Goal: Task Accomplishment & Management: Manage account settings

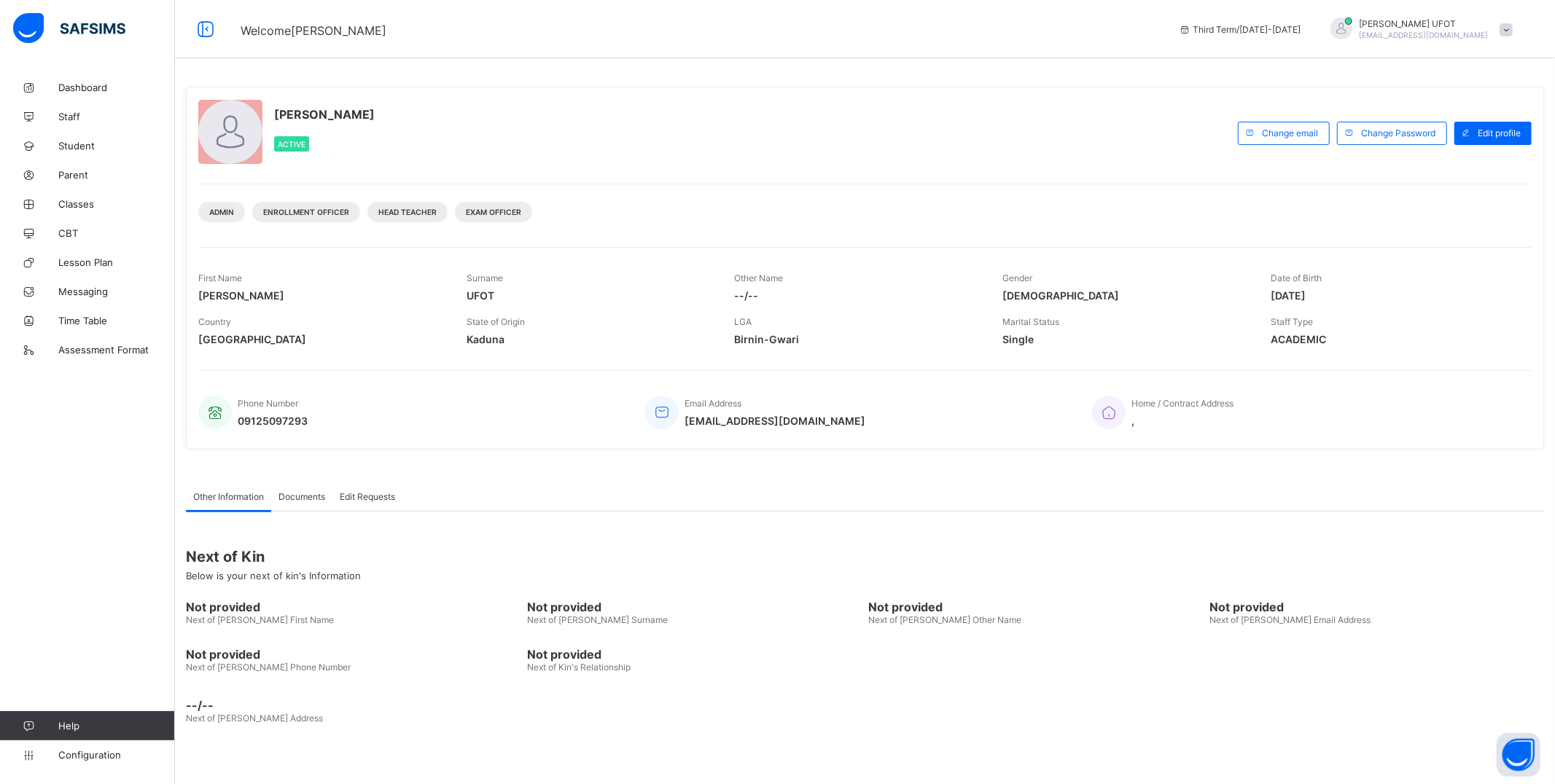
click at [1496, 20] on div "GABRIEL UFOT gabrielvictorufot26@gmail.com" at bounding box center [1418, 29] width 204 height 24
click at [1440, 191] on span "Logout" at bounding box center [1465, 197] width 96 height 16
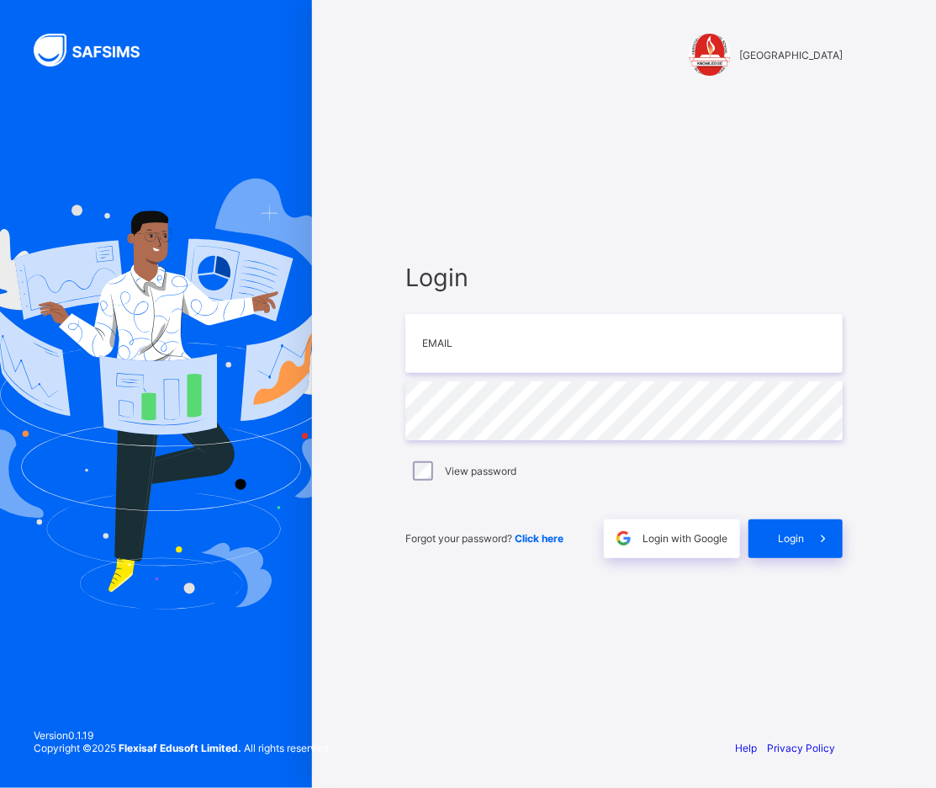
click at [74, 137] on div at bounding box center [156, 394] width 312 height 788
click at [520, 352] on input "email" at bounding box center [625, 343] width 438 height 59
type input "**********"
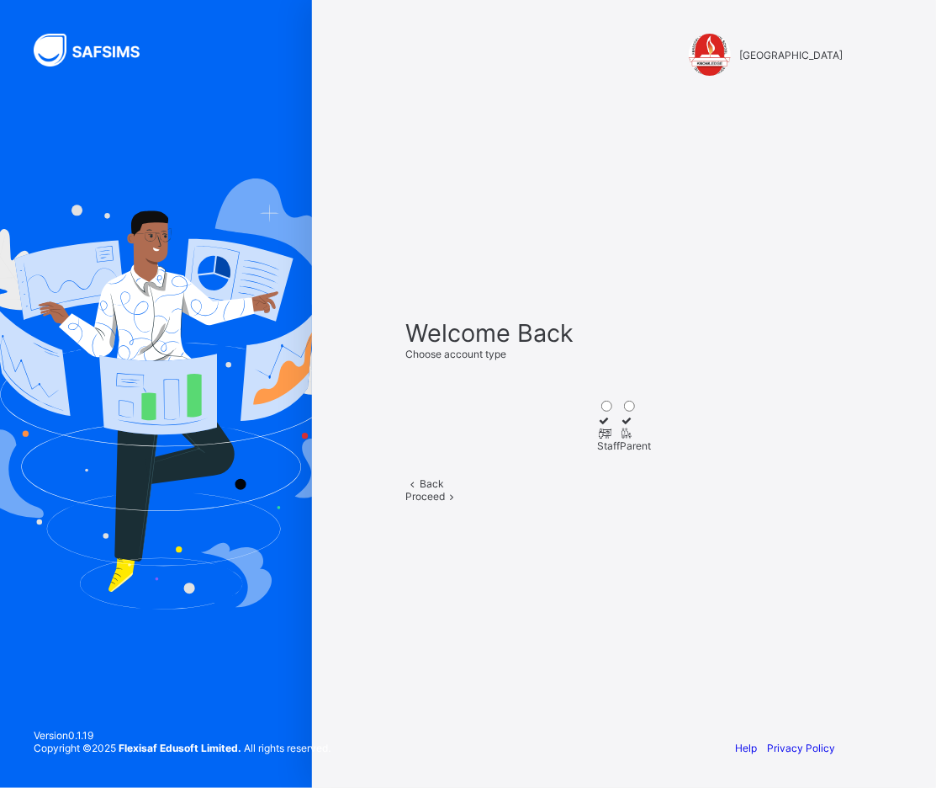
click at [597, 427] on icon at bounding box center [604, 433] width 14 height 13
click at [445, 502] on span "Proceed" at bounding box center [426, 496] width 40 height 13
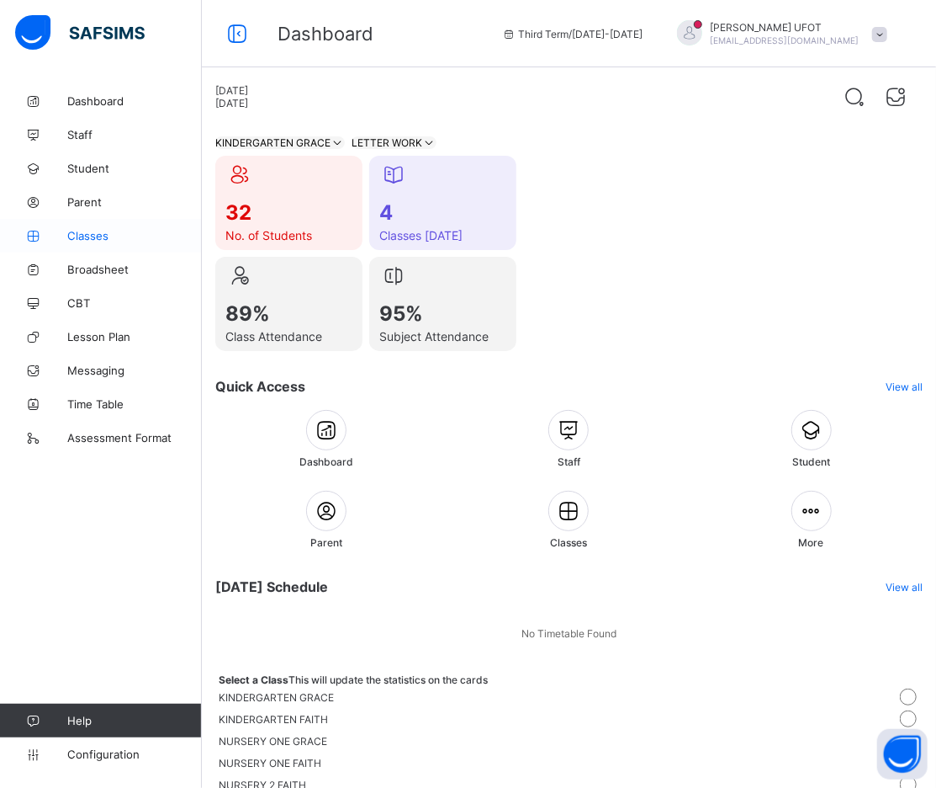
click at [84, 224] on link "Classes" at bounding box center [101, 236] width 202 height 34
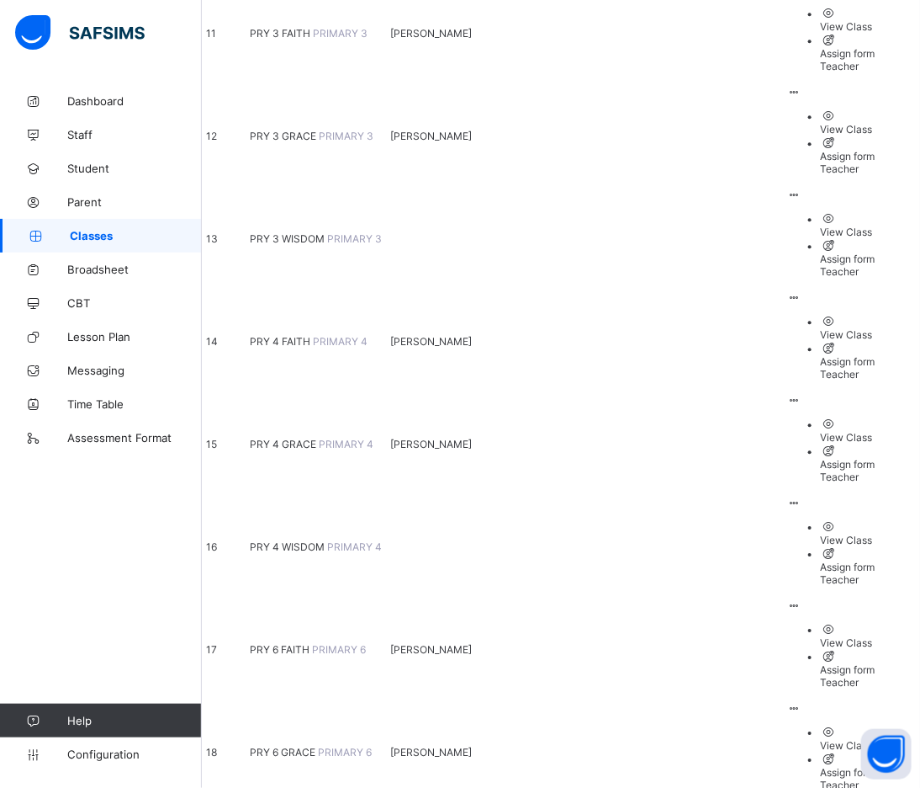
scroll to position [1532, 0]
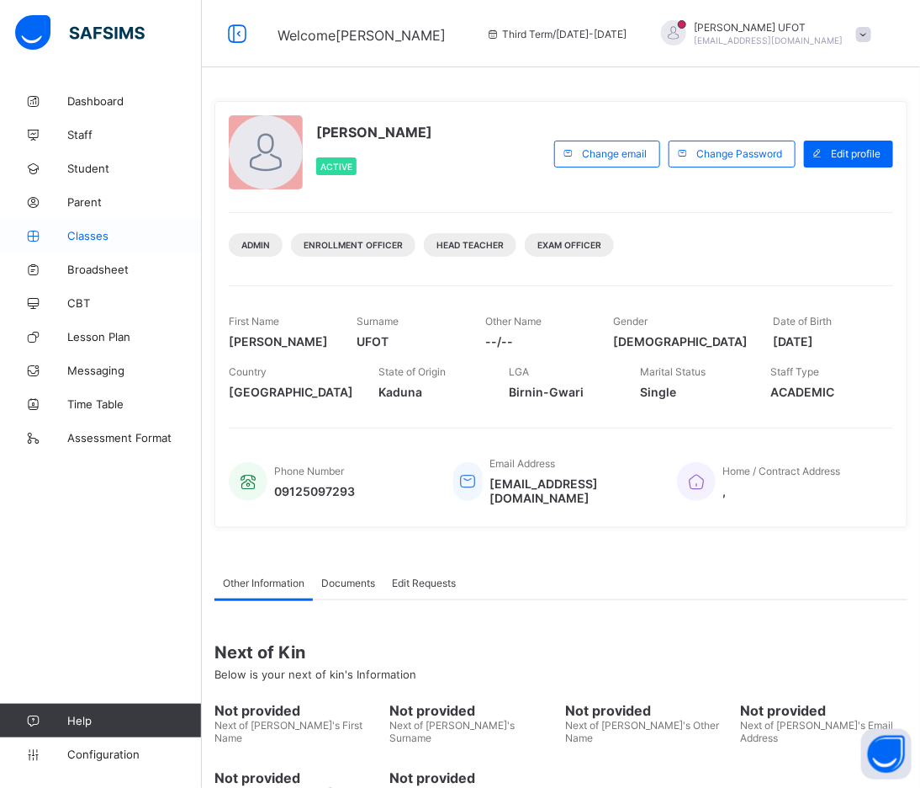
click at [137, 236] on span "Classes" at bounding box center [134, 235] width 135 height 13
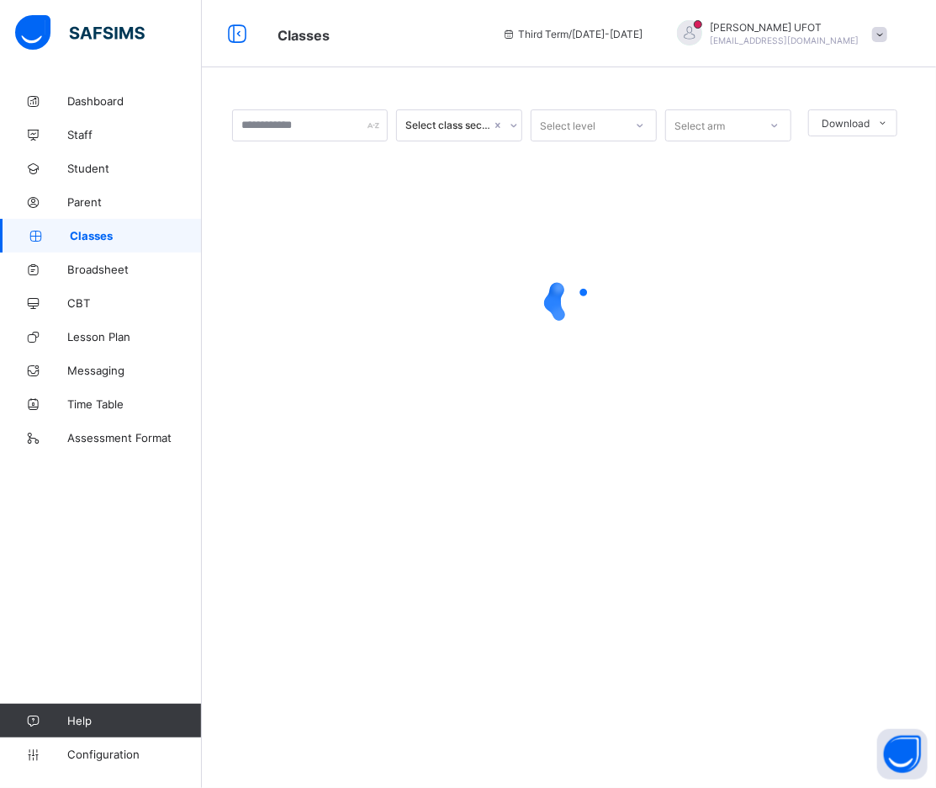
click at [674, 196] on div at bounding box center [569, 301] width 674 height 320
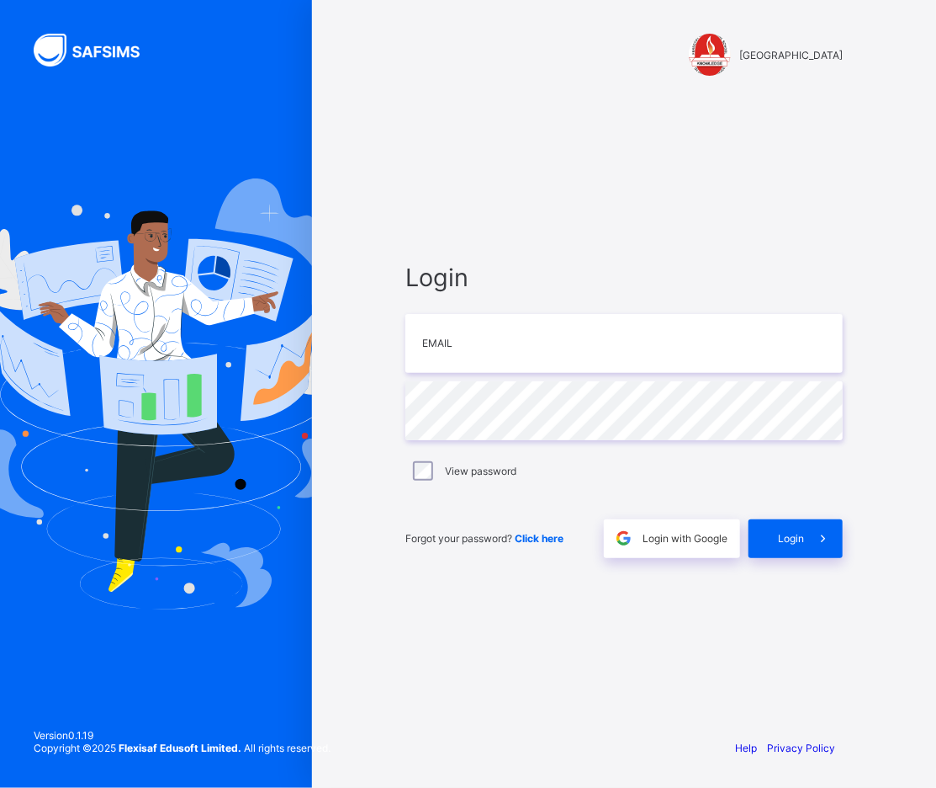
click at [167, 85] on div at bounding box center [156, 394] width 312 height 788
drag, startPoint x: 486, startPoint y: 347, endPoint x: 457, endPoint y: 324, distance: 37.2
click at [486, 348] on input "email" at bounding box center [625, 343] width 438 height 59
drag, startPoint x: 552, startPoint y: 335, endPoint x: 552, endPoint y: 368, distance: 32.8
click at [552, 350] on input "email" at bounding box center [625, 343] width 438 height 59
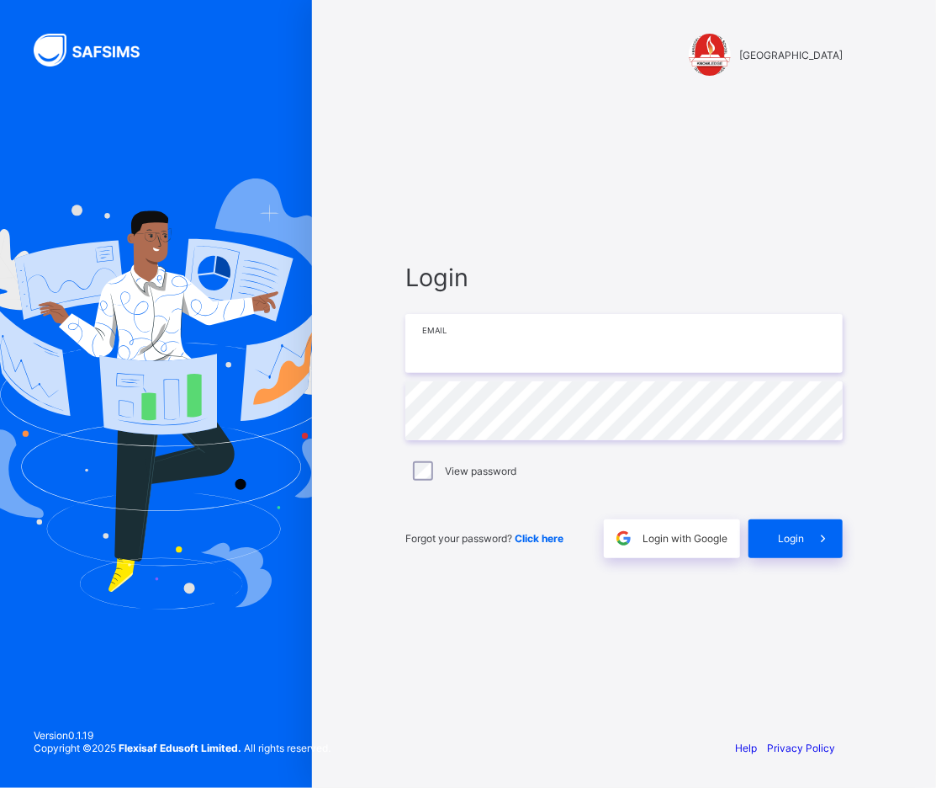
click at [509, 359] on input "email" at bounding box center [625, 343] width 438 height 59
type input "**********"
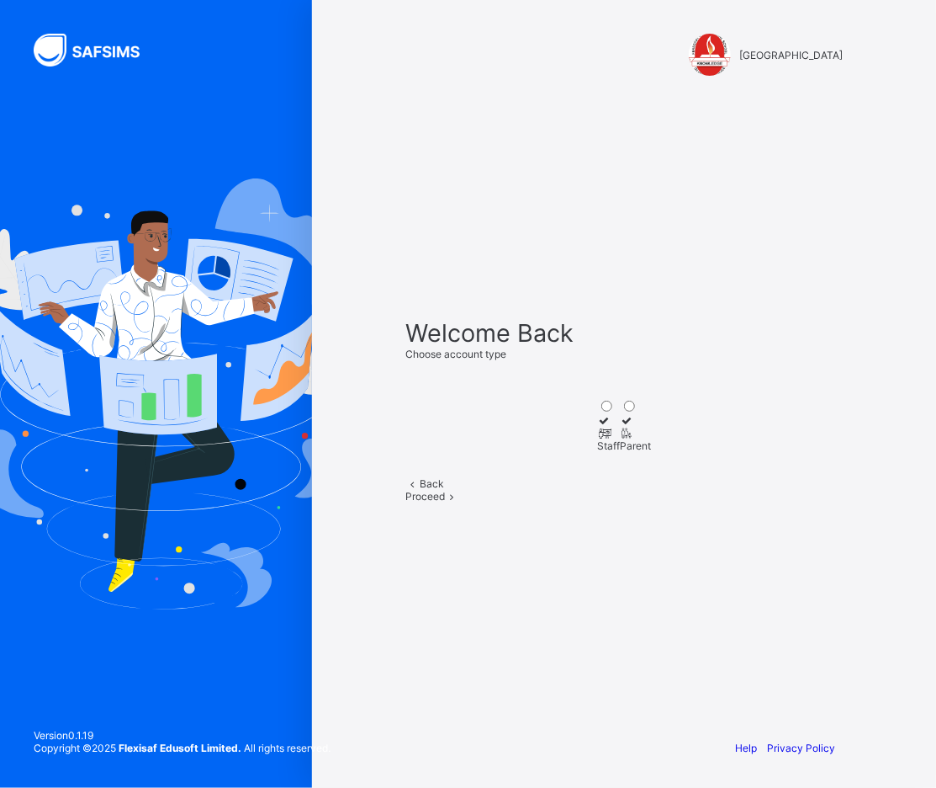
click at [851, 90] on div "FERSCOAT INTERNATIONAL SCHOOL Welcome Back Choose account type Staff Parent Bac…" at bounding box center [624, 394] width 505 height 788
click at [597, 439] on div "Staff" at bounding box center [608, 445] width 23 height 13
drag, startPoint x: 678, startPoint y: 527, endPoint x: 645, endPoint y: 489, distance: 50.1
click at [669, 502] on div "Proceed" at bounding box center [625, 496] width 438 height 13
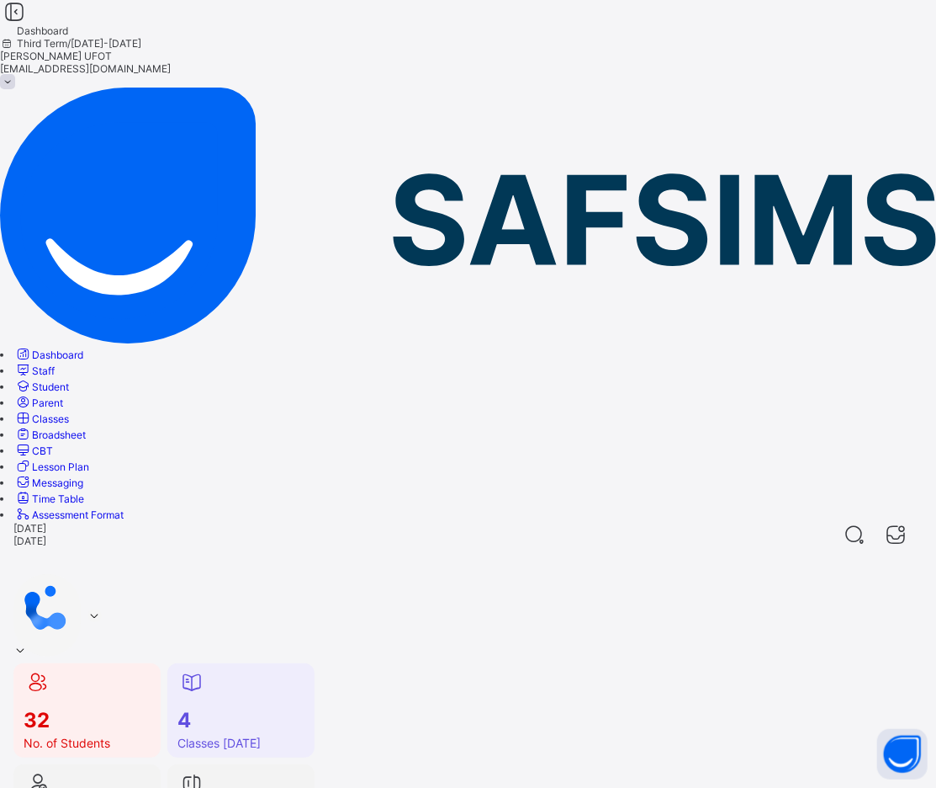
click at [69, 412] on span "Classes" at bounding box center [50, 418] width 37 height 13
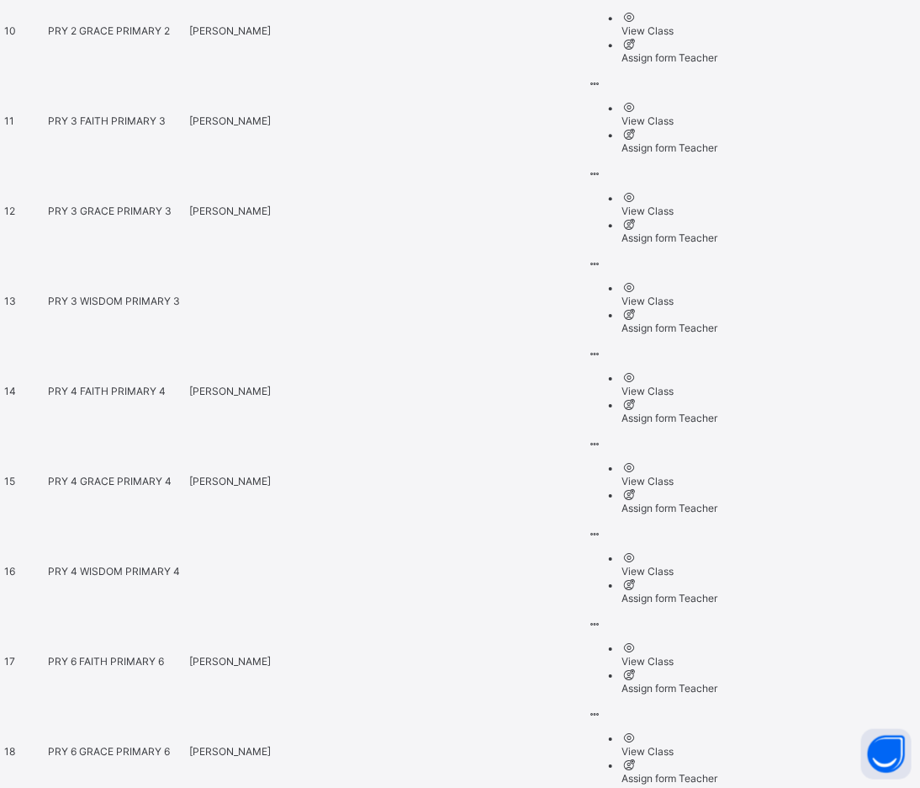
scroll to position [1532, 0]
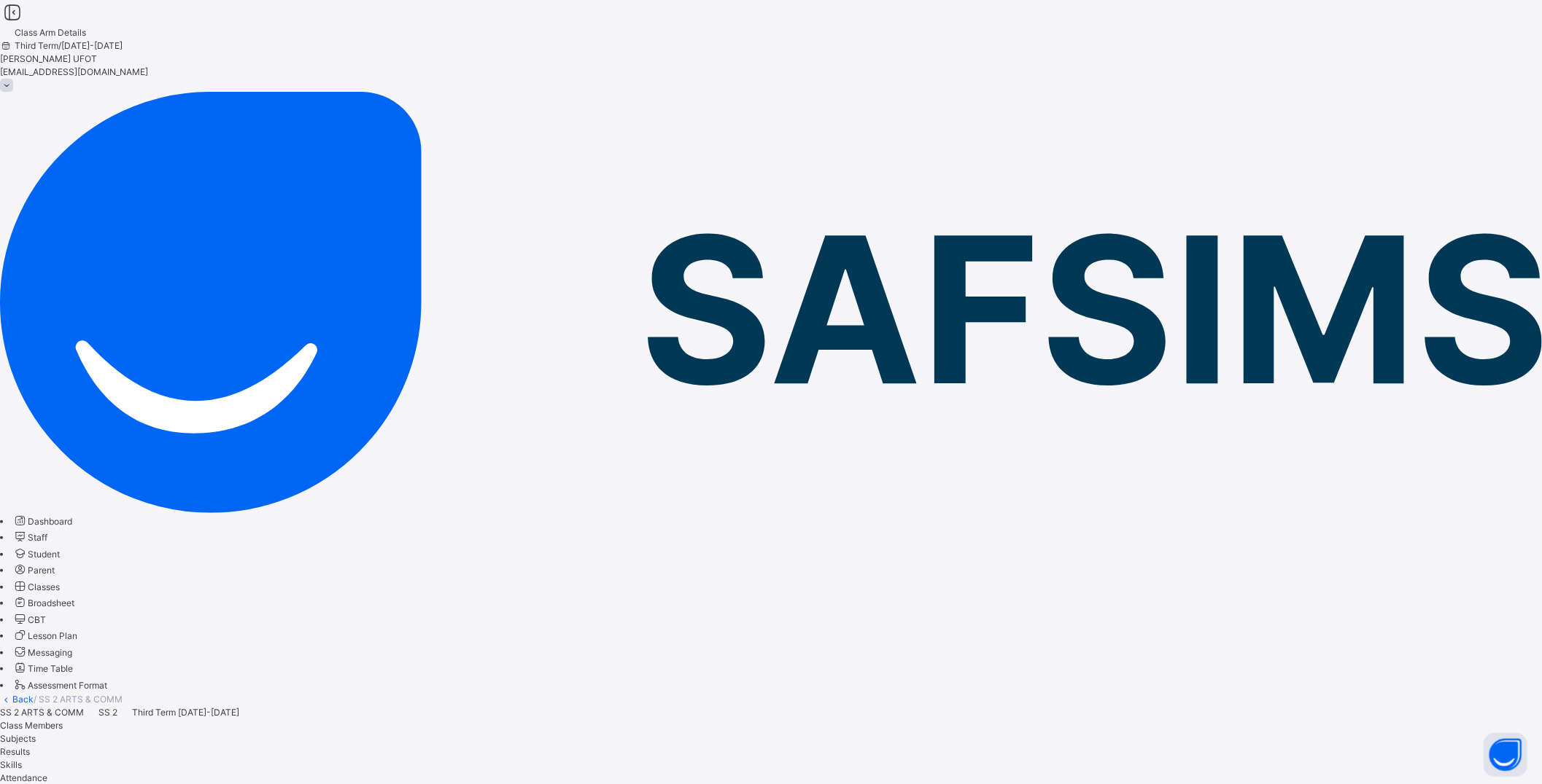
click at [36, 682] on span "Subjects" at bounding box center [17, 738] width 36 height 11
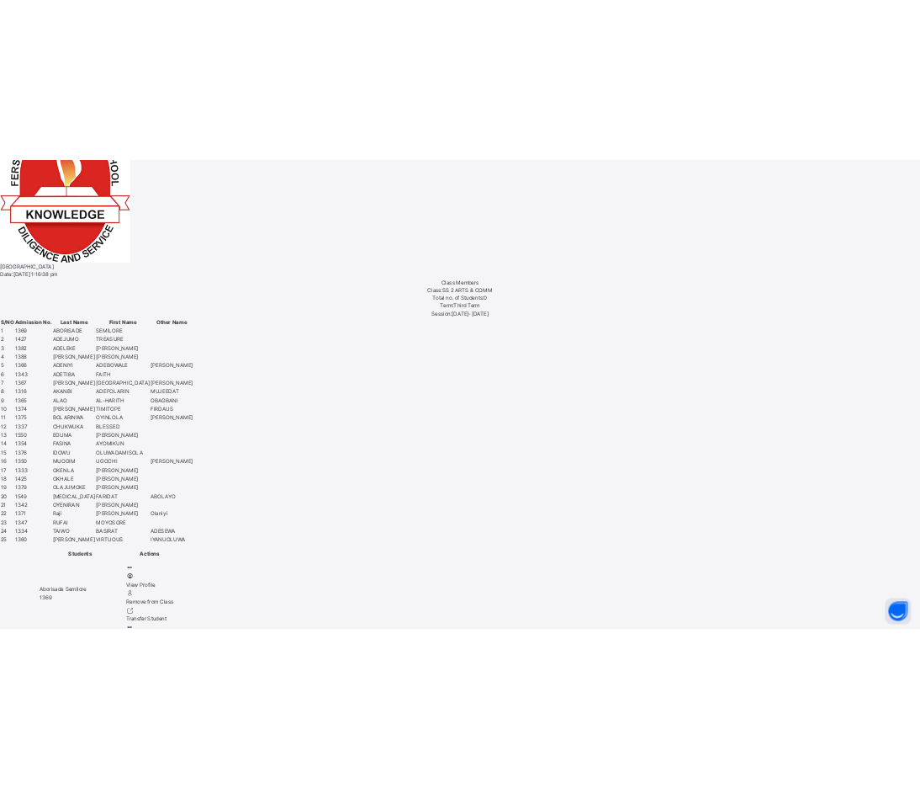
scroll to position [1215, 0]
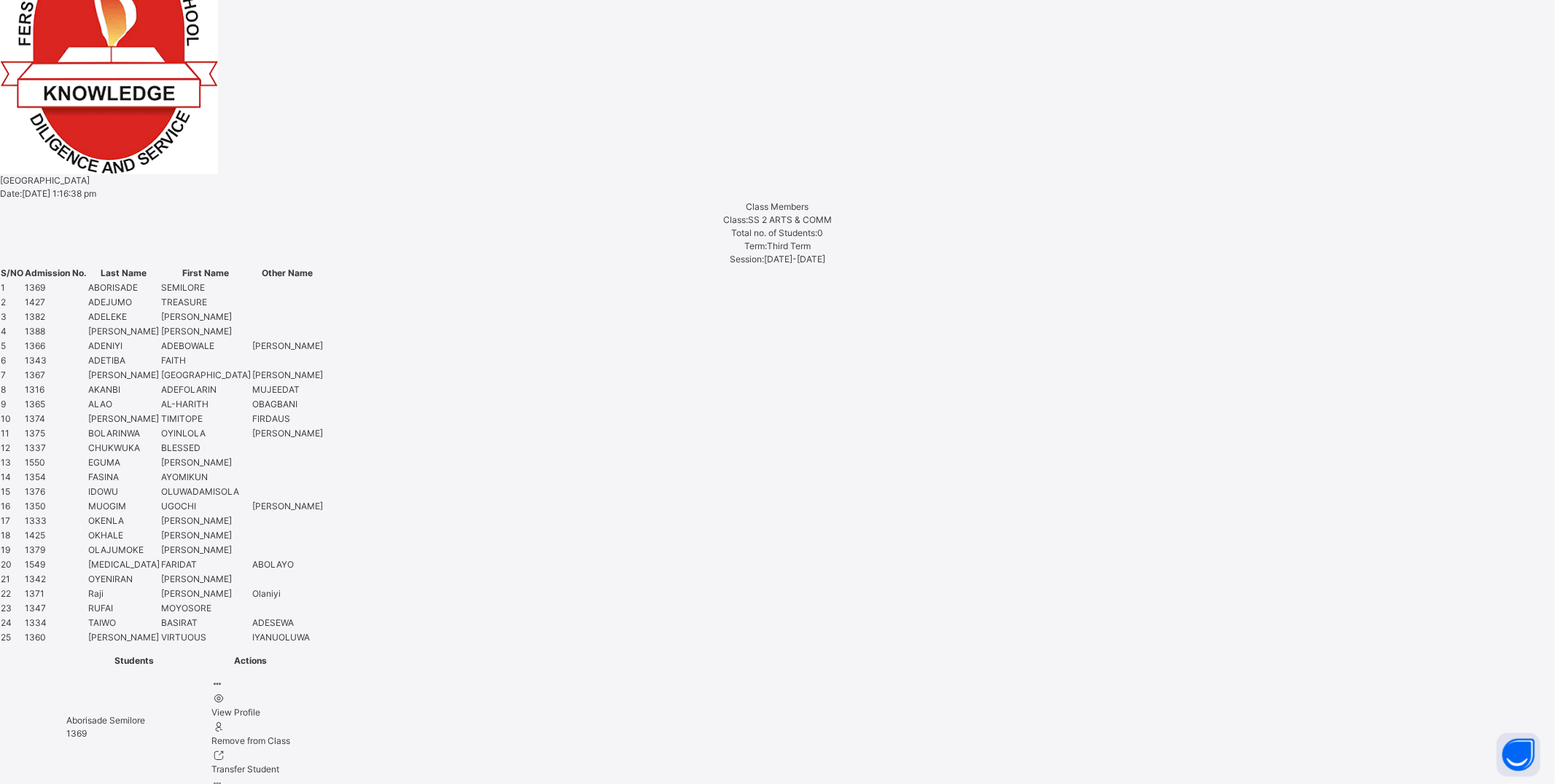
type input "*"
type input "*****"
drag, startPoint x: 673, startPoint y: 324, endPoint x: 786, endPoint y: 375, distance: 124.0
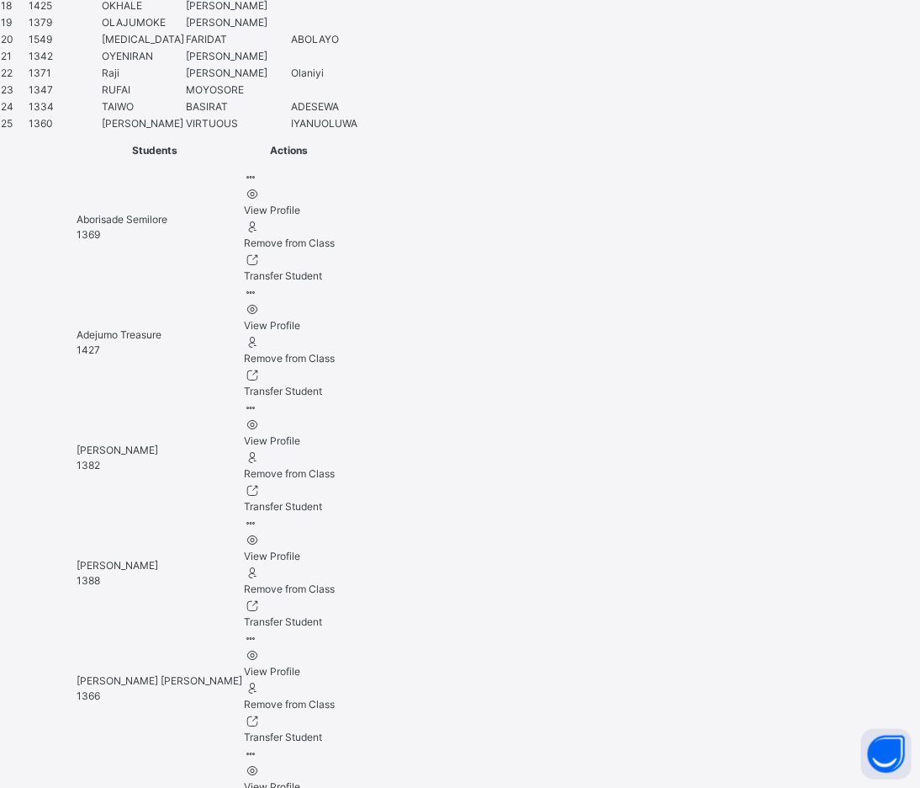
scroll to position [1776, 0]
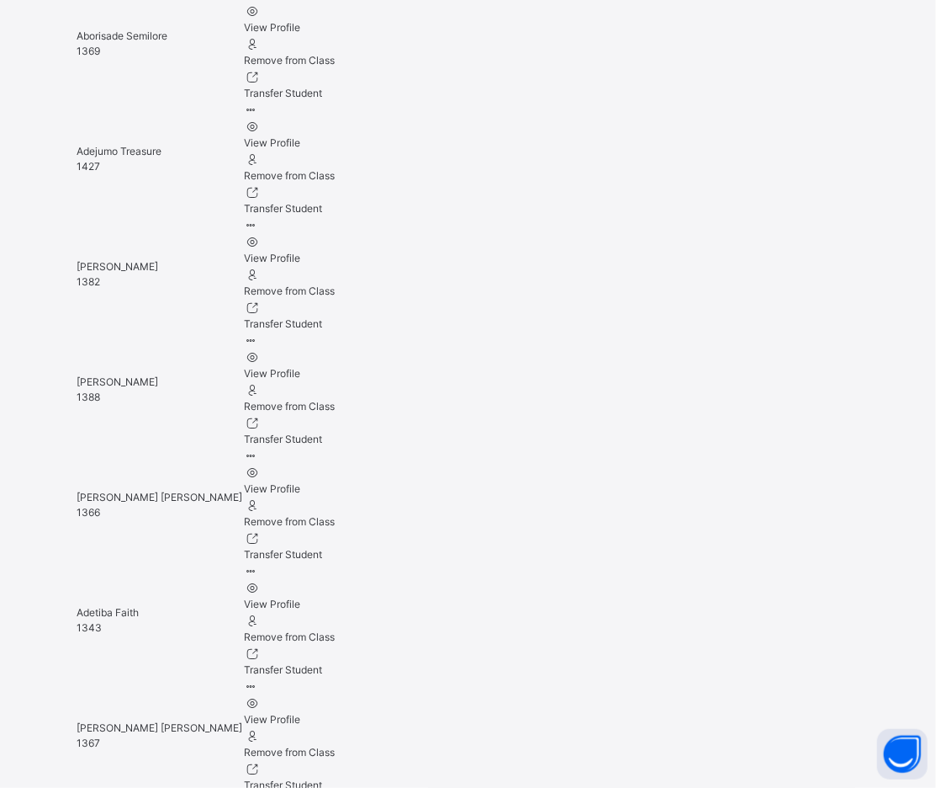
type input "****"
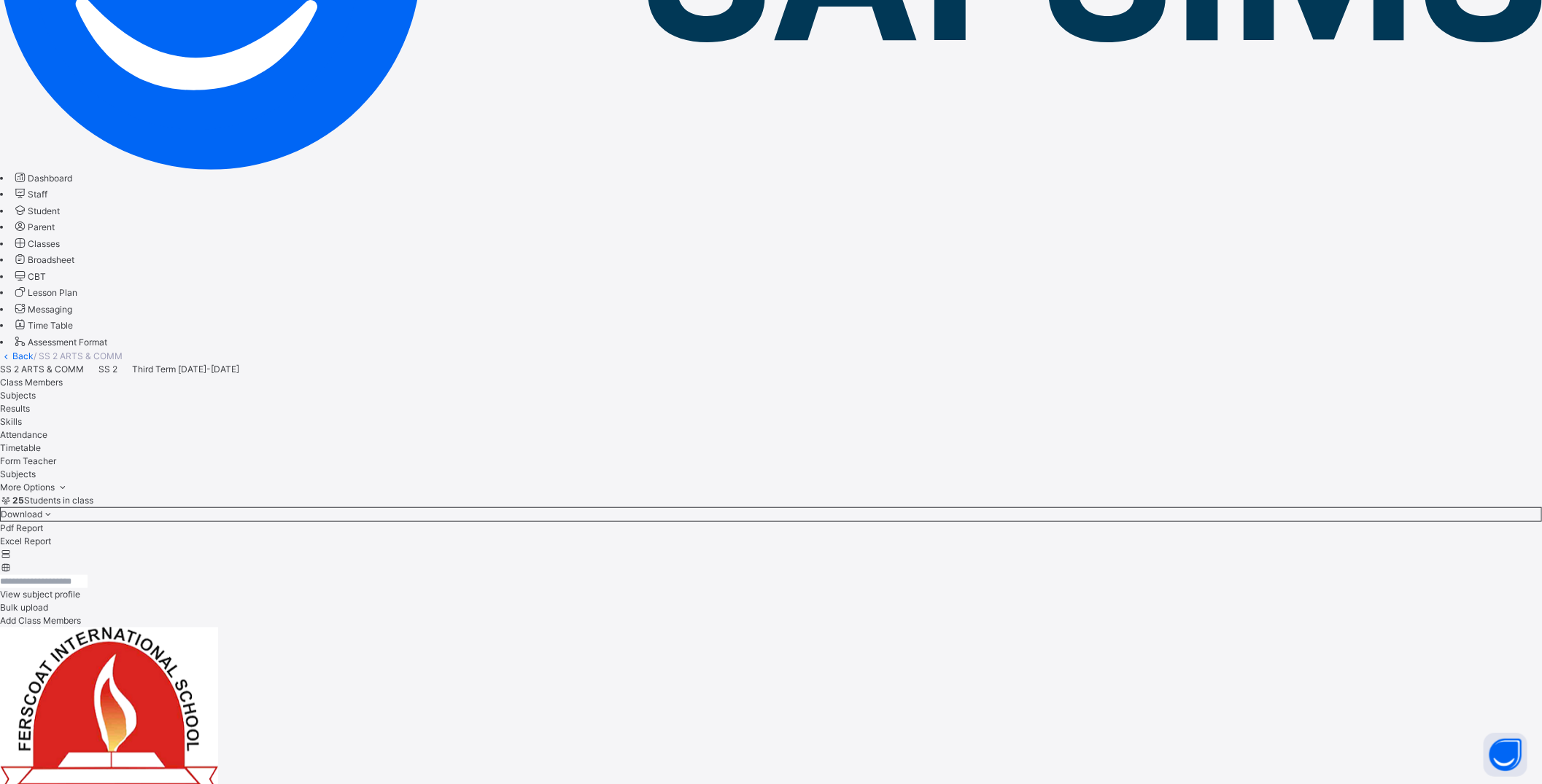
scroll to position [0, 0]
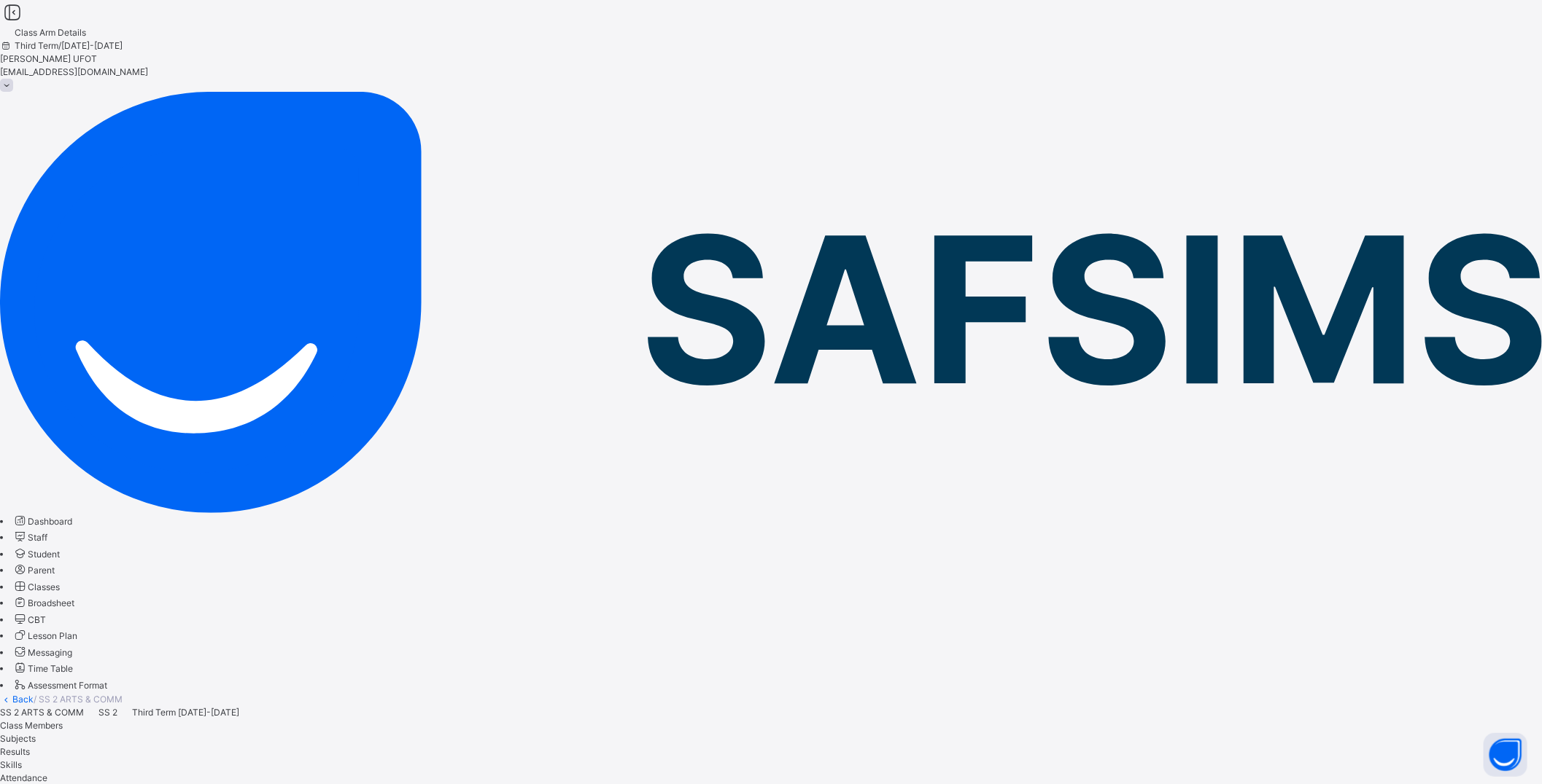
click at [34, 682] on link "Back" at bounding box center [23, 699] width 21 height 11
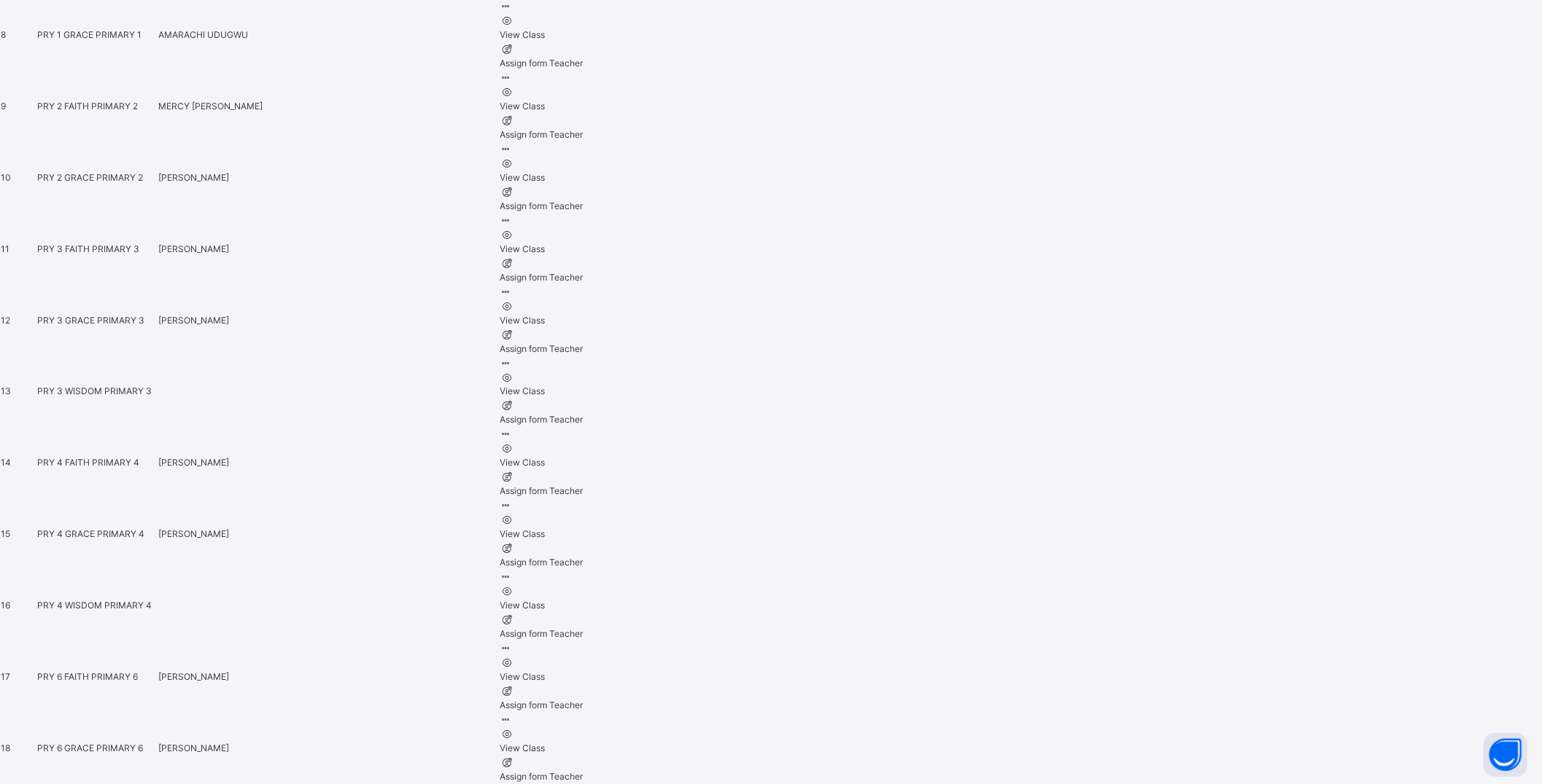
scroll to position [1429, 0]
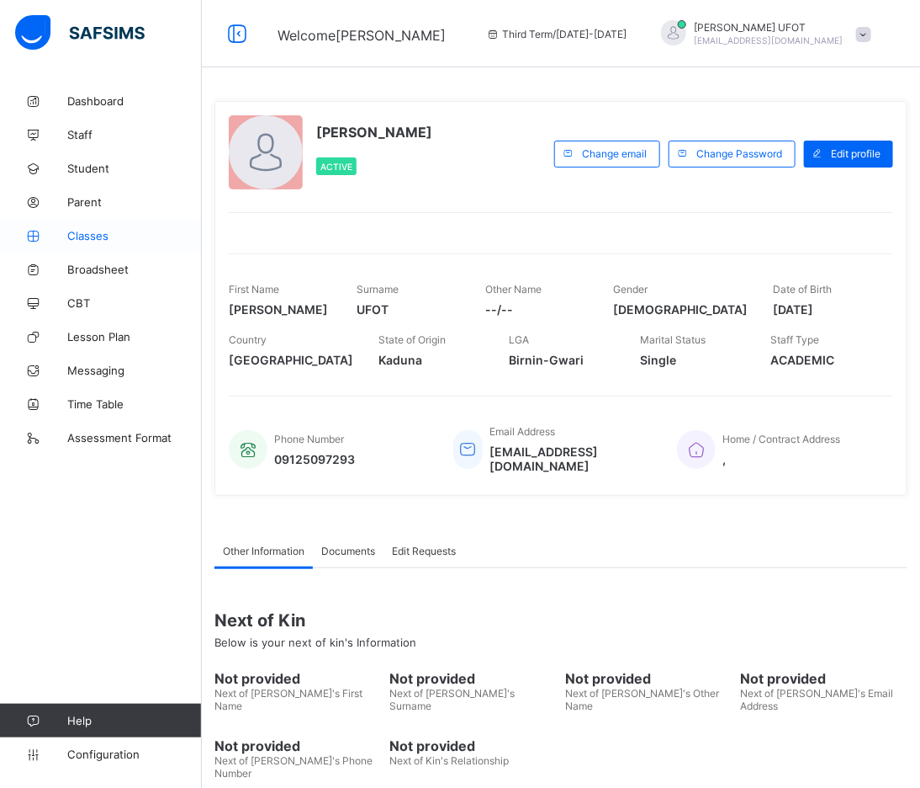
click at [91, 237] on span "Classes" at bounding box center [134, 235] width 135 height 13
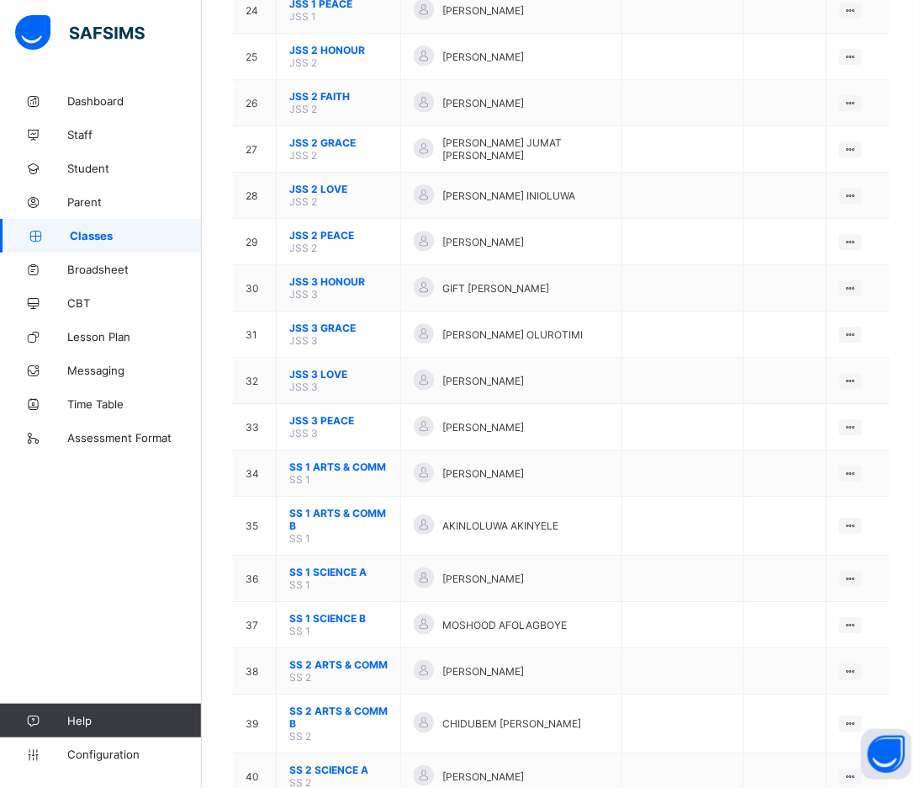
scroll to position [1402, 0]
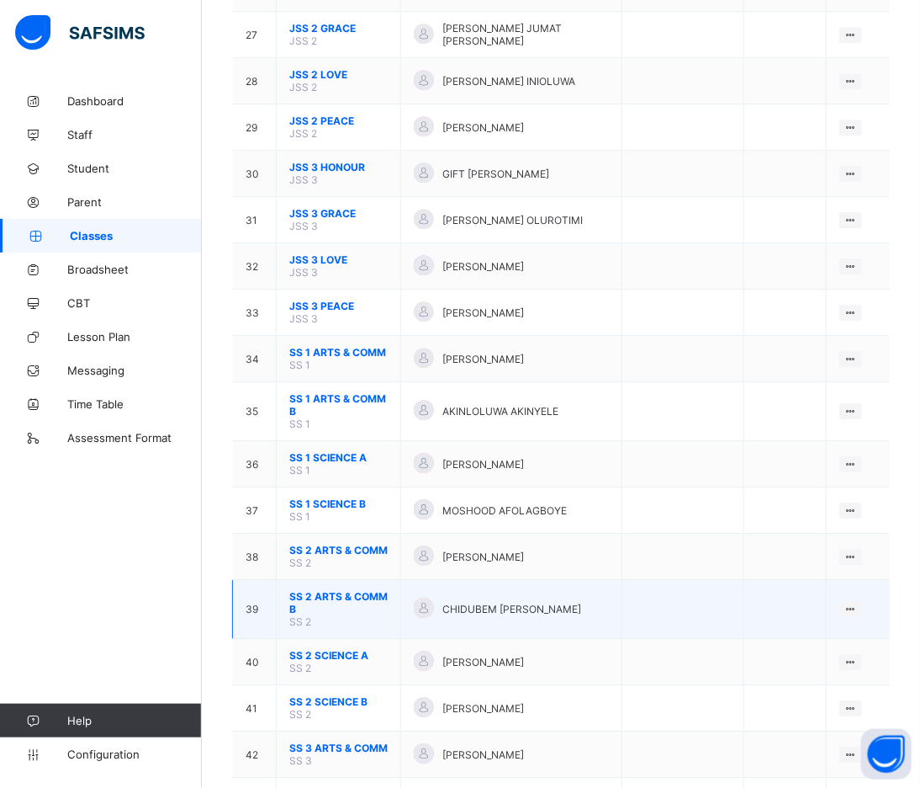
click at [316, 590] on span "SS 2 ARTS & COMM B" at bounding box center [338, 602] width 98 height 25
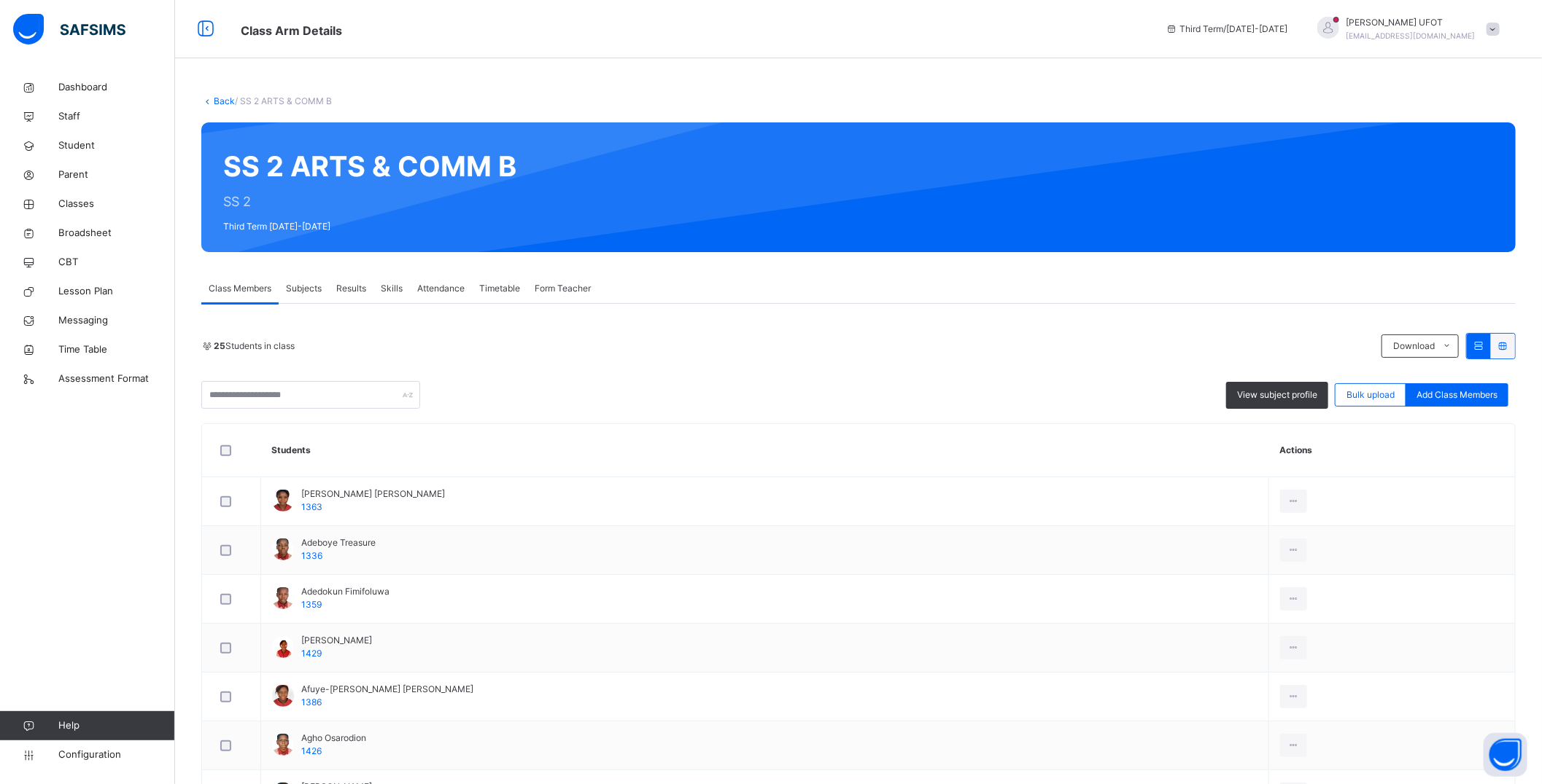
click at [305, 295] on span "Subjects" at bounding box center [303, 288] width 36 height 13
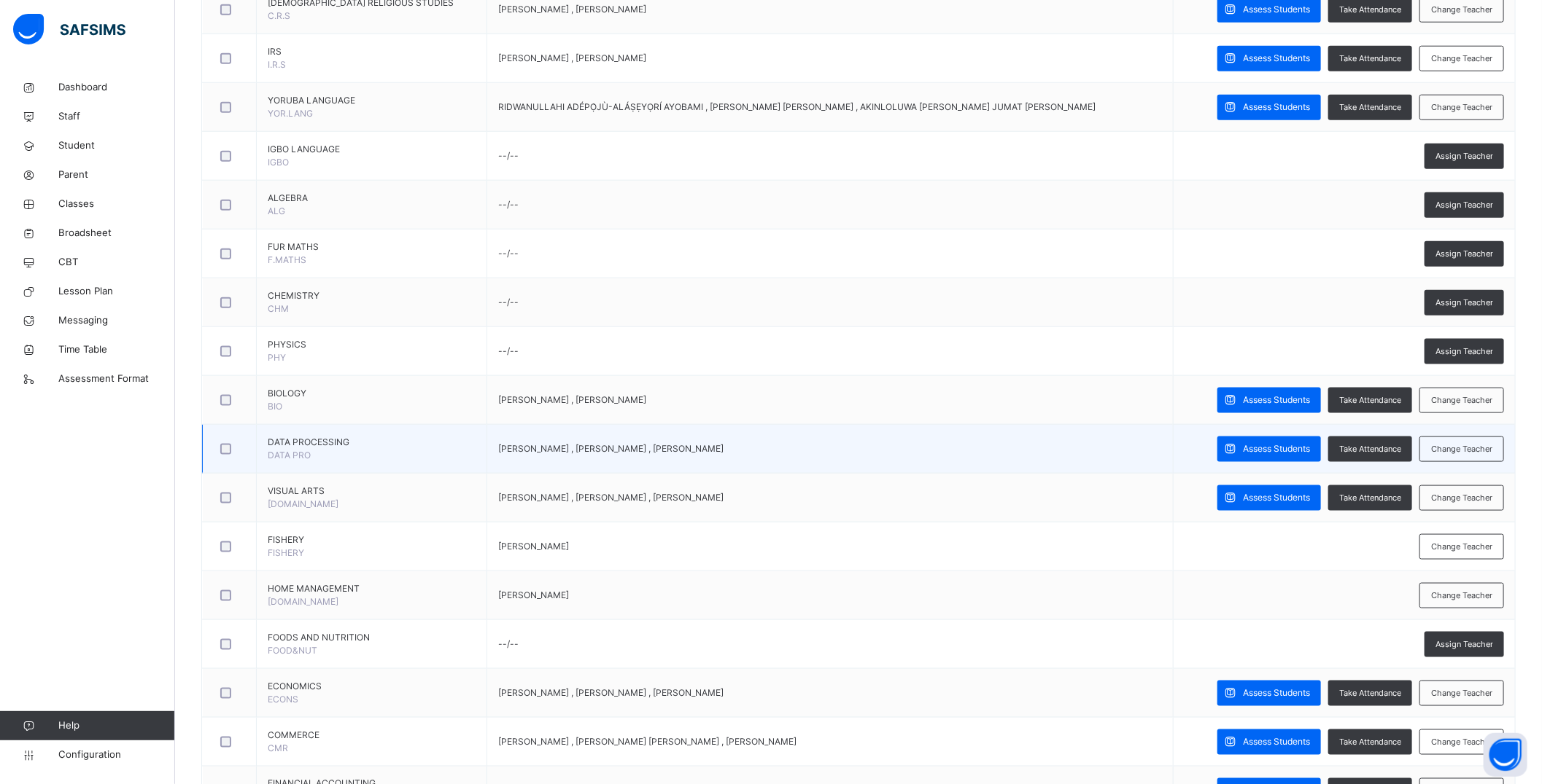
scroll to position [972, 0]
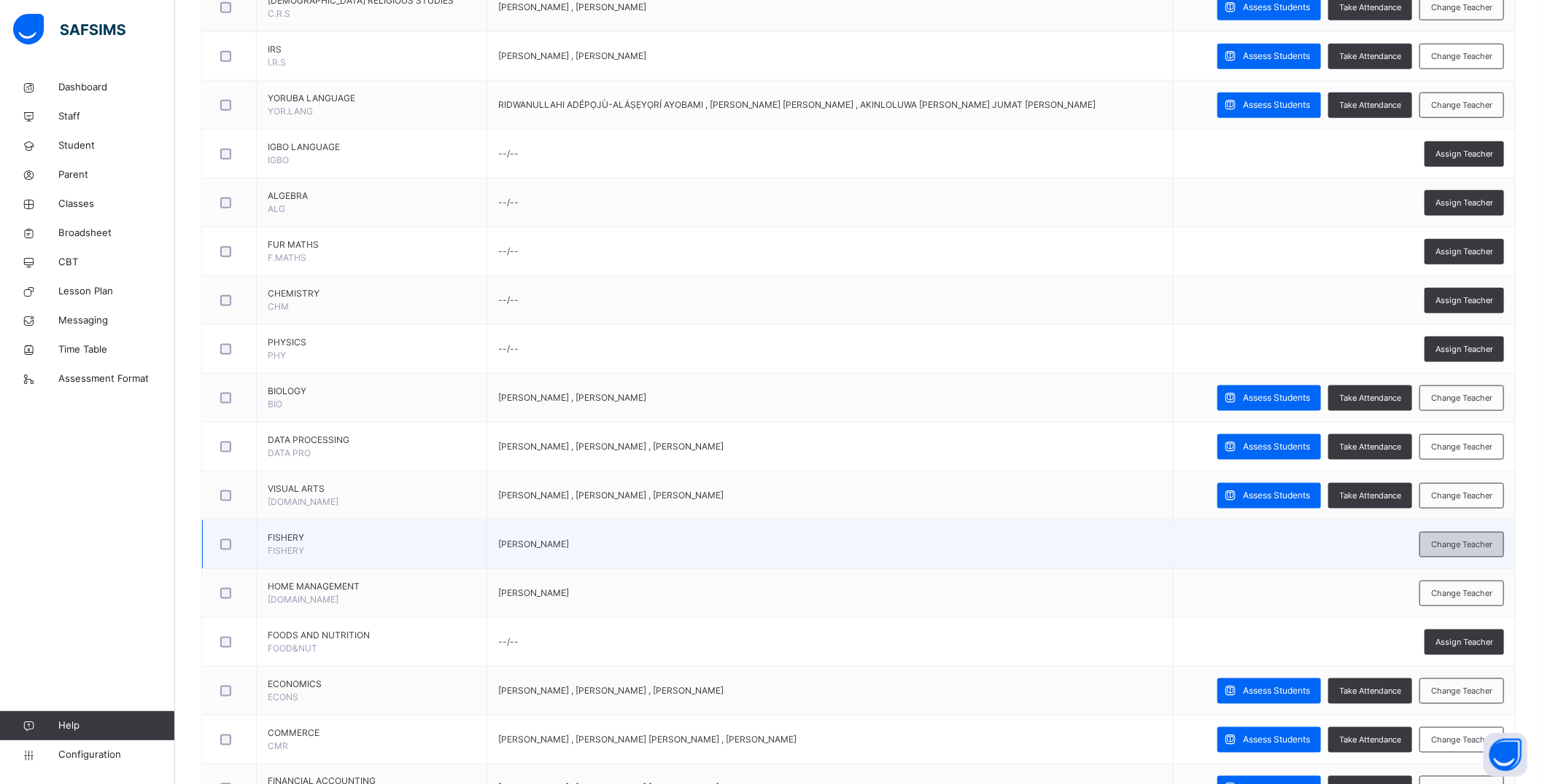
click at [797, 549] on div "Change Teacher" at bounding box center [1461, 544] width 85 height 25
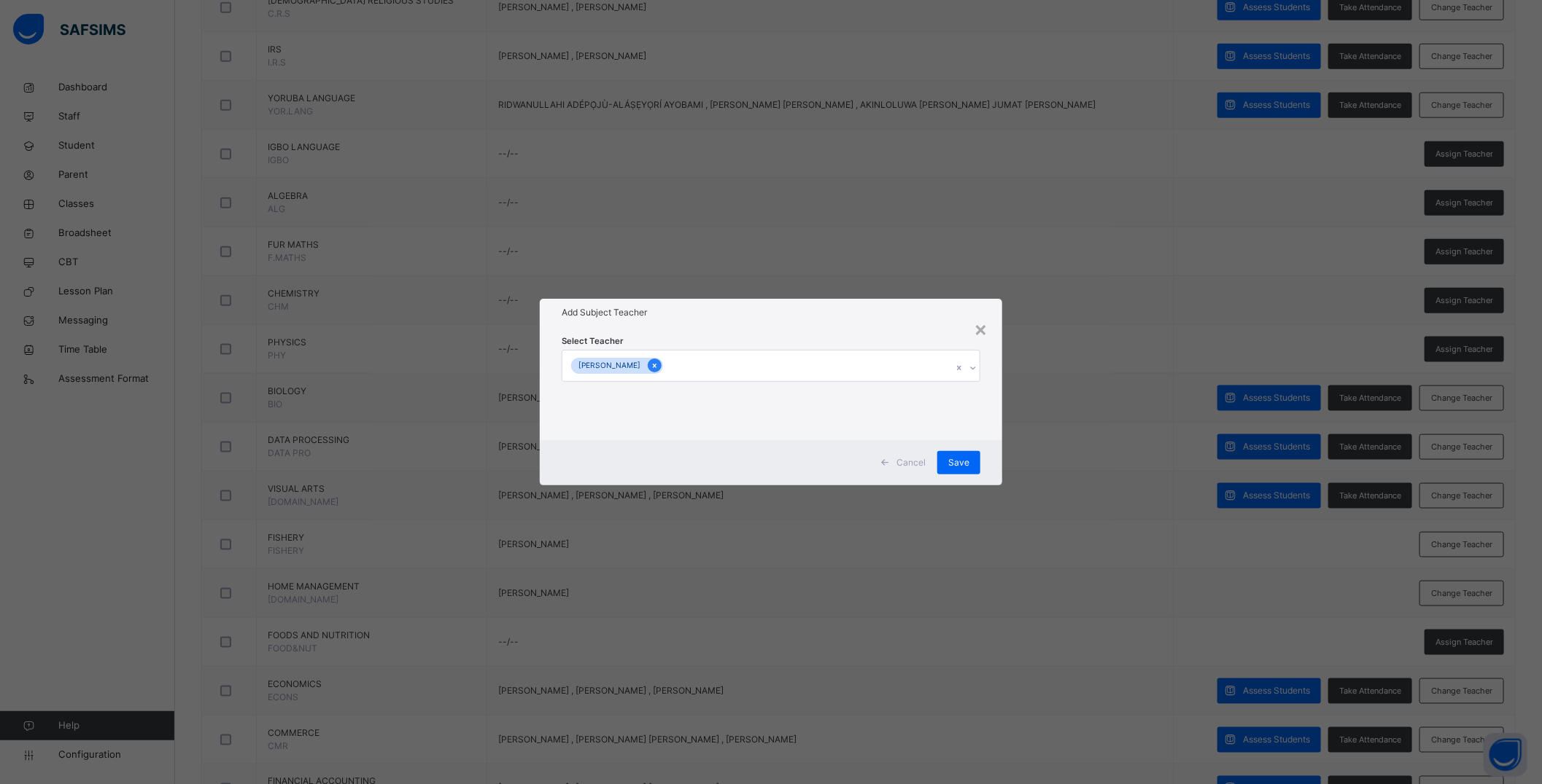
click at [659, 363] on icon at bounding box center [654, 366] width 8 height 10
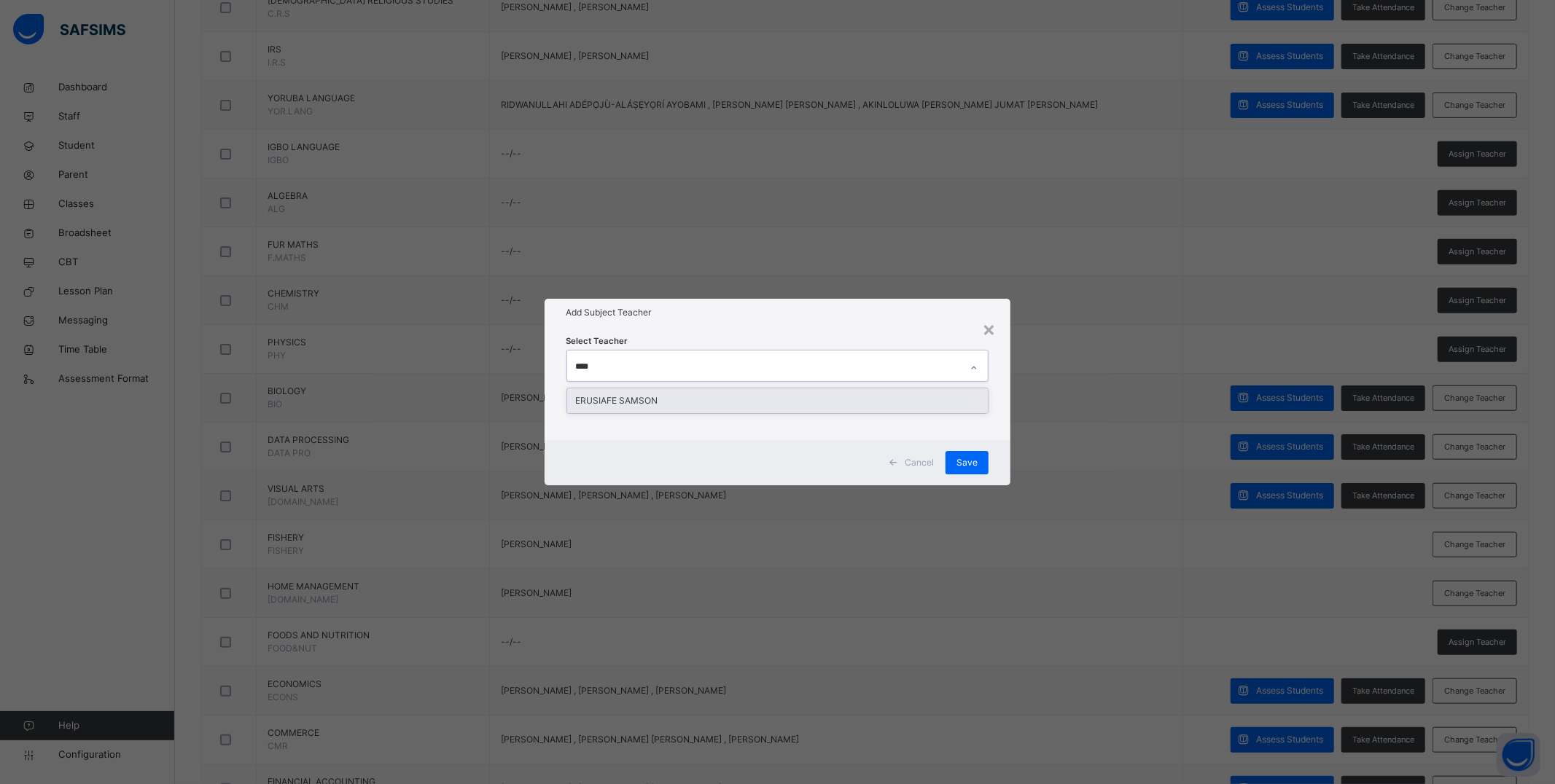
type input "*****"
click at [683, 399] on div "ERUSIAFE SAMSON" at bounding box center [778, 400] width 421 height 25
drag, startPoint x: 685, startPoint y: 328, endPoint x: 807, endPoint y: 427, distance: 157.1
click at [689, 329] on div "Select Teacher ERUSIAFE SAMSON" at bounding box center [778, 383] width 466 height 113
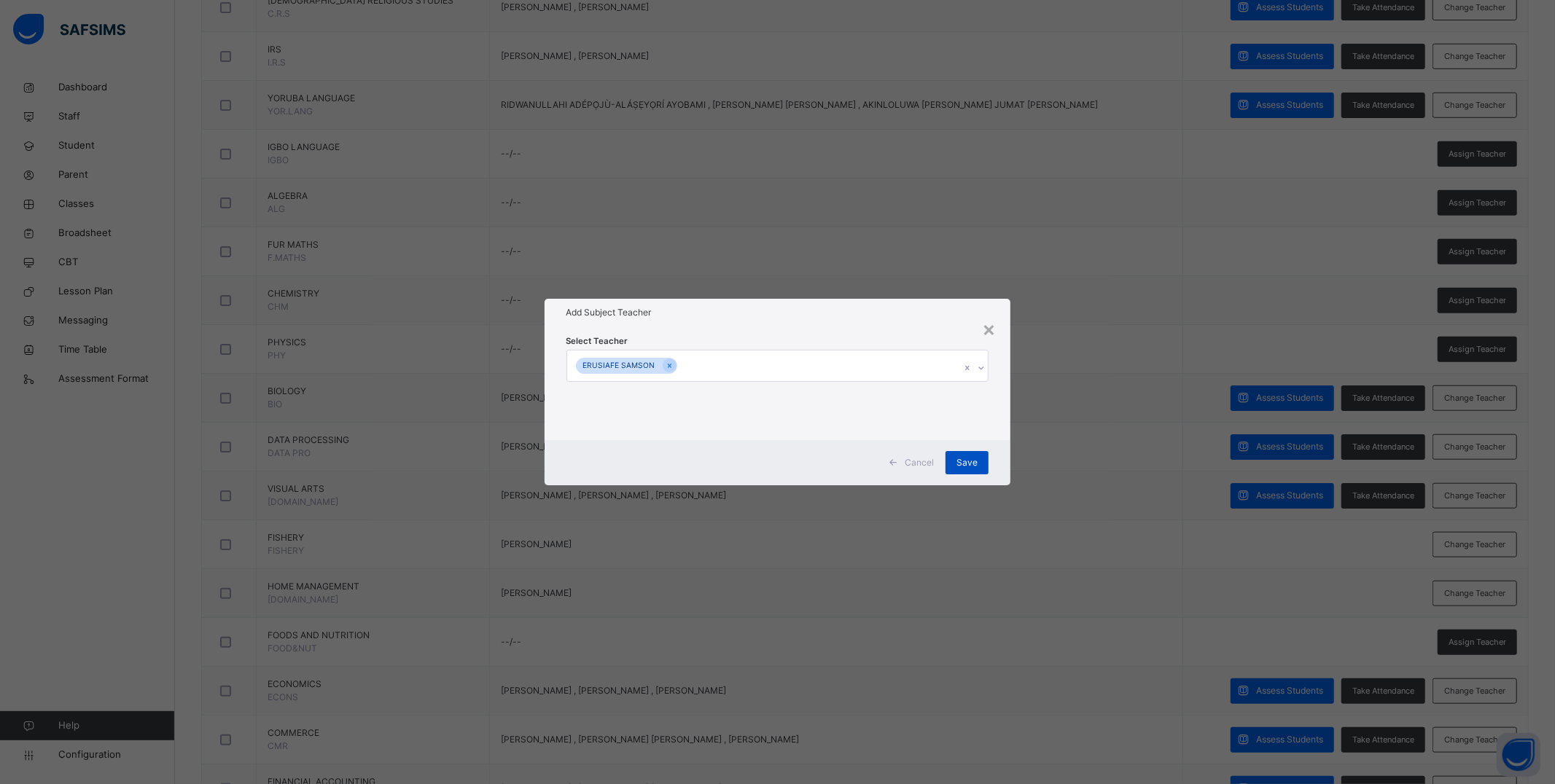
click at [797, 467] on span "Save" at bounding box center [967, 463] width 21 height 13
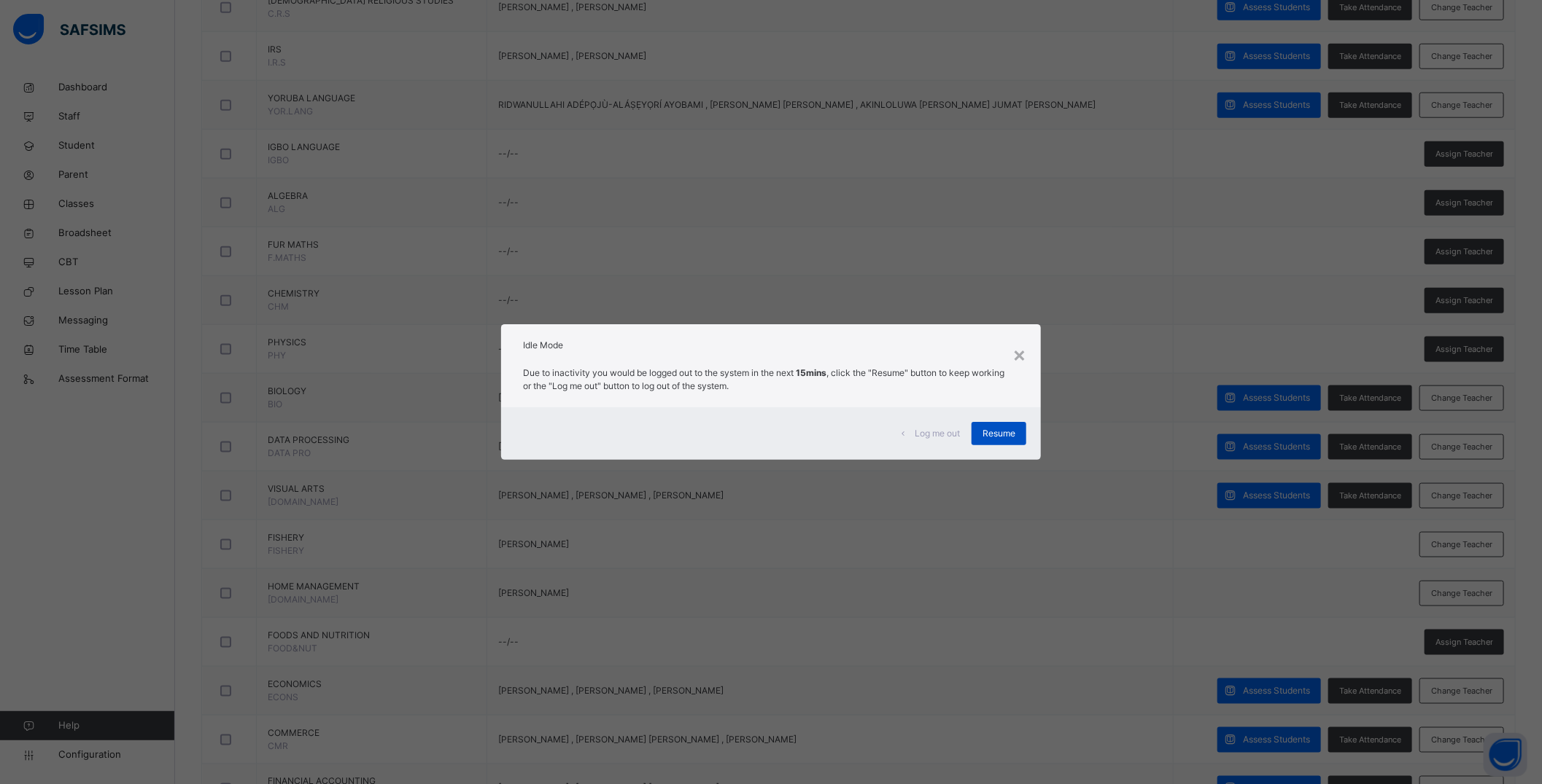
click at [797, 437] on span "Resume" at bounding box center [999, 433] width 33 height 13
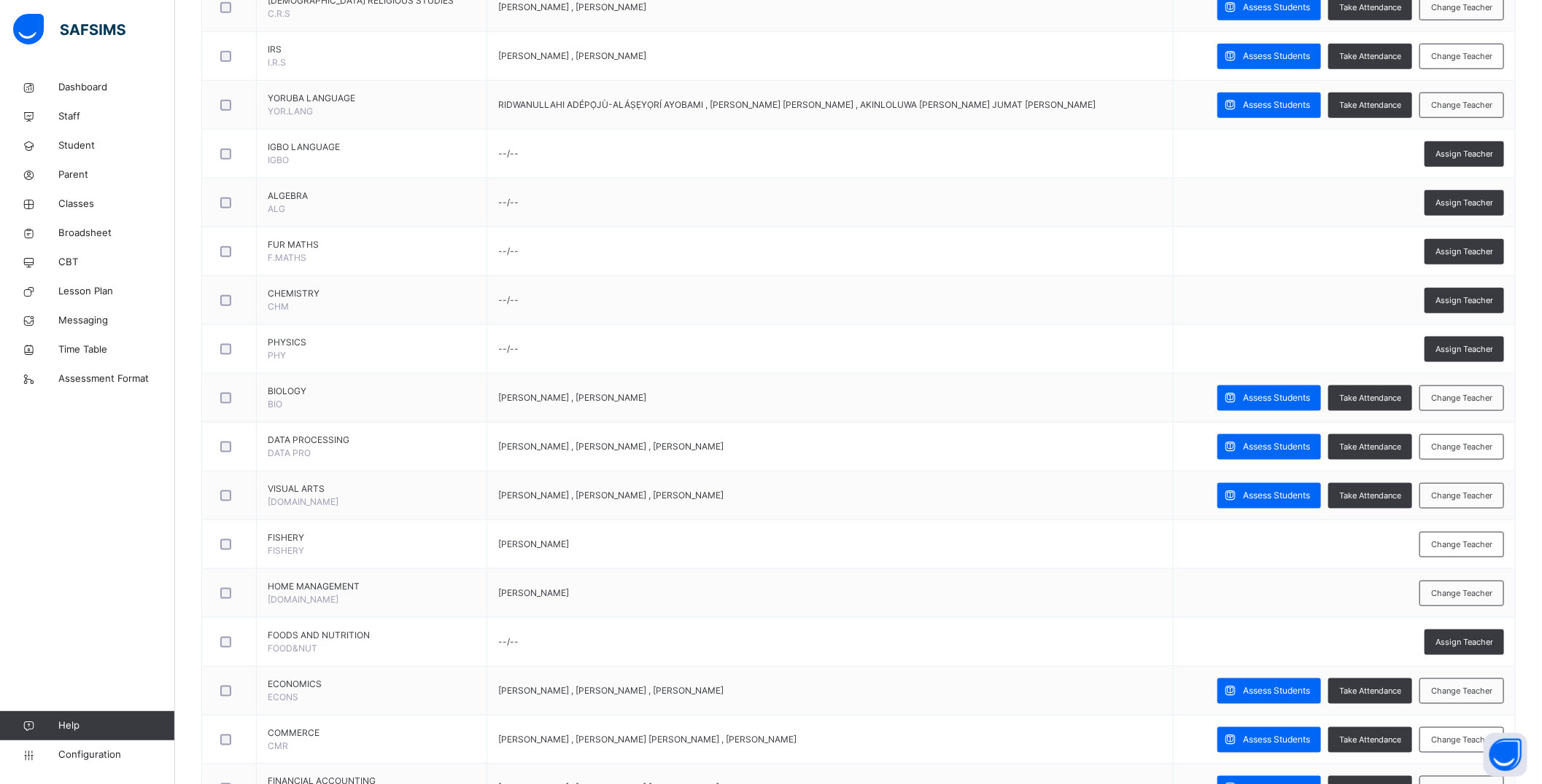
drag, startPoint x: 1467, startPoint y: 544, endPoint x: 1285, endPoint y: 493, distance: 189.0
click at [797, 543] on span "Change Teacher" at bounding box center [1461, 545] width 62 height 12
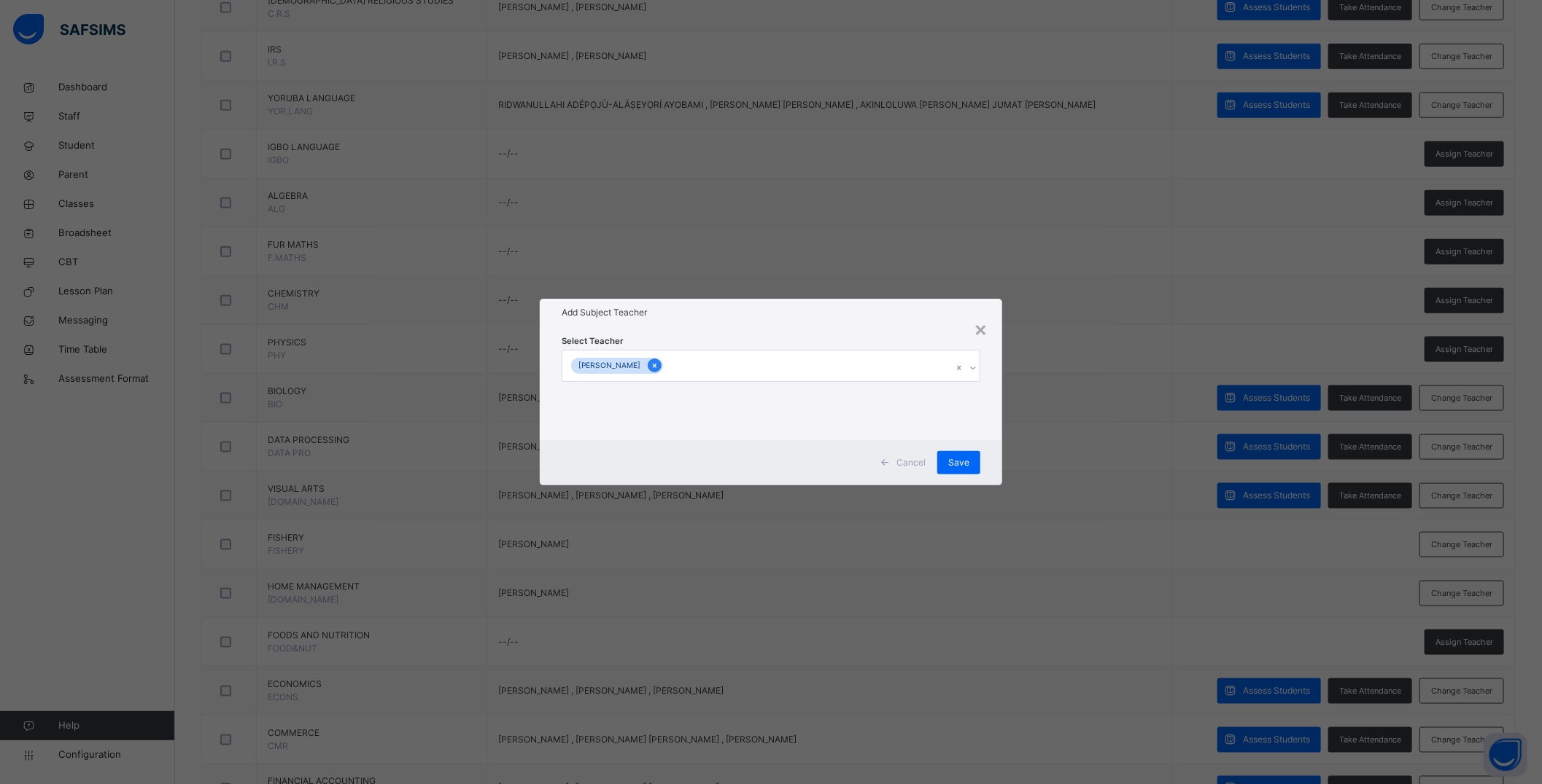
click at [657, 363] on div at bounding box center [654, 366] width 14 height 14
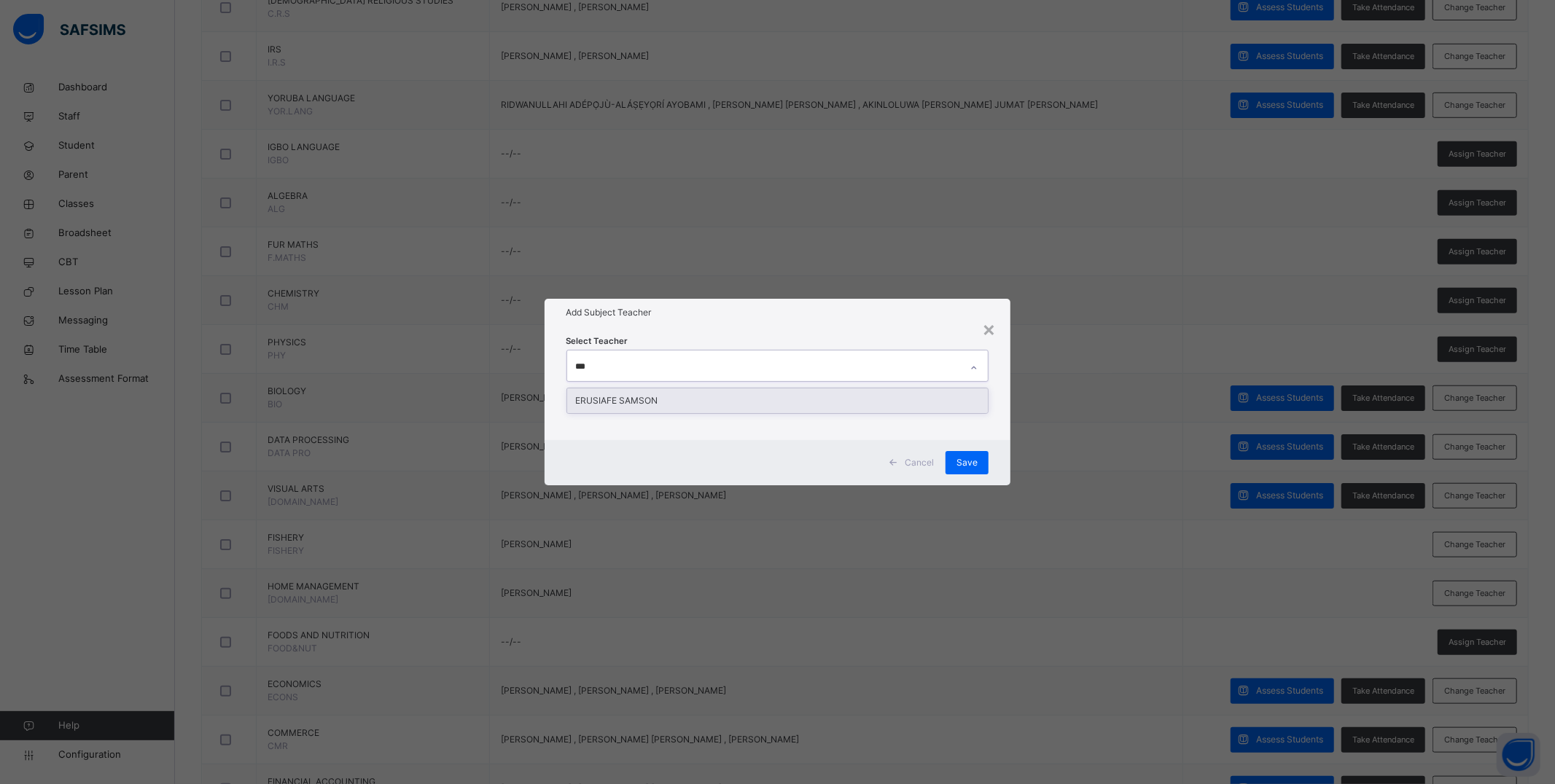
type input "****"
click at [730, 403] on div "ERUSIAFE SAMSON" at bounding box center [778, 400] width 421 height 25
drag, startPoint x: 763, startPoint y: 318, endPoint x: 975, endPoint y: 445, distance: 247.1
click at [770, 317] on h1 "Add Subject Teacher" at bounding box center [778, 312] width 423 height 13
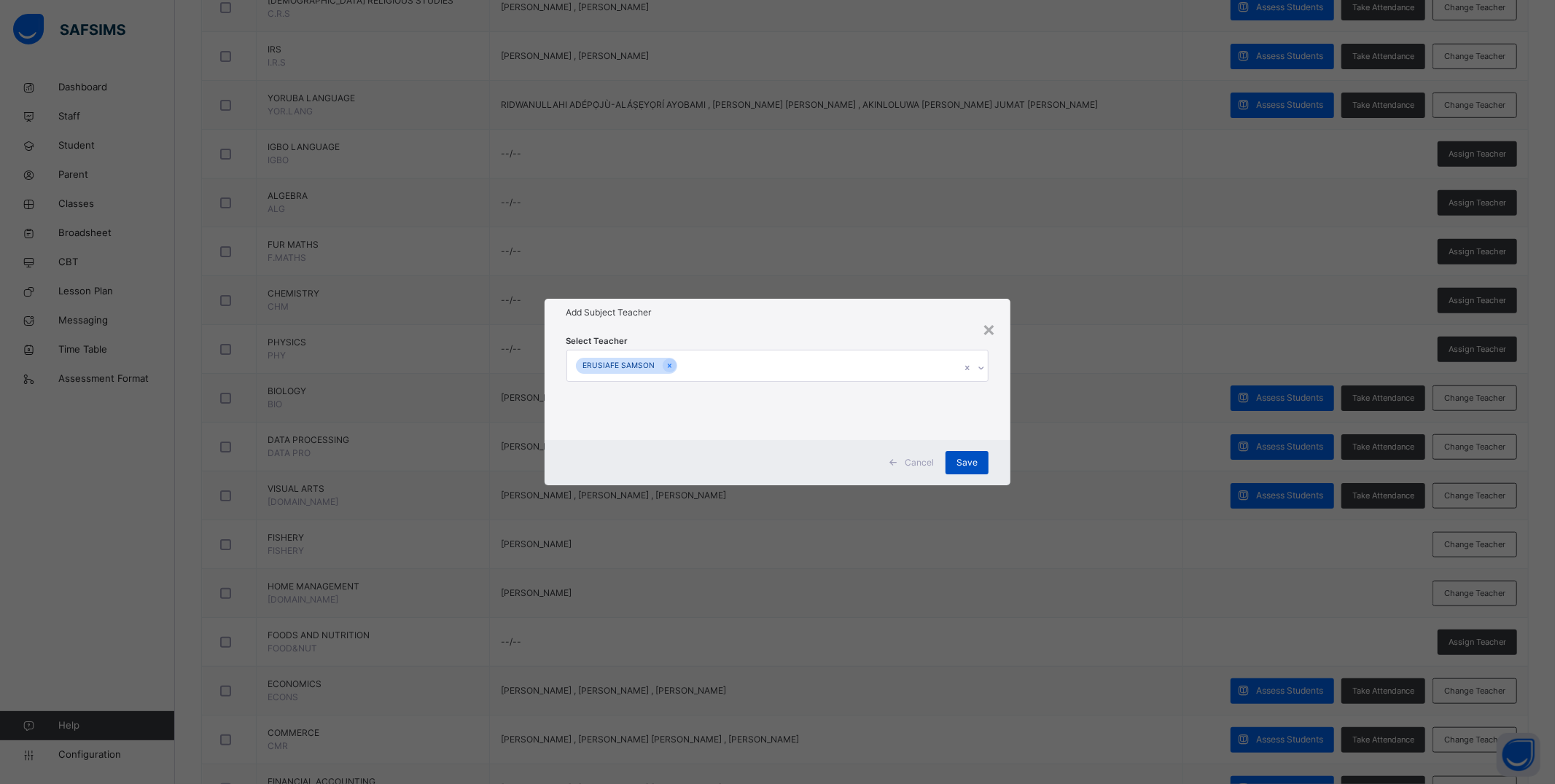
click at [797, 462] on span "Save" at bounding box center [967, 463] width 21 height 13
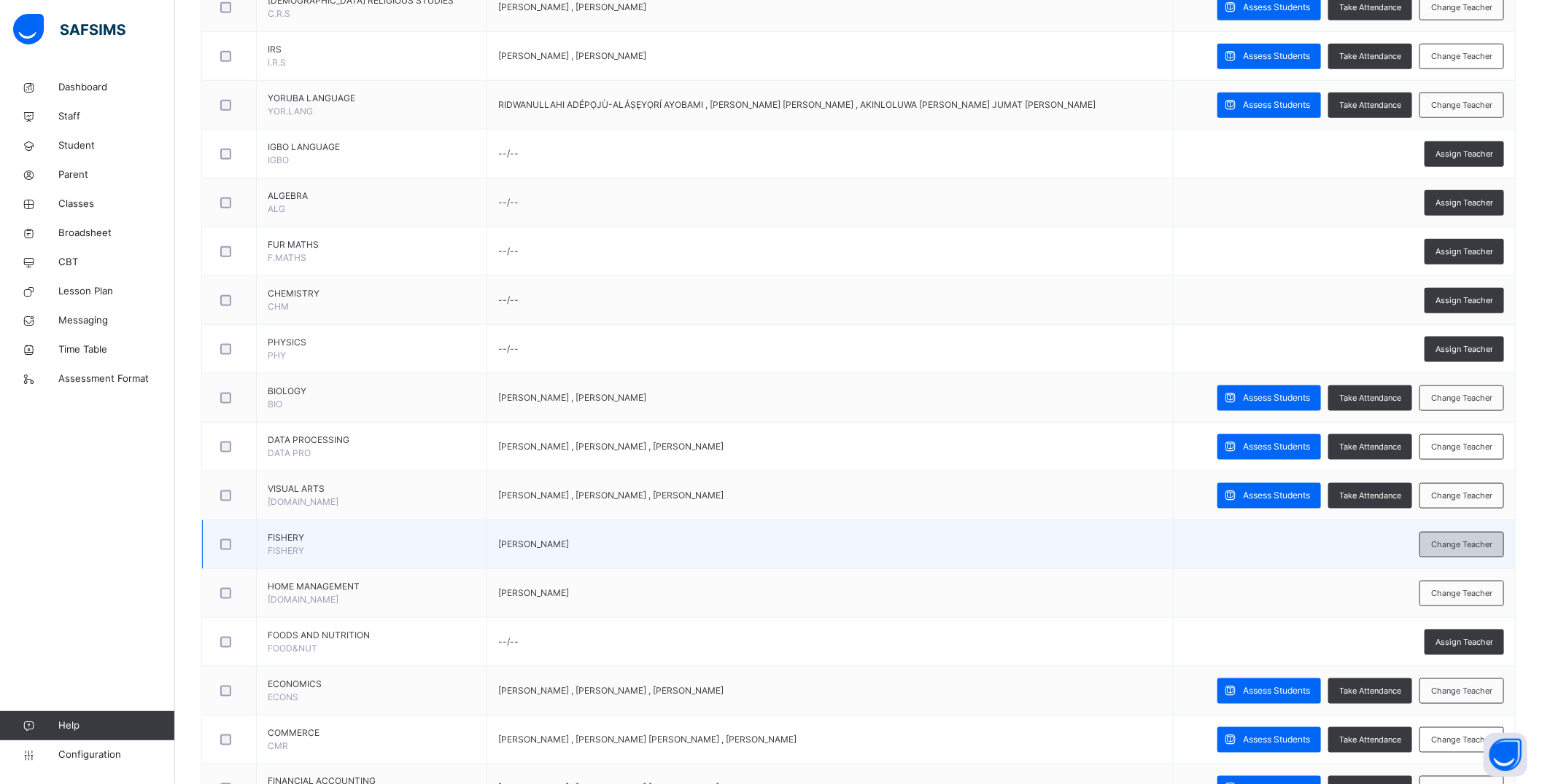
click at [797, 543] on span "Change Teacher" at bounding box center [1461, 545] width 62 height 12
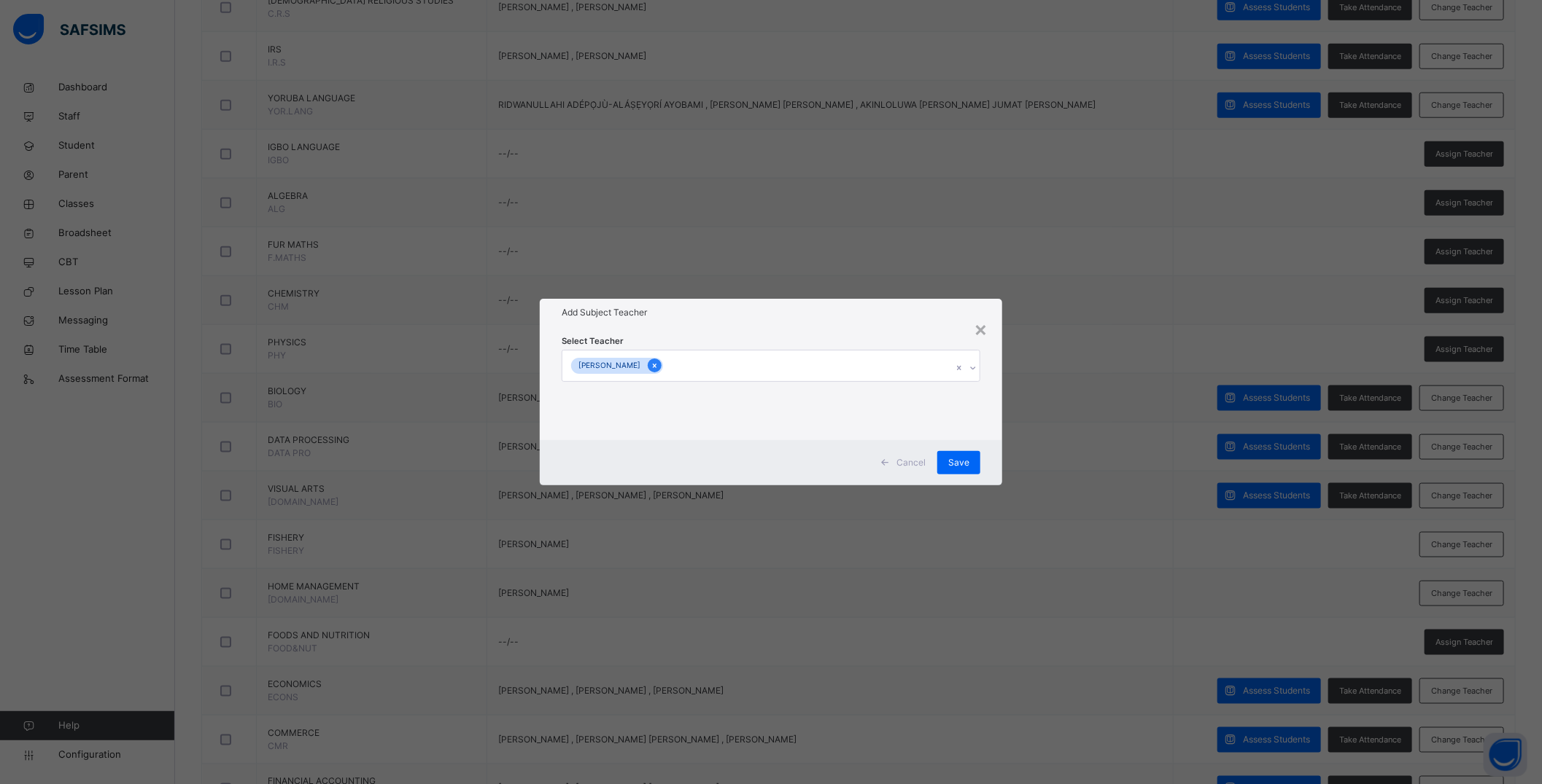
click at [659, 363] on icon at bounding box center [654, 366] width 8 height 10
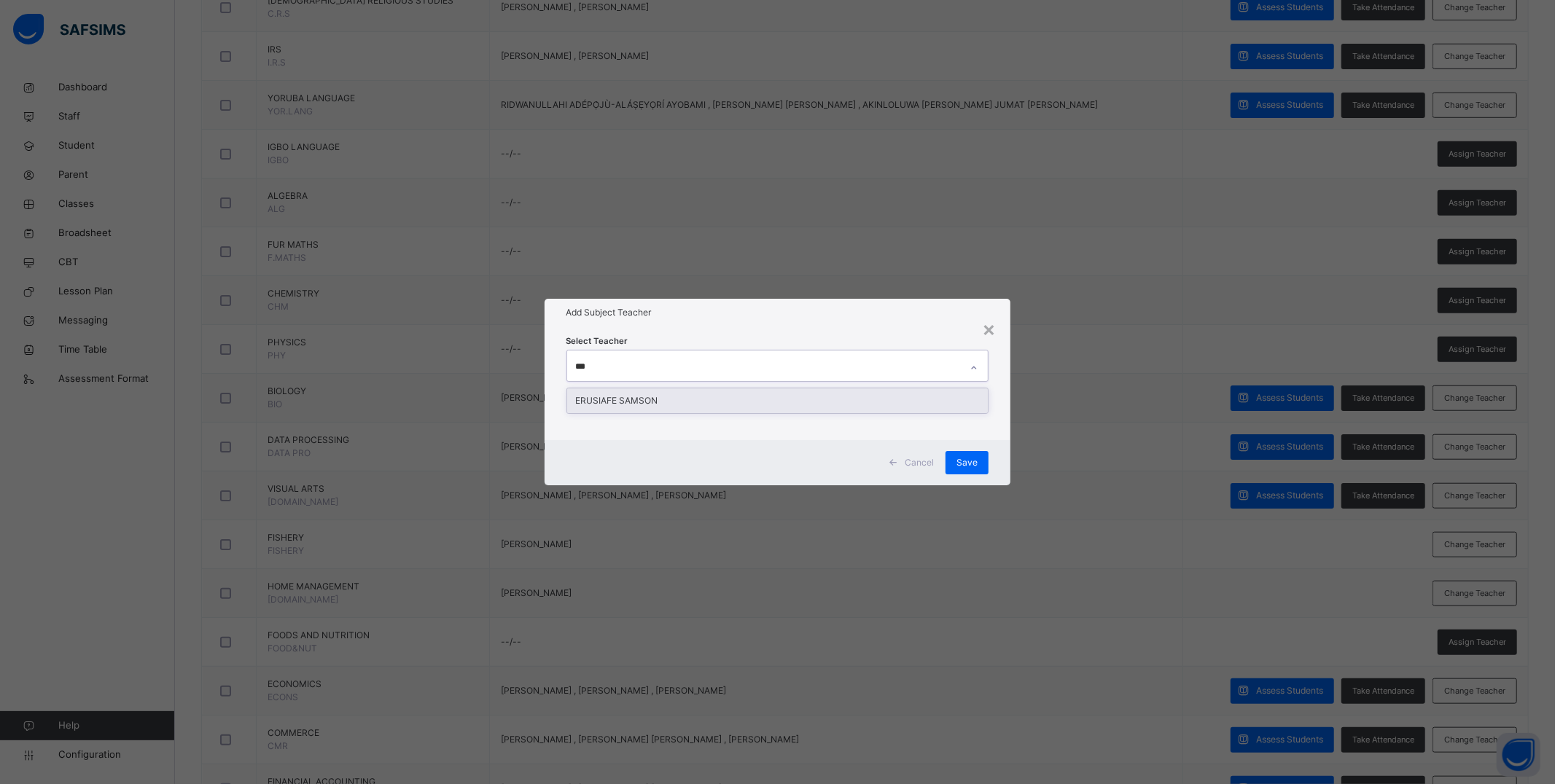
type input "****"
click at [683, 398] on div "ERUSIAFE SAMSON" at bounding box center [778, 400] width 421 height 25
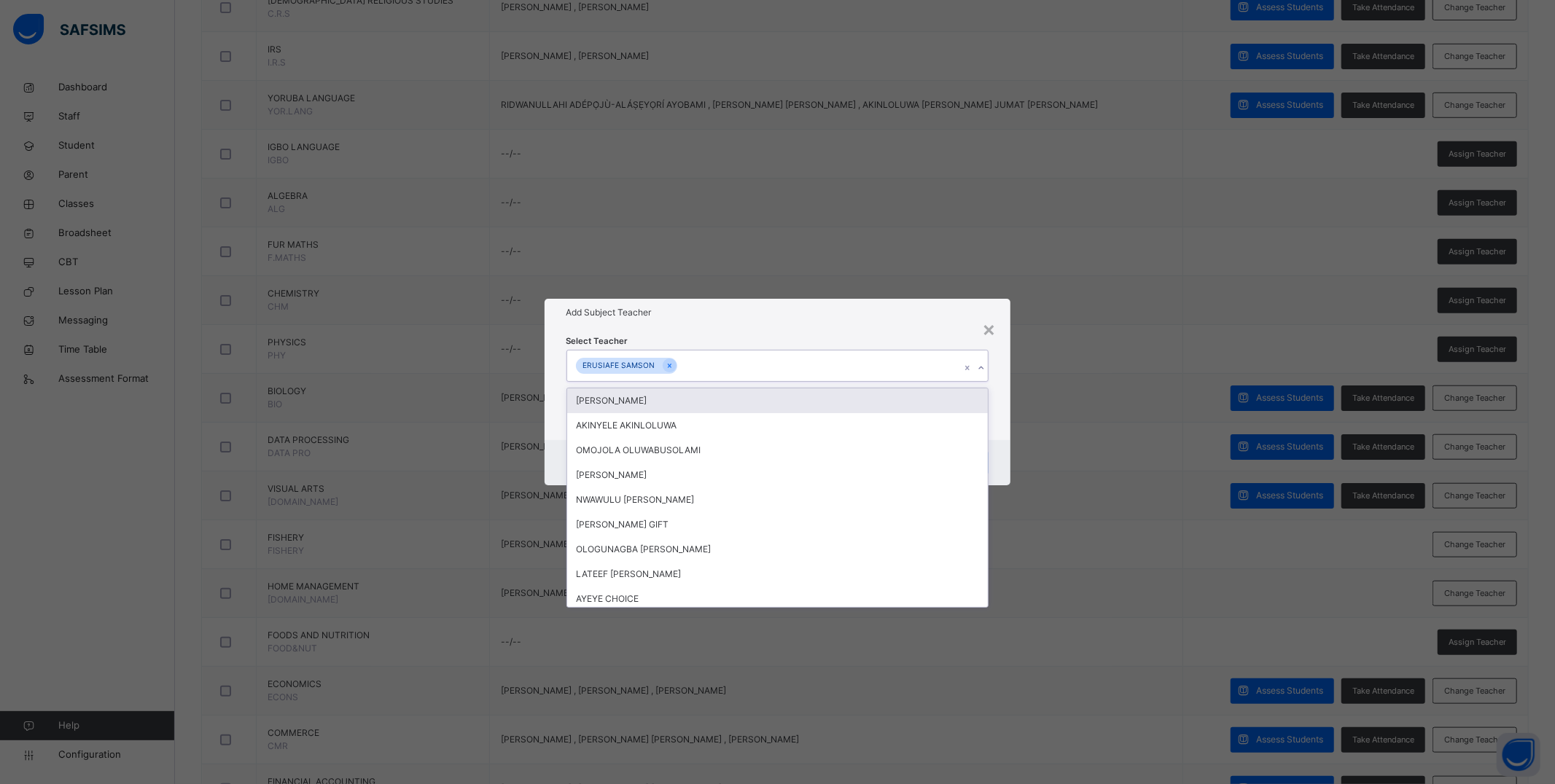
click at [712, 314] on h1 "Add Subject Teacher" at bounding box center [778, 312] width 423 height 13
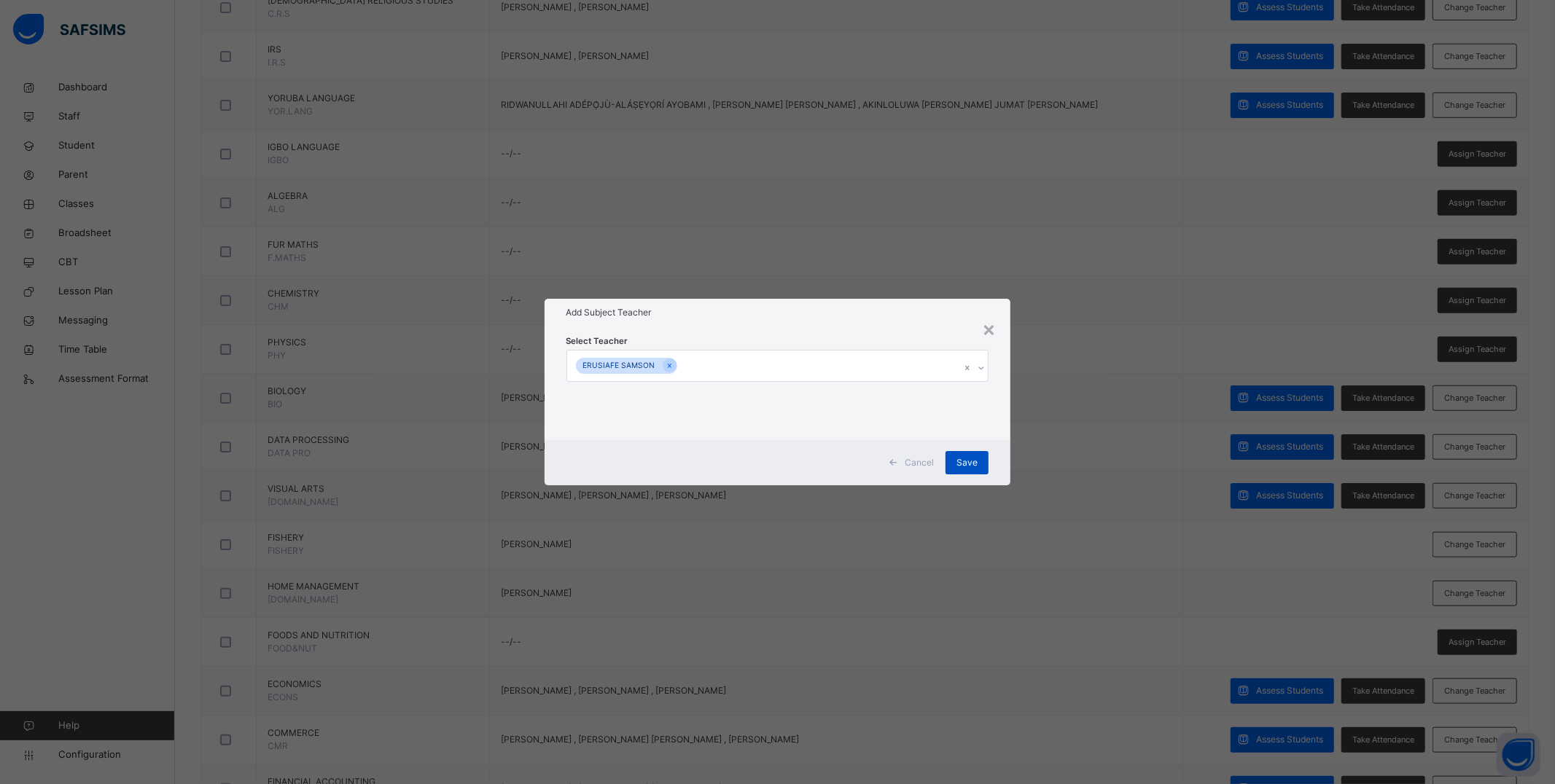
click at [797, 457] on div "Save" at bounding box center [967, 463] width 43 height 23
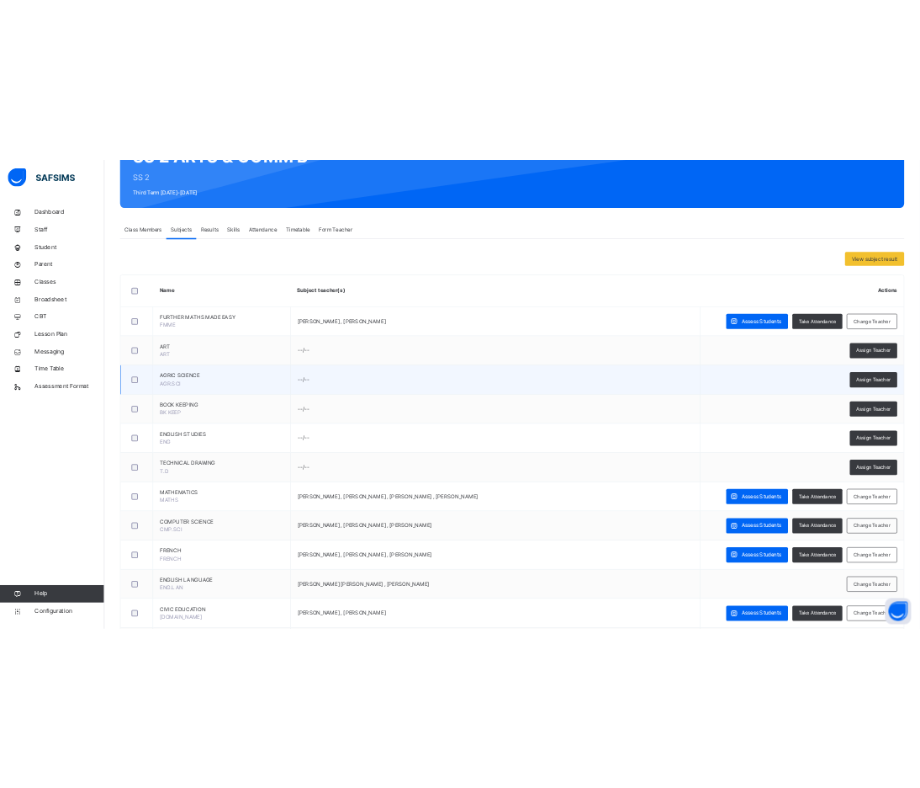
scroll to position [0, 0]
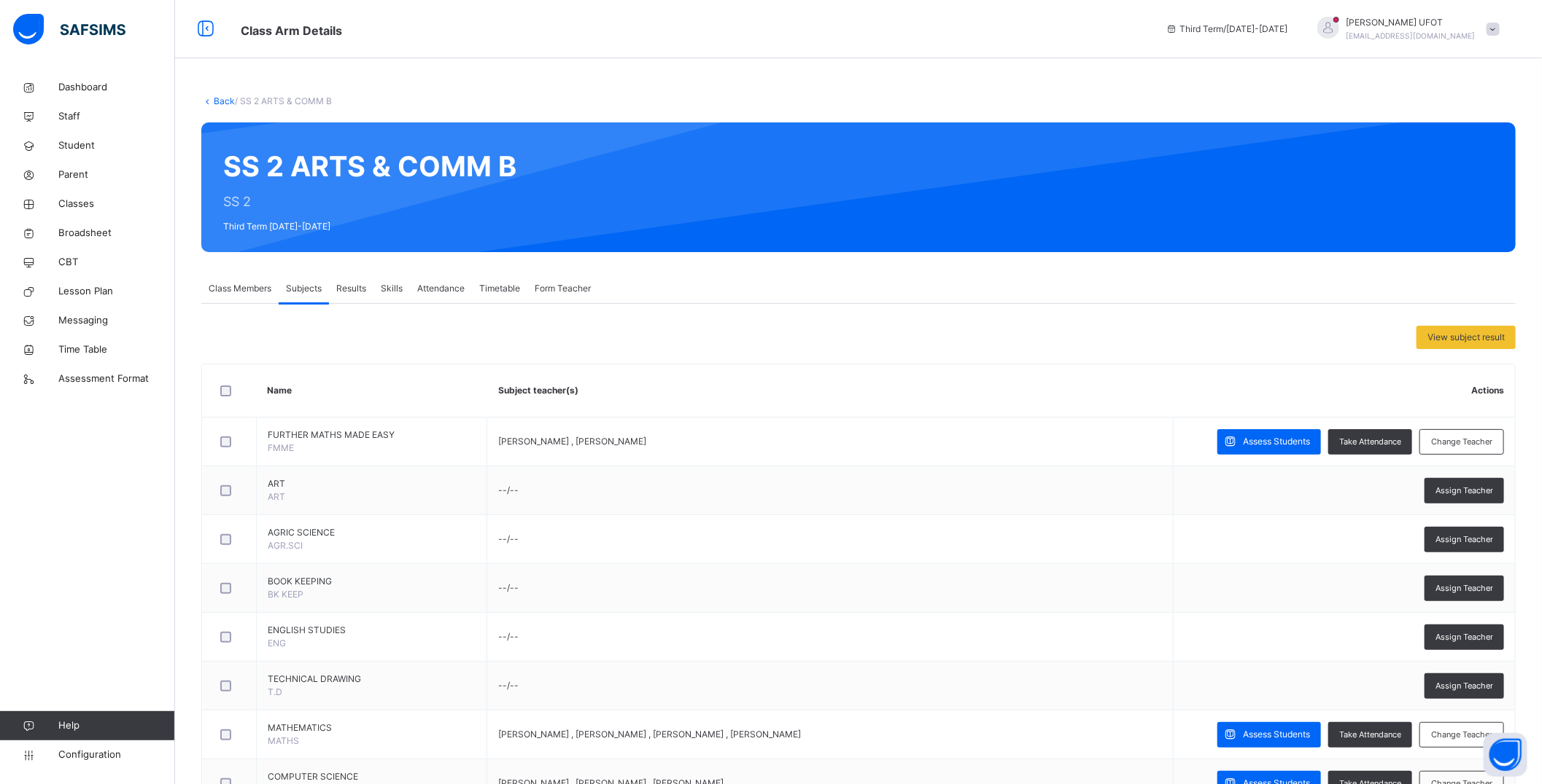
click at [223, 96] on link "Back" at bounding box center [224, 100] width 21 height 11
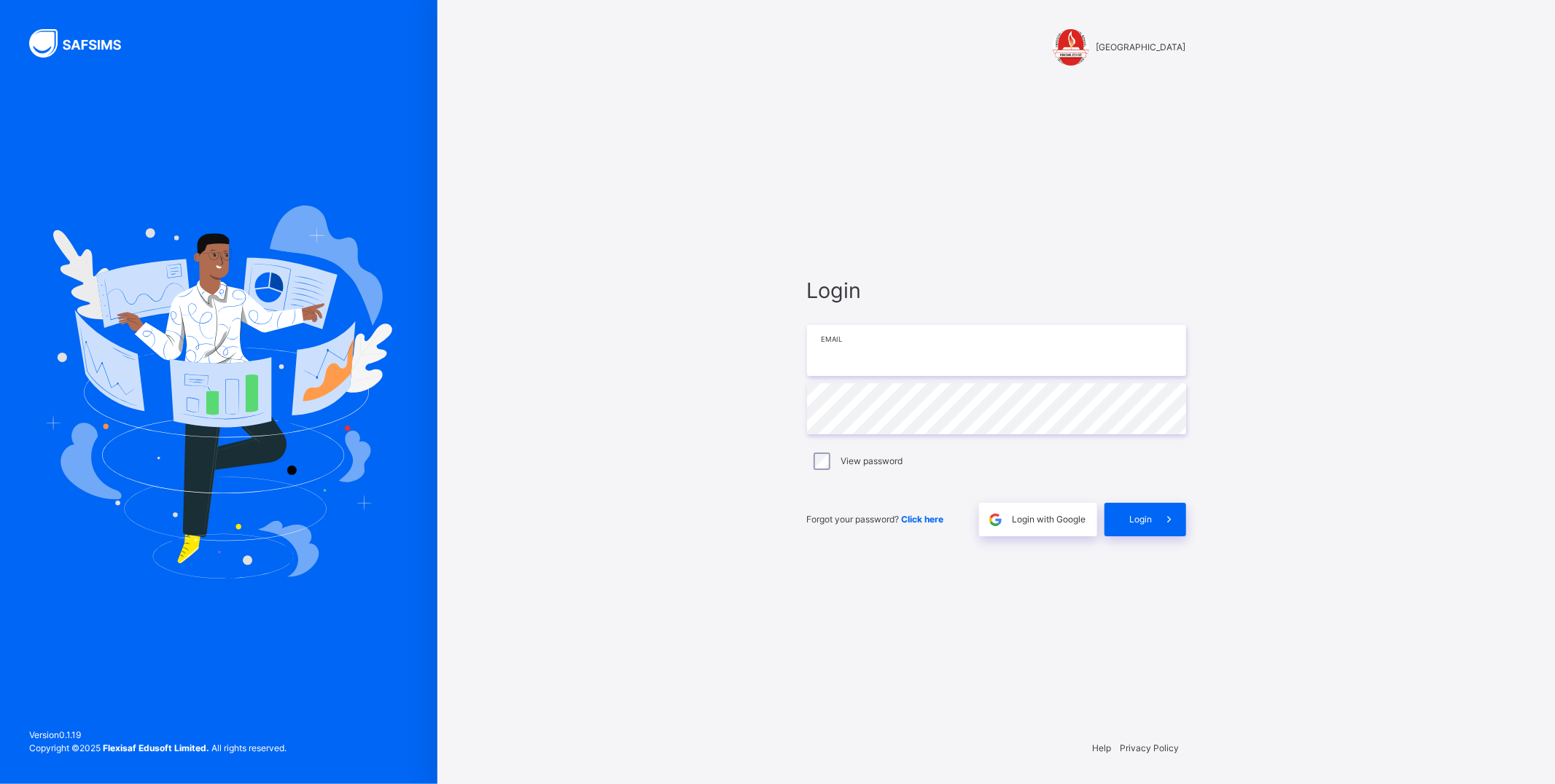
click at [797, 363] on input "email" at bounding box center [996, 350] width 379 height 51
type input "**********"
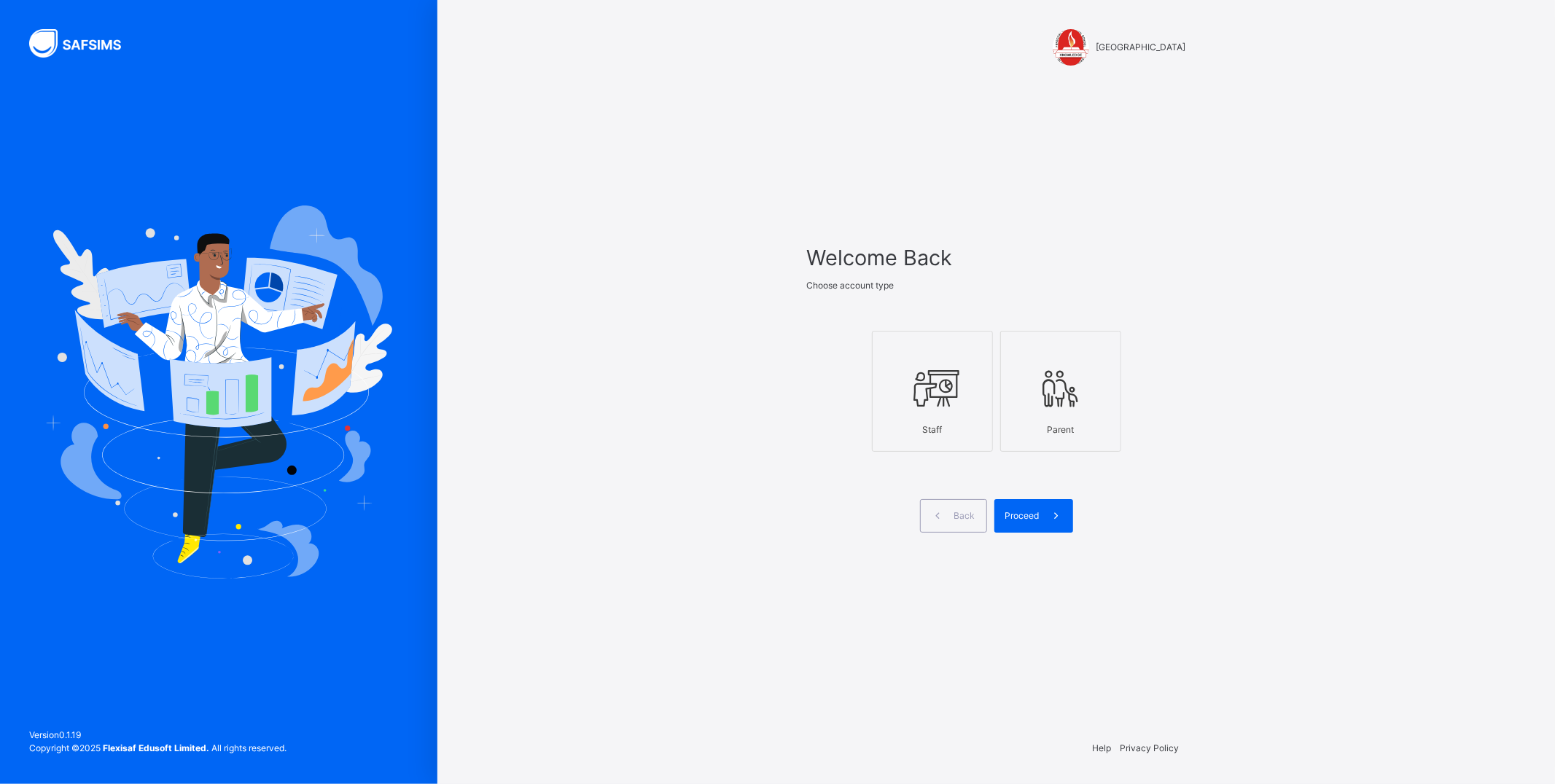
click at [797, 378] on label "Staff" at bounding box center [932, 392] width 121 height 121
click at [797, 515] on span "Proceed" at bounding box center [1022, 515] width 35 height 13
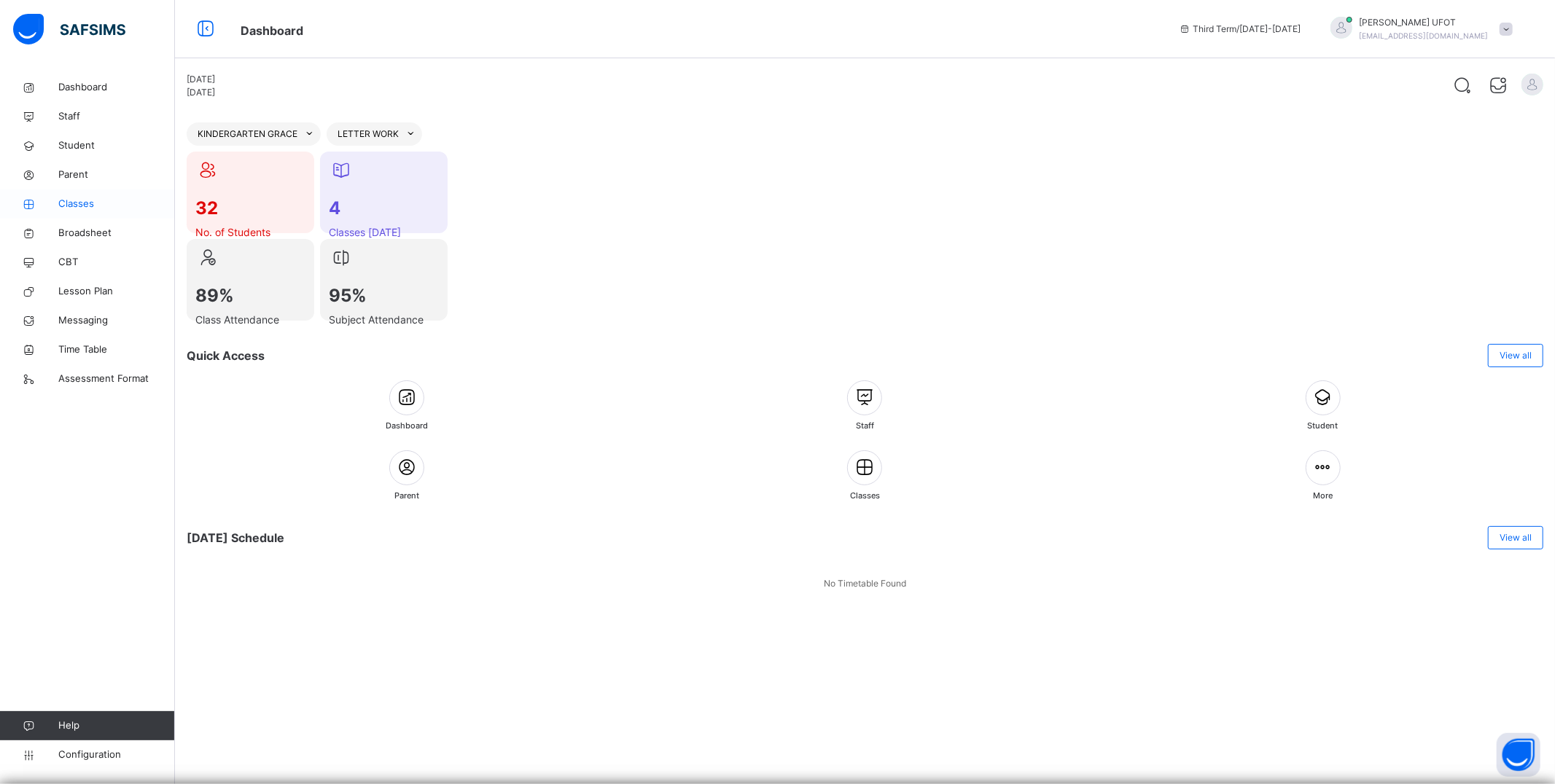
click at [102, 203] on span "Classes" at bounding box center [116, 204] width 117 height 15
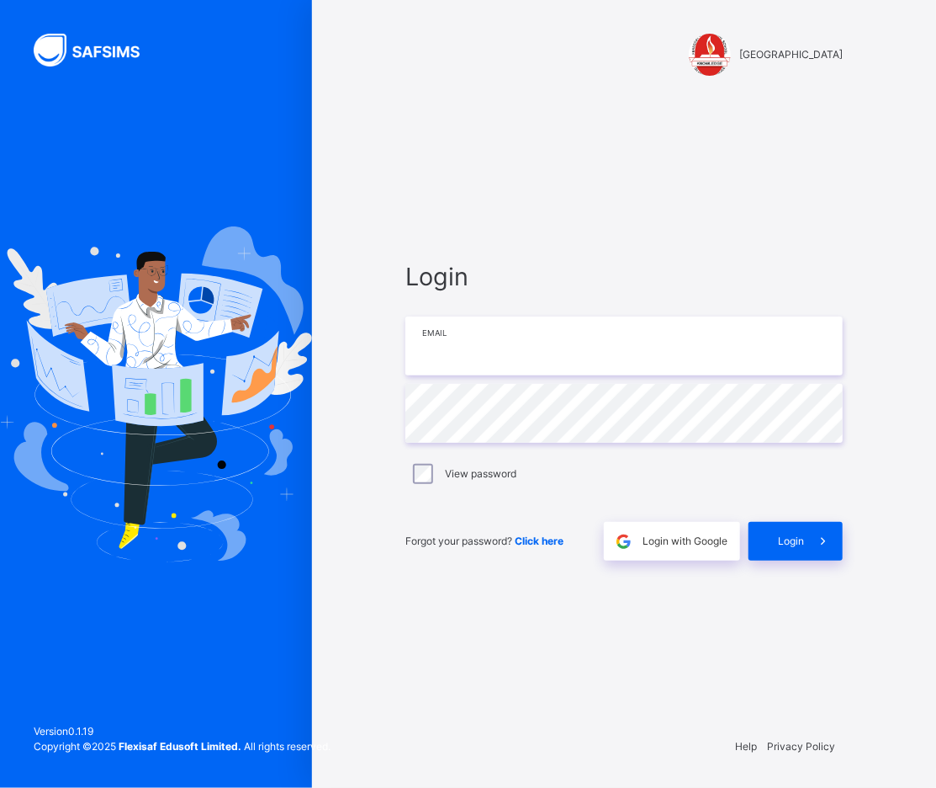
click at [508, 363] on input "email" at bounding box center [625, 345] width 438 height 59
type input "**********"
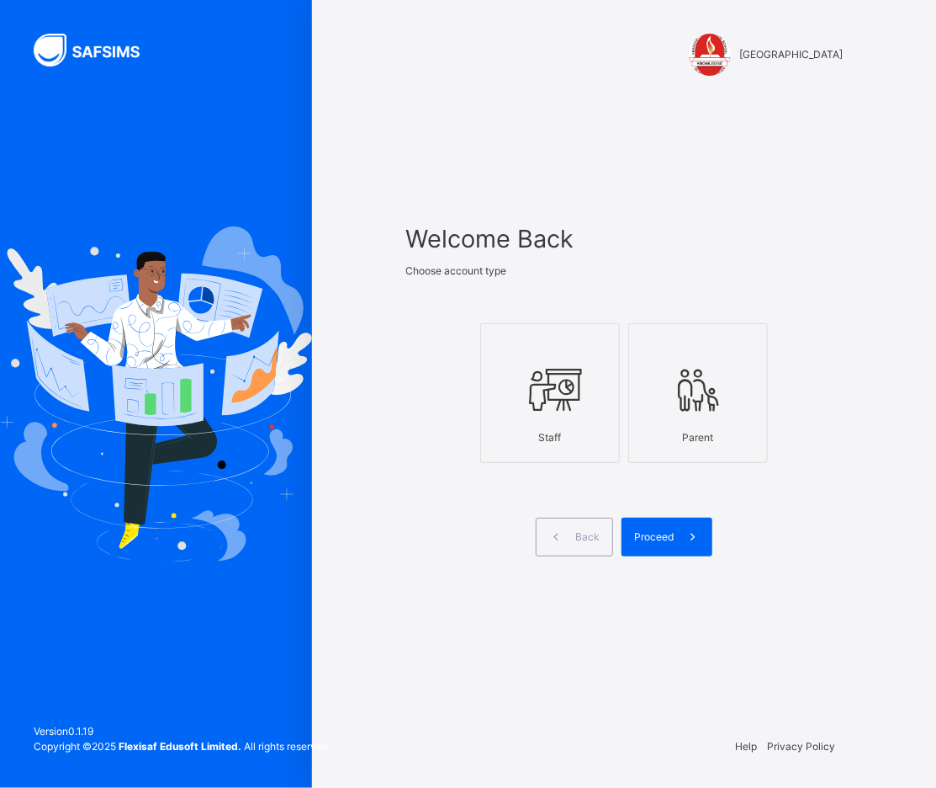
click at [577, 432] on div "Staff" at bounding box center [550, 438] width 121 height 32
click at [675, 526] on span at bounding box center [693, 536] width 39 height 39
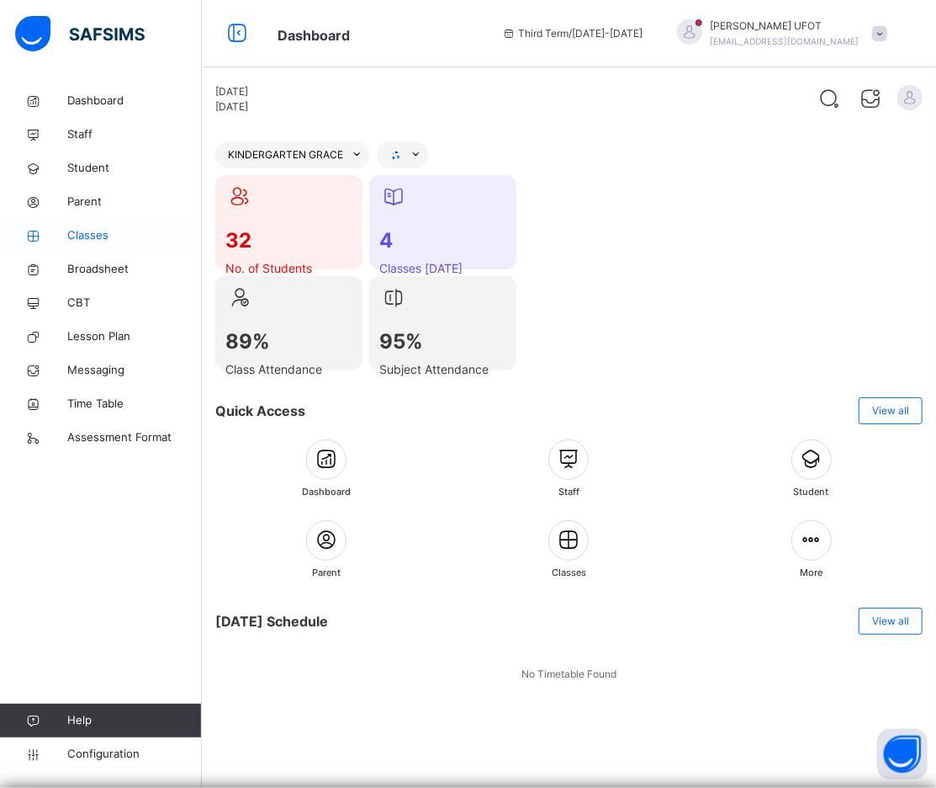
click at [93, 232] on span "Classes" at bounding box center [134, 235] width 135 height 17
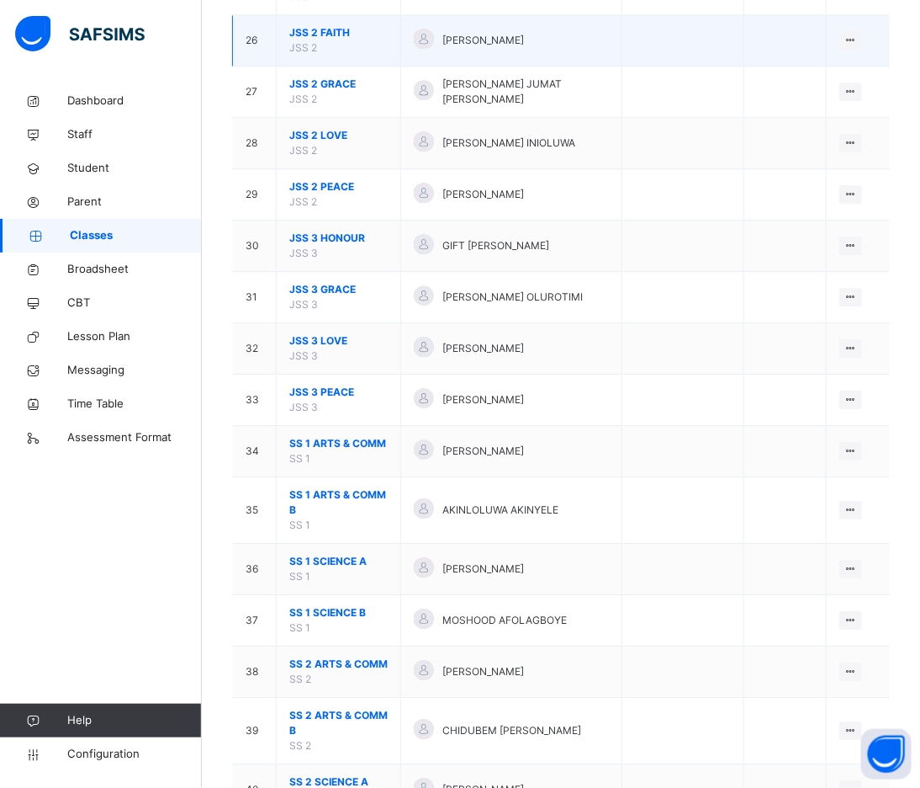
scroll to position [1812, 0]
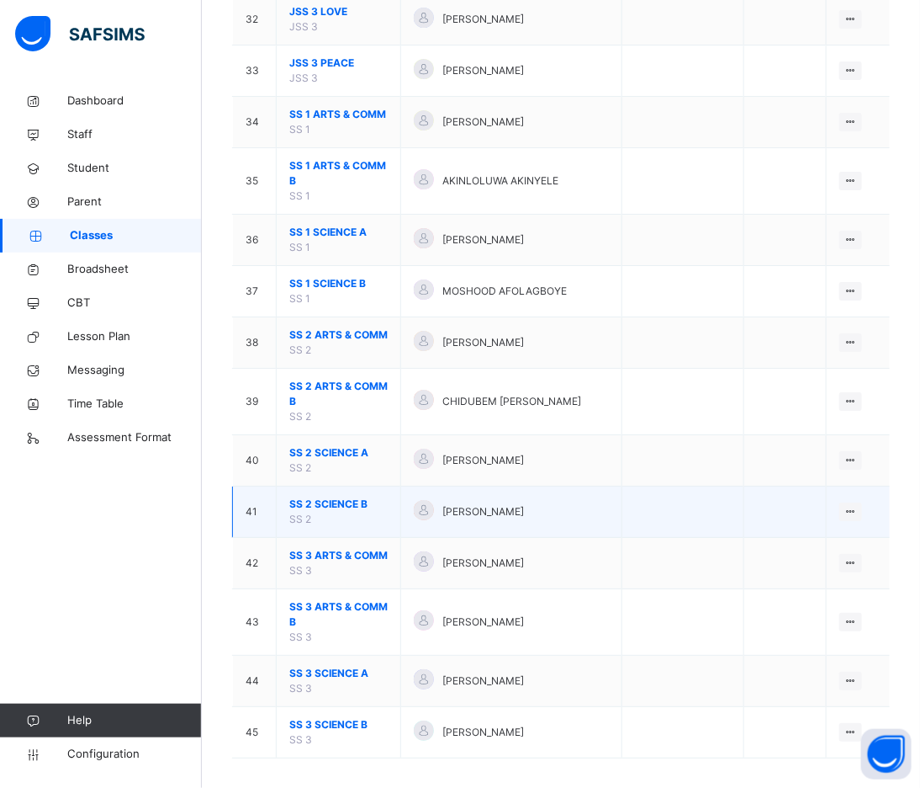
click at [338, 496] on span "SS 2 SCIENCE B" at bounding box center [338, 503] width 98 height 15
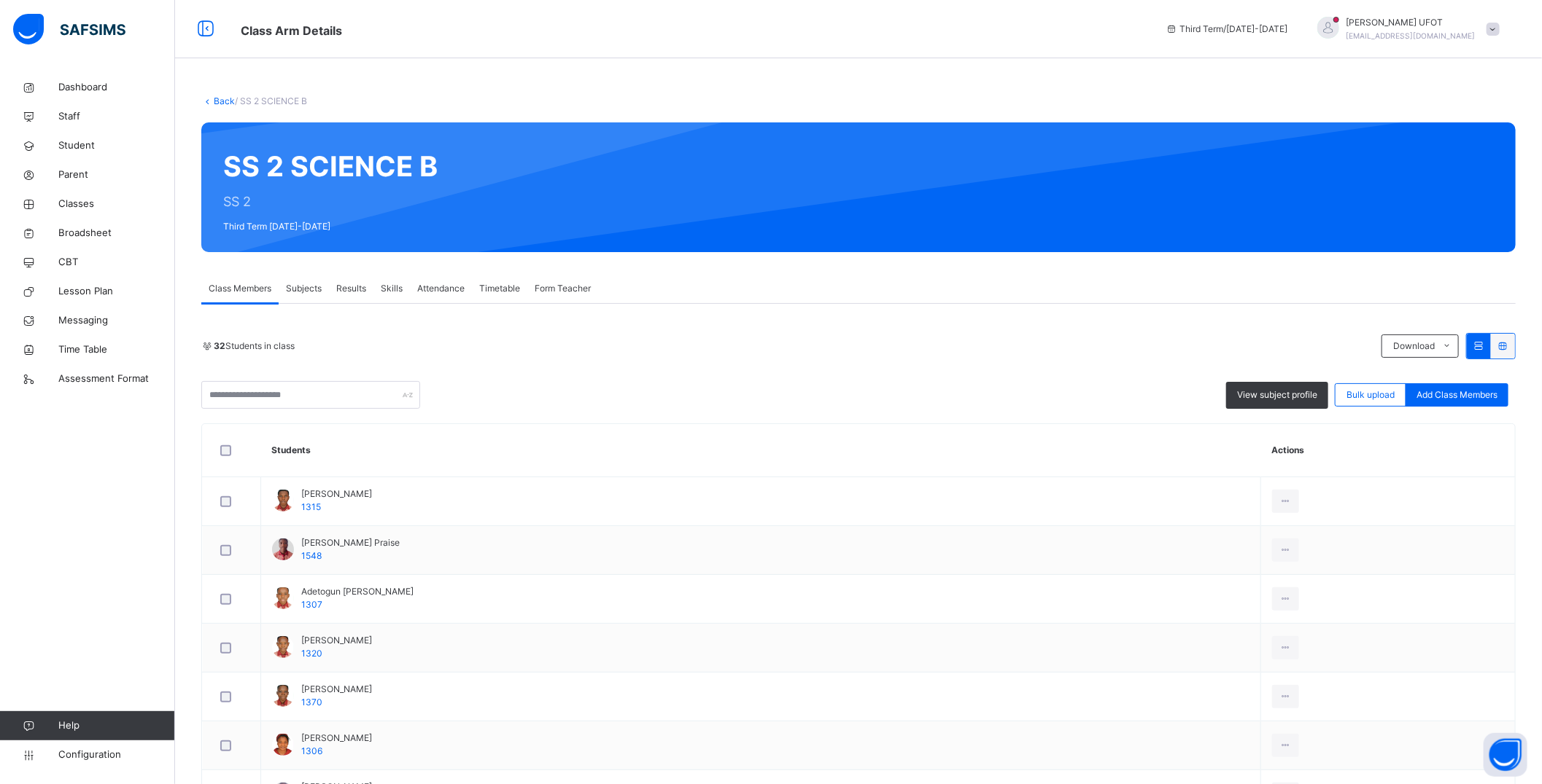
click at [310, 288] on span "Subjects" at bounding box center [303, 288] width 36 height 13
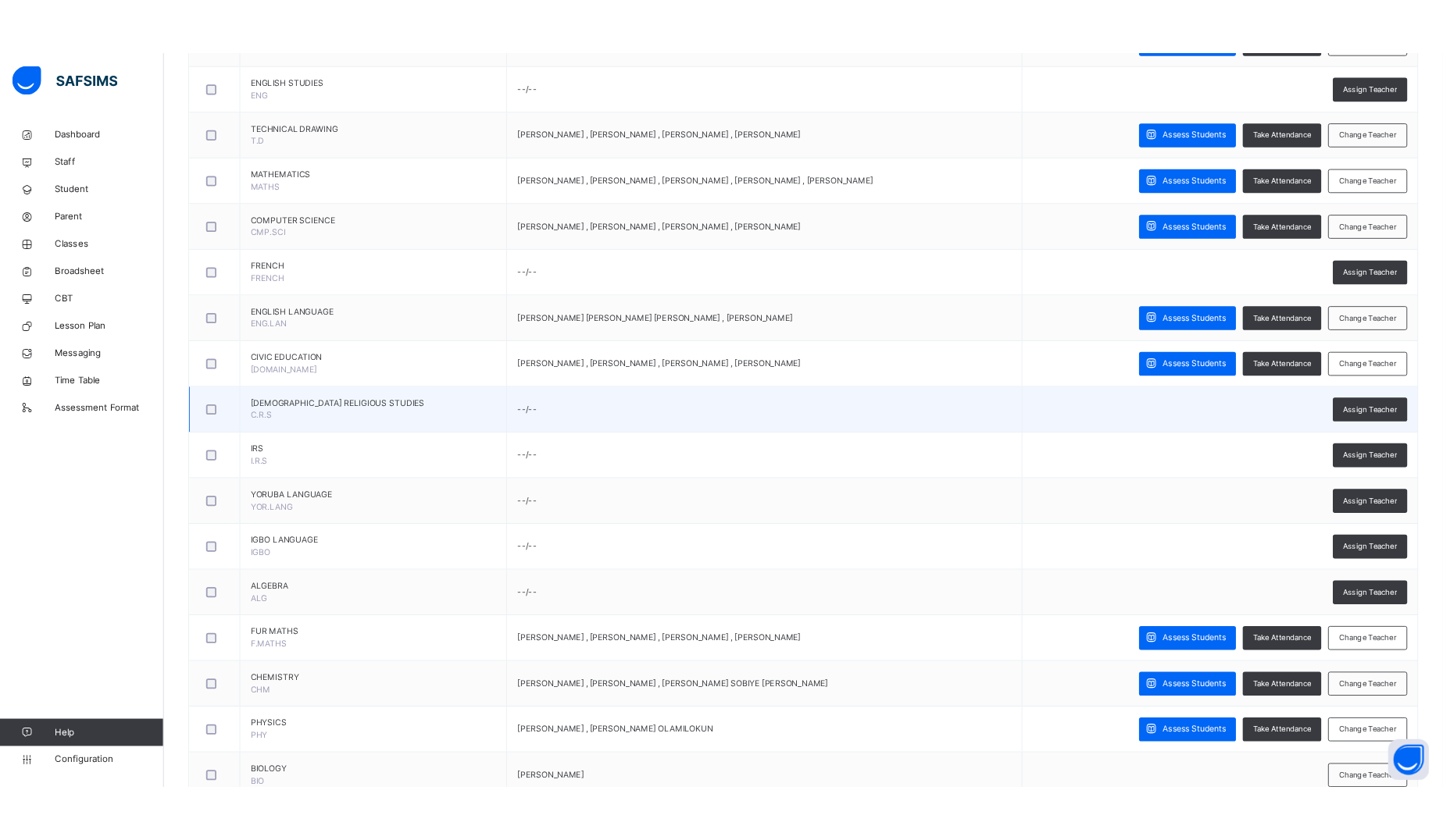
scroll to position [541, 0]
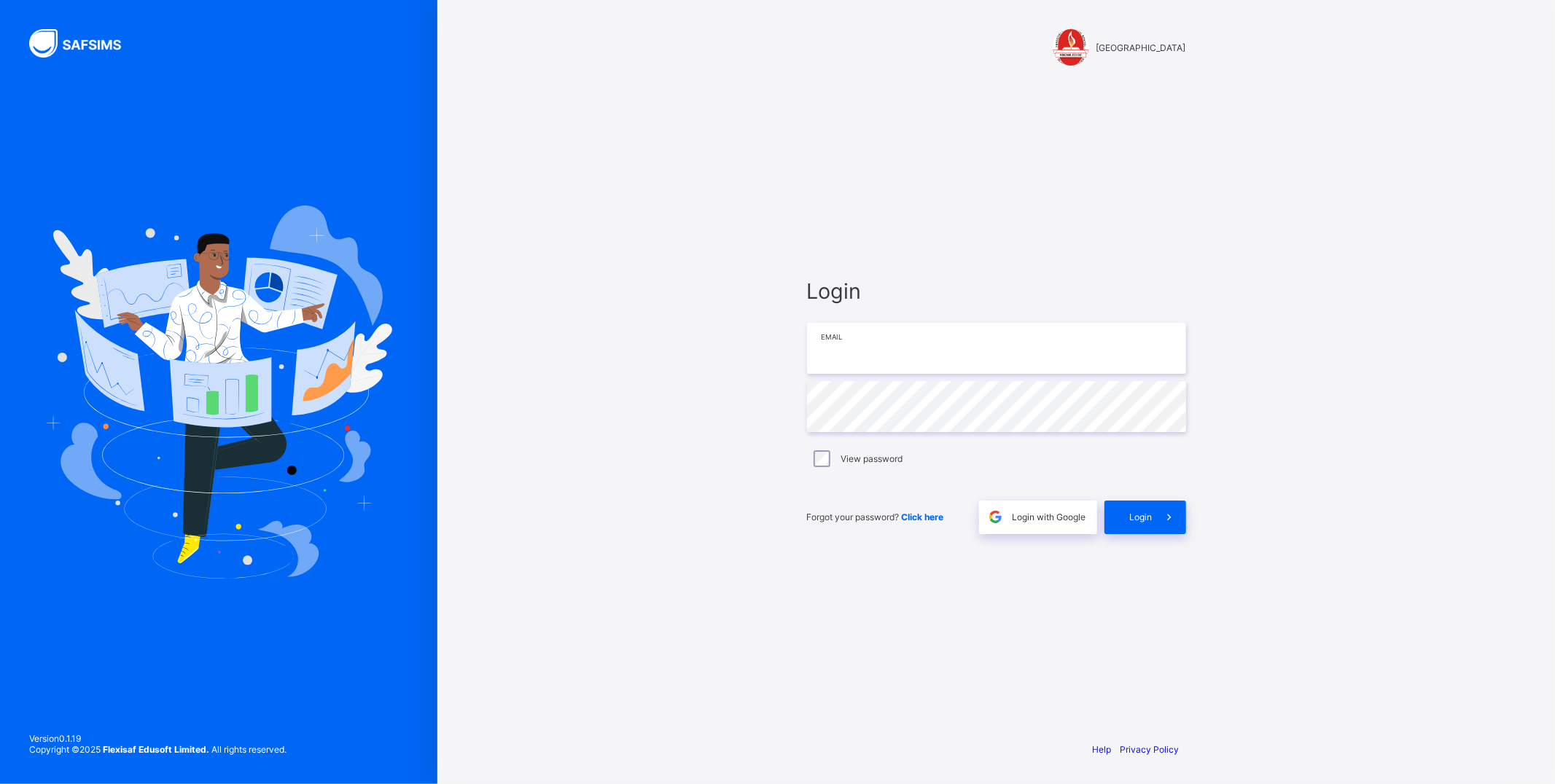
click at [912, 350] on input "email" at bounding box center [996, 348] width 379 height 51
type input "**********"
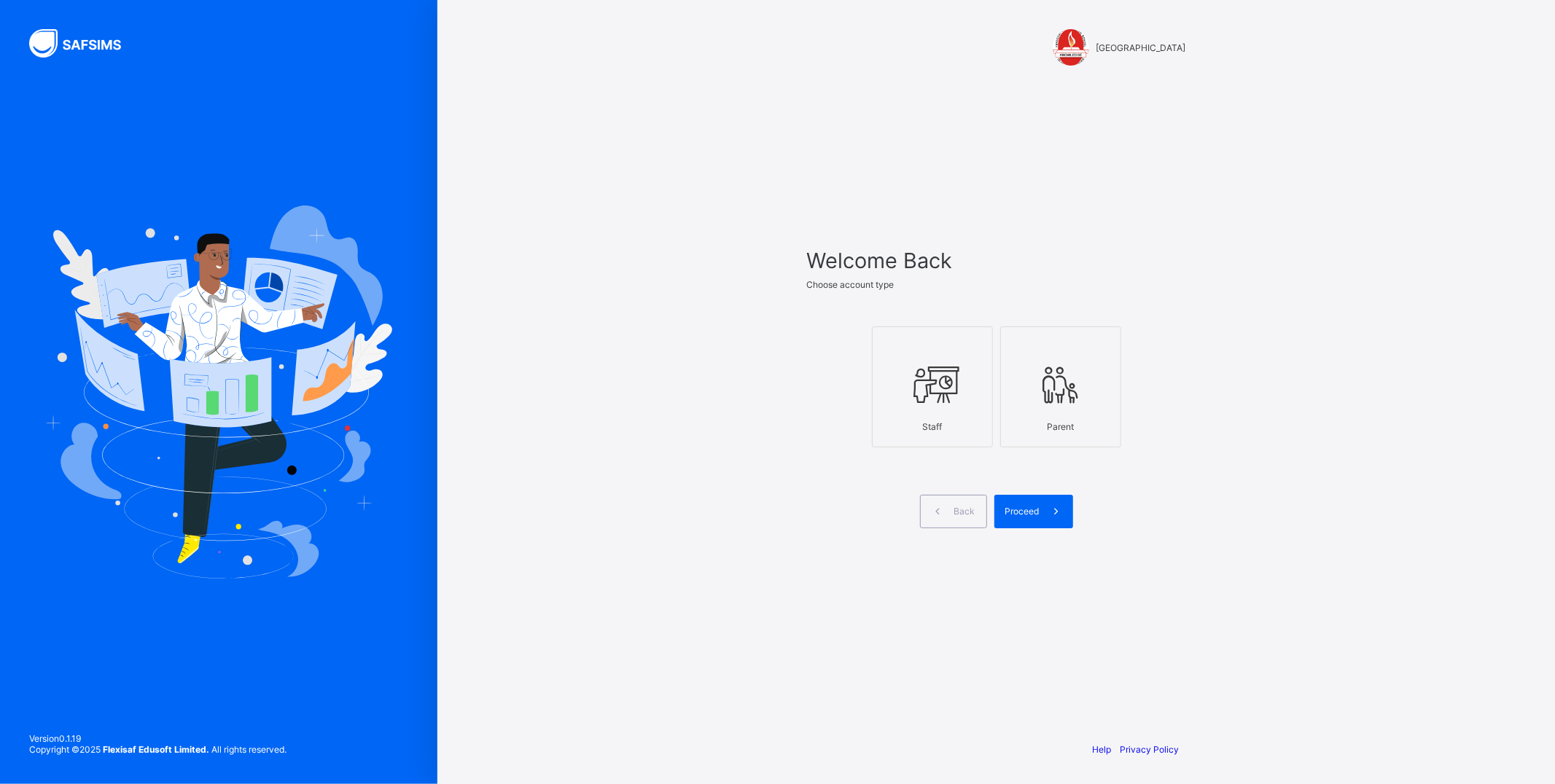
click at [930, 375] on icon at bounding box center [932, 385] width 51 height 43
click at [1046, 512] on span at bounding box center [1056, 511] width 34 height 34
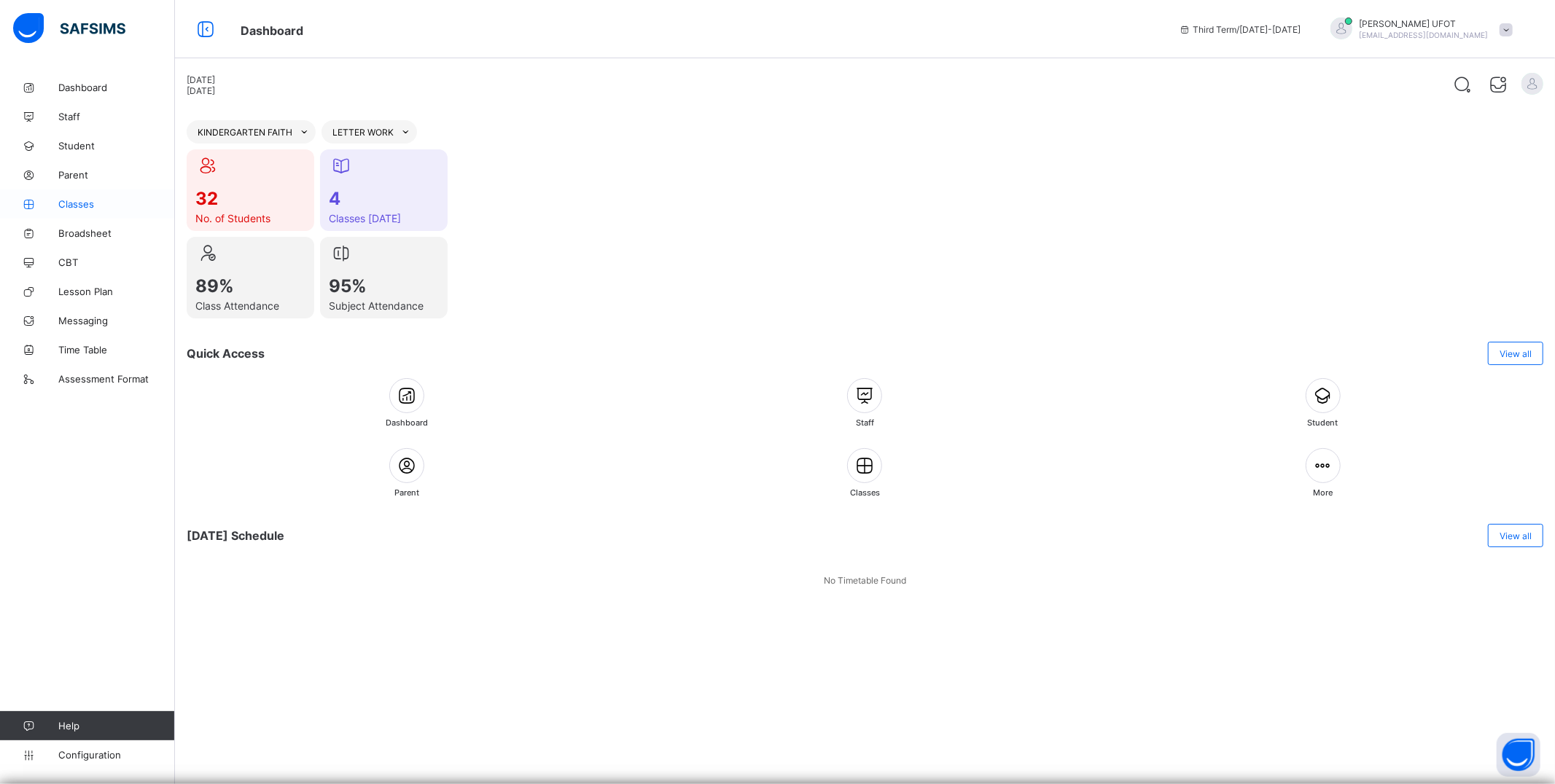
click at [62, 206] on span "Classes" at bounding box center [116, 204] width 117 height 11
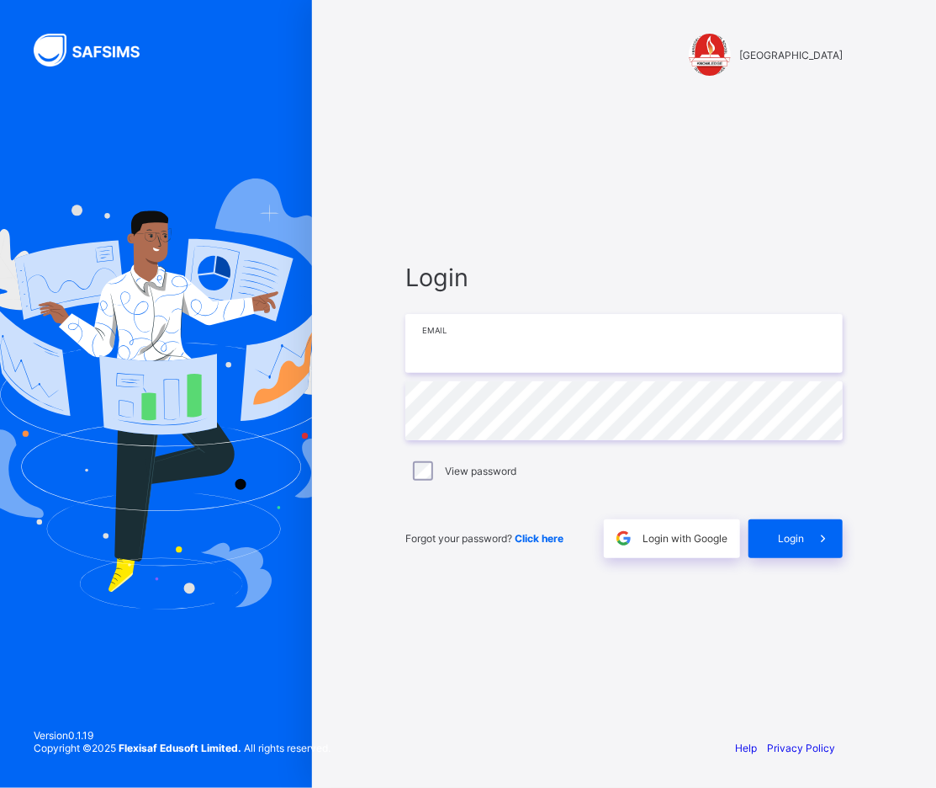
click at [446, 335] on input "email" at bounding box center [625, 343] width 438 height 59
type input "**********"
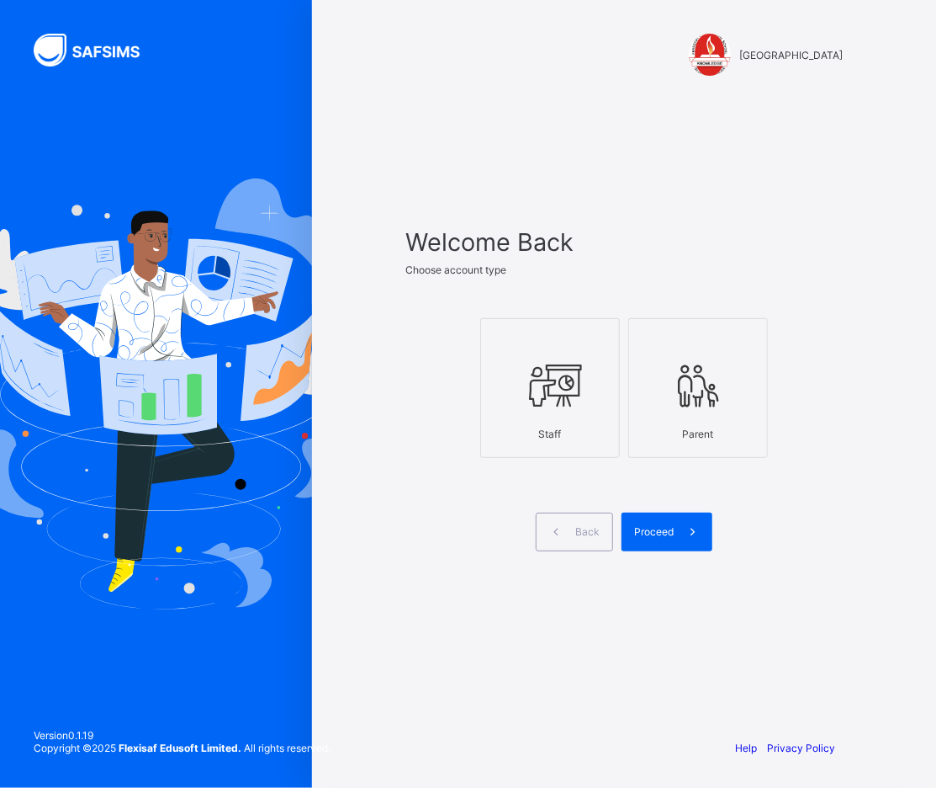
click at [564, 379] on icon at bounding box center [550, 385] width 59 height 50
click at [667, 532] on span "Proceed" at bounding box center [654, 531] width 40 height 13
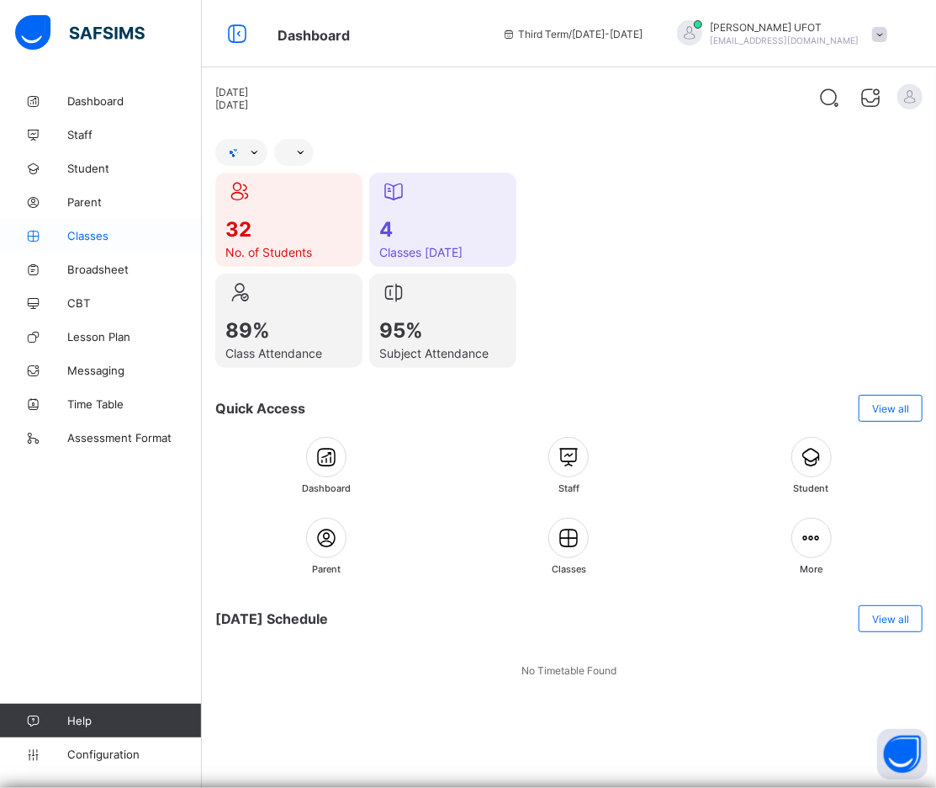
click at [104, 236] on span "Classes" at bounding box center [134, 235] width 135 height 13
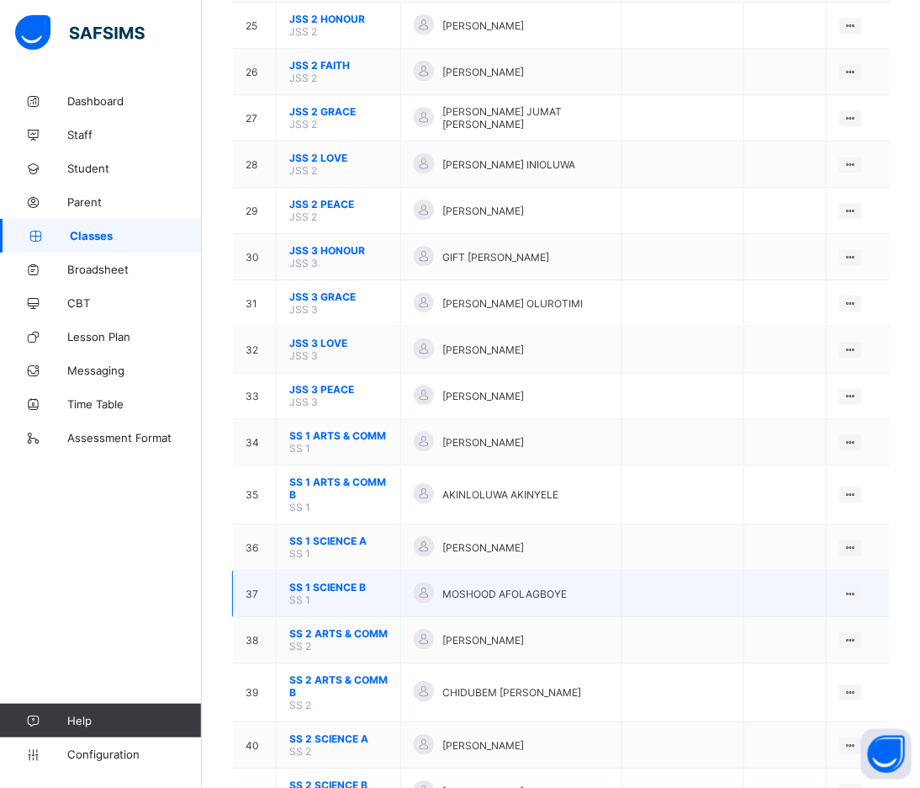
scroll to position [1532, 0]
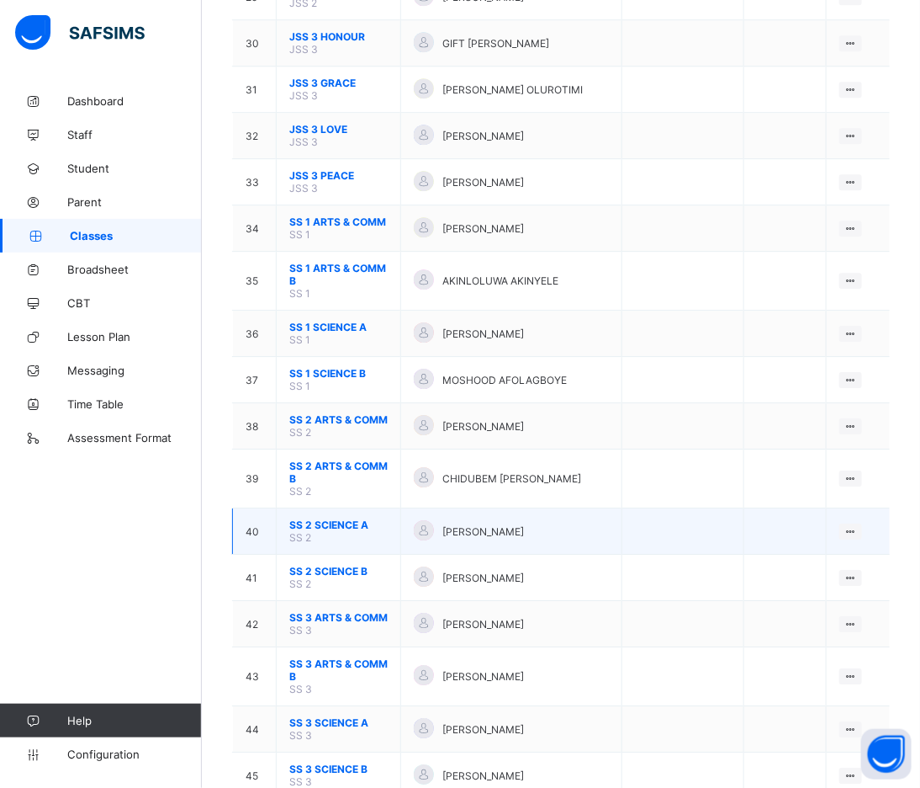
click at [349, 518] on span "SS 2 SCIENCE A" at bounding box center [338, 524] width 98 height 13
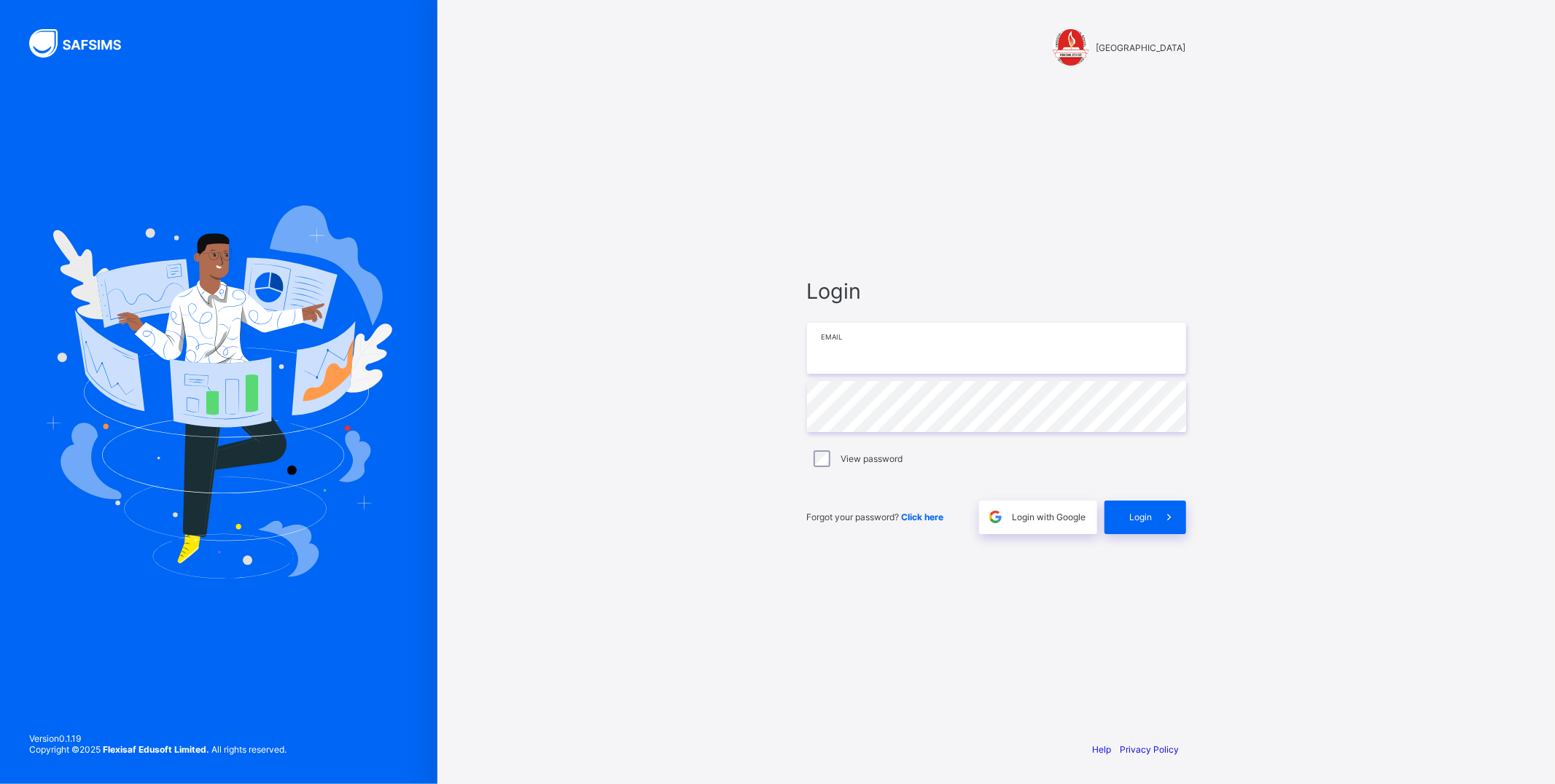
drag, startPoint x: 890, startPoint y: 336, endPoint x: 899, endPoint y: 354, distance: 20.1
click at [811, 336] on input "email" at bounding box center [996, 348] width 379 height 51
type input "**********"
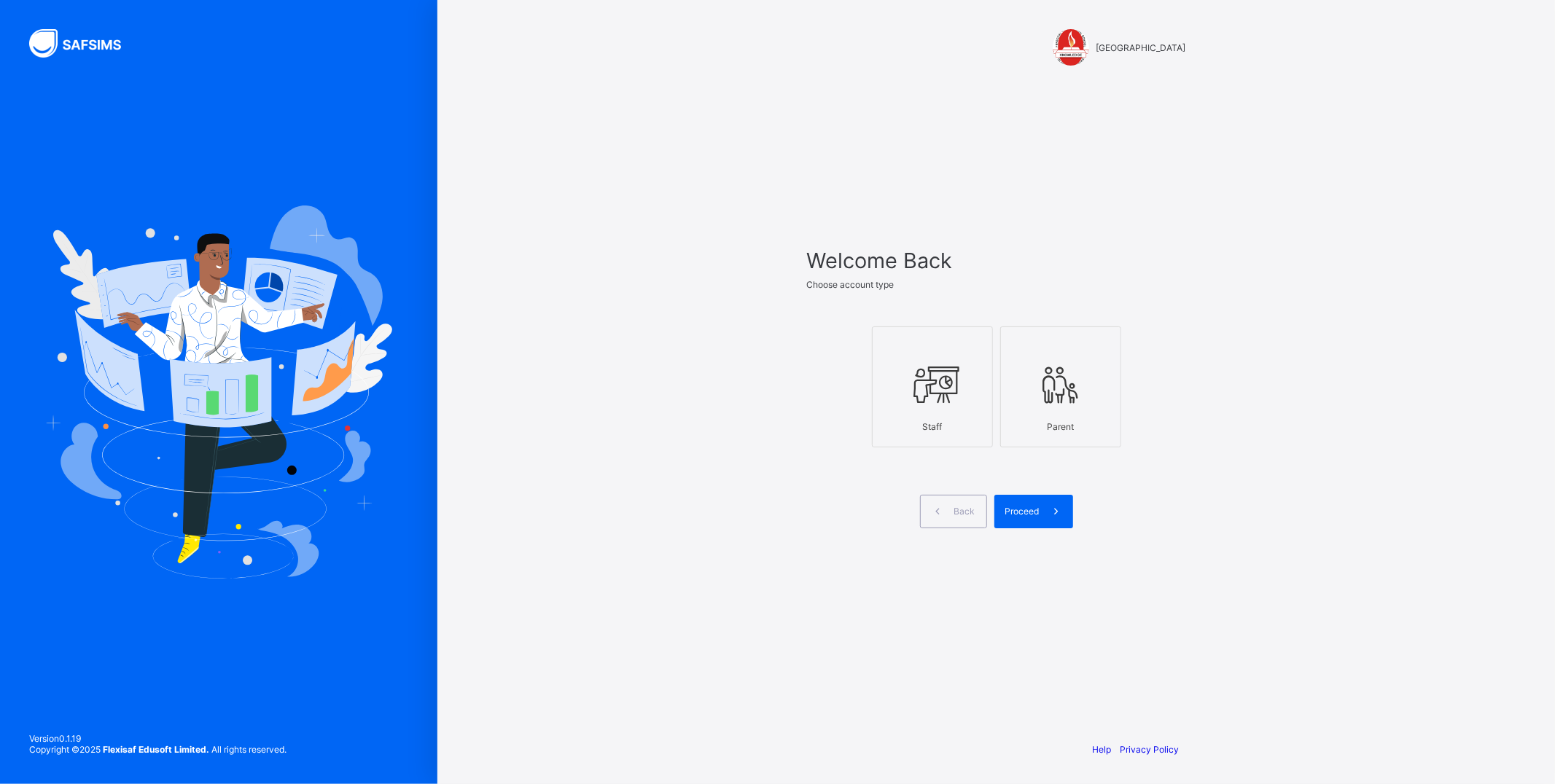
click at [811, 380] on icon at bounding box center [932, 385] width 51 height 43
drag, startPoint x: 1039, startPoint y: 513, endPoint x: 1021, endPoint y: 506, distance: 19.3
click at [811, 513] on span at bounding box center [1056, 511] width 34 height 34
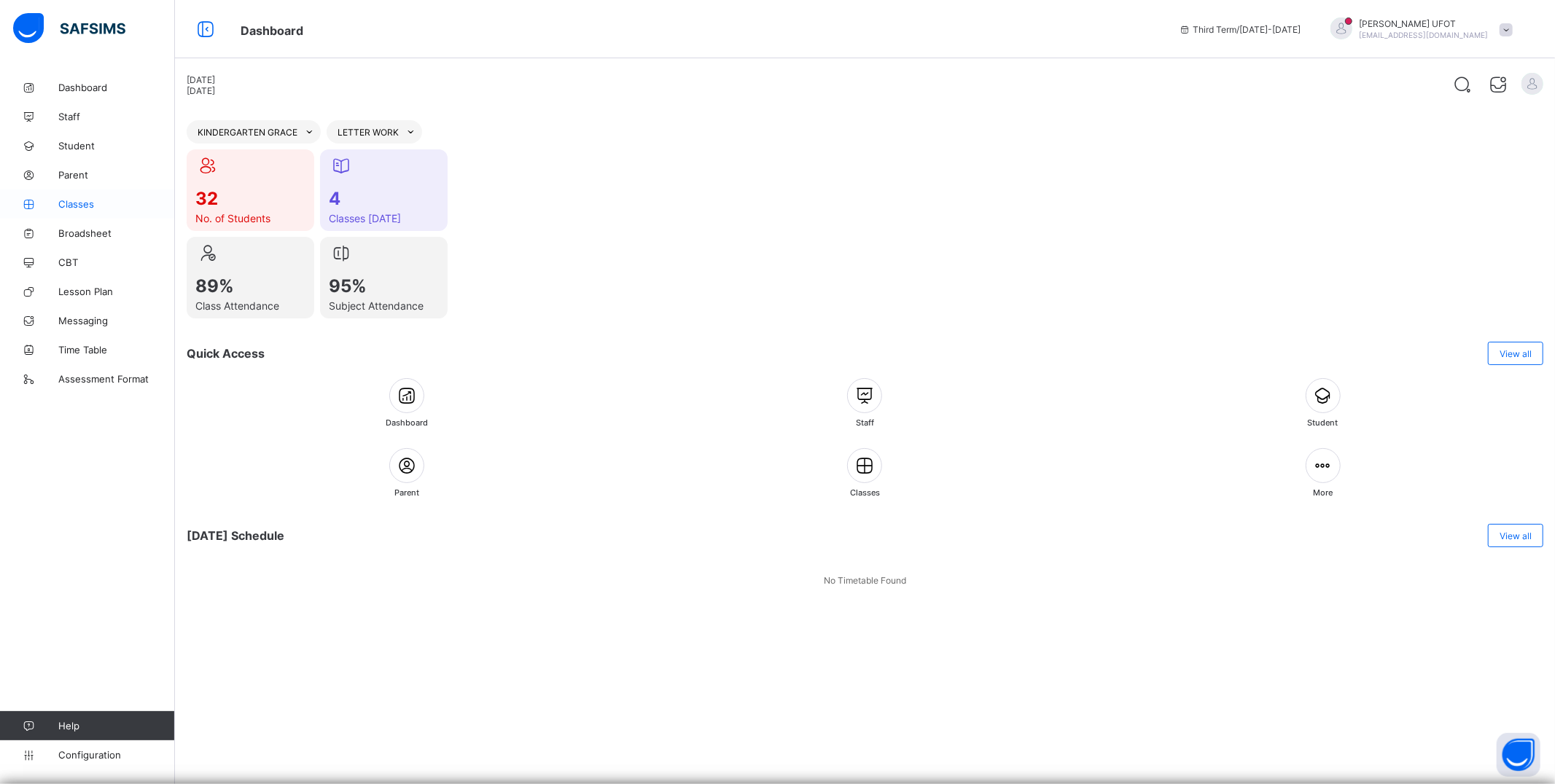
click at [109, 206] on span "Classes" at bounding box center [116, 204] width 117 height 11
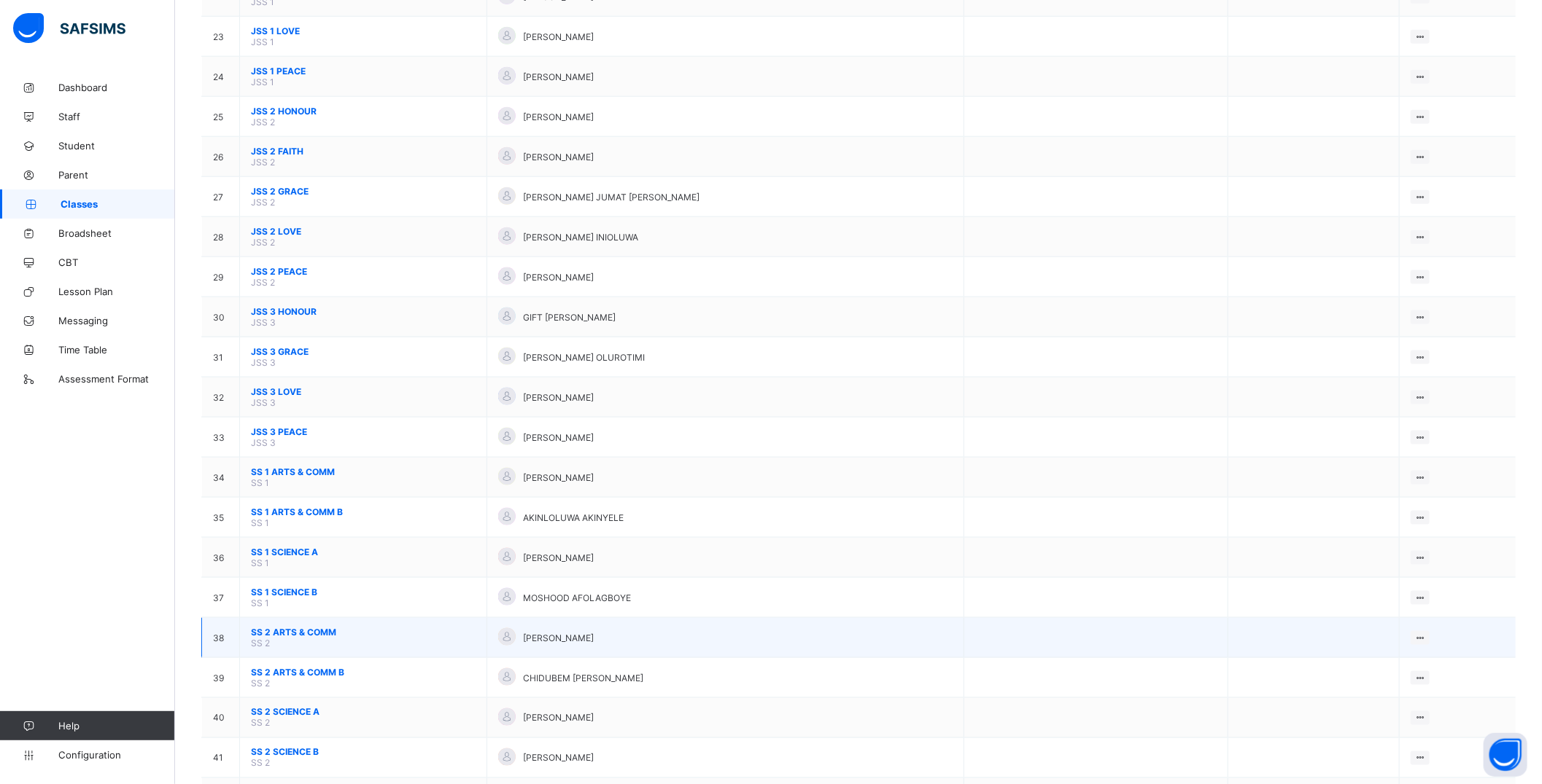
scroll to position [1133, 0]
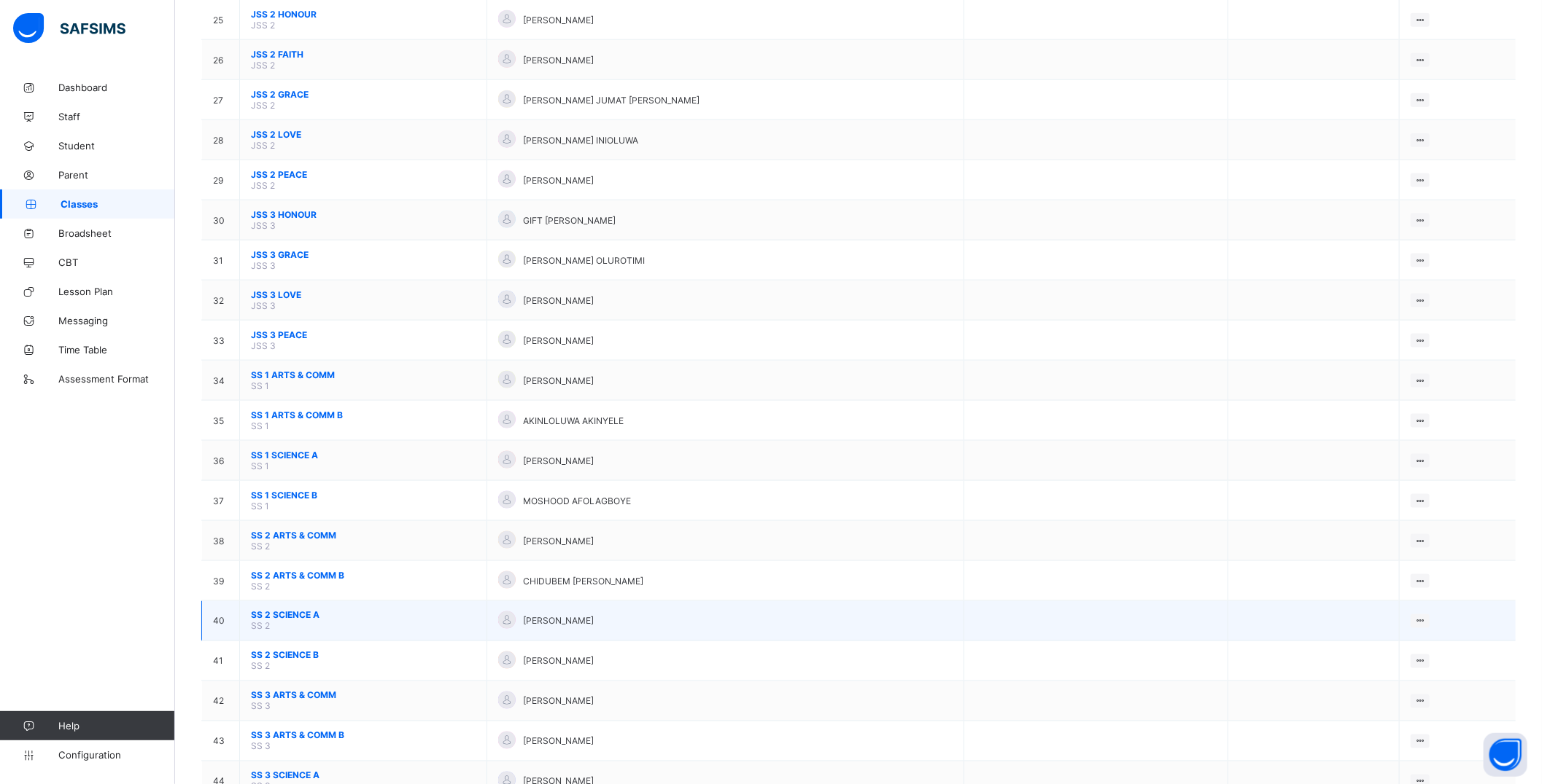
click at [290, 610] on span "SS 2 SCIENCE A" at bounding box center [362, 615] width 224 height 11
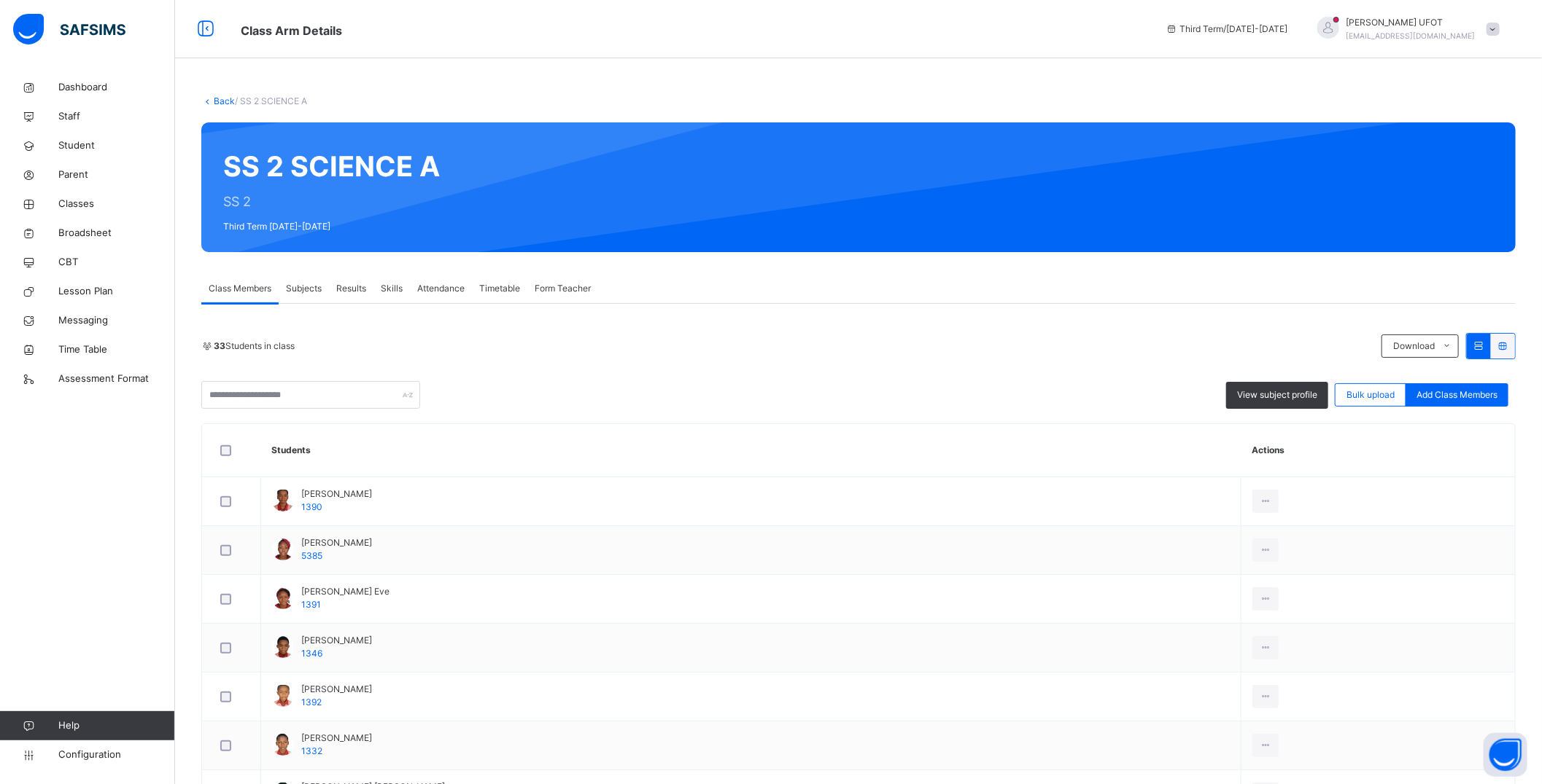
click at [311, 286] on span "Subjects" at bounding box center [303, 288] width 36 height 13
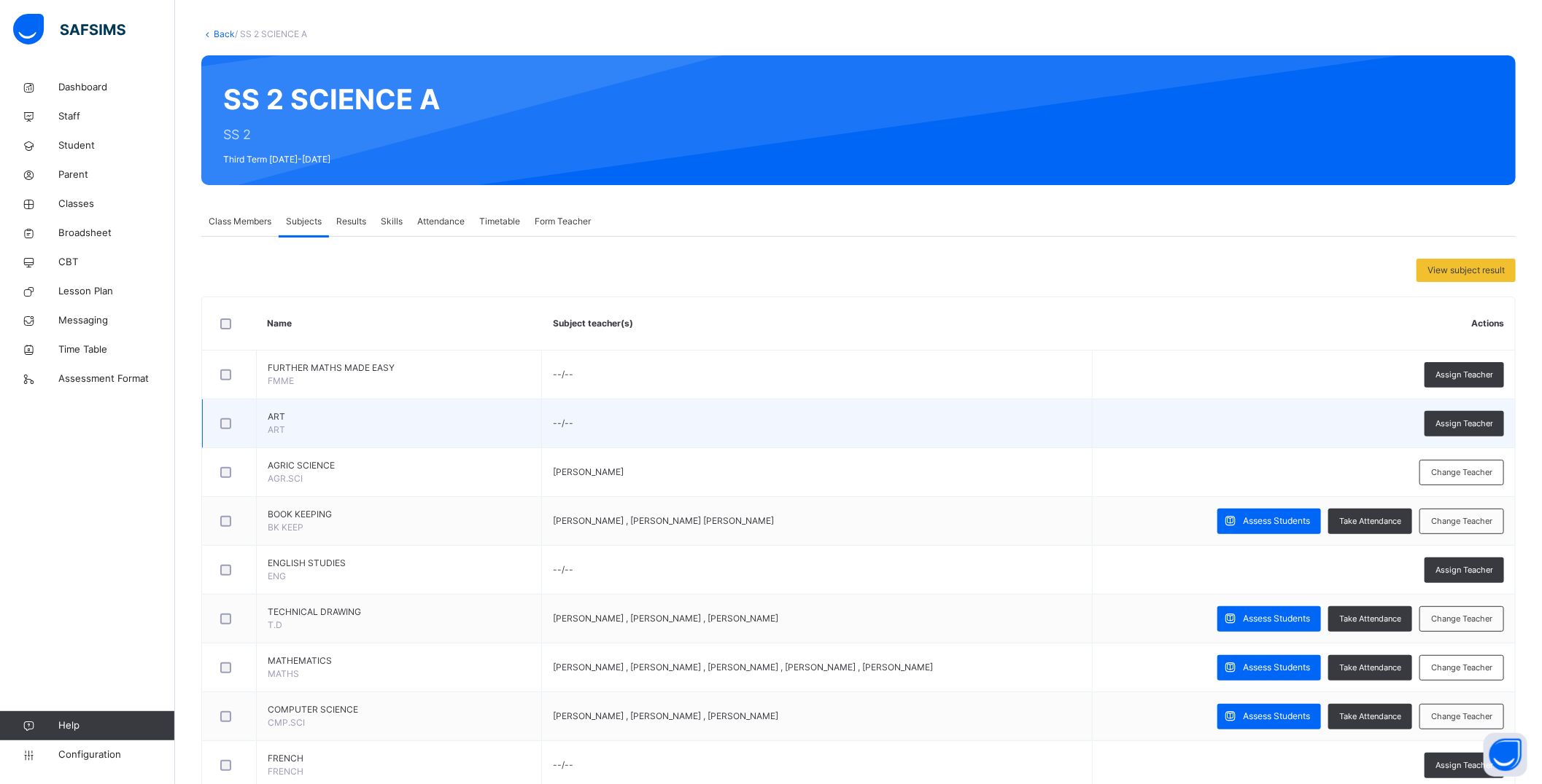
scroll to position [162, 0]
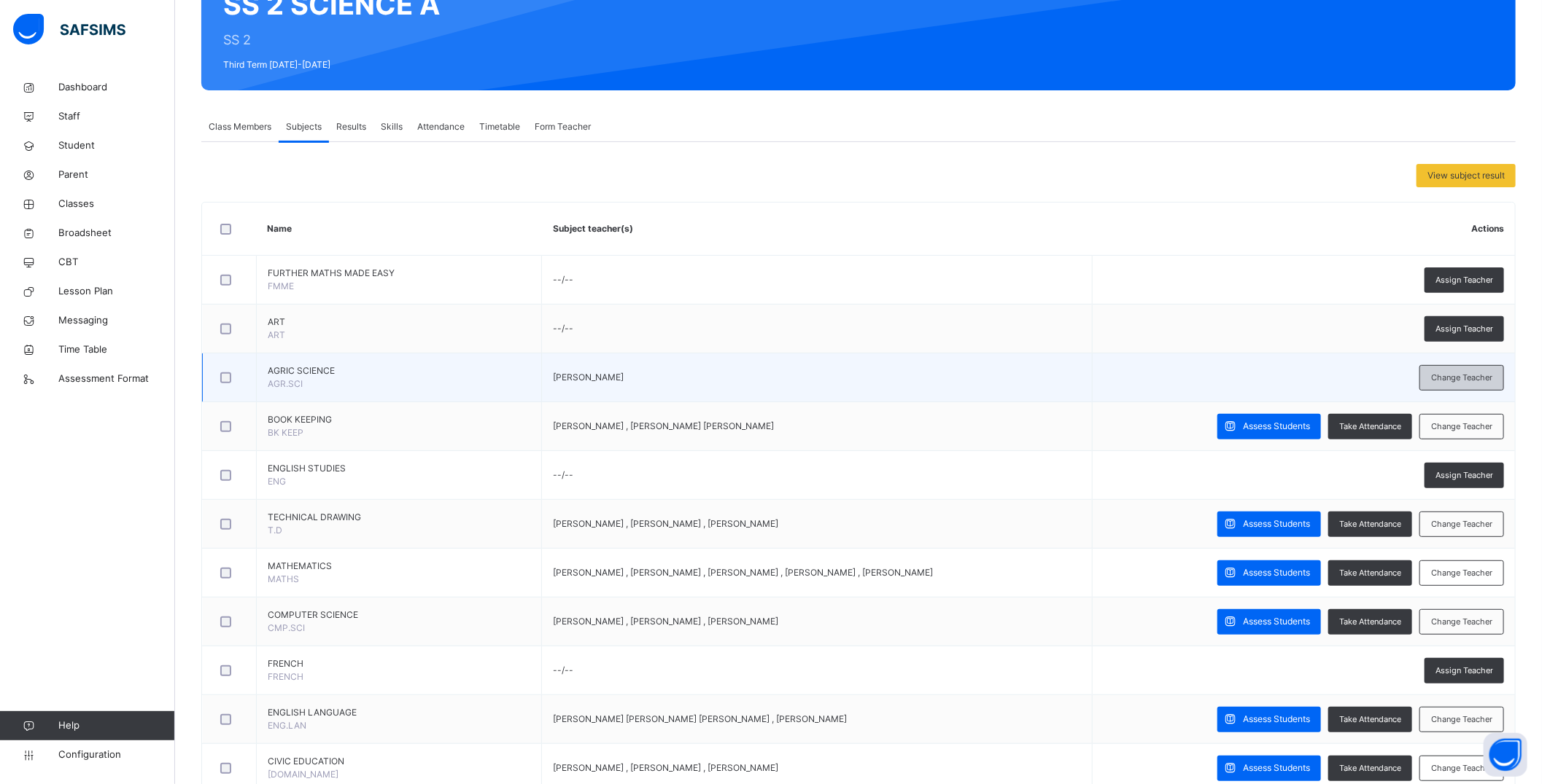
click at [811, 382] on span "Change Teacher" at bounding box center [1461, 378] width 62 height 12
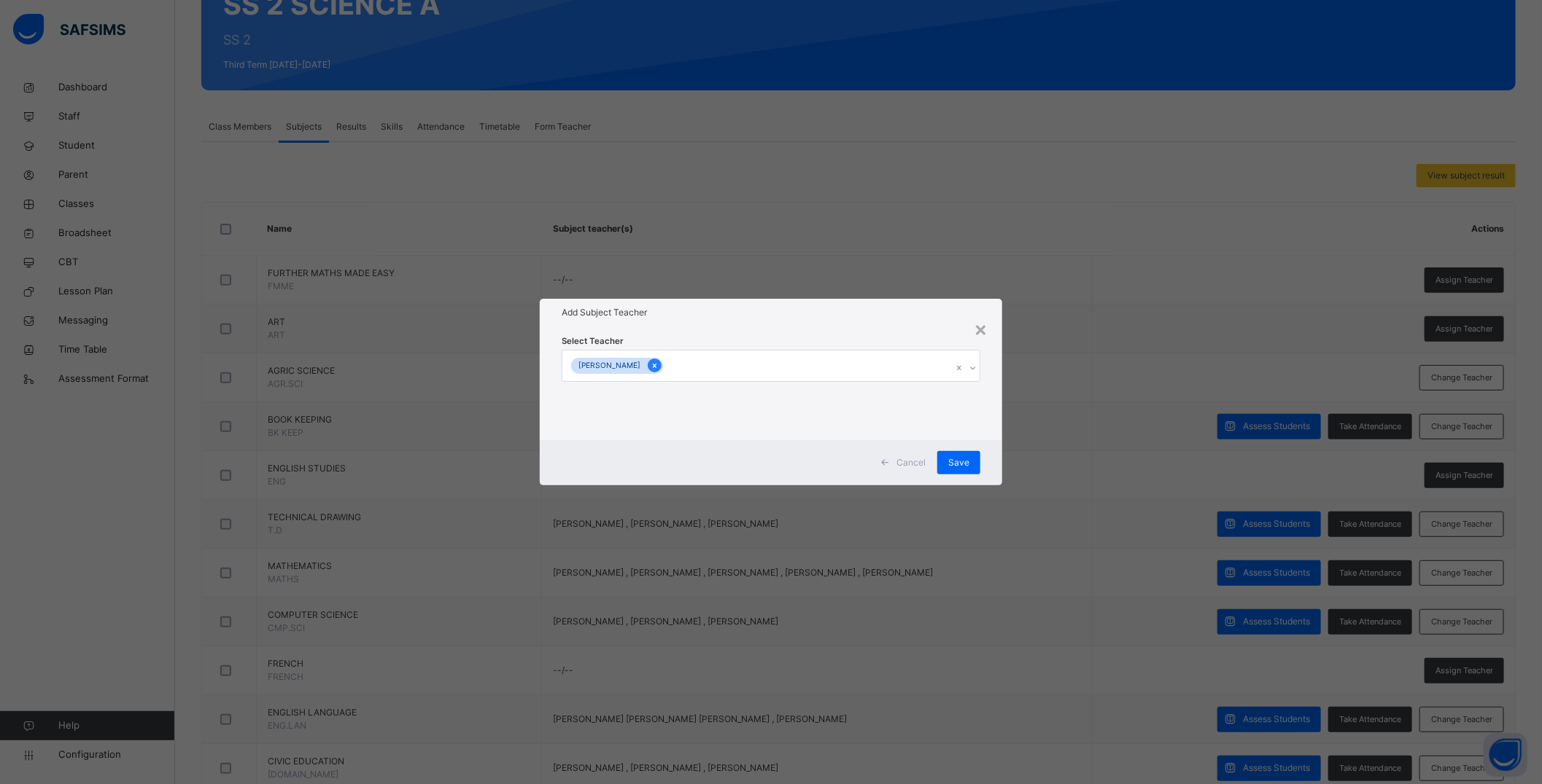
click at [659, 366] on icon at bounding box center [654, 366] width 8 height 10
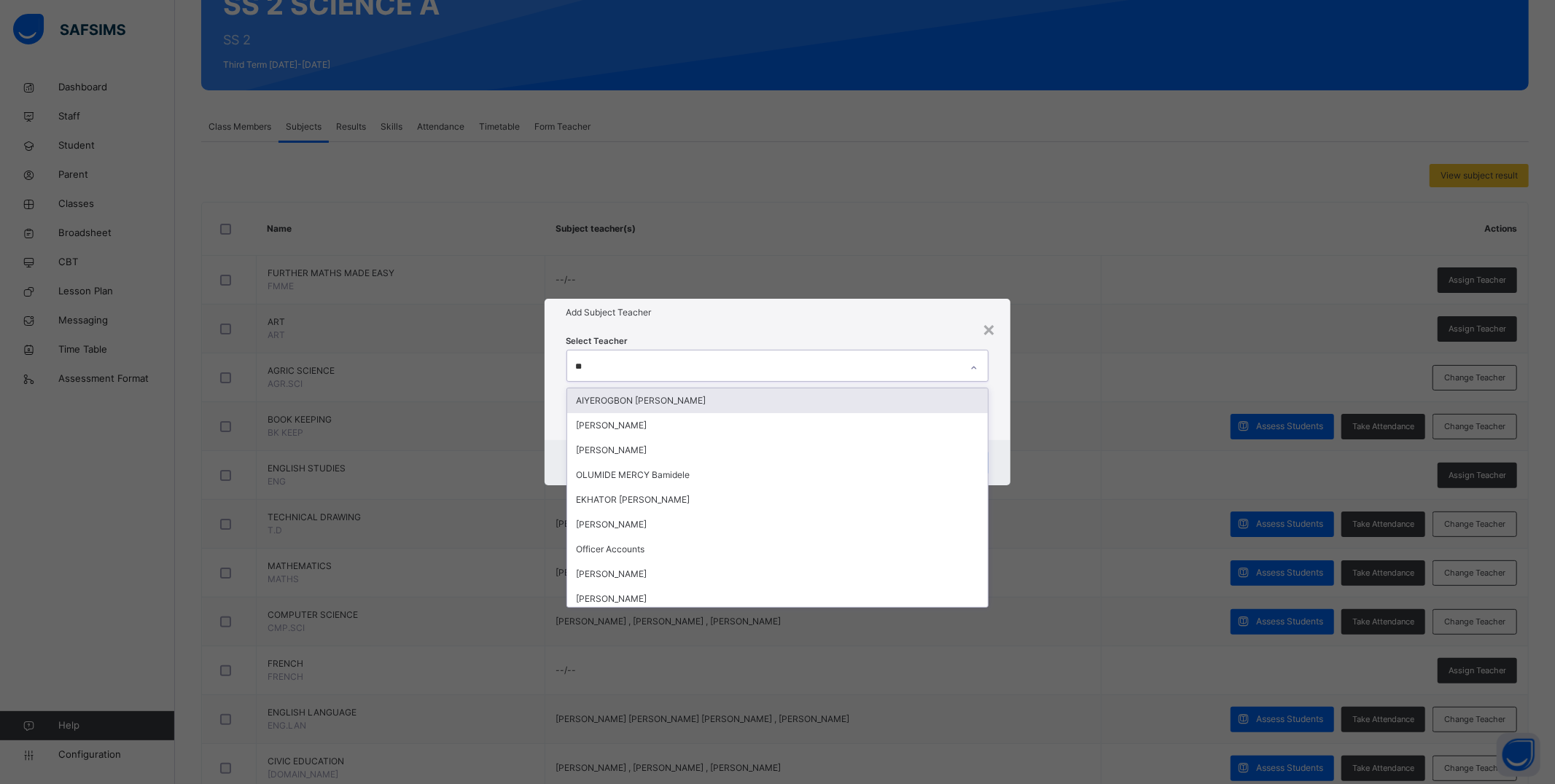
type input "***"
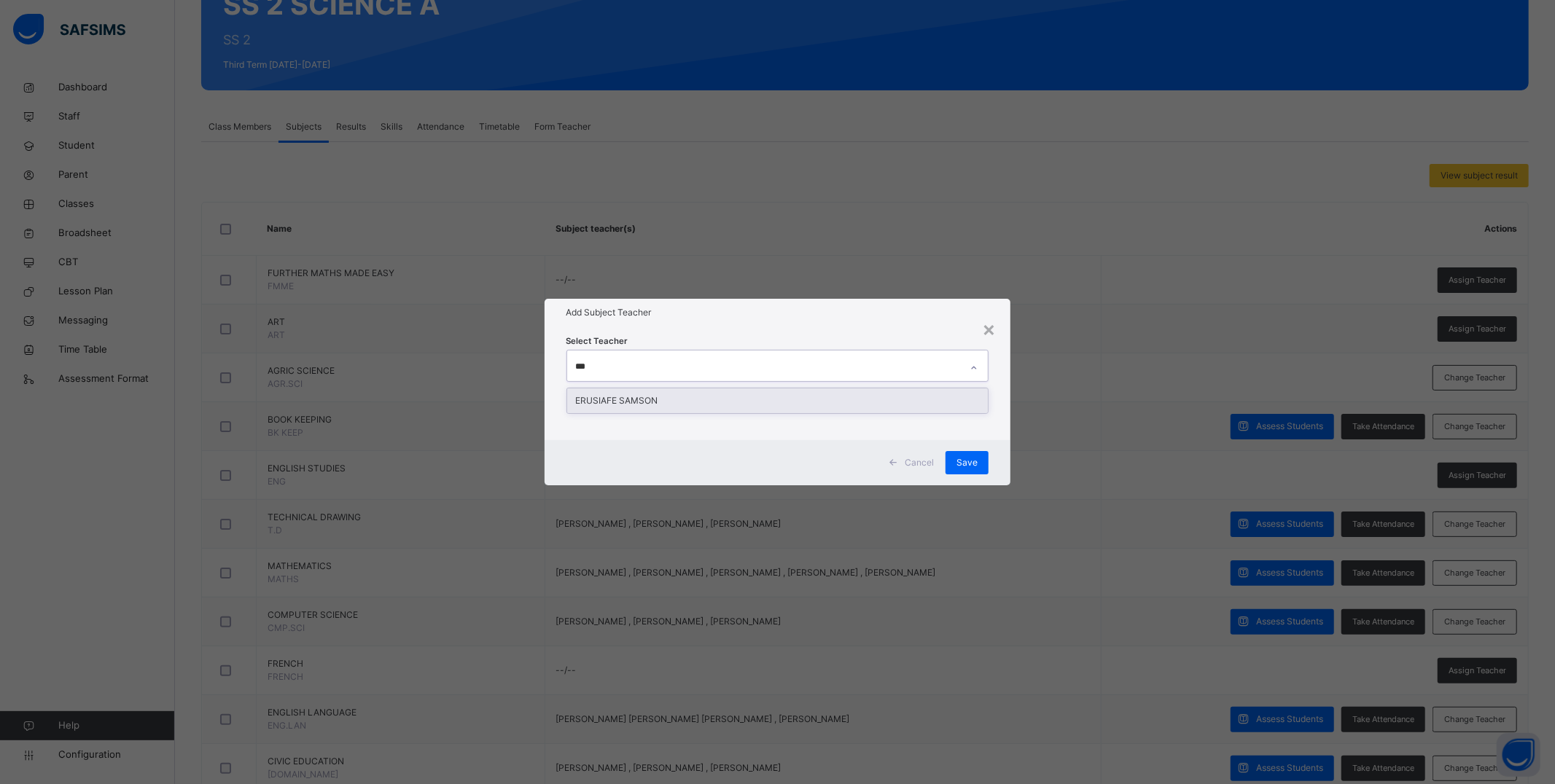
click at [666, 401] on div "ERUSIAFE SAMSON" at bounding box center [778, 400] width 421 height 25
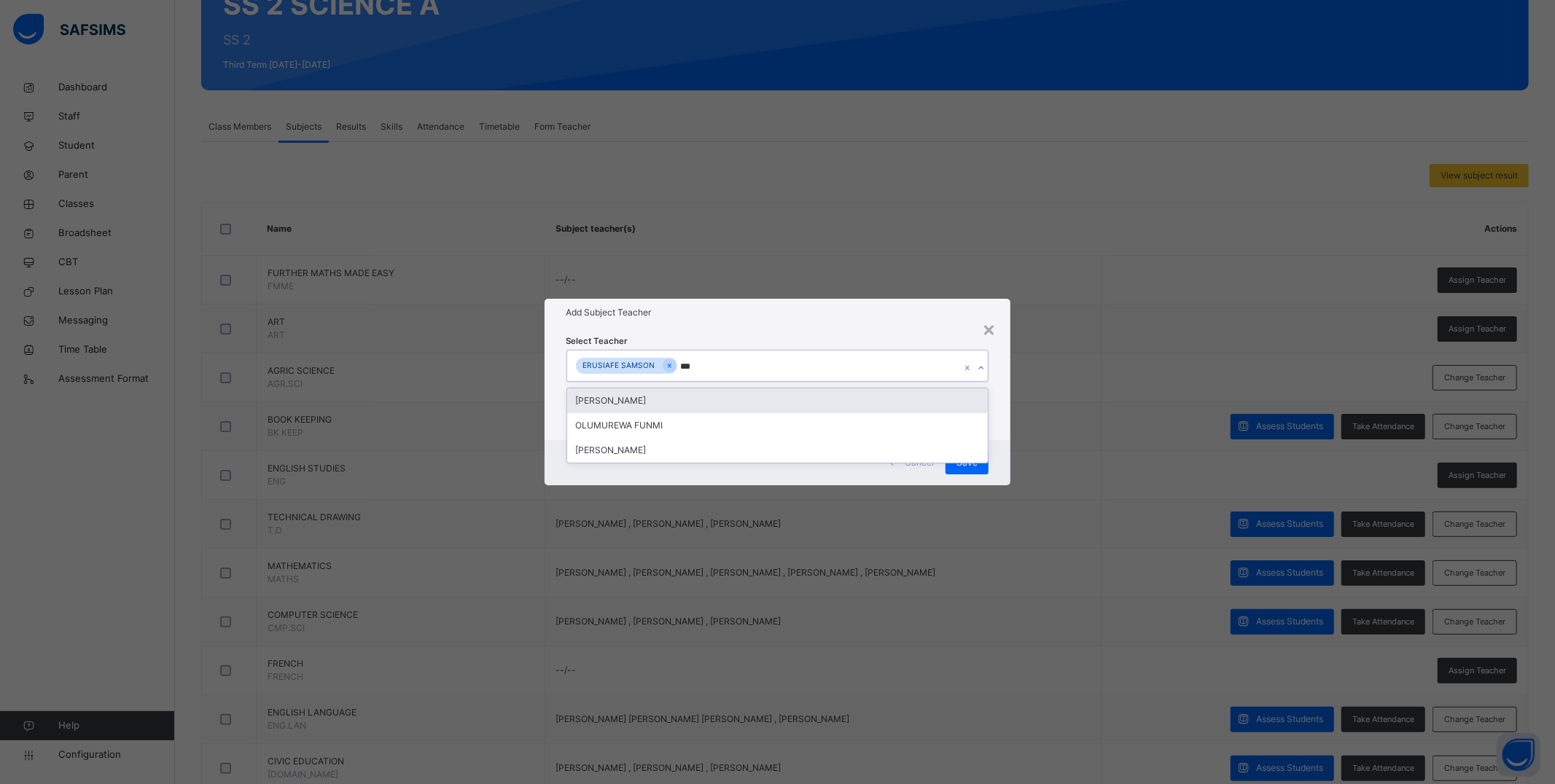
type input "****"
click at [709, 403] on div "[PERSON_NAME]" at bounding box center [778, 400] width 421 height 25
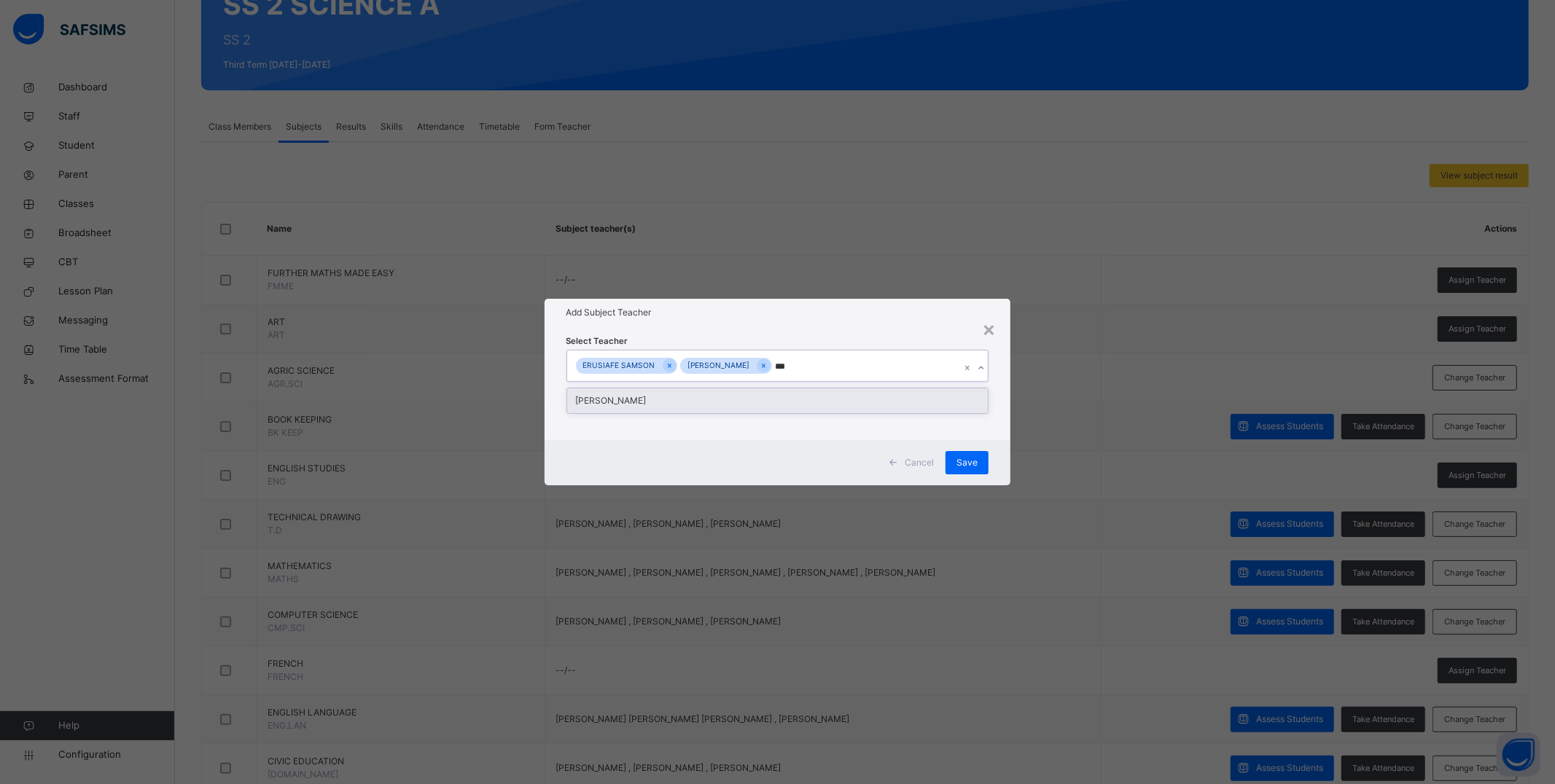
type input "****"
click at [753, 404] on div "[PERSON_NAME]" at bounding box center [778, 400] width 421 height 25
click at [811, 317] on h1 "Add Subject Teacher" at bounding box center [778, 312] width 423 height 13
click at [811, 465] on div "Save" at bounding box center [967, 463] width 43 height 23
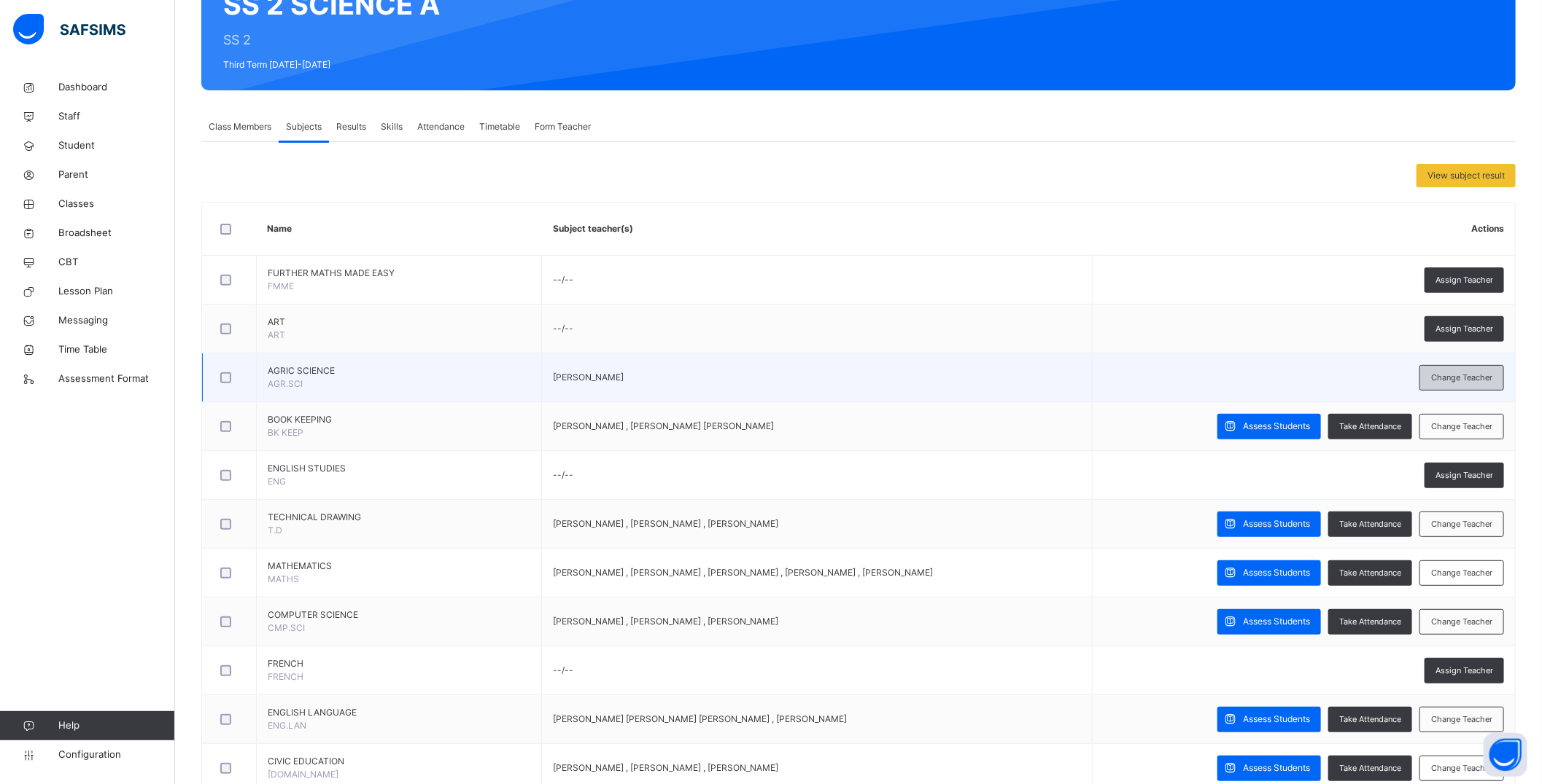
click at [811, 379] on div "Change Teacher" at bounding box center [1461, 378] width 85 height 25
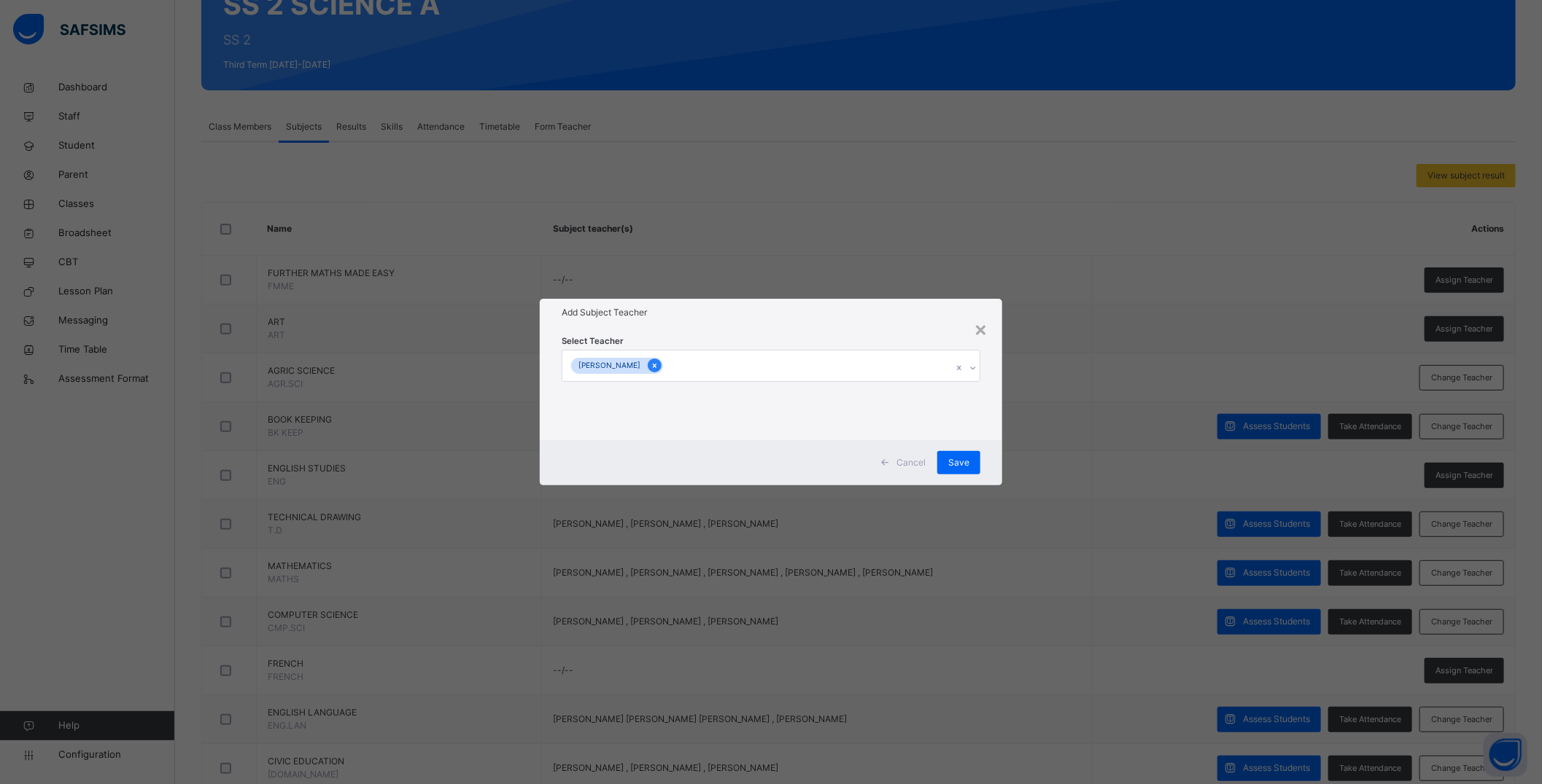
click at [659, 368] on icon at bounding box center [654, 366] width 8 height 10
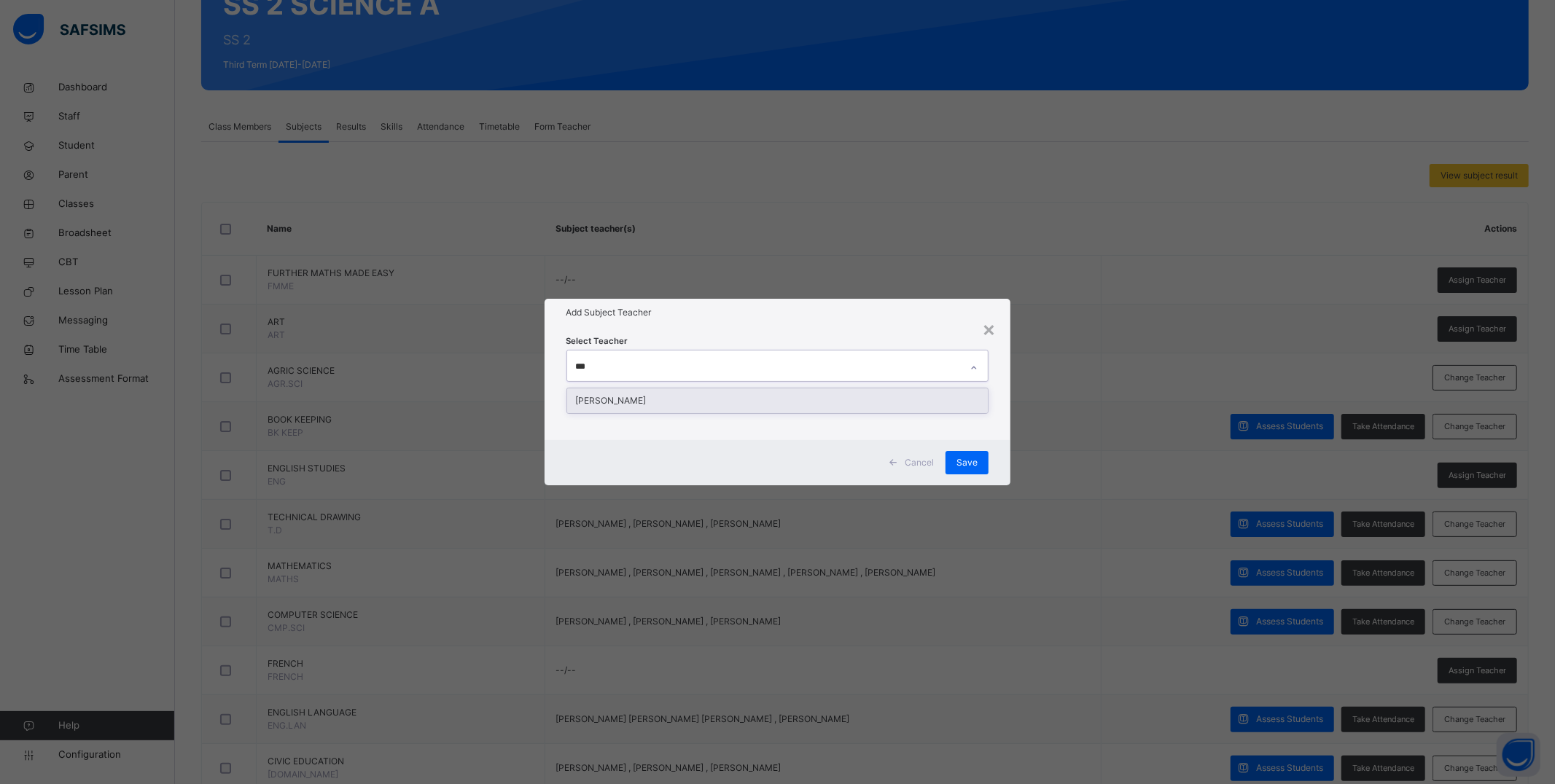
type input "****"
click at [811, 397] on div "[PERSON_NAME]" at bounding box center [778, 400] width 421 height 25
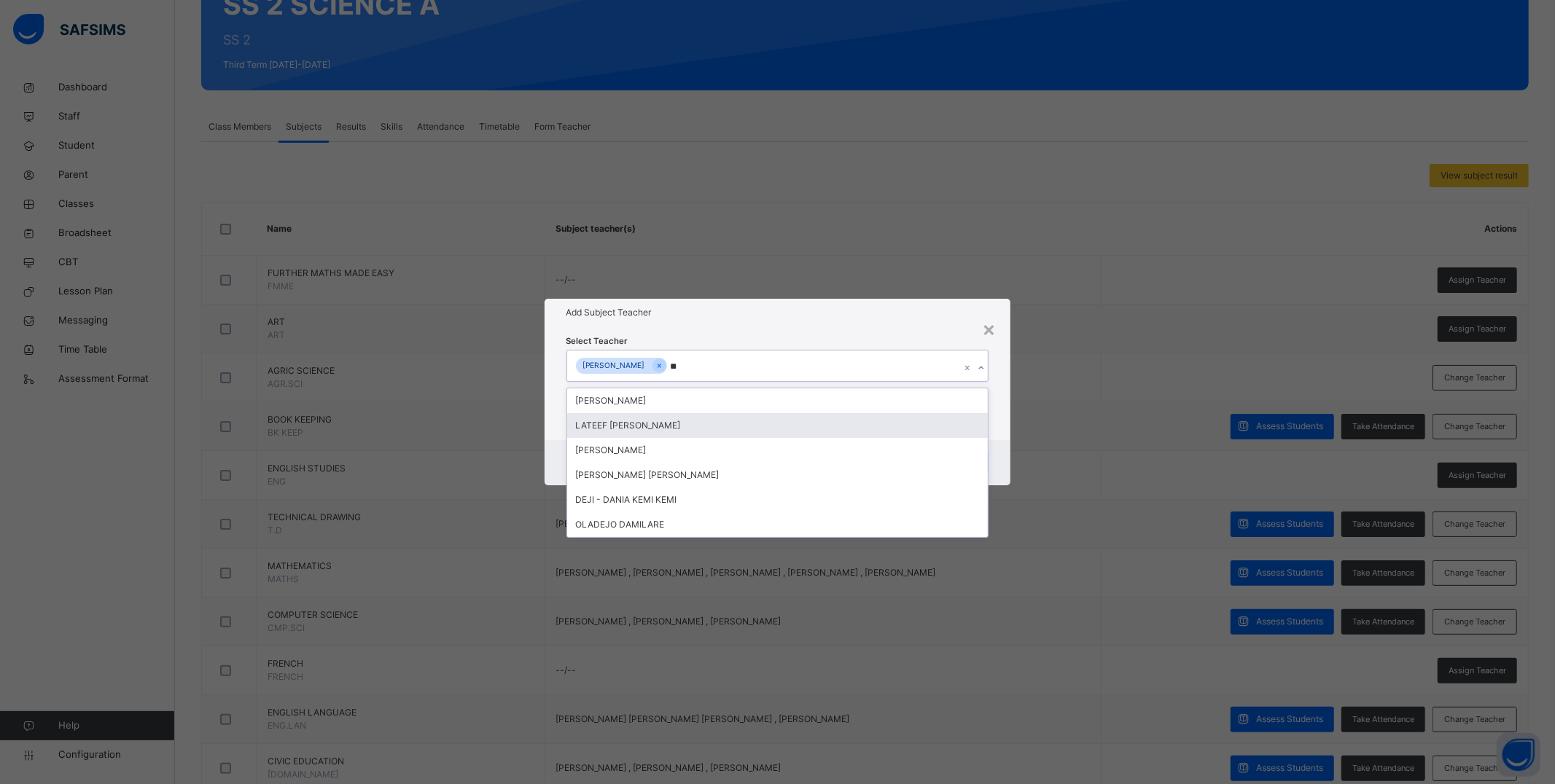
type input "*"
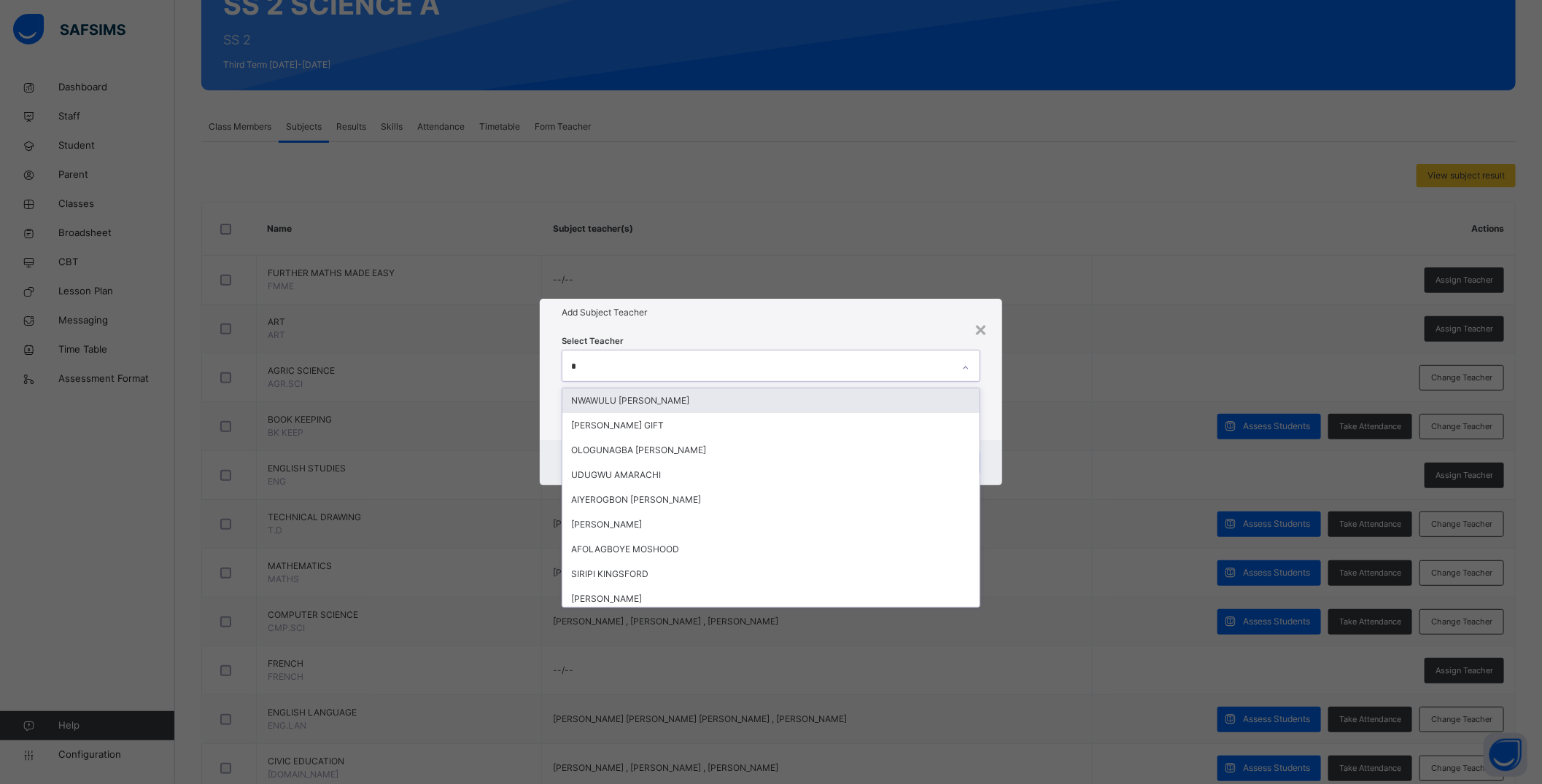
type input "**"
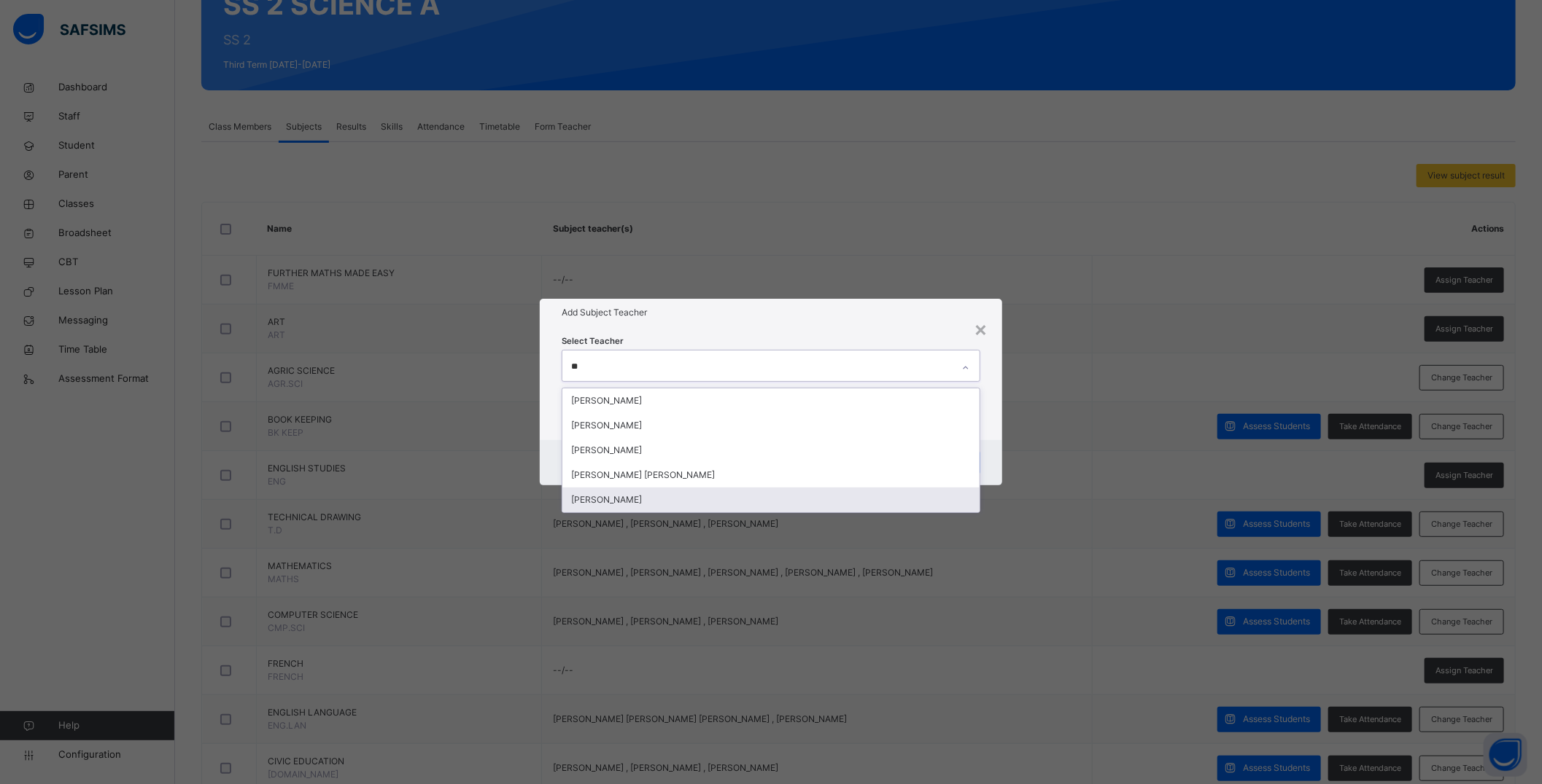
click at [811, 508] on div "[PERSON_NAME]" at bounding box center [771, 500] width 417 height 25
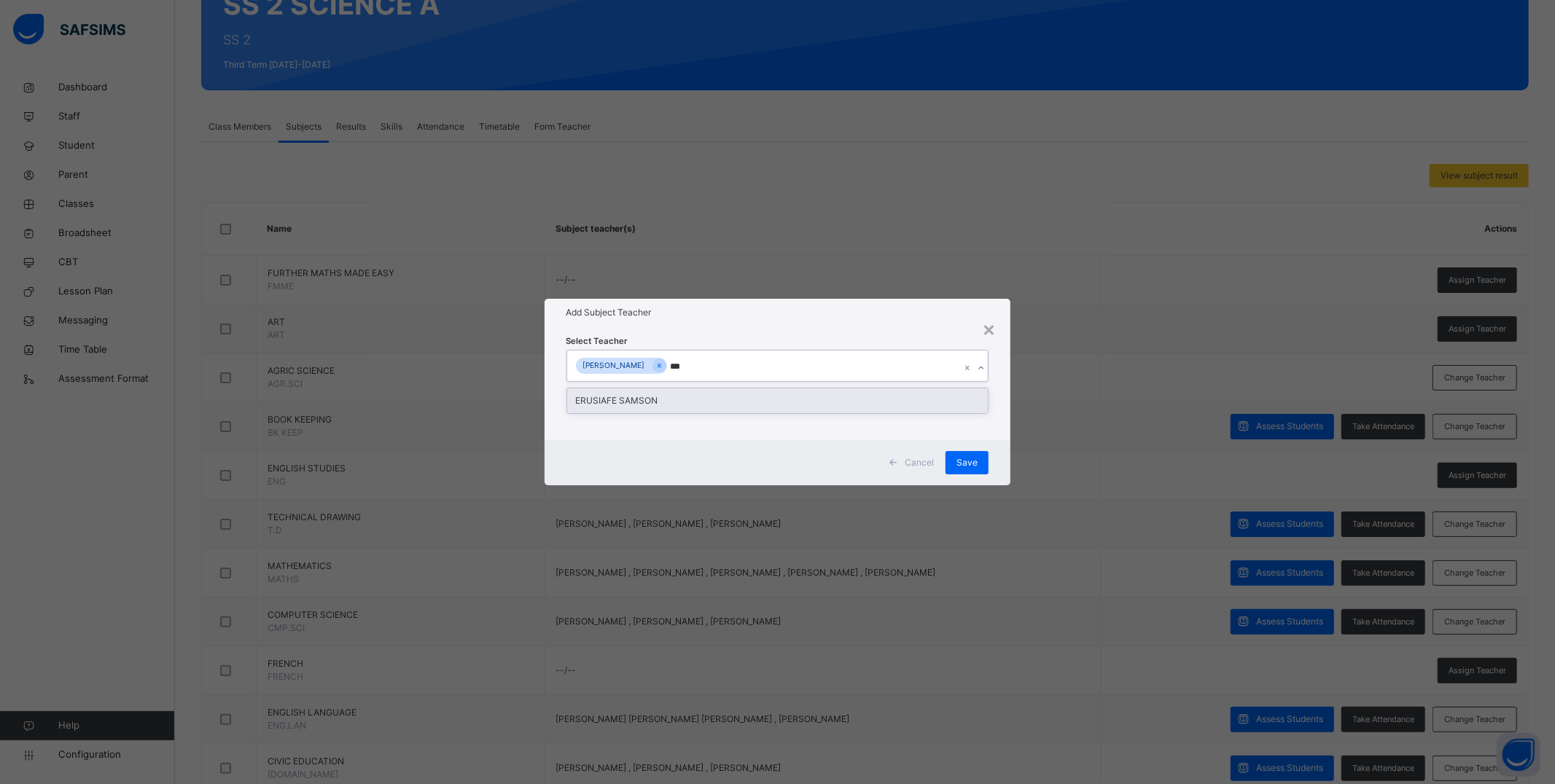
type input "****"
click at [811, 399] on div "ERUSIAFE SAMSON" at bounding box center [778, 400] width 421 height 25
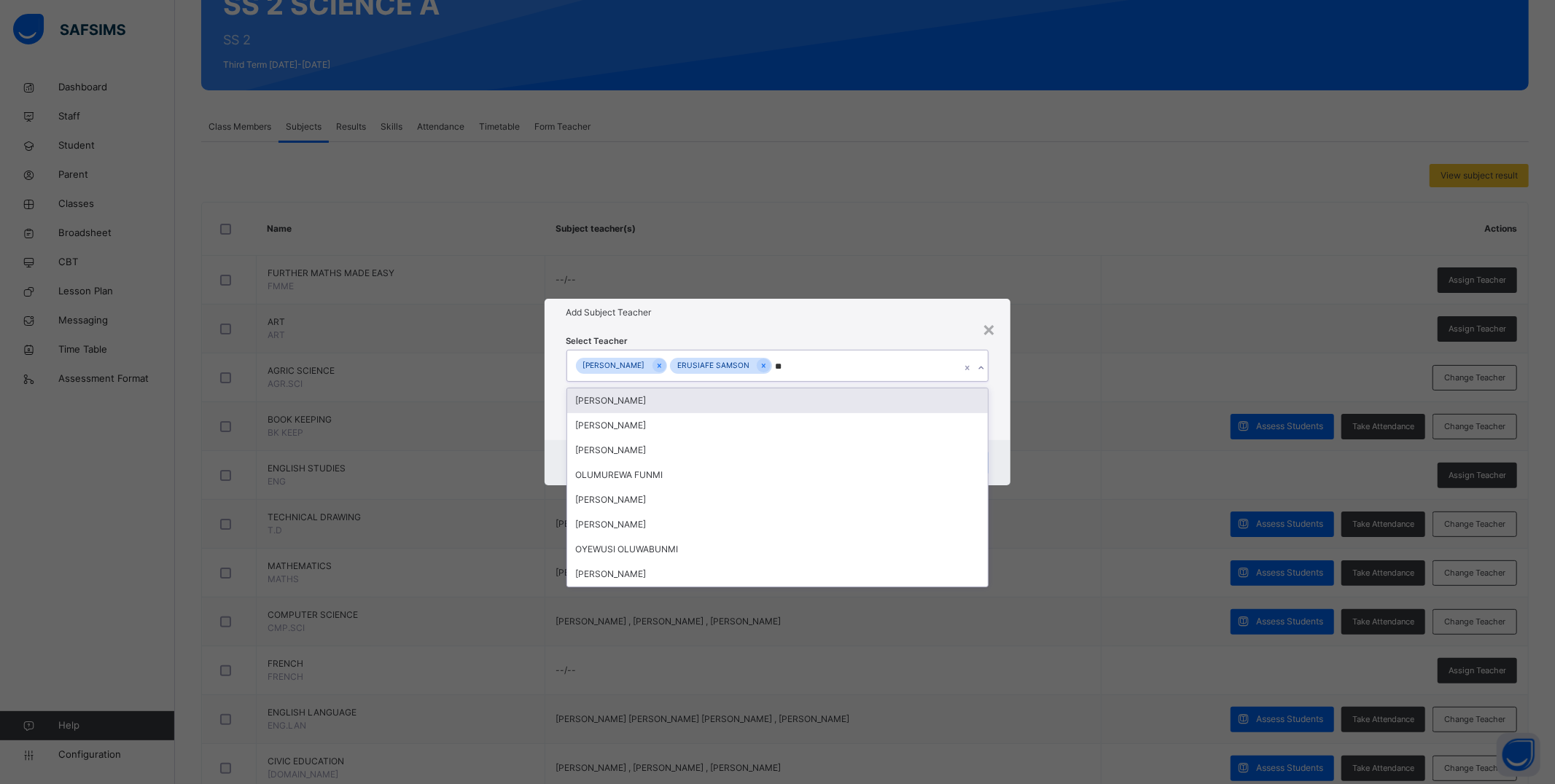
type input "***"
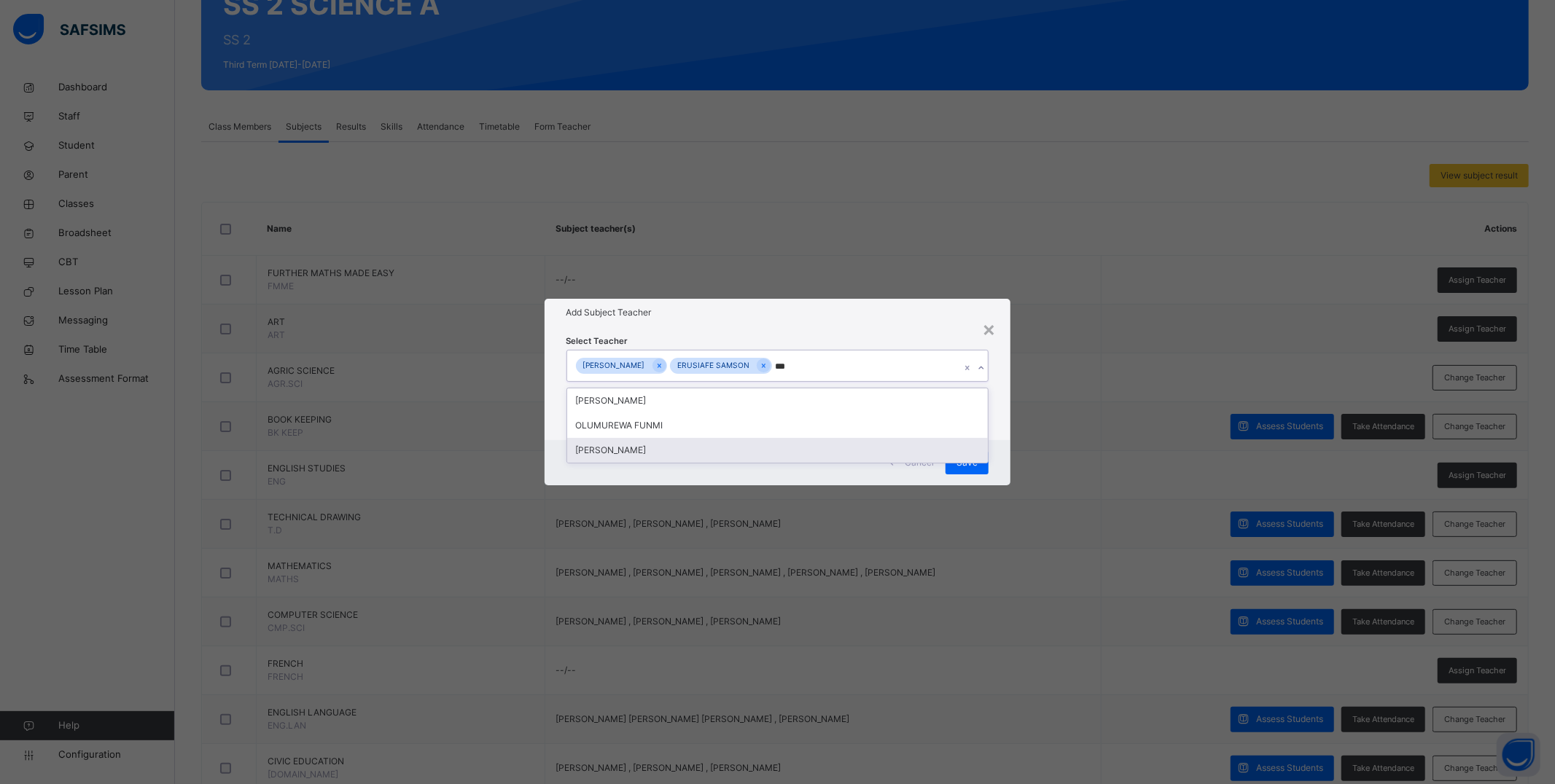
click at [782, 444] on div "RUTH EWANSIHA" at bounding box center [778, 450] width 421 height 25
click at [811, 317] on h1 "Add Subject Teacher" at bounding box center [778, 312] width 423 height 13
click at [811, 468] on span "Save" at bounding box center [967, 463] width 21 height 13
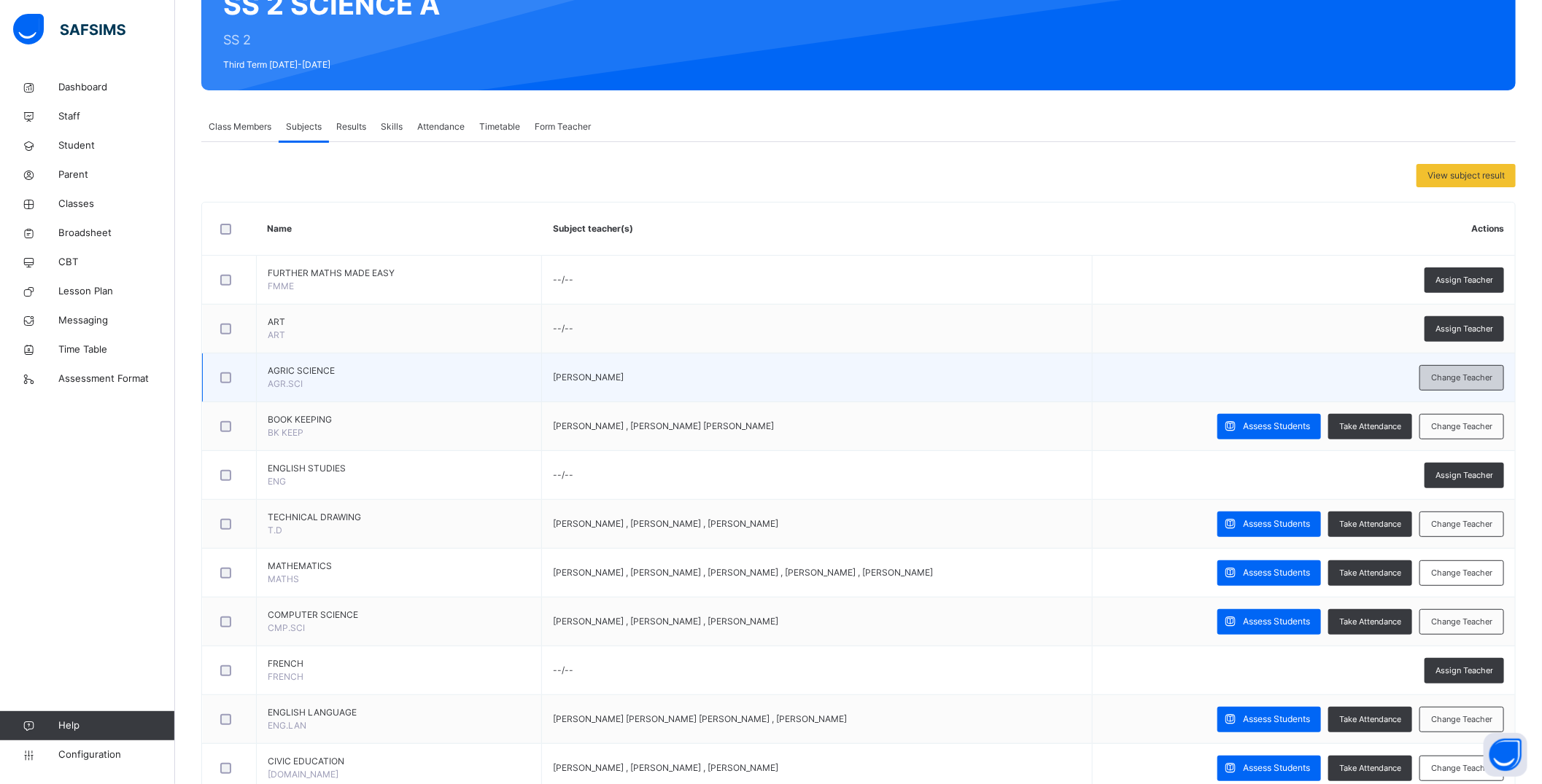
click at [811, 377] on span "Change Teacher" at bounding box center [1461, 378] width 62 height 12
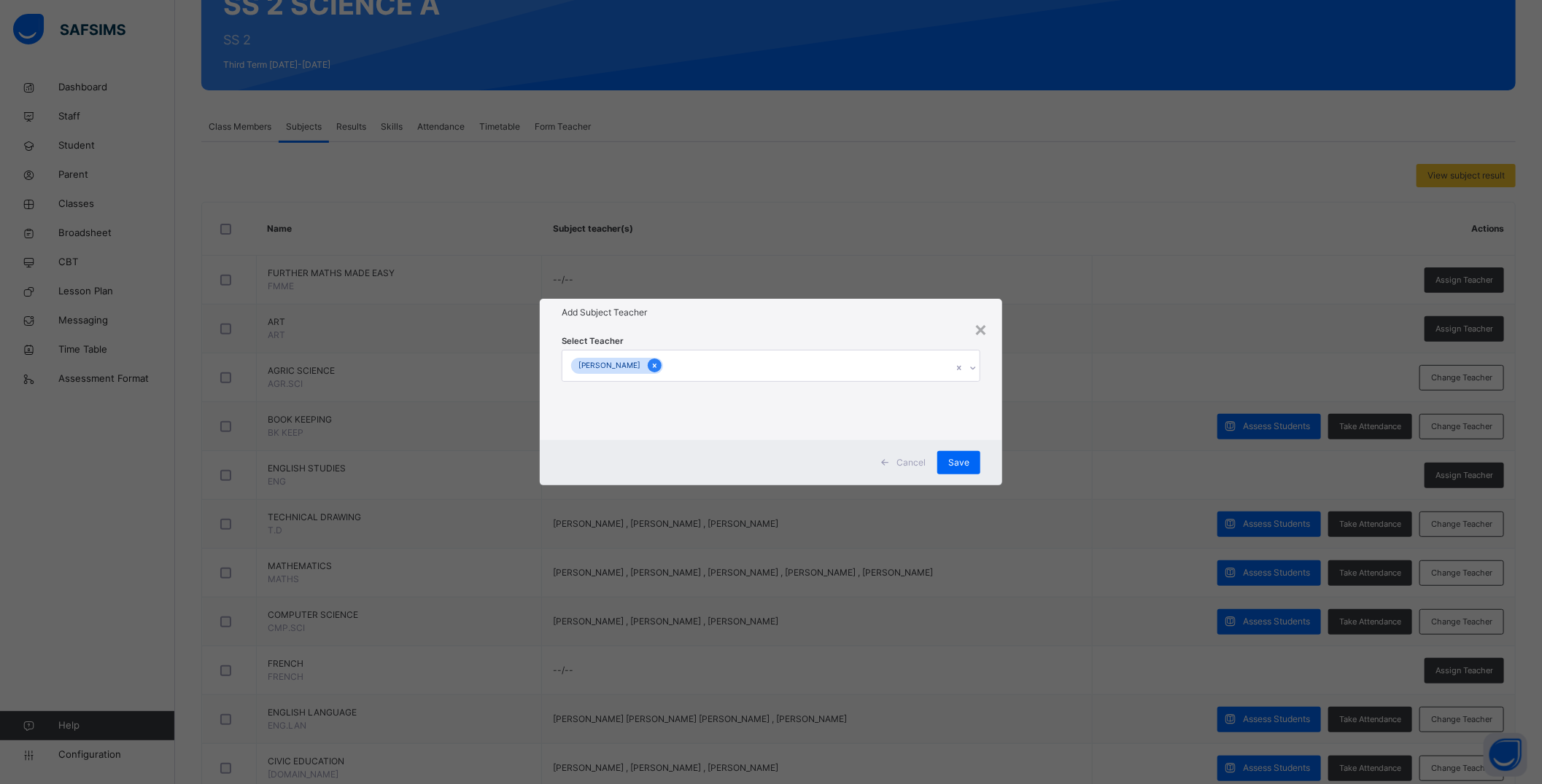
click at [659, 363] on icon at bounding box center [654, 366] width 8 height 10
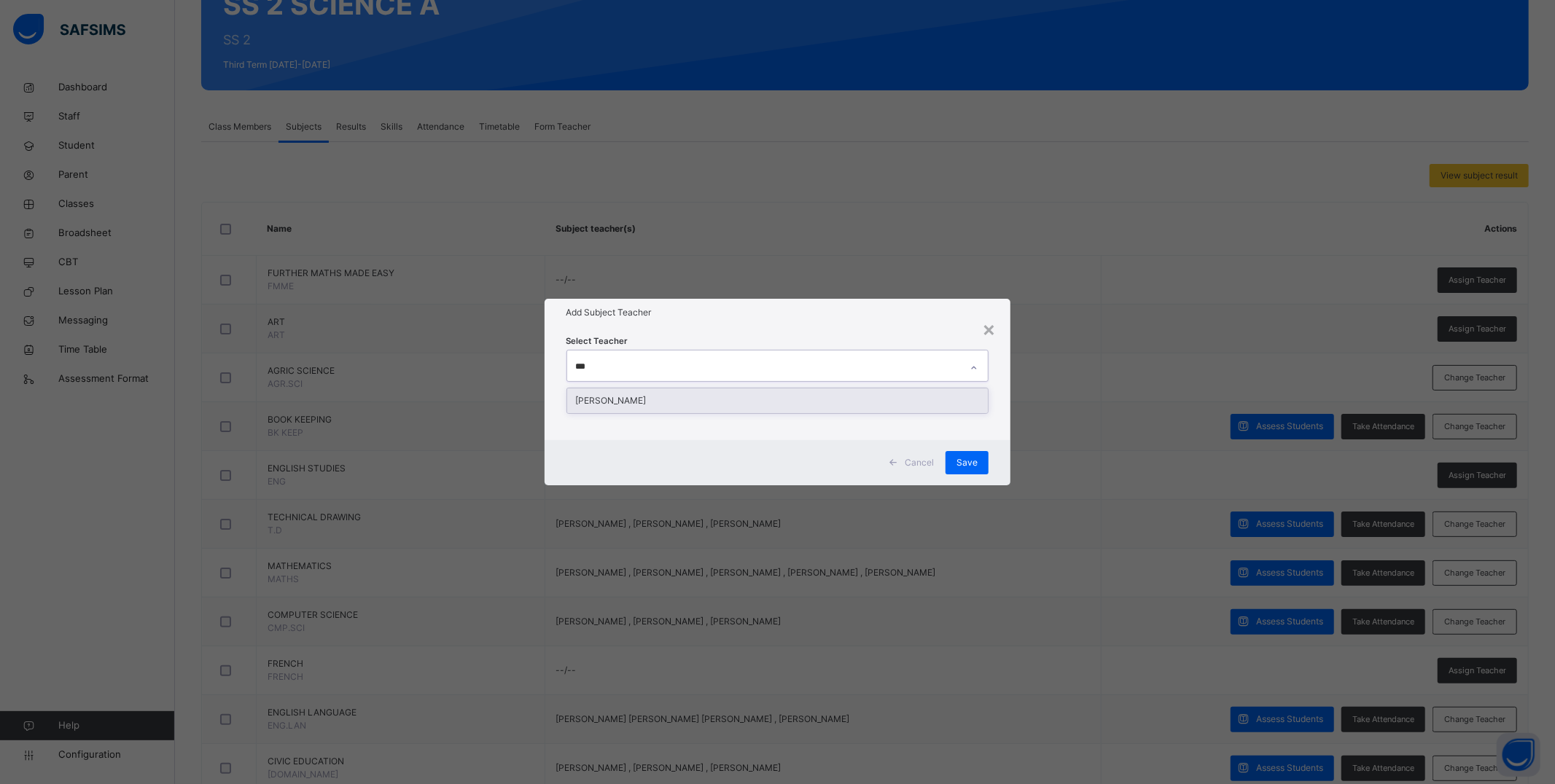
type input "****"
click at [679, 403] on div "[PERSON_NAME]" at bounding box center [778, 400] width 421 height 25
click at [765, 369] on div "[PERSON_NAME]" at bounding box center [764, 366] width 393 height 30
click at [687, 363] on div "UFOT GABRIEL" at bounding box center [764, 366] width 393 height 30
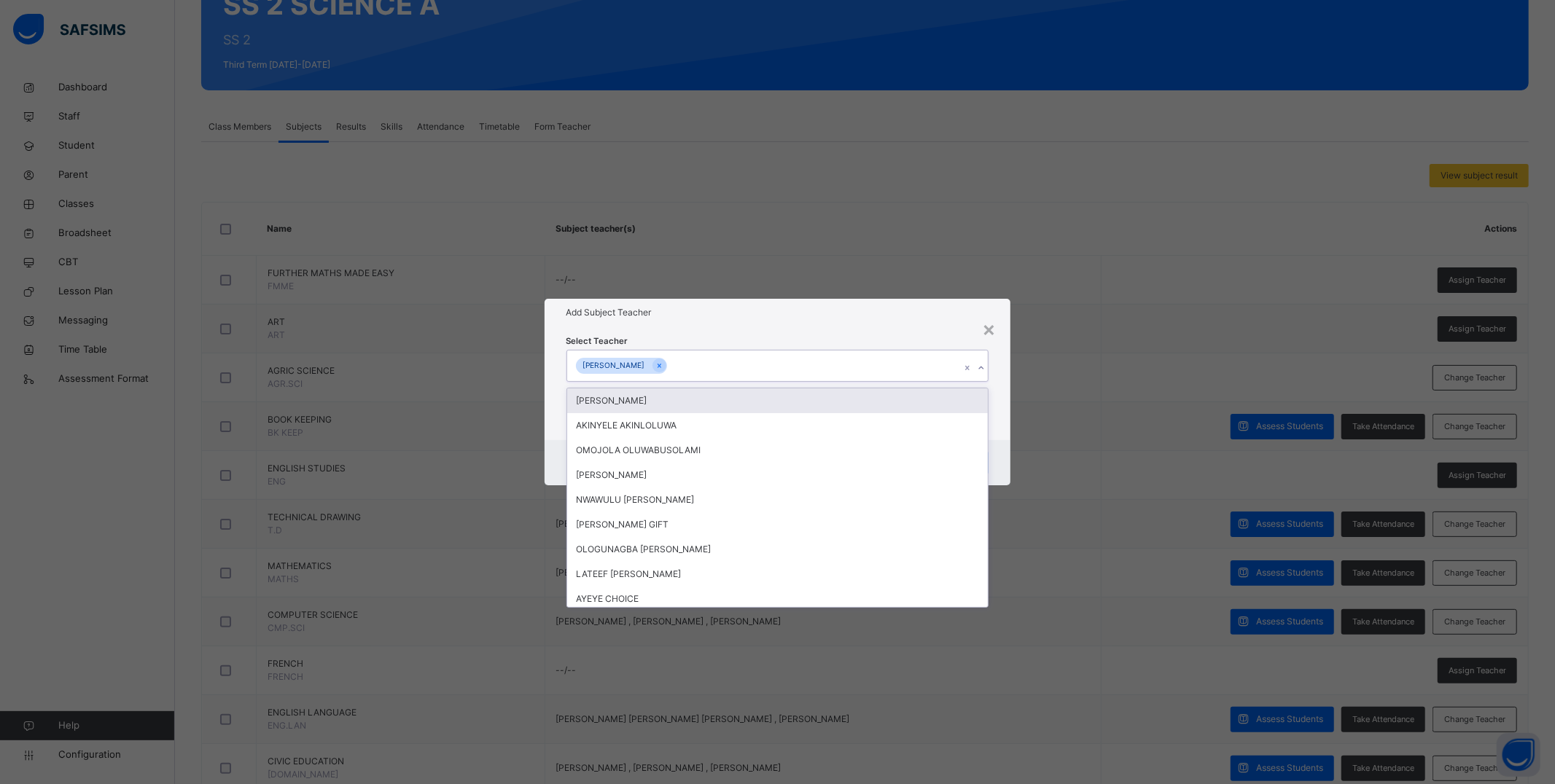
click at [811, 335] on div "Select Teacher option UFOT GABRIEL , selected. option OKE ADEJUMOKE focused, 1 …" at bounding box center [778, 383] width 423 height 99
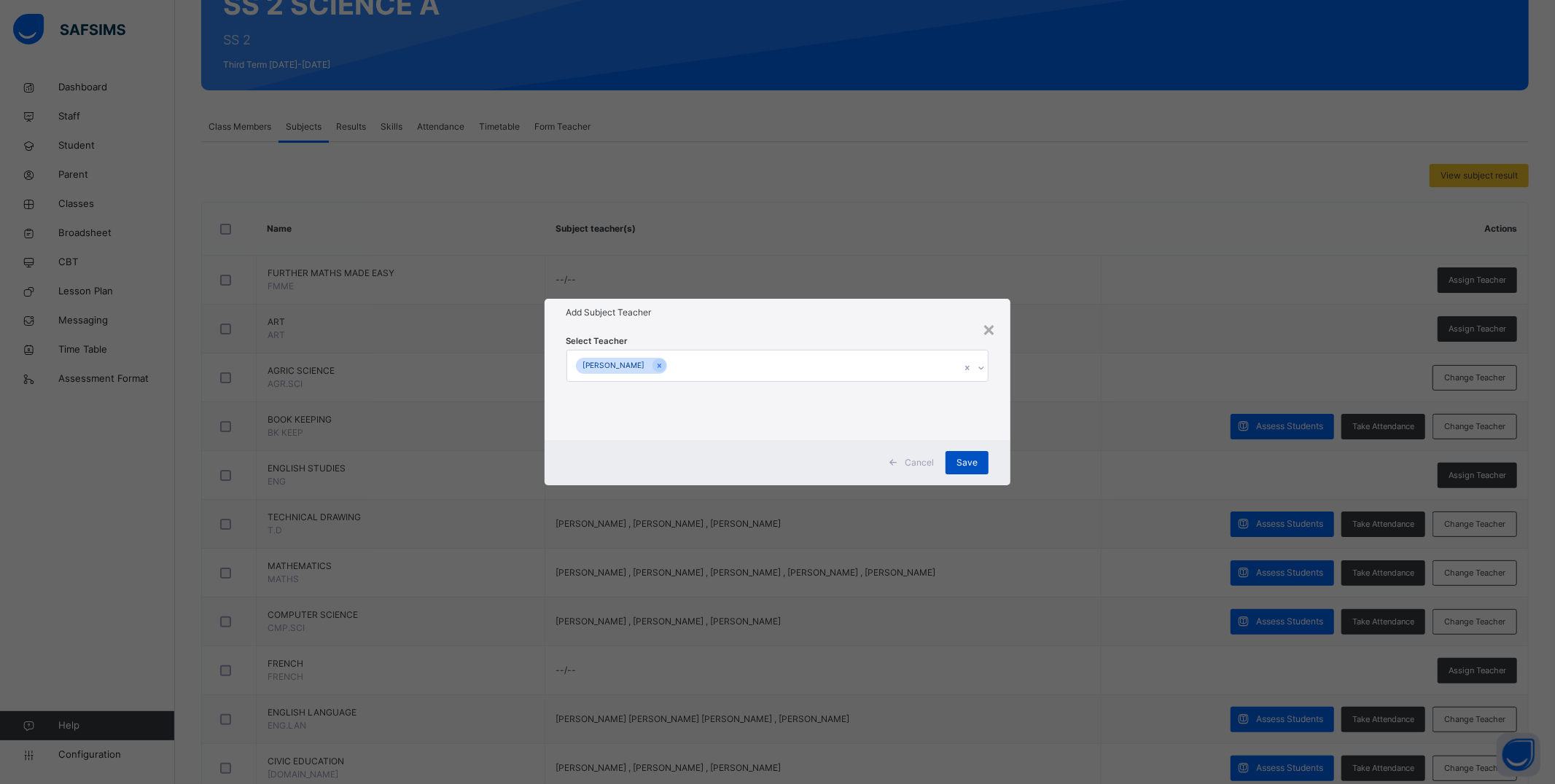
click at [811, 457] on span "Save" at bounding box center [967, 463] width 21 height 13
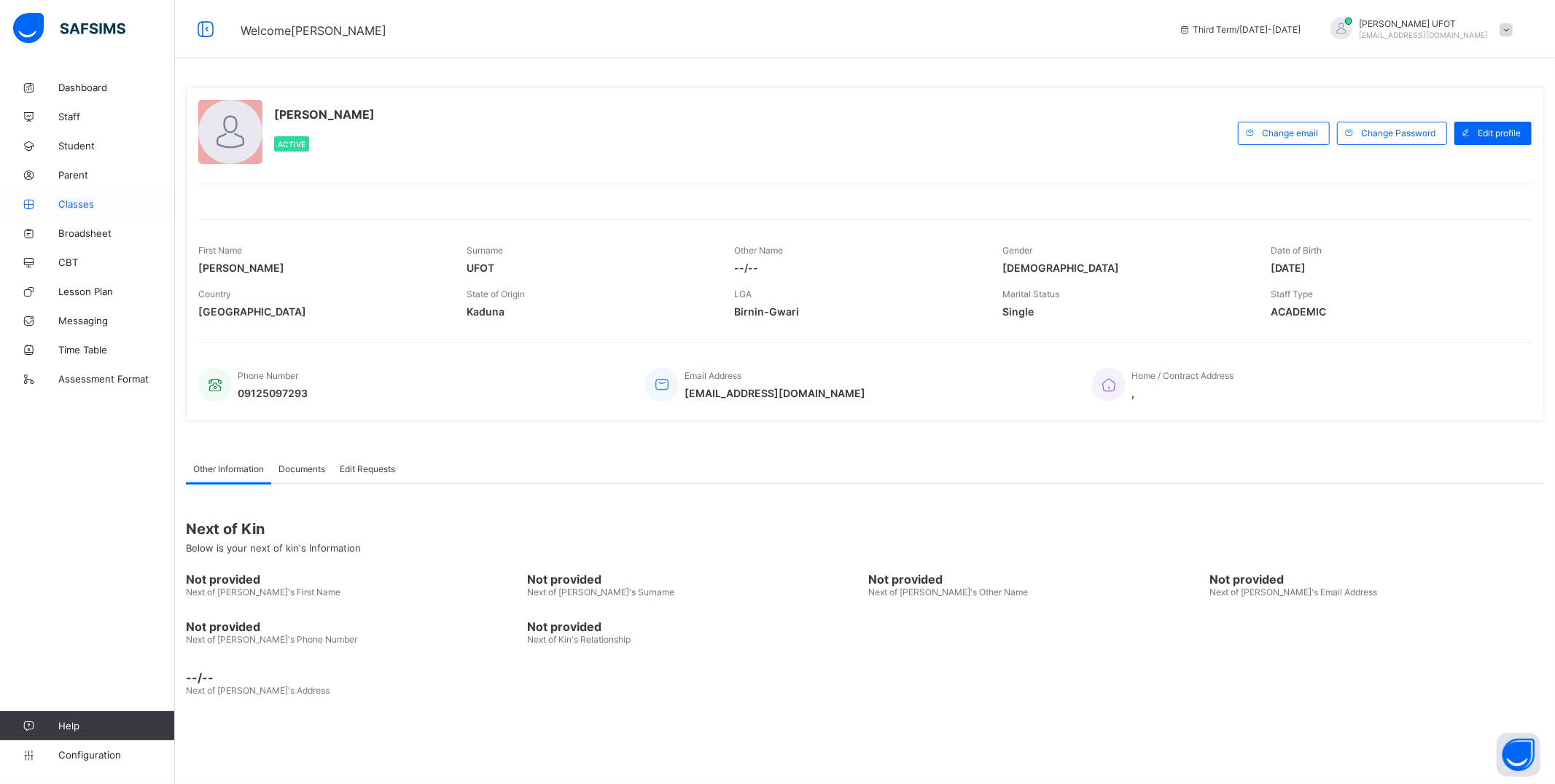
click at [57, 200] on icon at bounding box center [29, 204] width 58 height 11
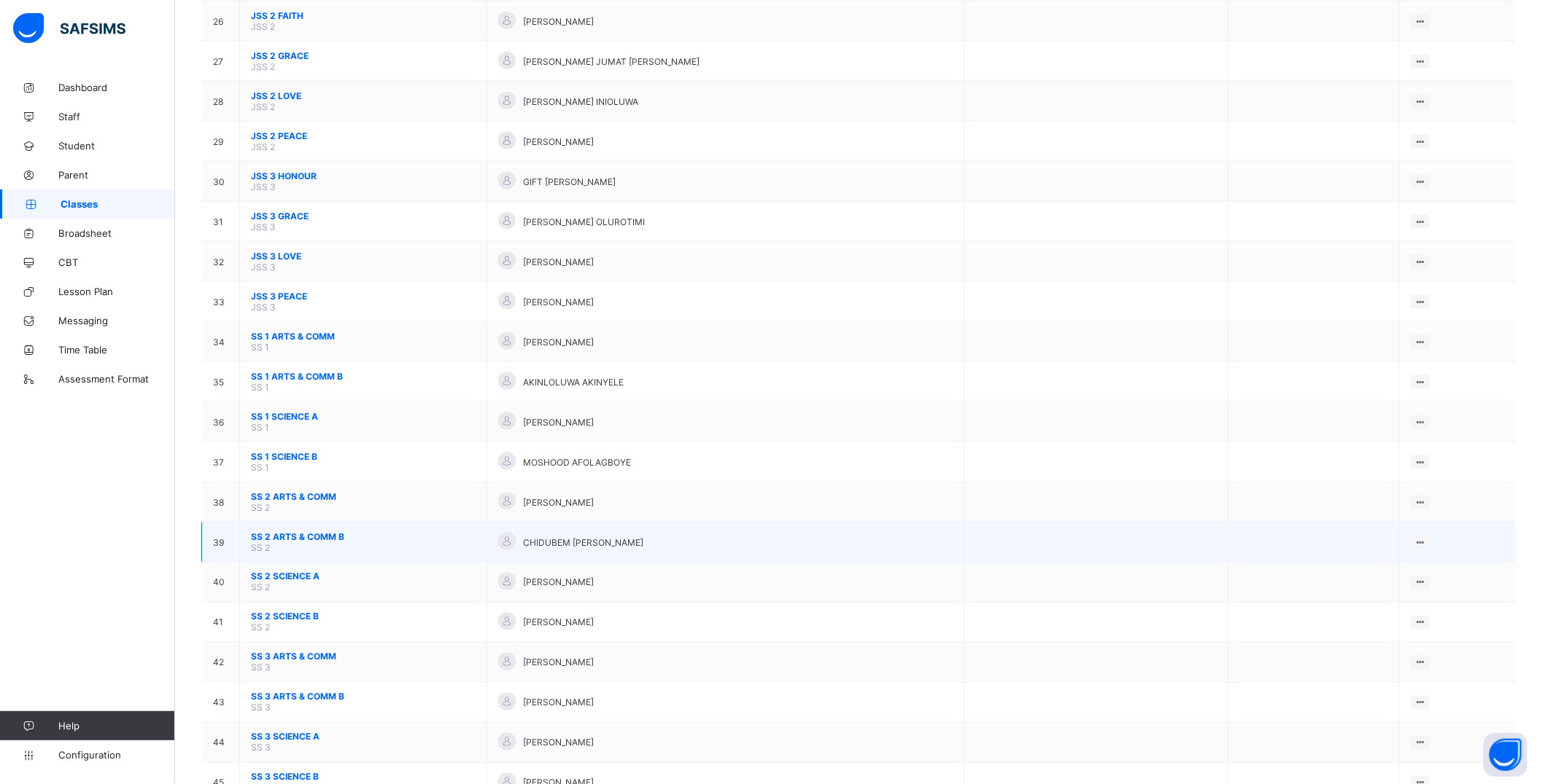
scroll to position [1193, 0]
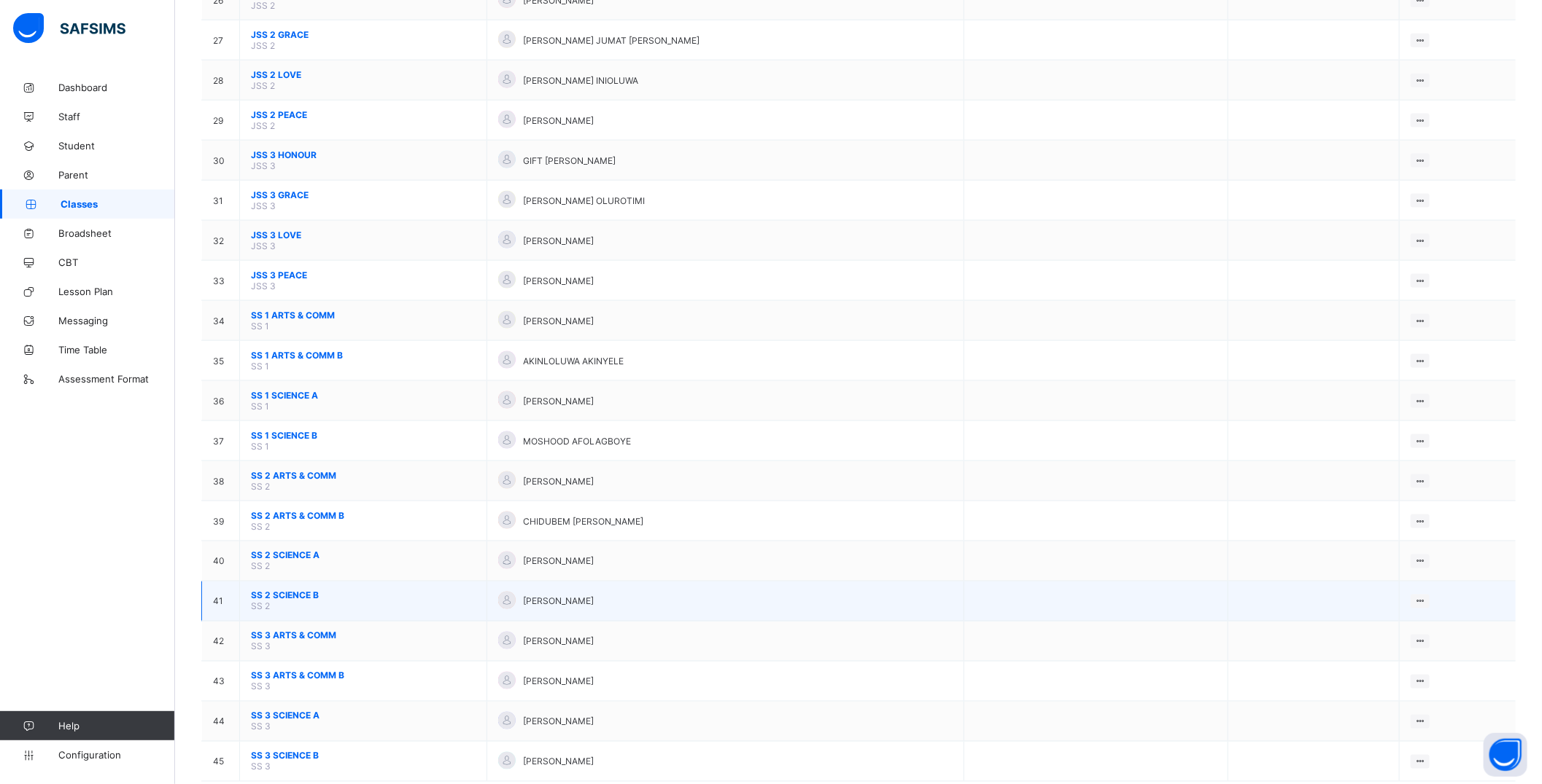
click at [303, 591] on span "SS 2 SCIENCE B" at bounding box center [362, 596] width 224 height 11
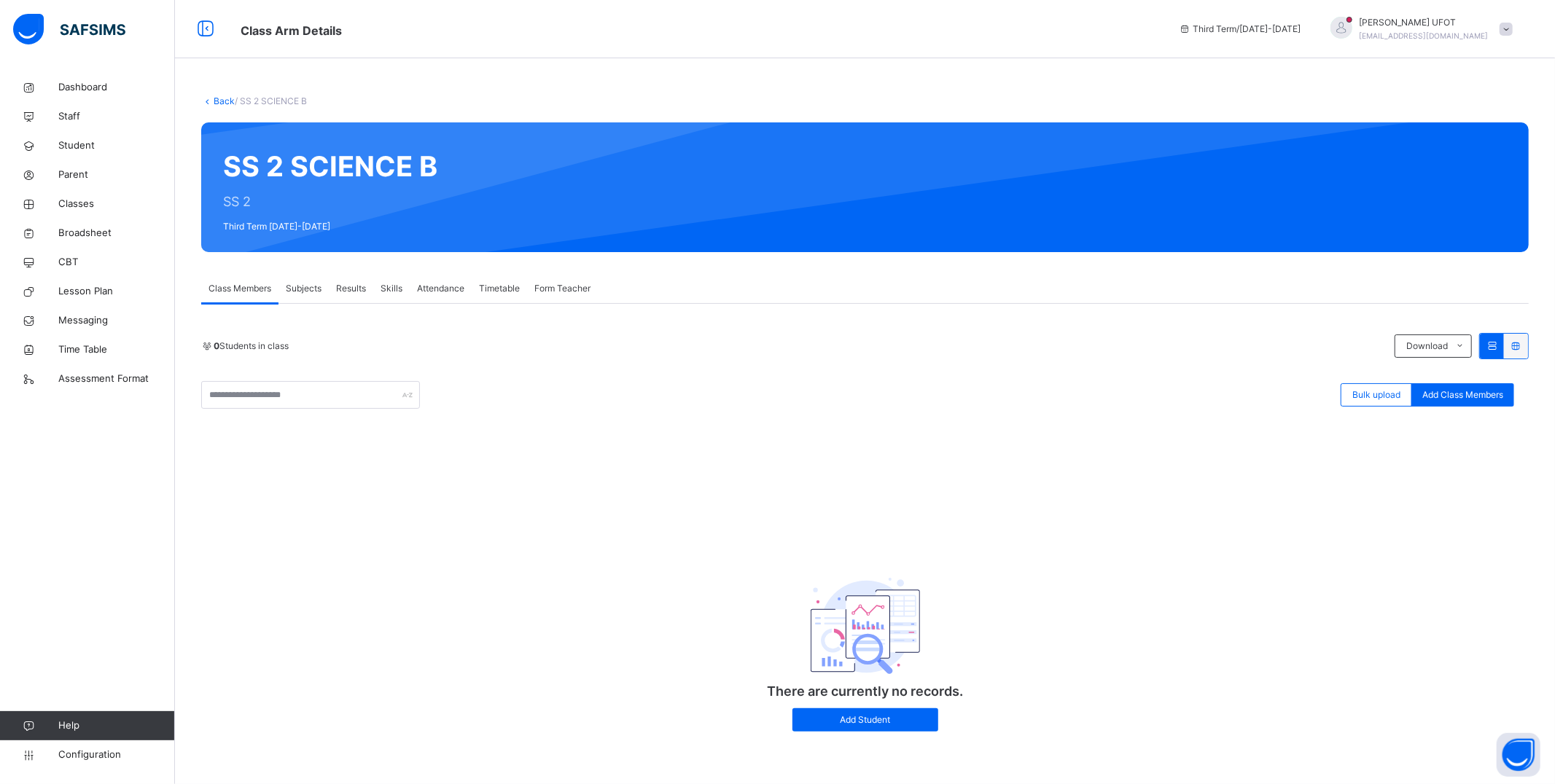
click at [296, 292] on span "Subjects" at bounding box center [303, 288] width 36 height 13
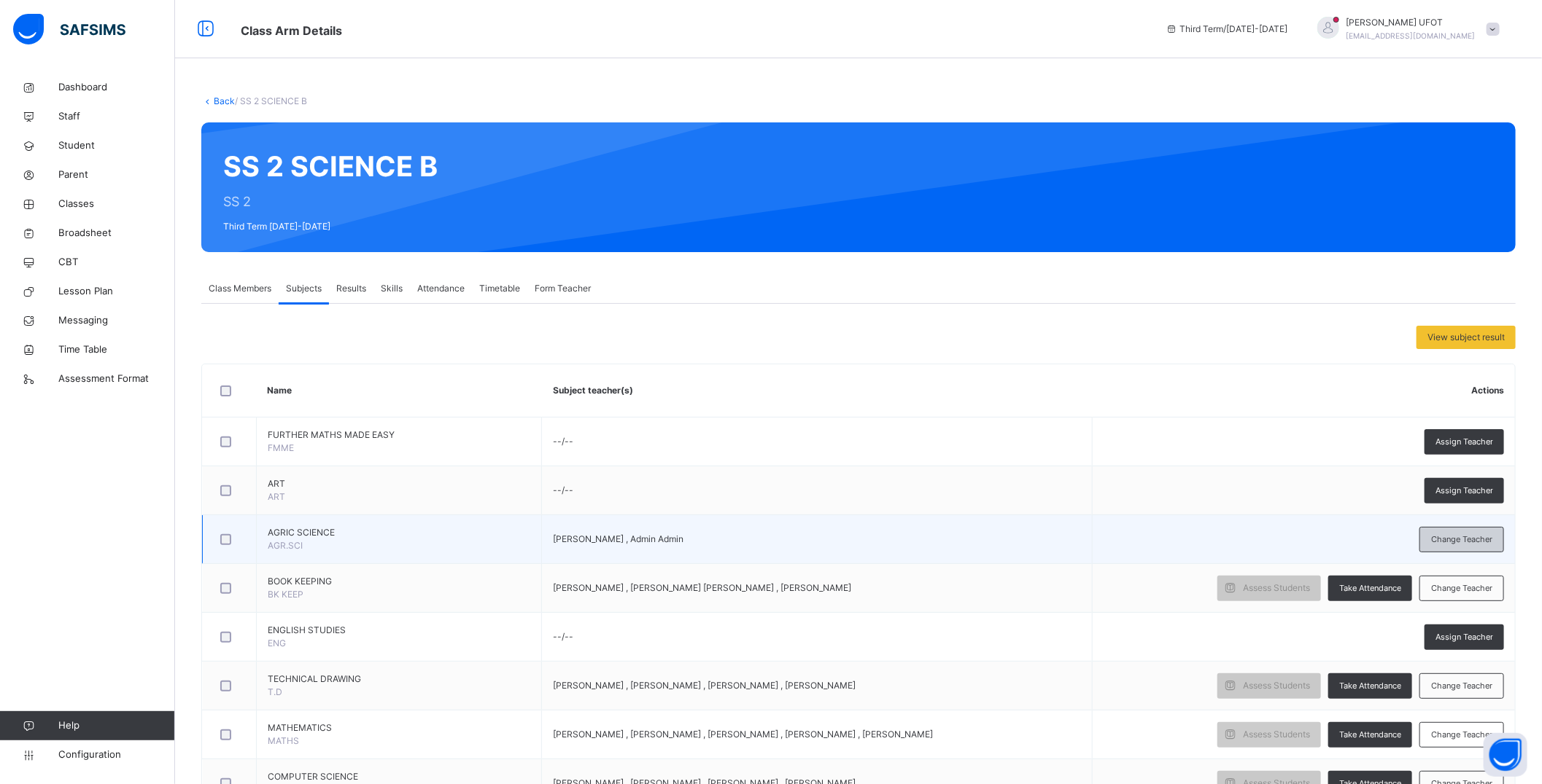
click at [1484, 534] on span "Change Teacher" at bounding box center [1461, 540] width 62 height 12
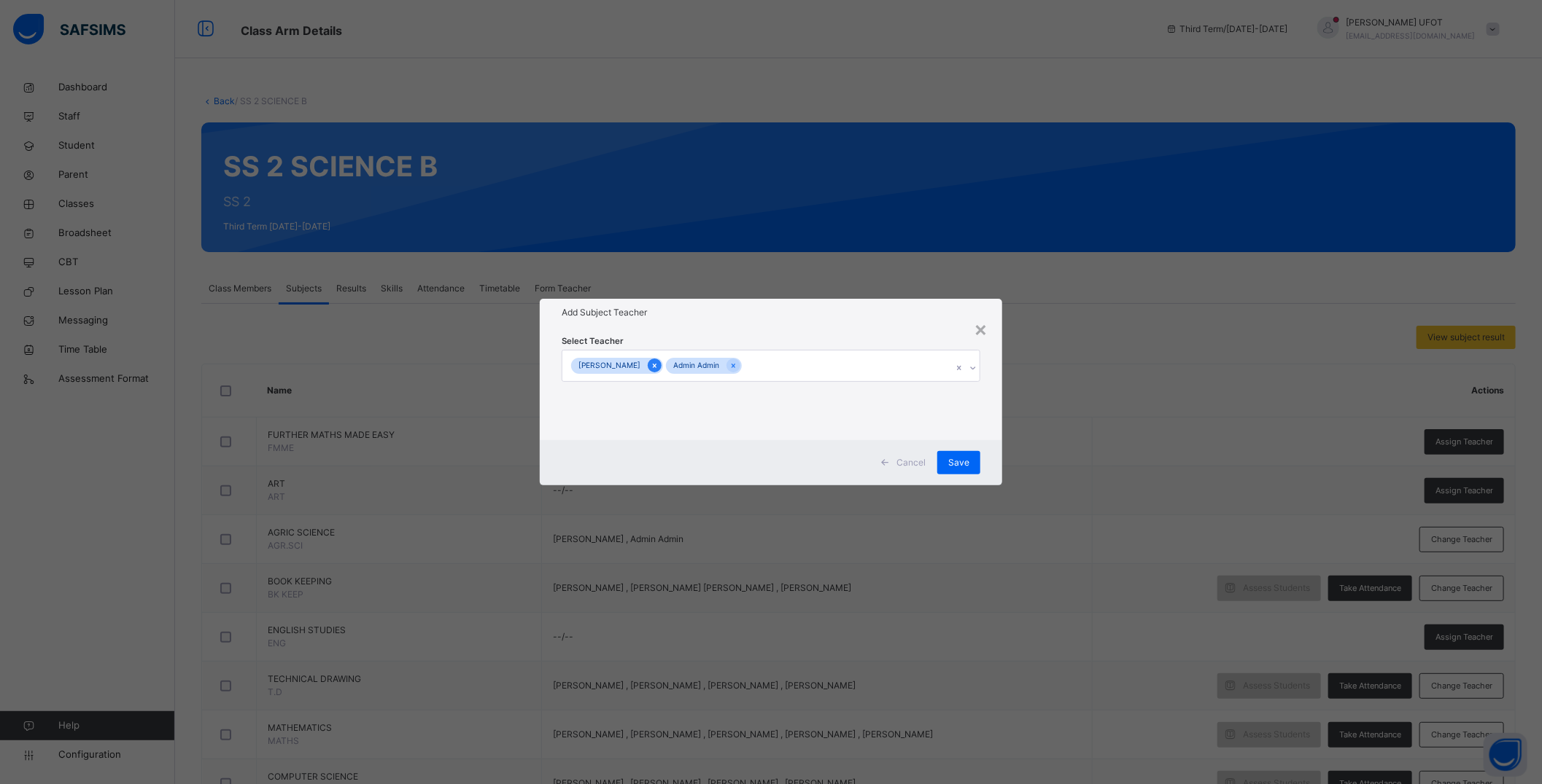
click at [656, 366] on icon at bounding box center [654, 366] width 3 height 4
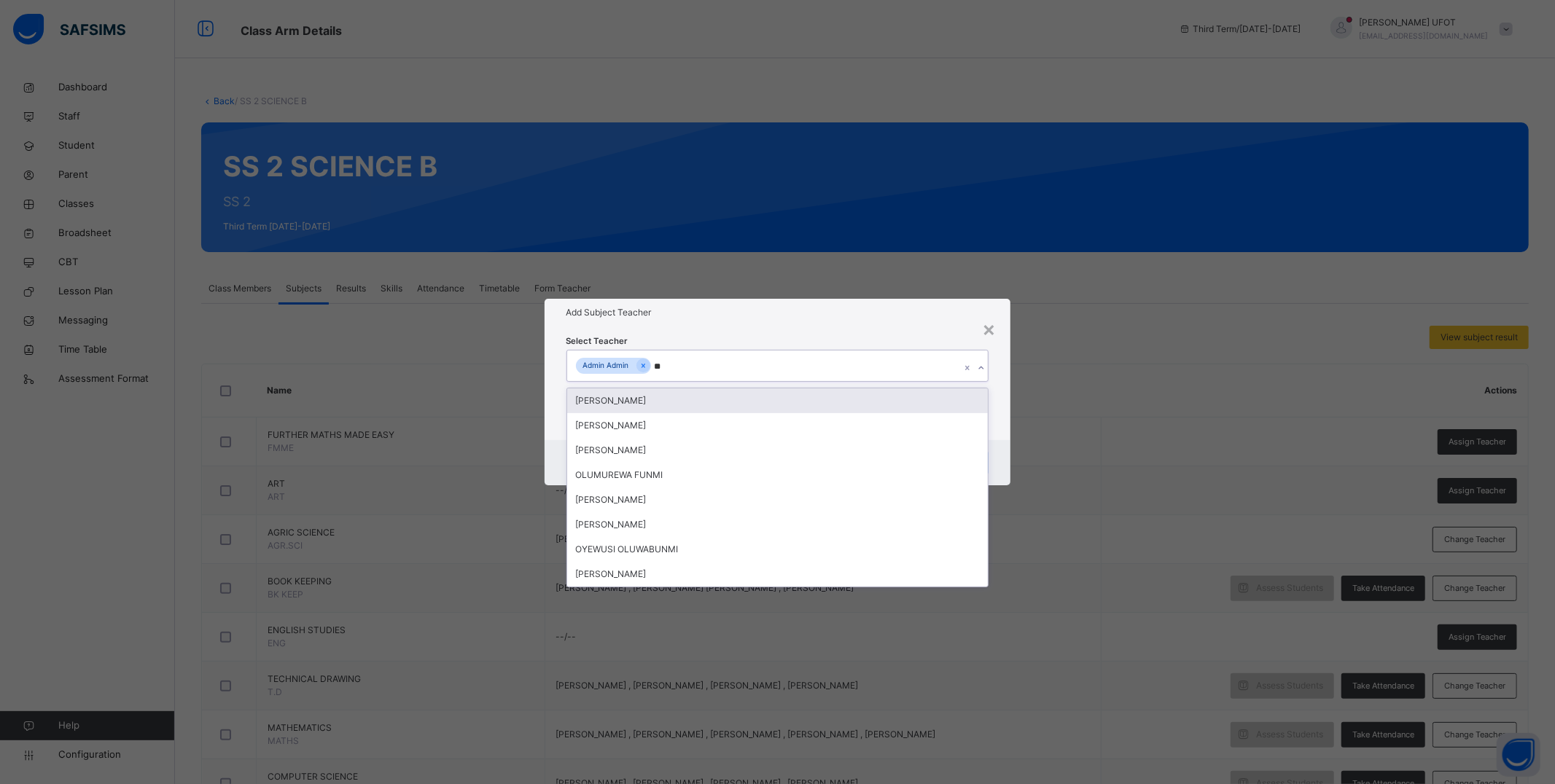
type input "***"
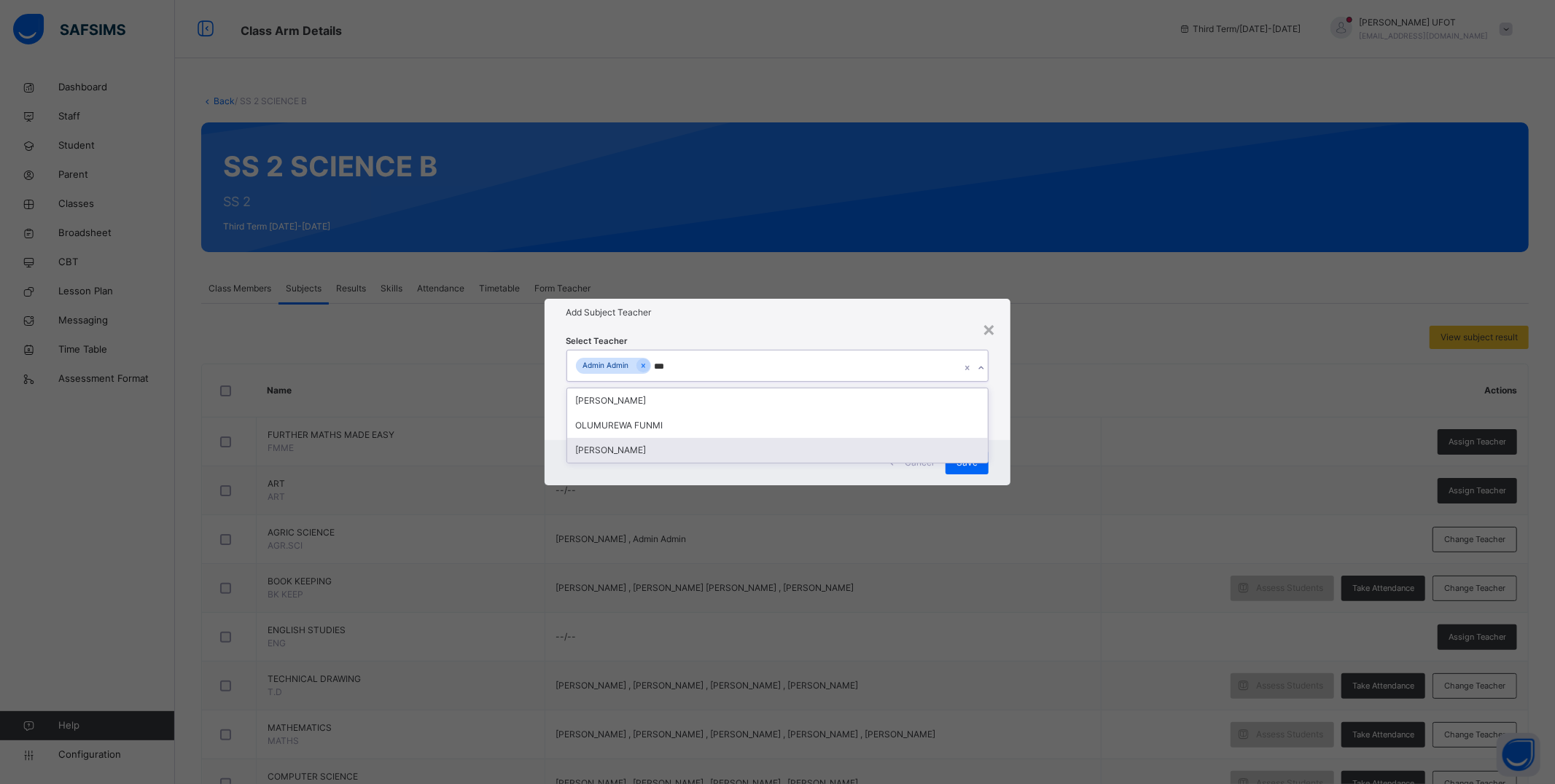
click at [674, 448] on div "[PERSON_NAME]" at bounding box center [778, 450] width 421 height 25
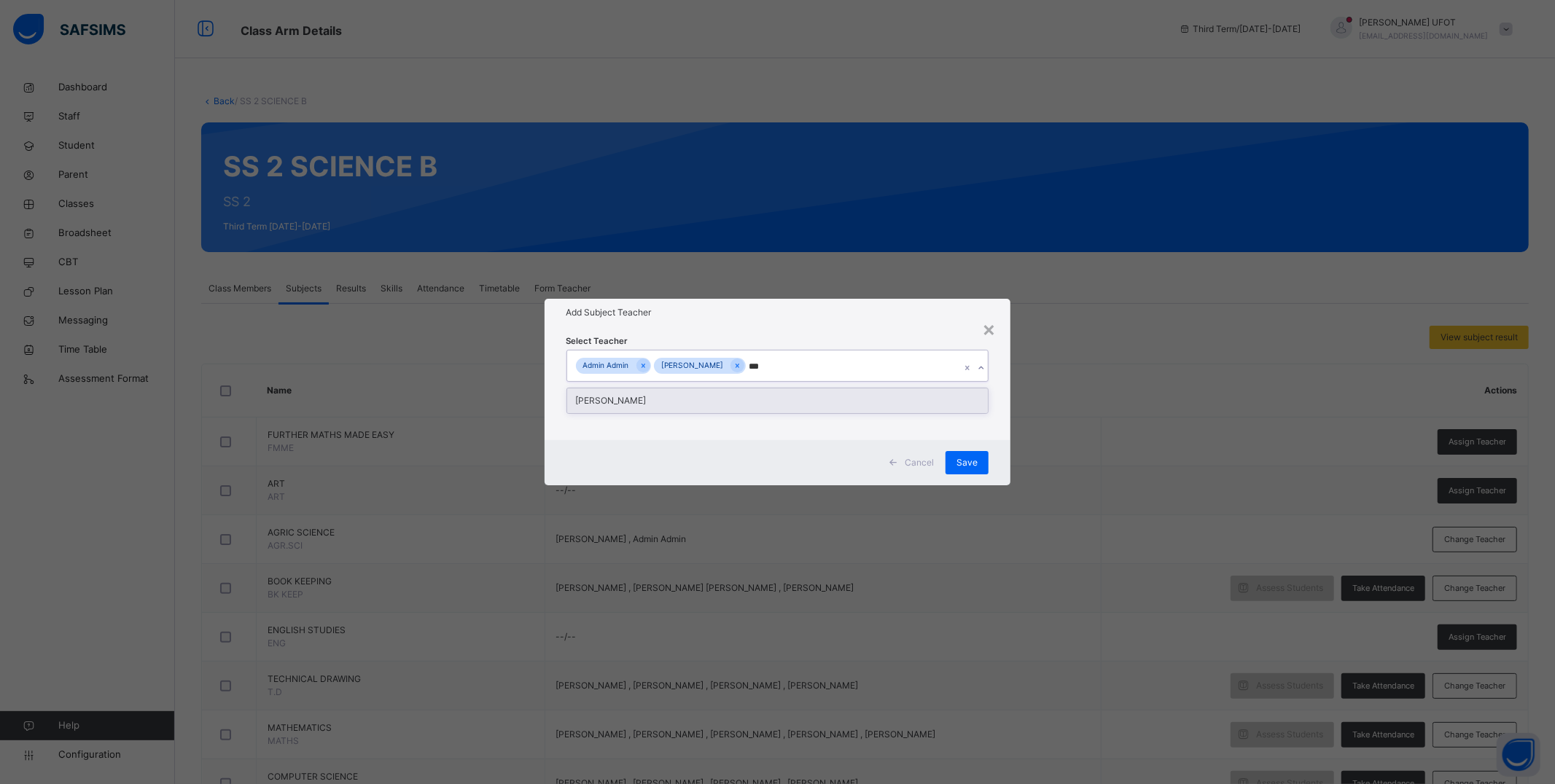
type input "****"
click at [813, 405] on div "[PERSON_NAME]" at bounding box center [778, 400] width 421 height 25
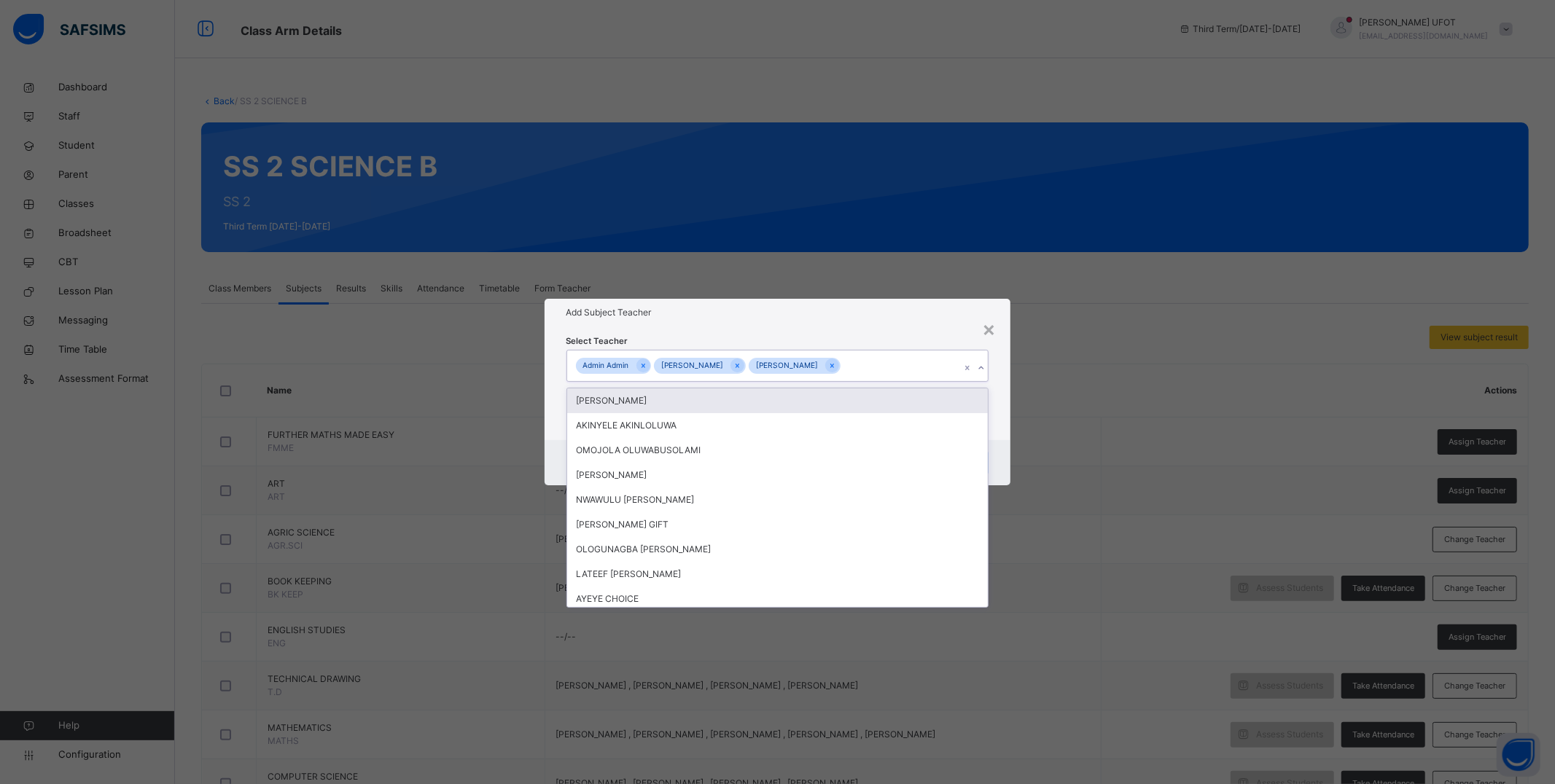
drag, startPoint x: 840, startPoint y: 324, endPoint x: 869, endPoint y: 338, distance: 32.2
click at [844, 324] on div "Add Subject Teacher" at bounding box center [778, 313] width 466 height 28
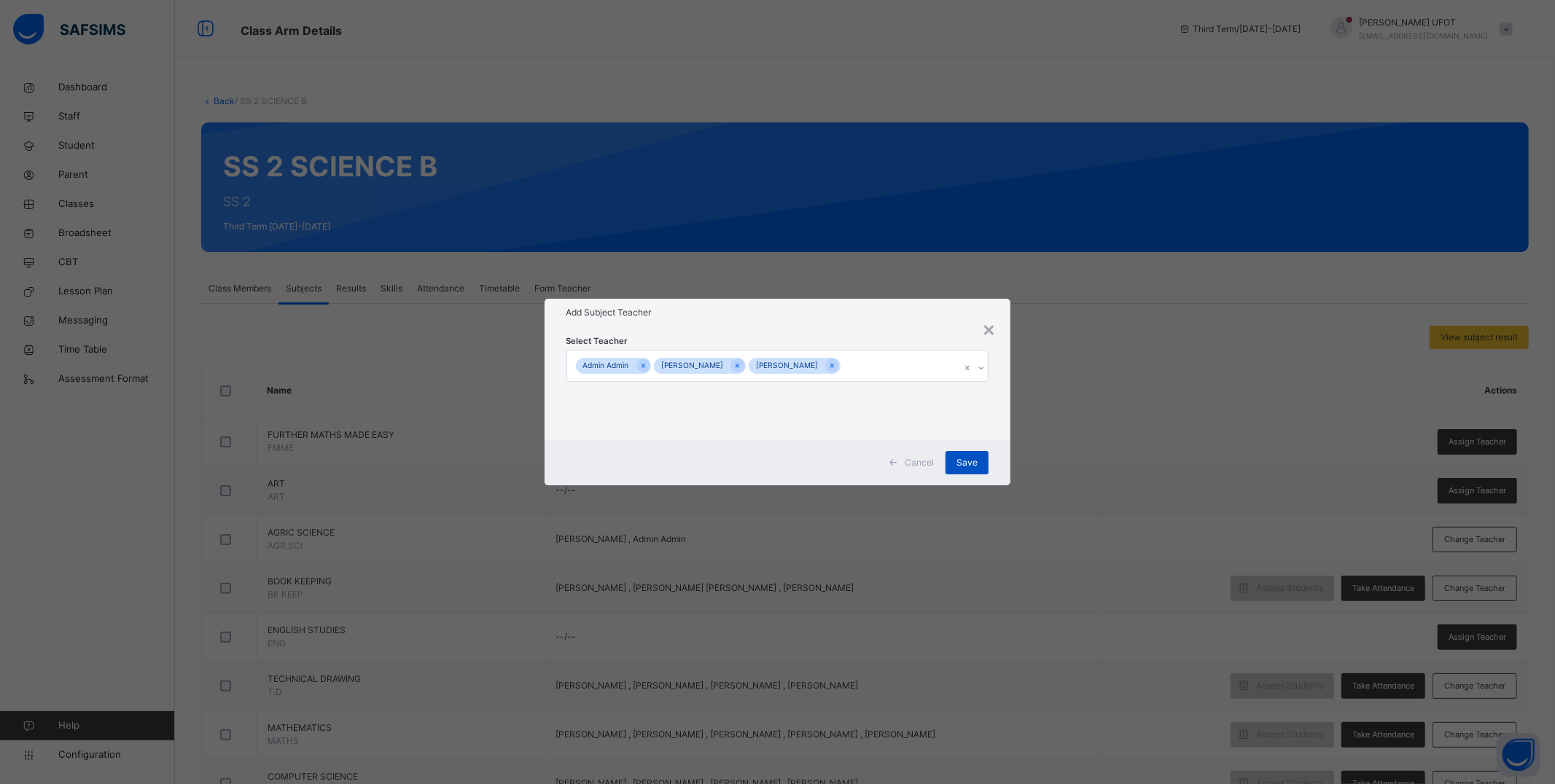
click at [978, 461] on div "Save" at bounding box center [967, 463] width 43 height 23
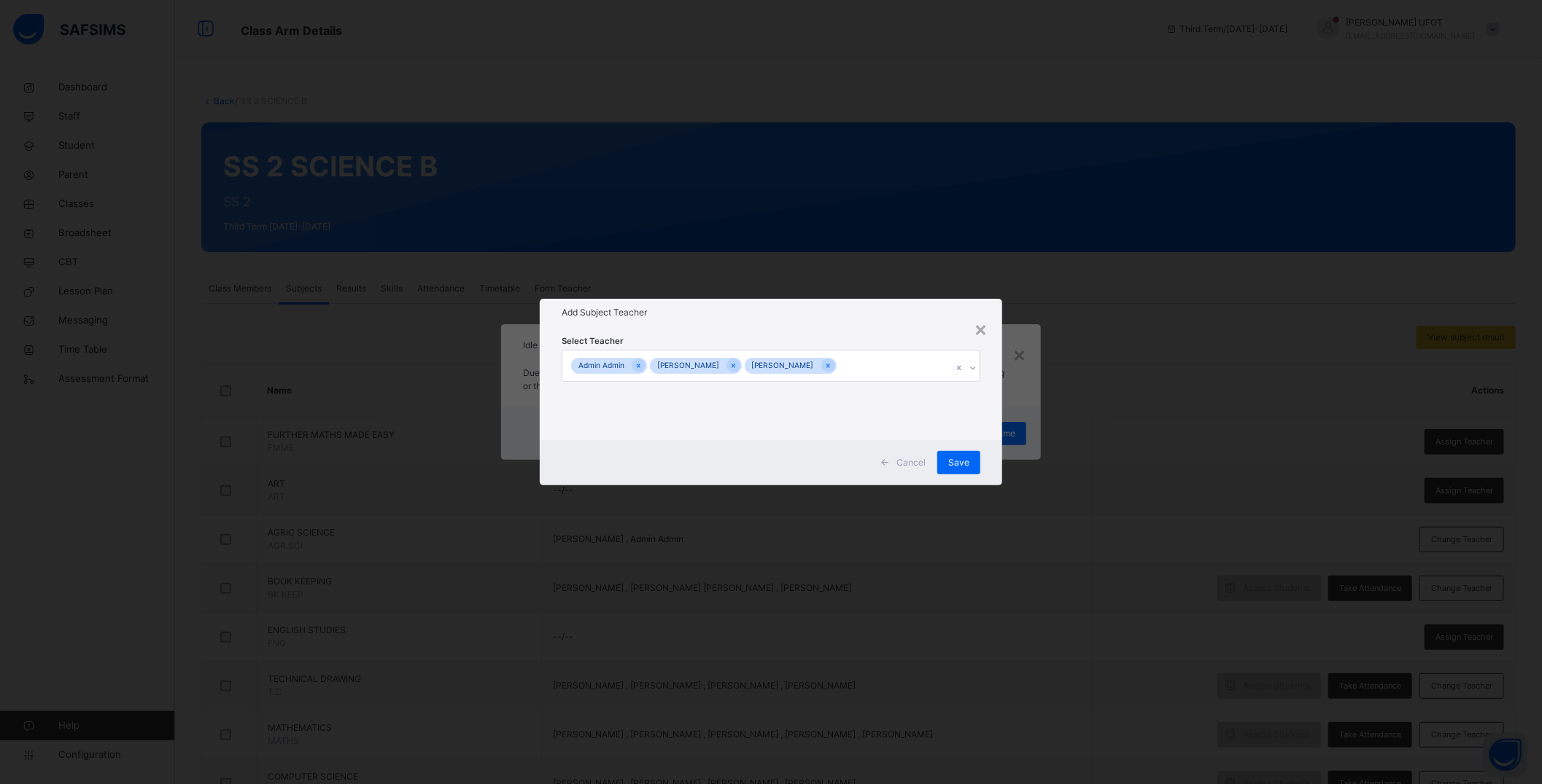
click at [378, 35] on div "× Add Subject Teacher Select Teacher Admin Admin [PERSON_NAME] [PERSON_NAME] Sa…" at bounding box center [771, 392] width 1542 height 784
click at [380, 35] on div "× Add Subject Teacher Select Teacher Admin Admin RUTH EWANSIHA UFOT GABRIEL Can…" at bounding box center [771, 392] width 1542 height 784
click at [376, 49] on div "× Add Subject Teacher Select Teacher Admin Admin RUTH EWANSIHA UFOT GABRIEL Can…" at bounding box center [771, 392] width 1542 height 784
click at [292, 309] on div "× Add Subject Teacher Select Teacher Admin Admin RUTH EWANSIHA UFOT GABRIEL Can…" at bounding box center [771, 392] width 1542 height 784
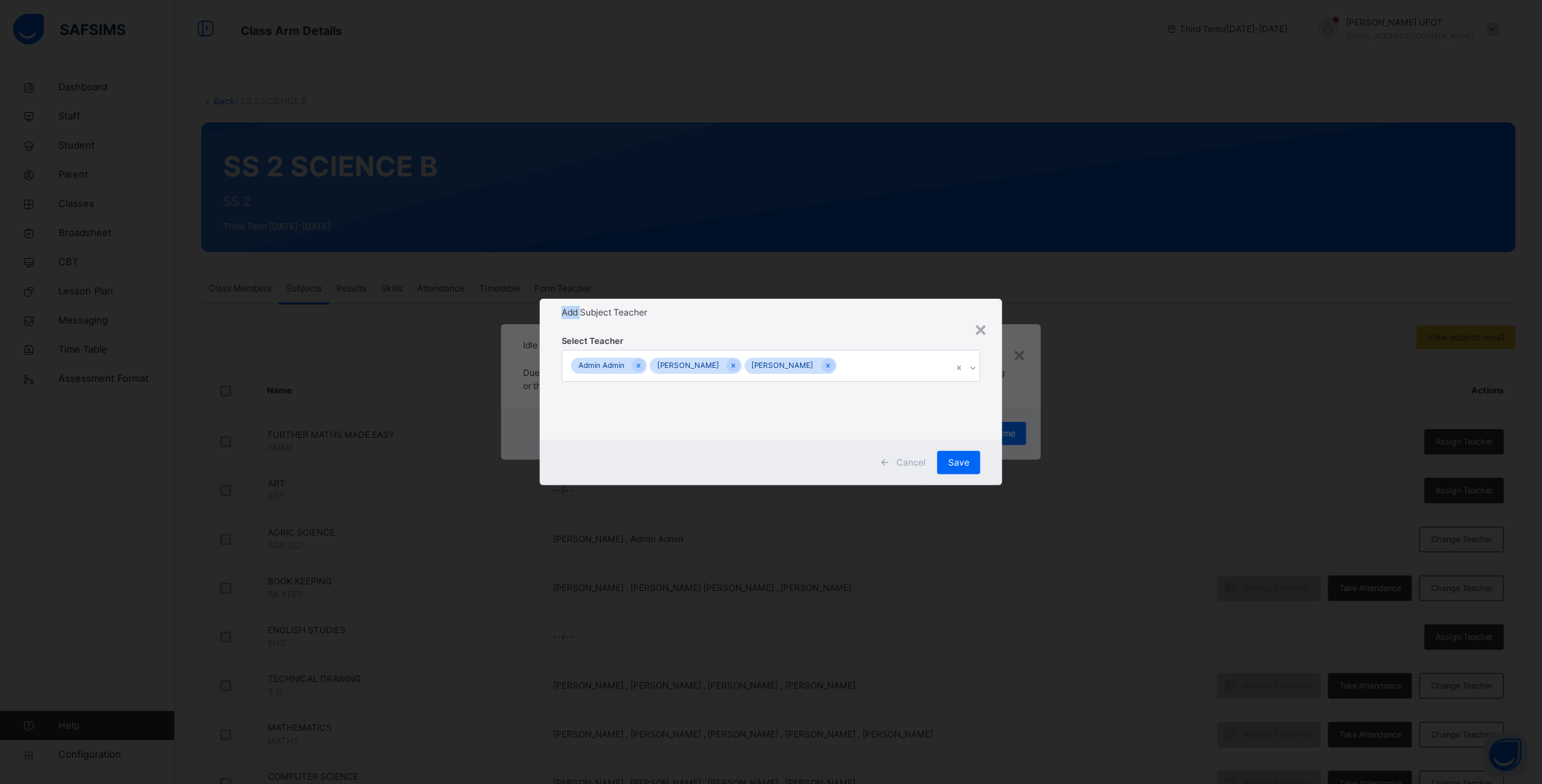
click at [292, 309] on div "× Add Subject Teacher Select Teacher Admin Admin RUTH EWANSIHA UFOT GABRIEL Can…" at bounding box center [771, 392] width 1542 height 784
drag, startPoint x: 292, startPoint y: 309, endPoint x: 439, endPoint y: 402, distance: 173.9
click at [295, 309] on div "× Add Subject Teacher Select Teacher Admin Admin RUTH EWANSIHA UFOT GABRIEL Can…" at bounding box center [771, 392] width 1542 height 784
click at [956, 463] on span "Save" at bounding box center [959, 463] width 21 height 13
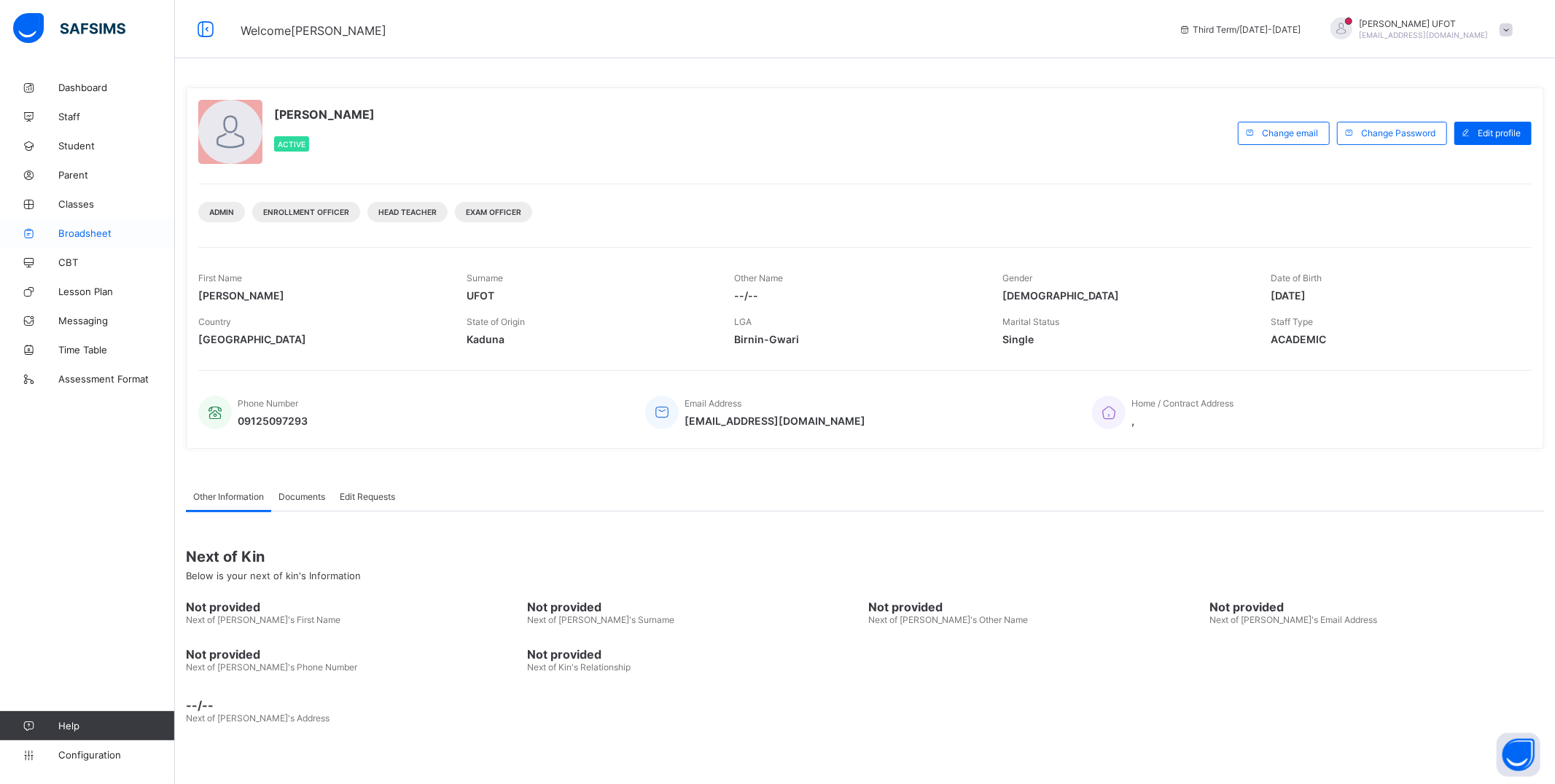
click at [124, 227] on link "Broadsheet" at bounding box center [87, 233] width 175 height 29
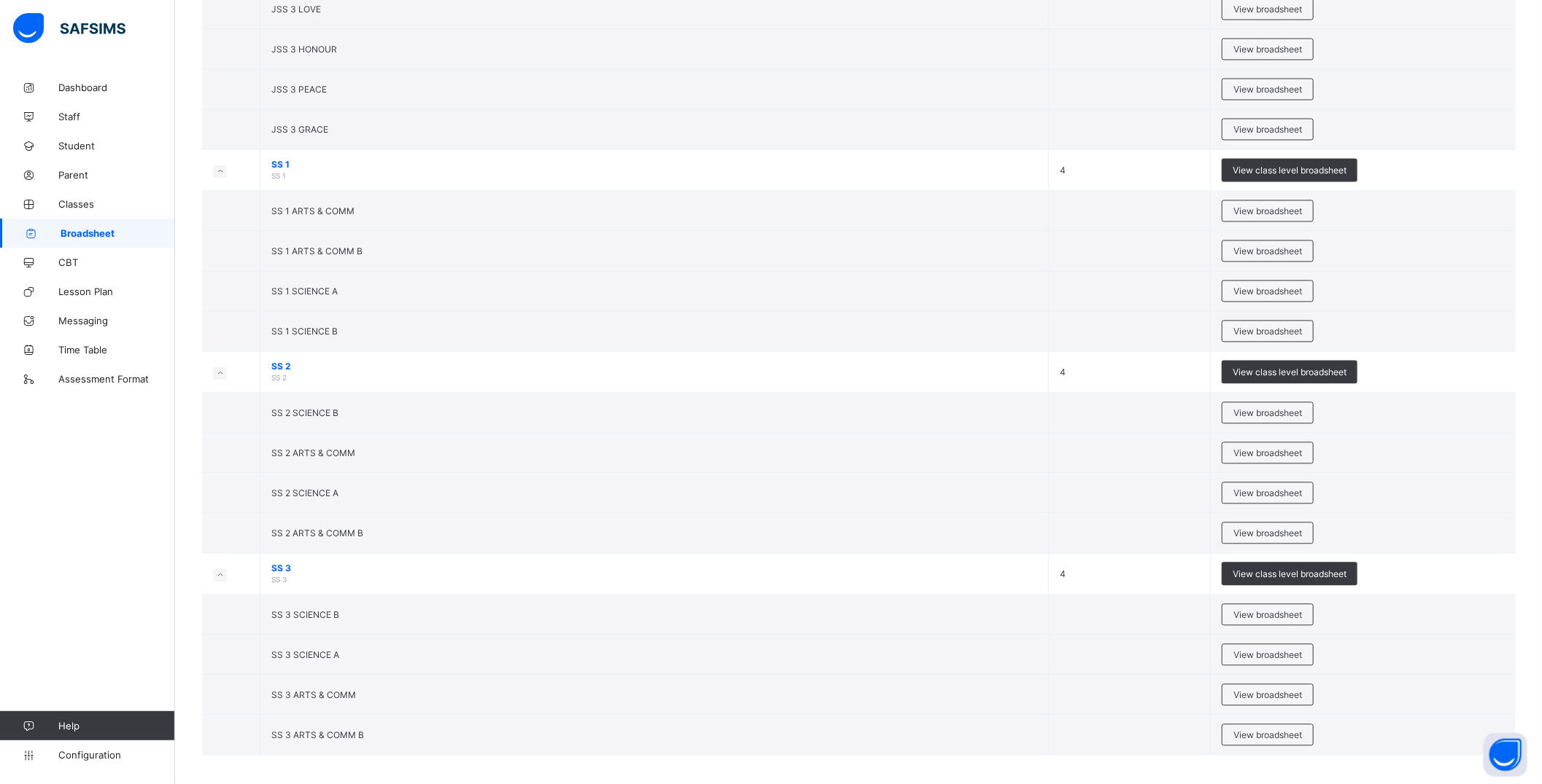
scroll to position [1812, 0]
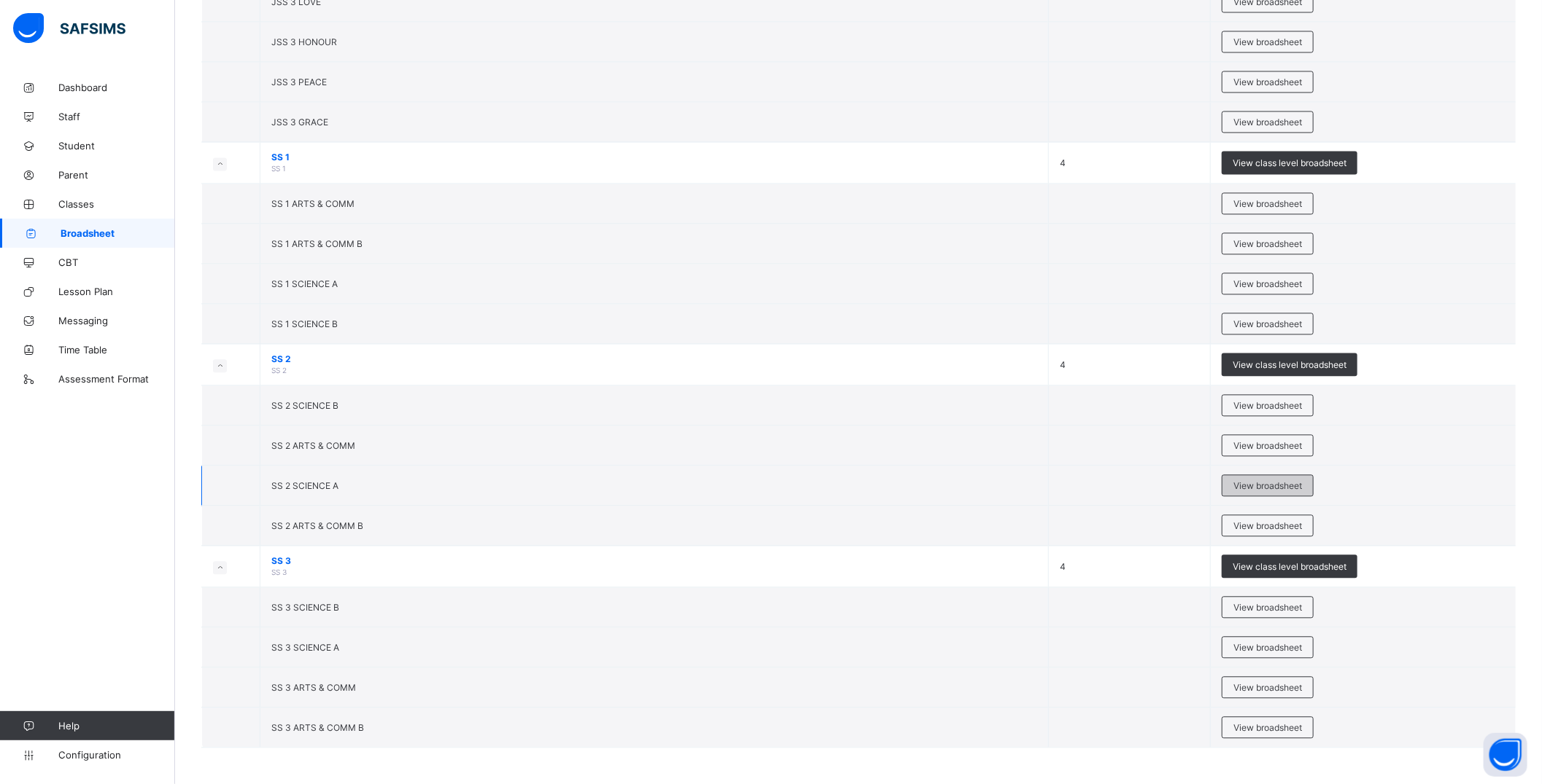
click at [1254, 485] on span "View broadsheet" at bounding box center [1267, 485] width 68 height 11
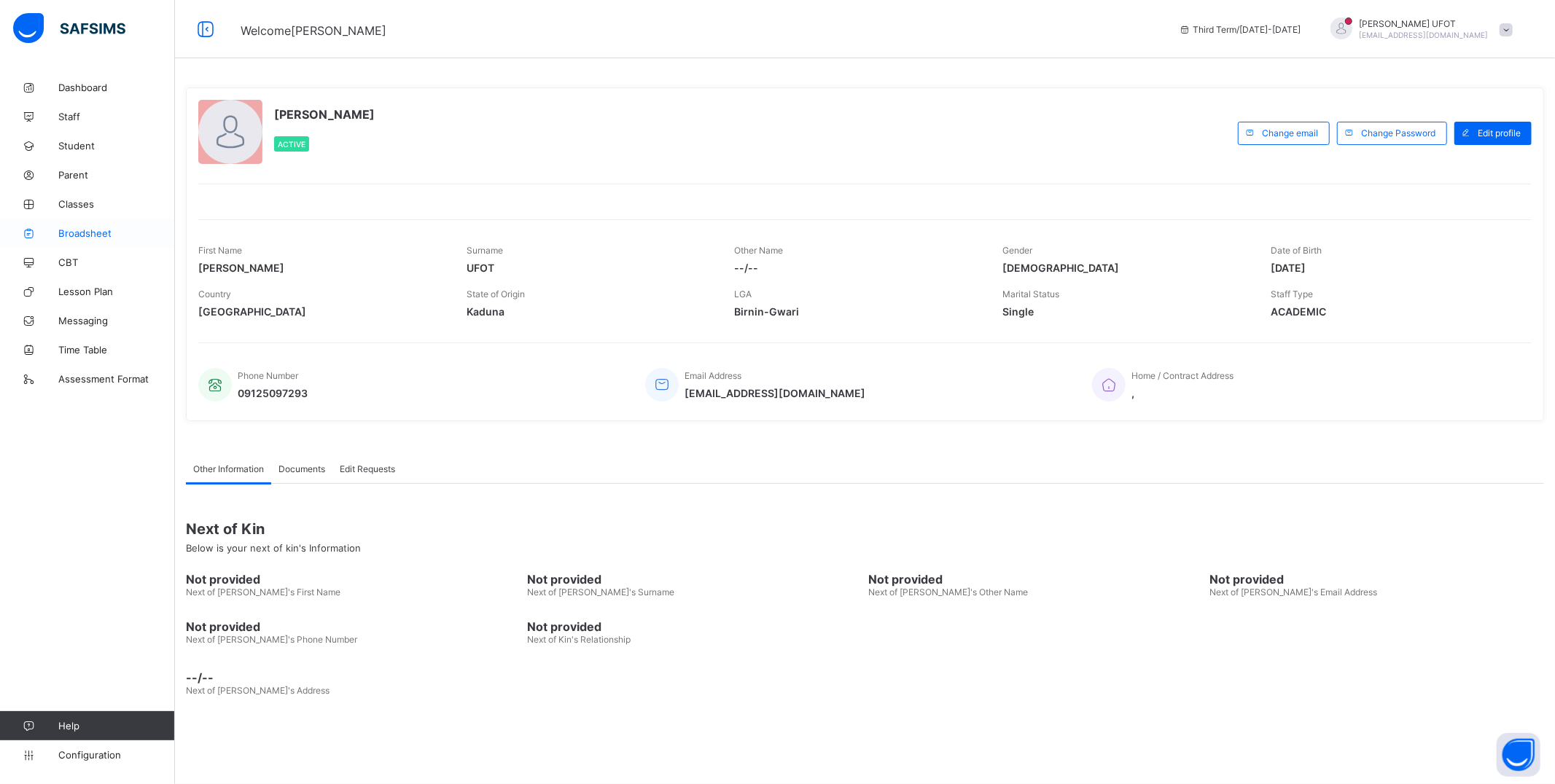
click at [85, 232] on span "Broadsheet" at bounding box center [116, 233] width 117 height 11
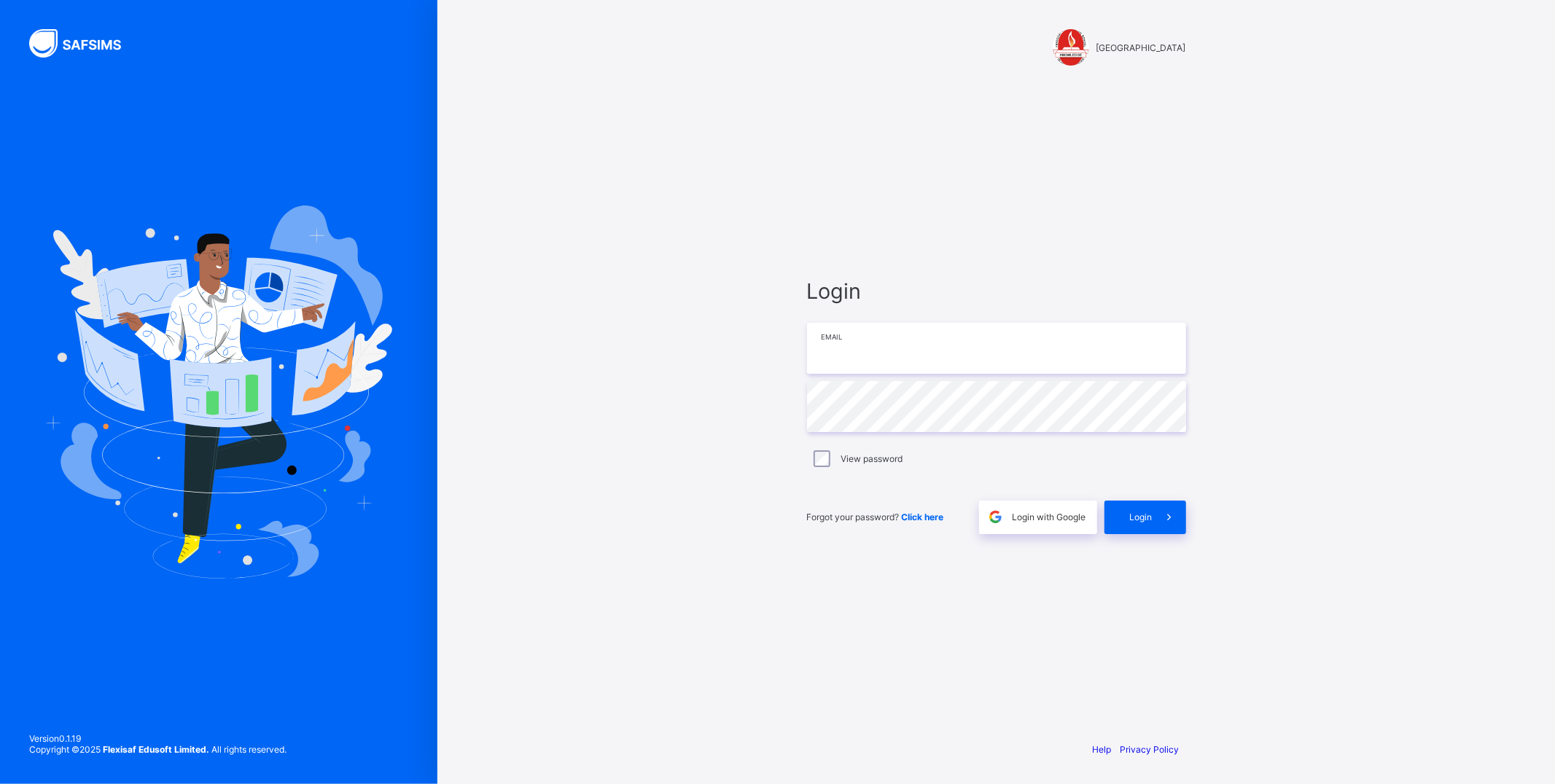
click at [977, 337] on input "email" at bounding box center [996, 348] width 379 height 51
type input "**********"
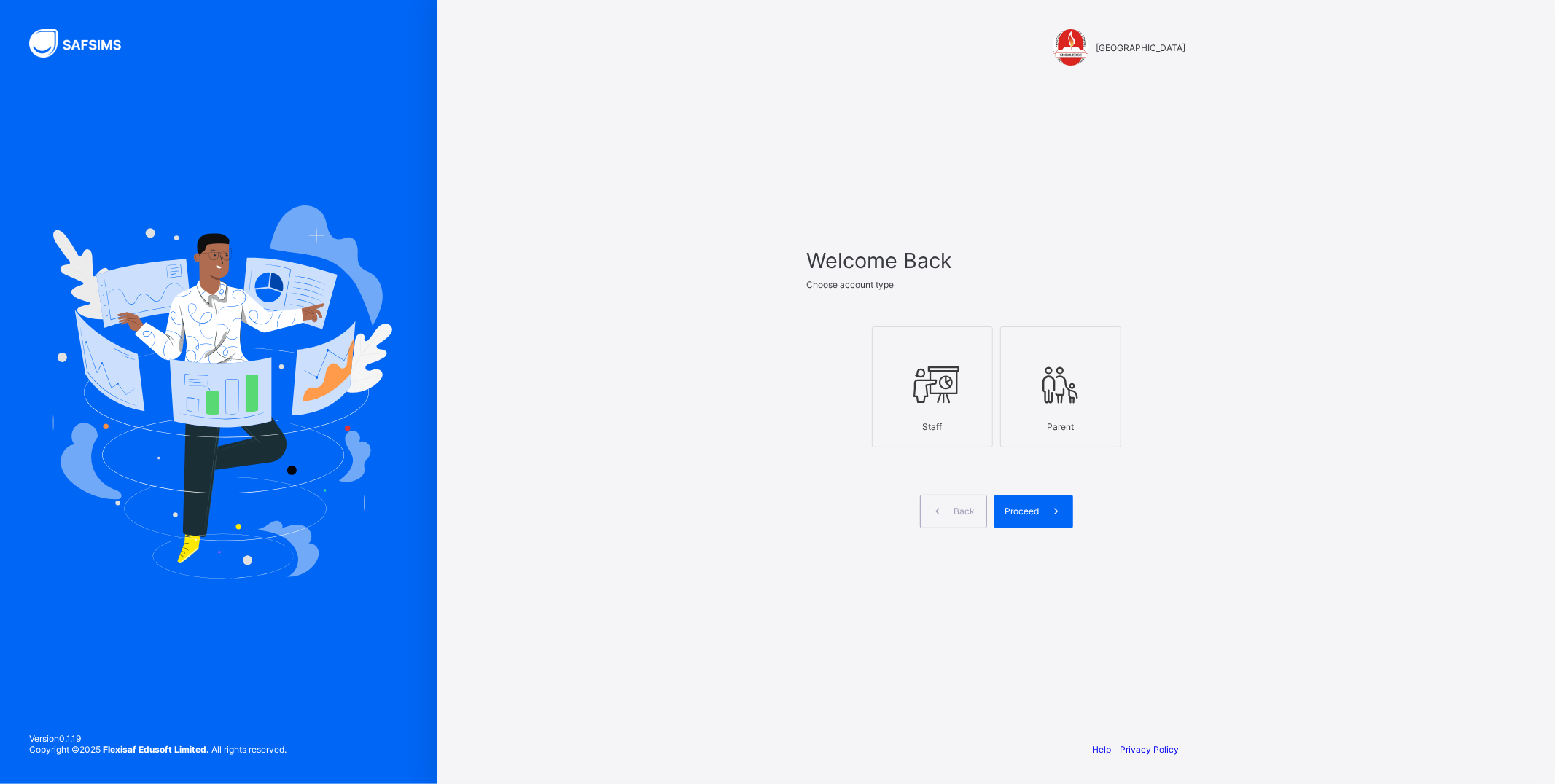
click at [924, 384] on icon at bounding box center [932, 385] width 51 height 43
click at [1040, 513] on span at bounding box center [1056, 511] width 34 height 34
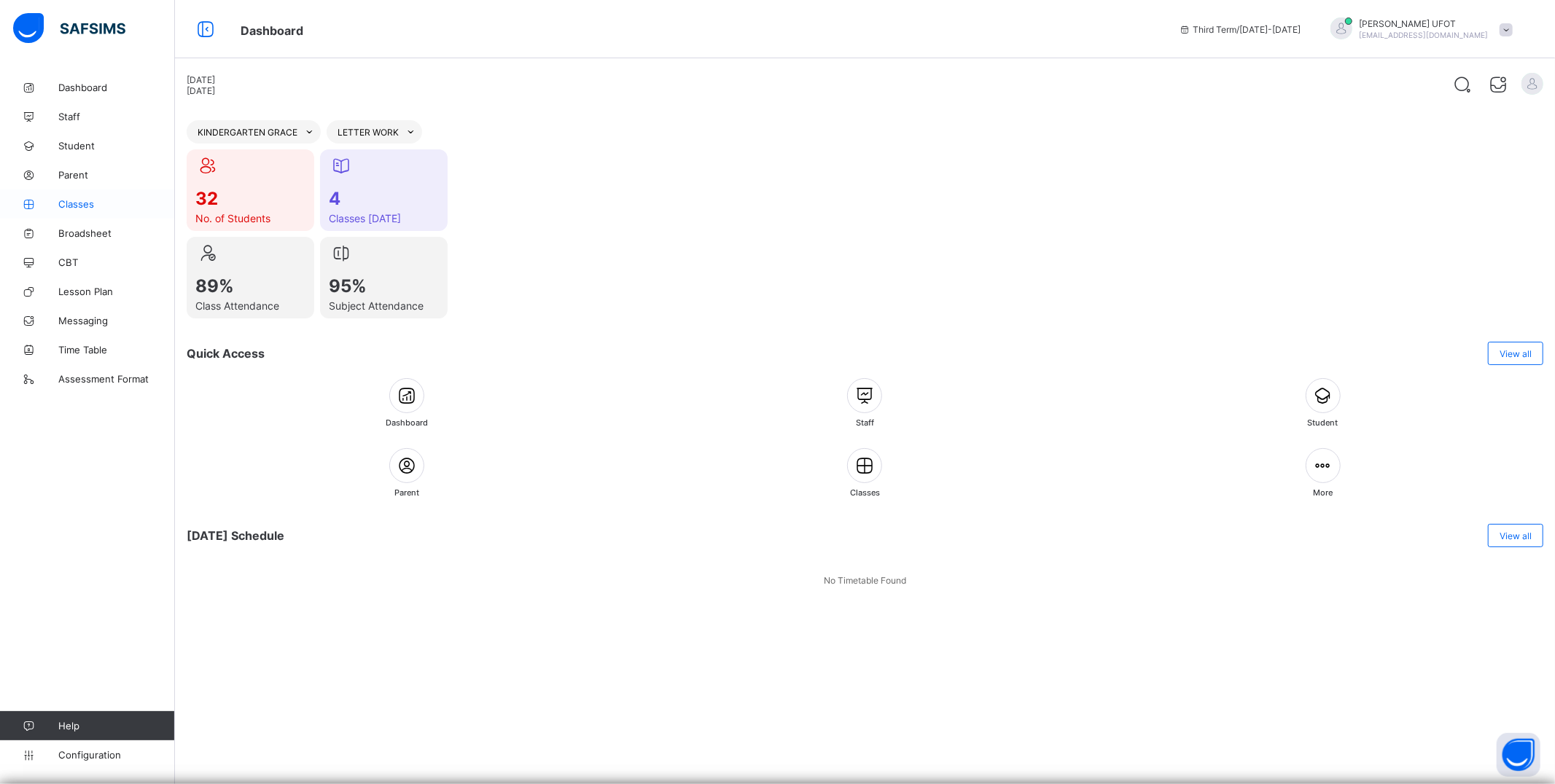
click at [128, 207] on span "Classes" at bounding box center [116, 204] width 117 height 11
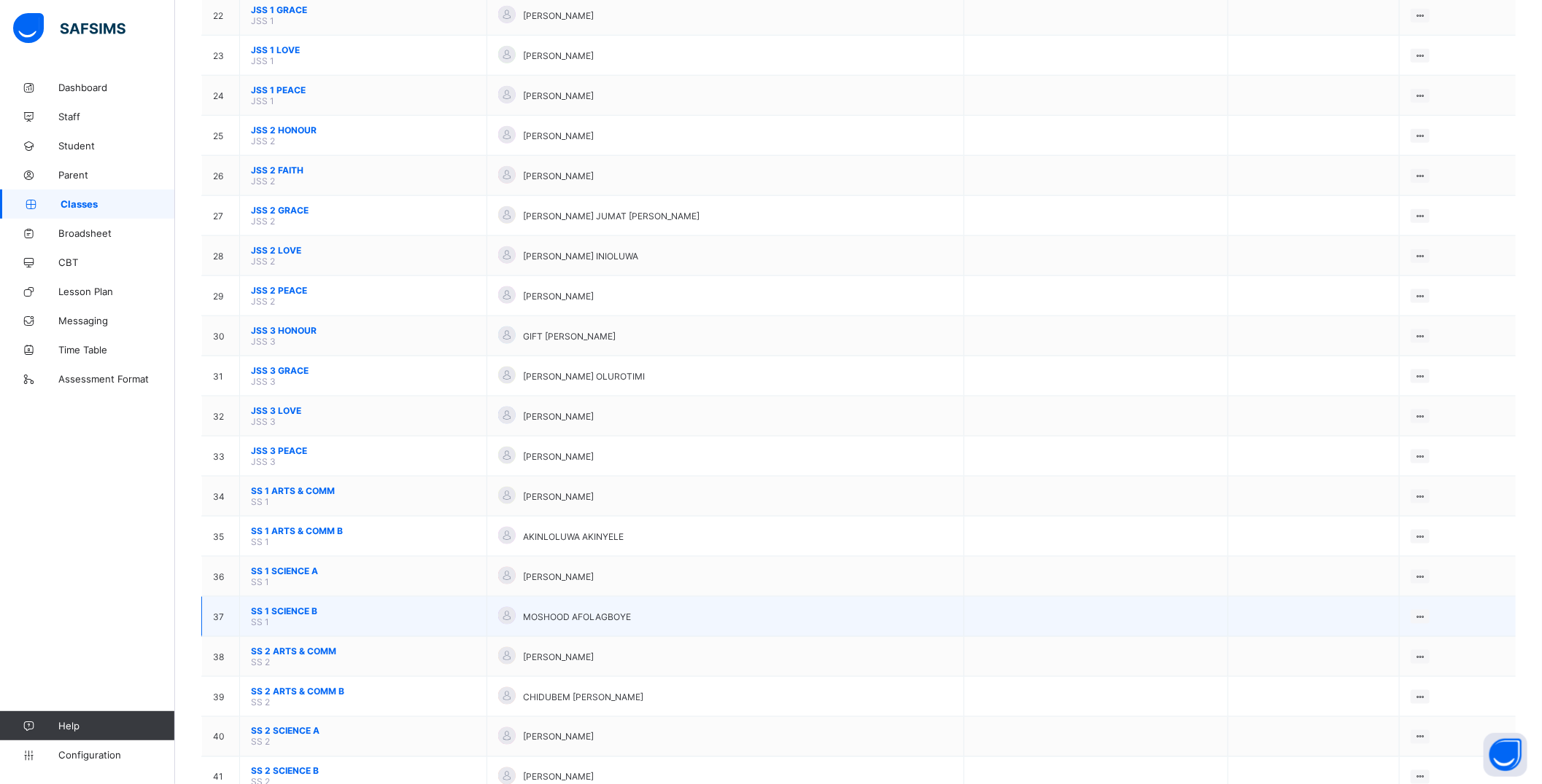
scroll to position [1193, 0]
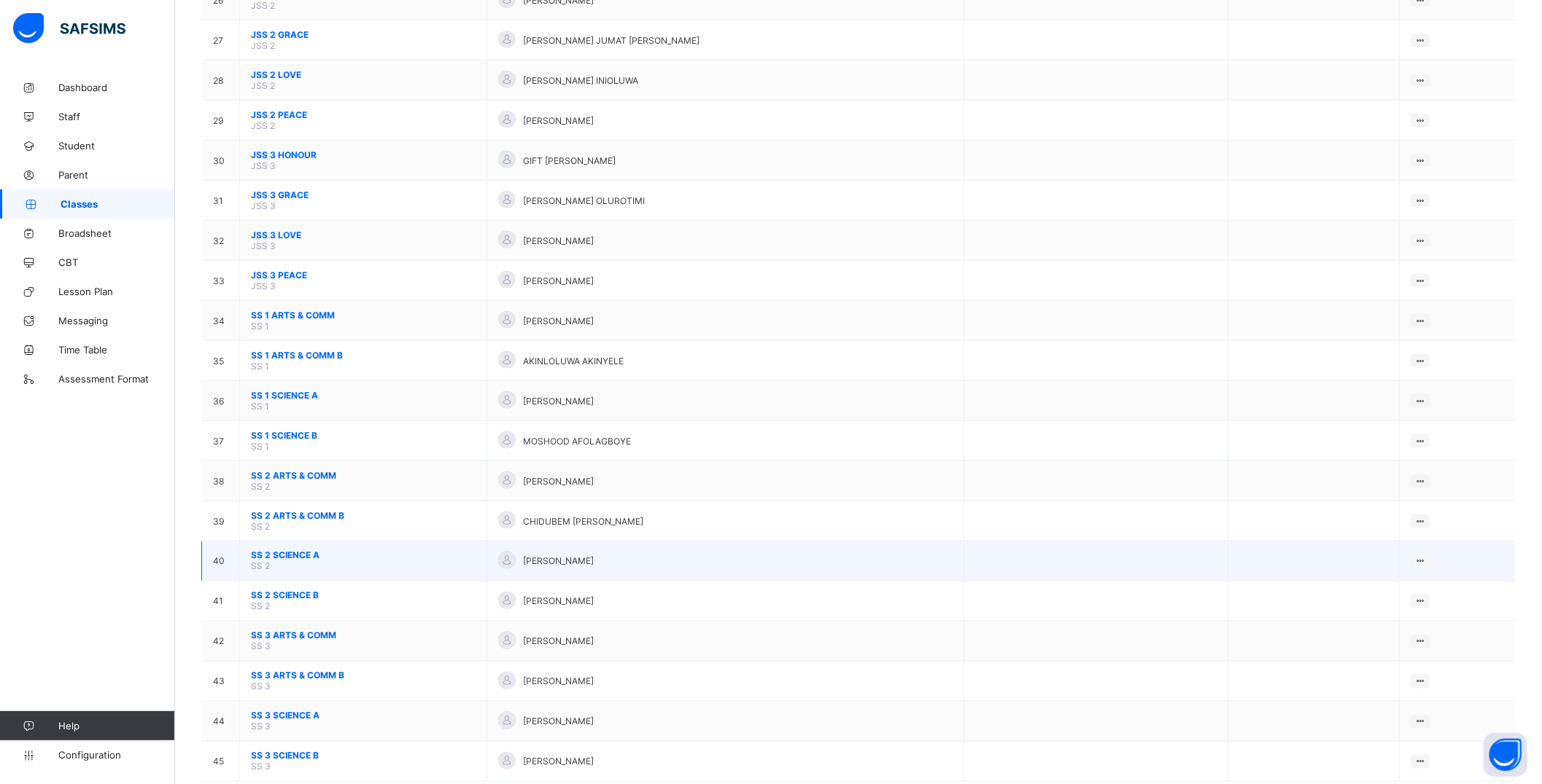
click at [305, 550] on span "SS 2 SCIENCE A" at bounding box center [362, 555] width 224 height 11
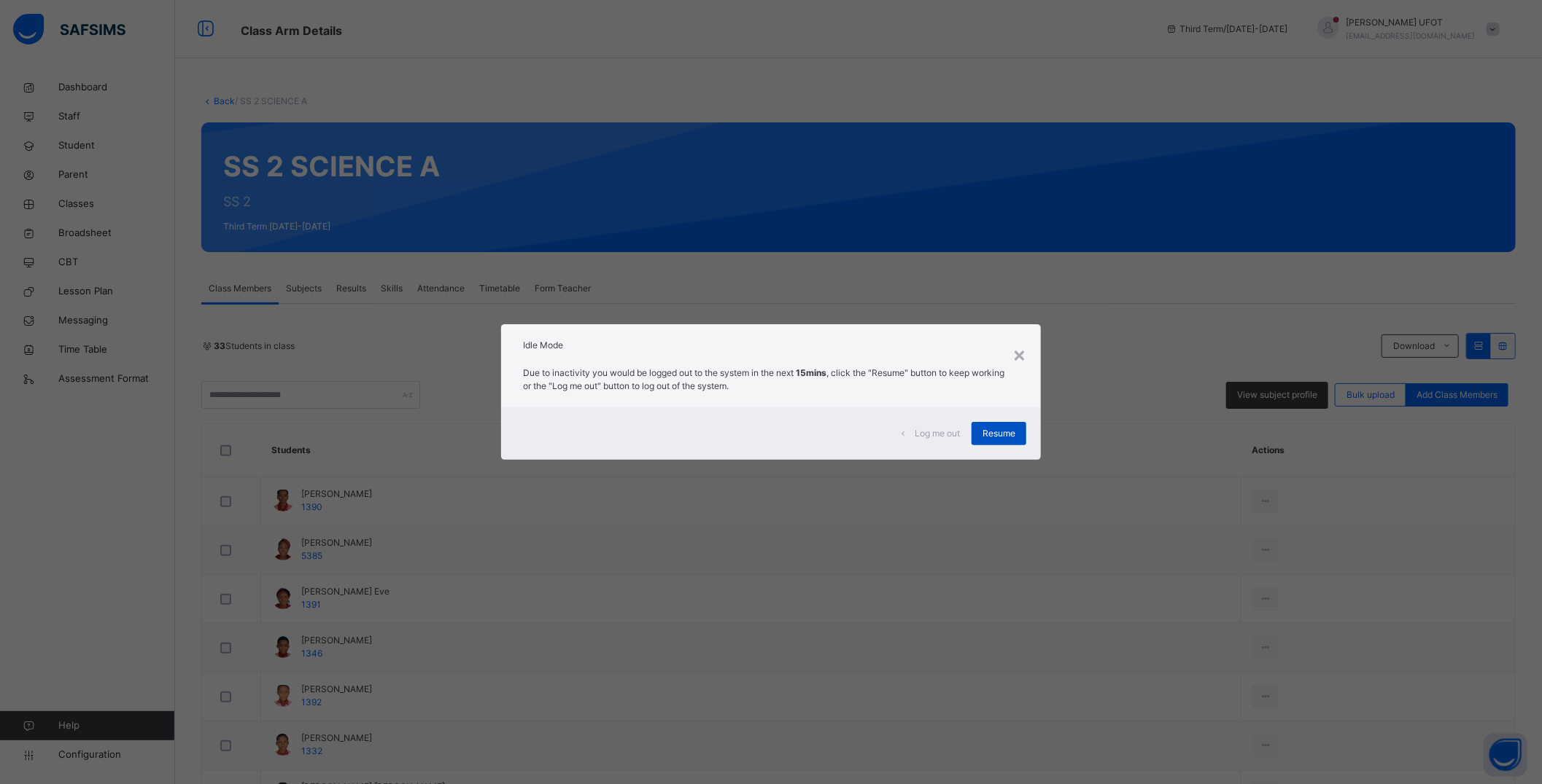
click at [1001, 431] on span "Resume" at bounding box center [999, 433] width 33 height 13
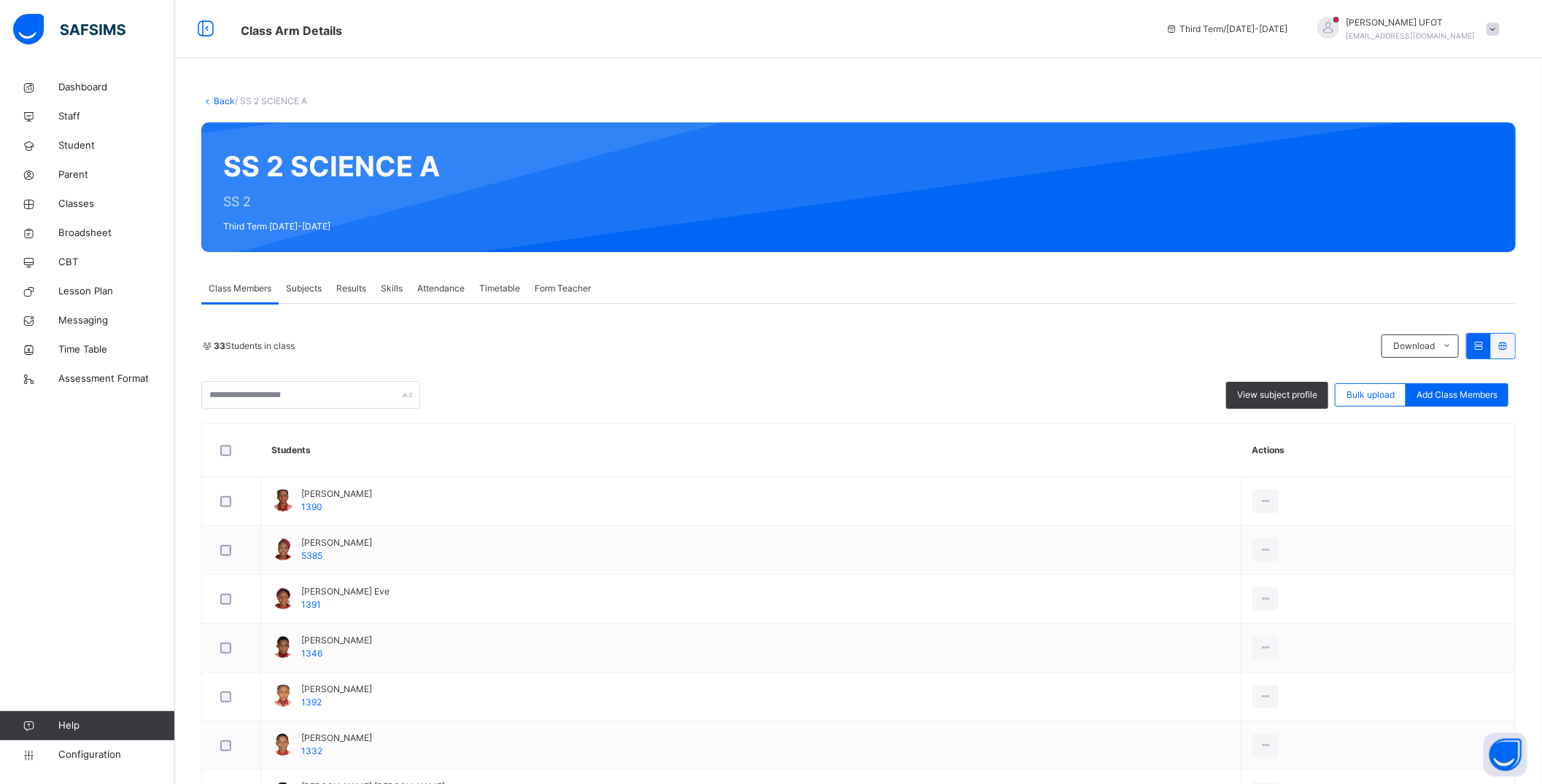
click at [309, 290] on span "Subjects" at bounding box center [303, 288] width 36 height 13
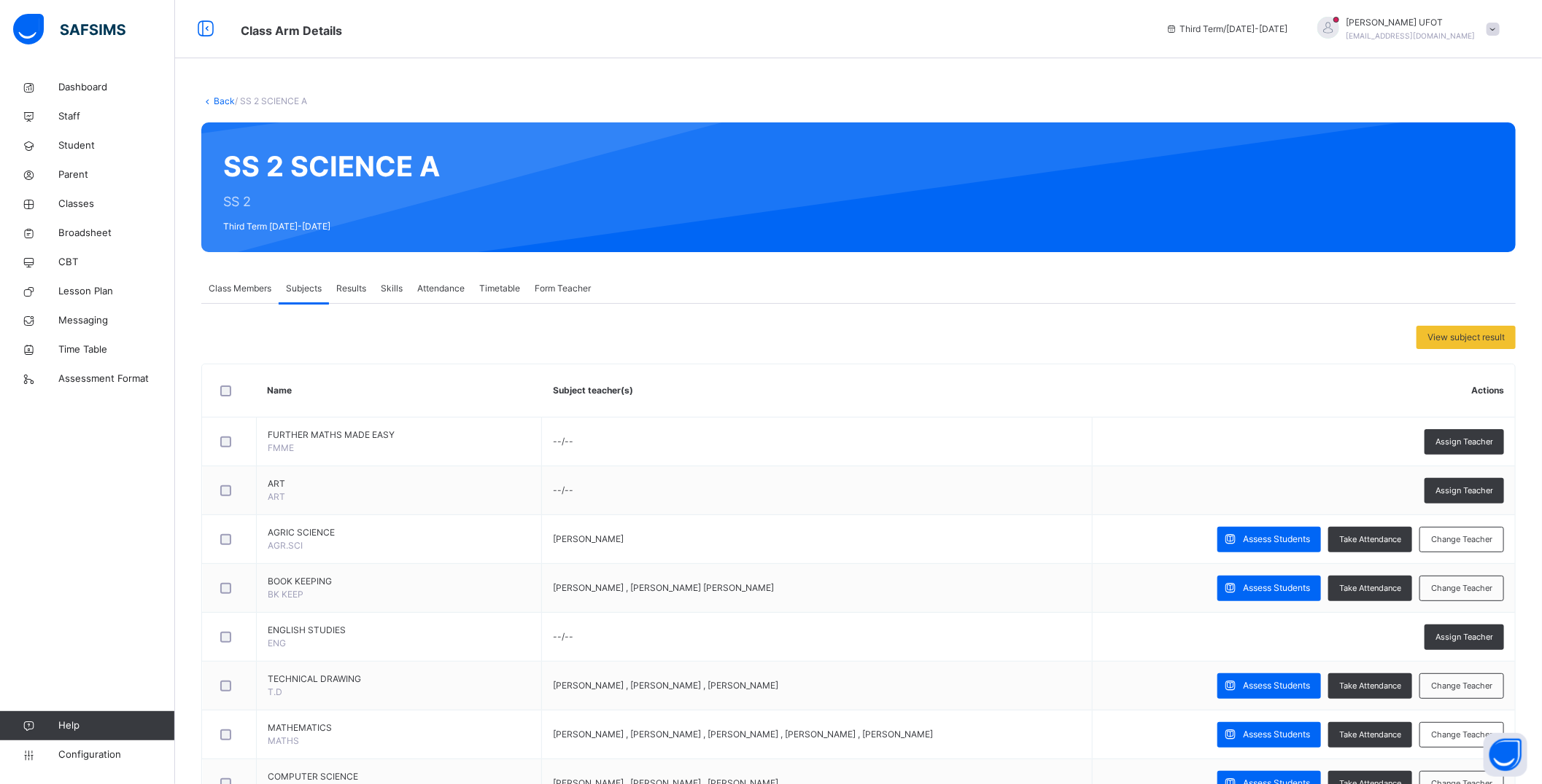
click at [366, 288] on span "Results" at bounding box center [351, 288] width 29 height 13
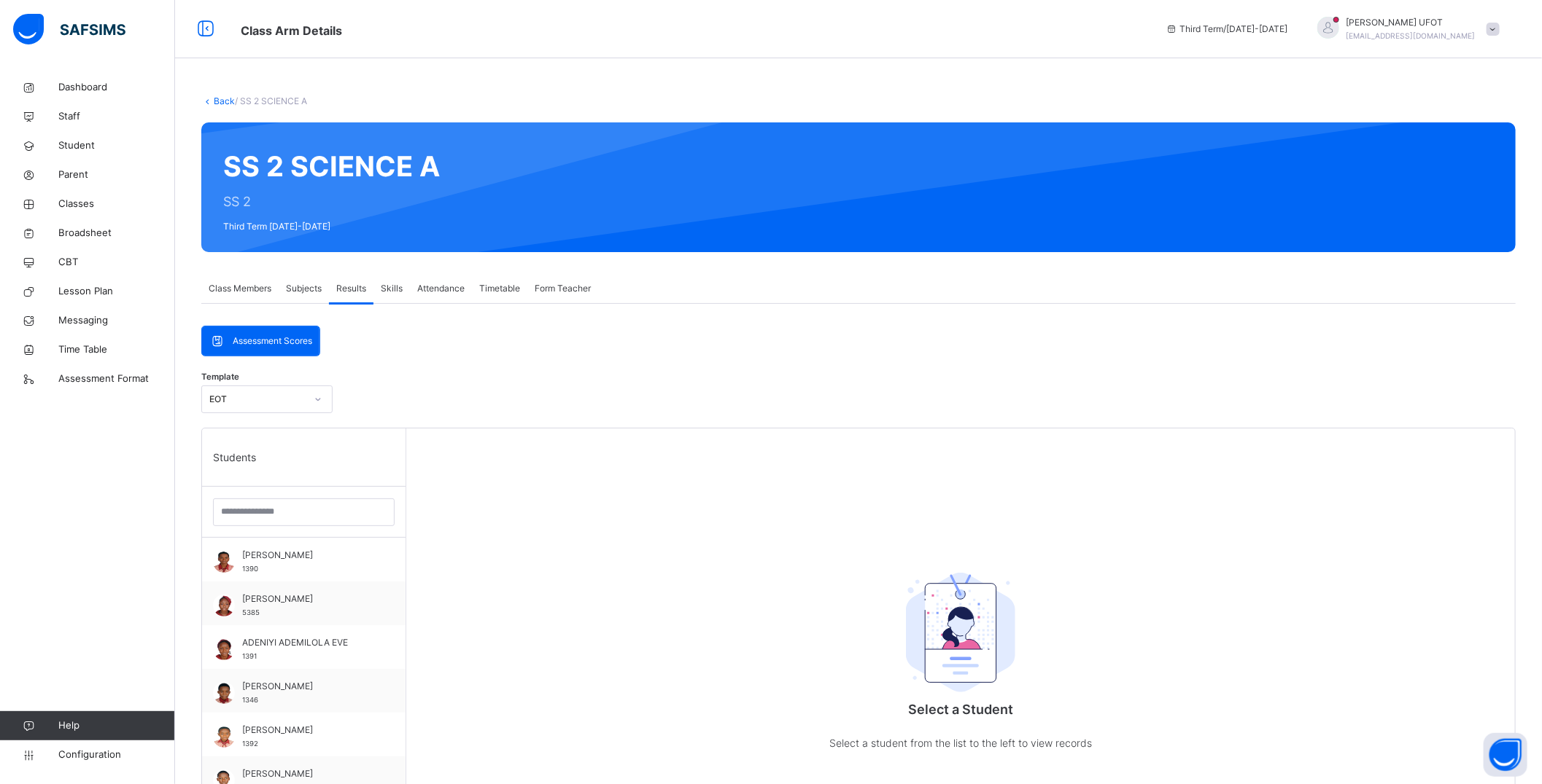
click at [294, 296] on div "Subjects" at bounding box center [303, 288] width 50 height 29
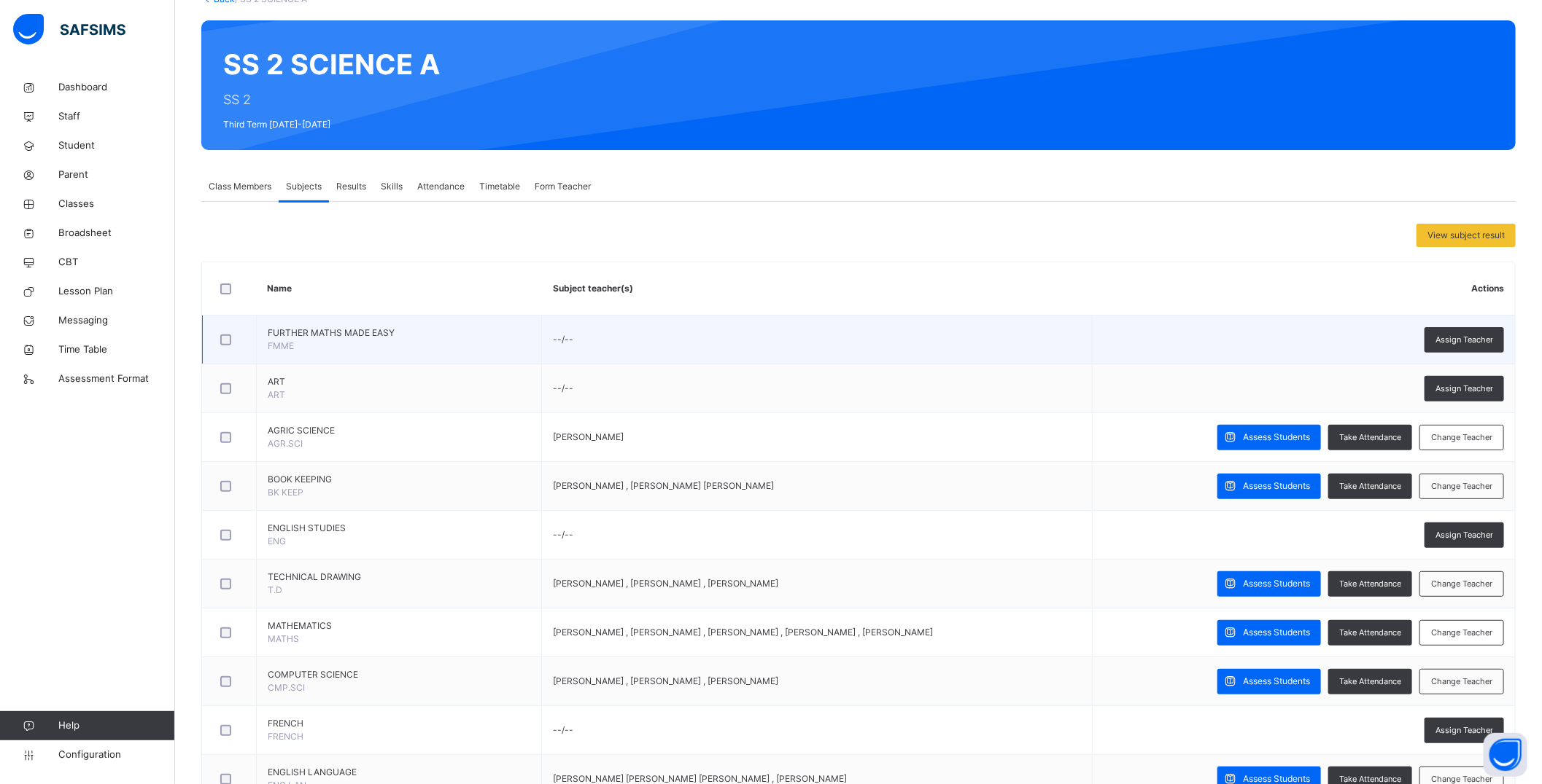
scroll to position [243, 0]
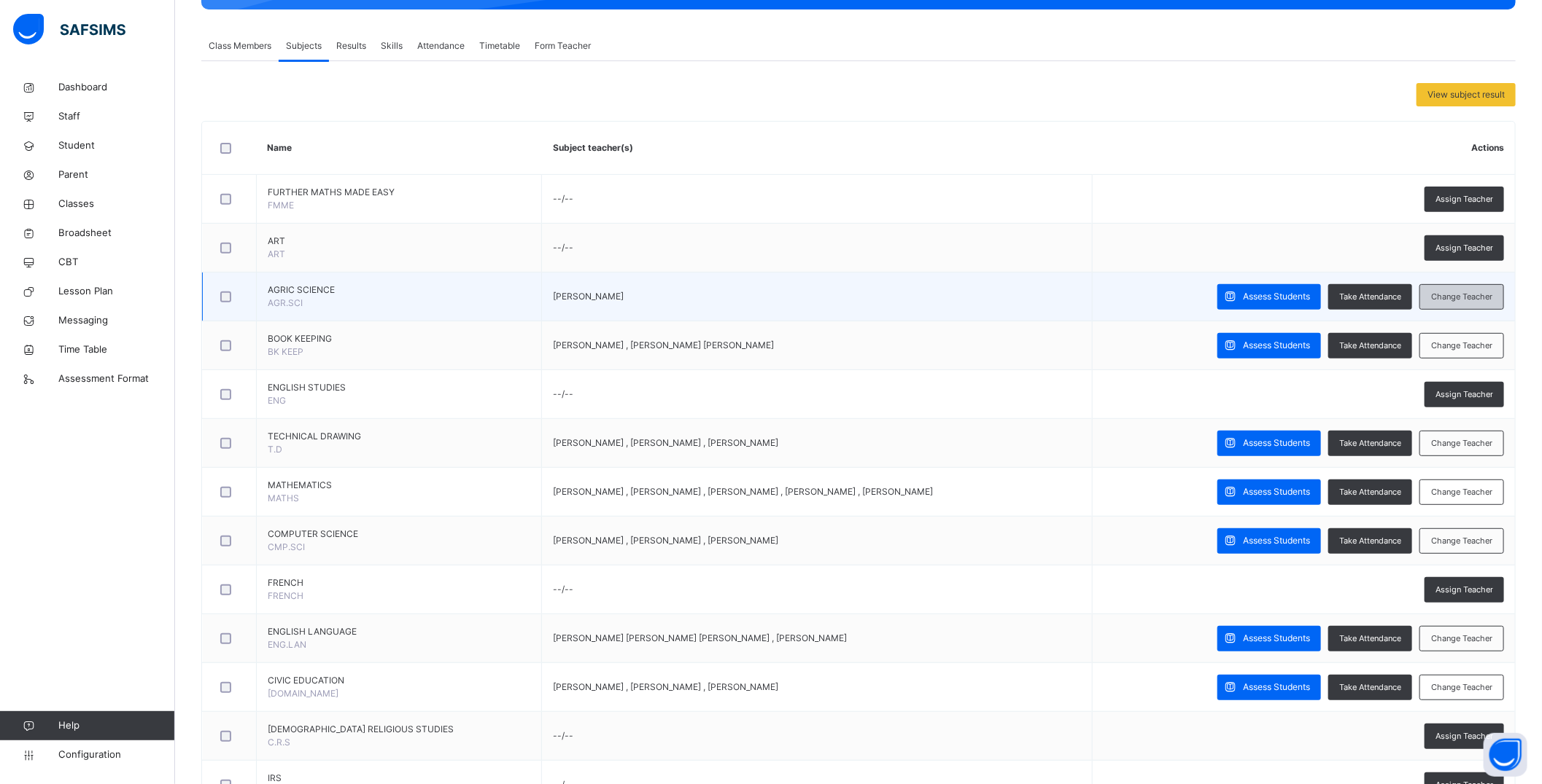
click at [1454, 301] on span "Change Teacher" at bounding box center [1461, 297] width 62 height 12
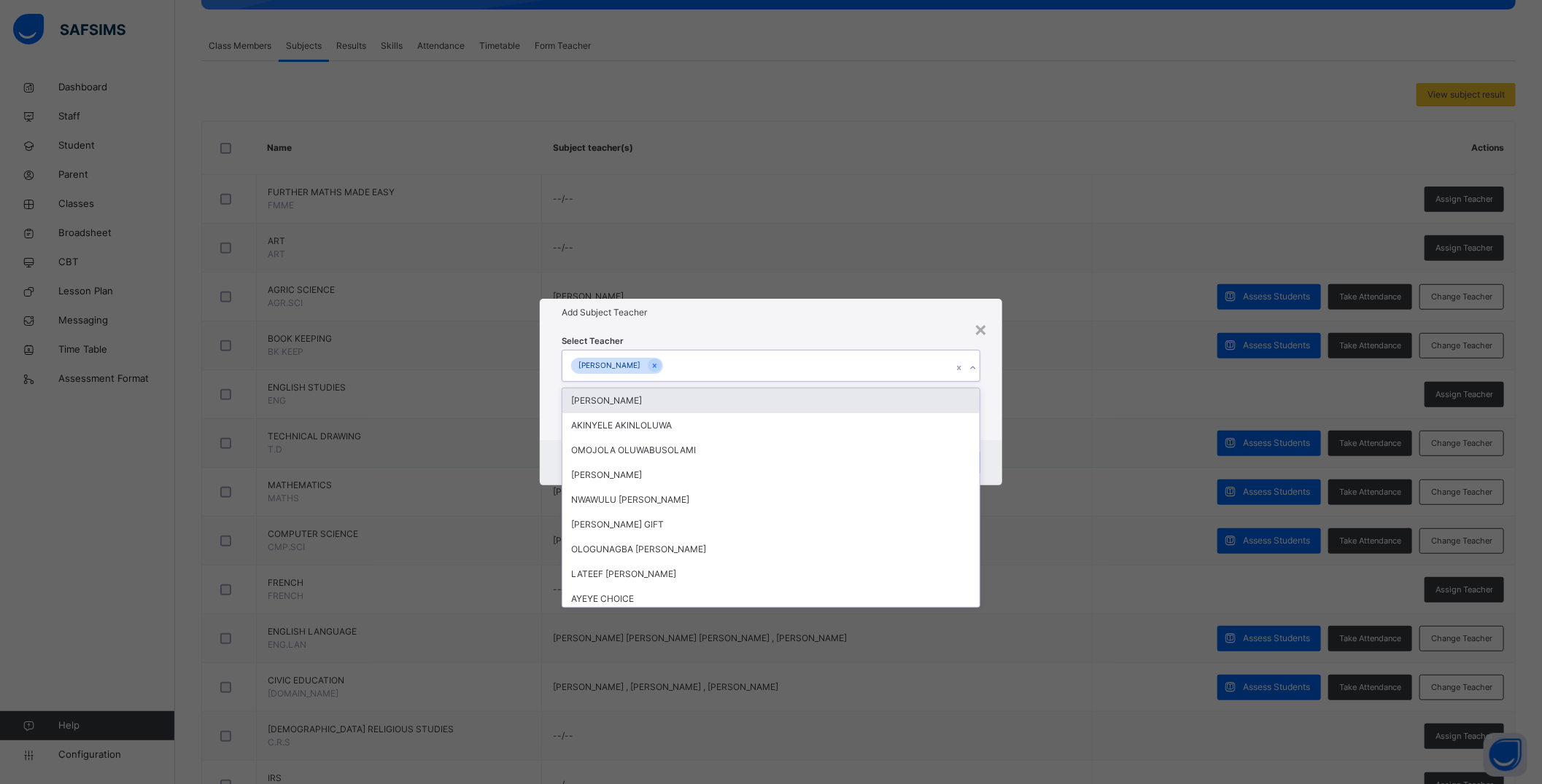
click at [738, 362] on div "GABRIEL UFOT" at bounding box center [757, 366] width 389 height 30
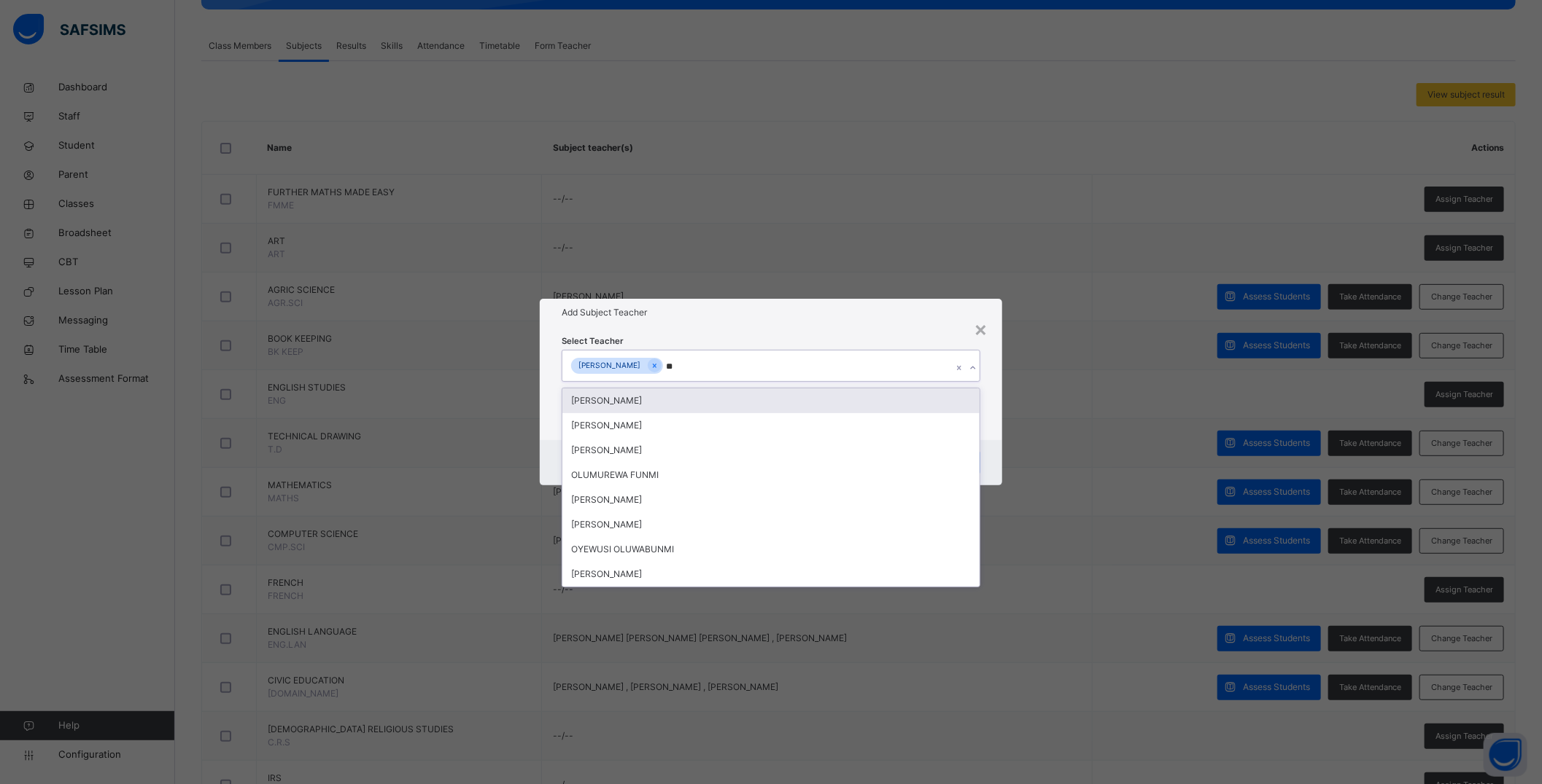
type input "***"
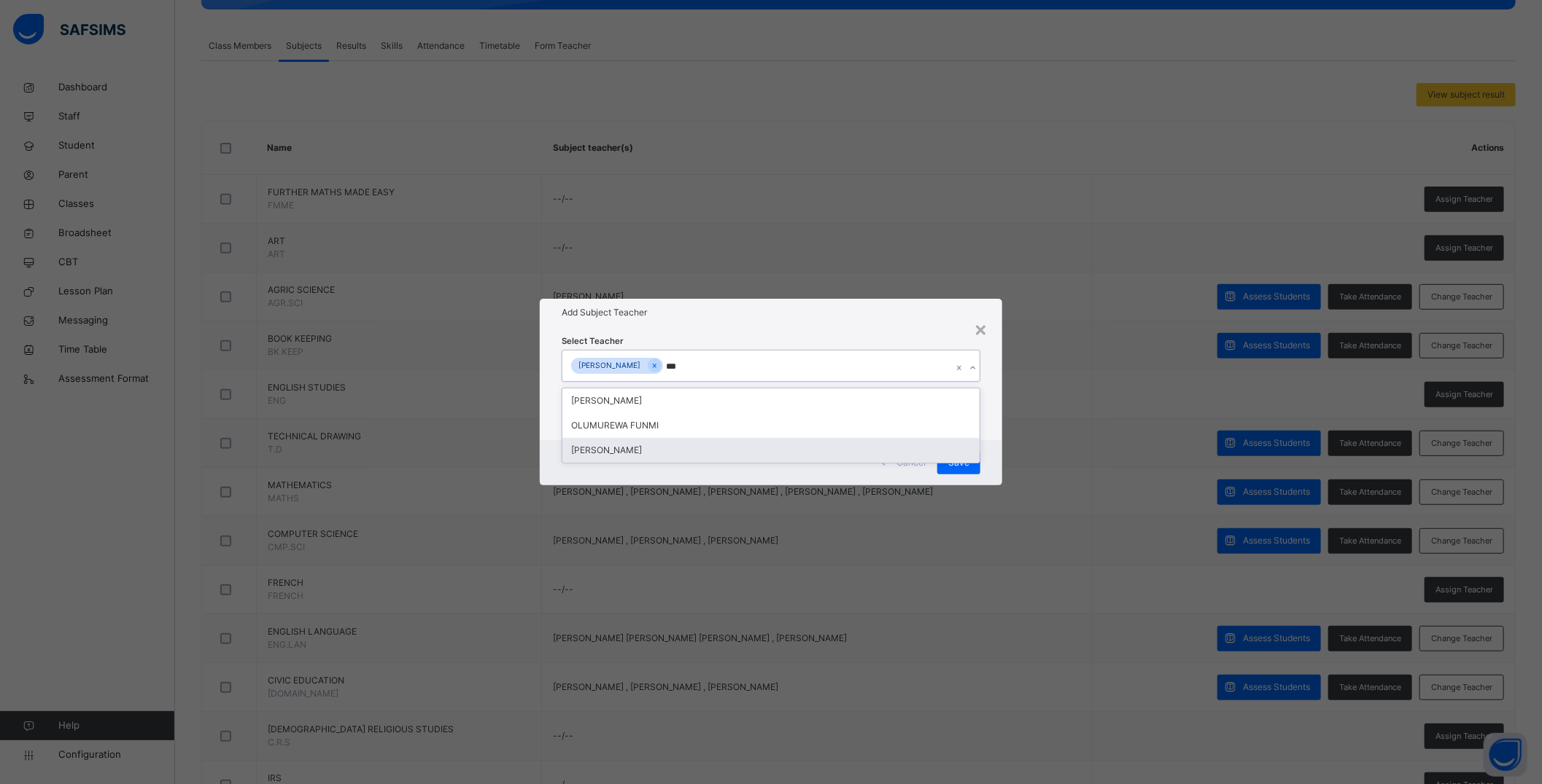
click at [658, 455] on div "RUTH EWANSIHA" at bounding box center [771, 450] width 417 height 25
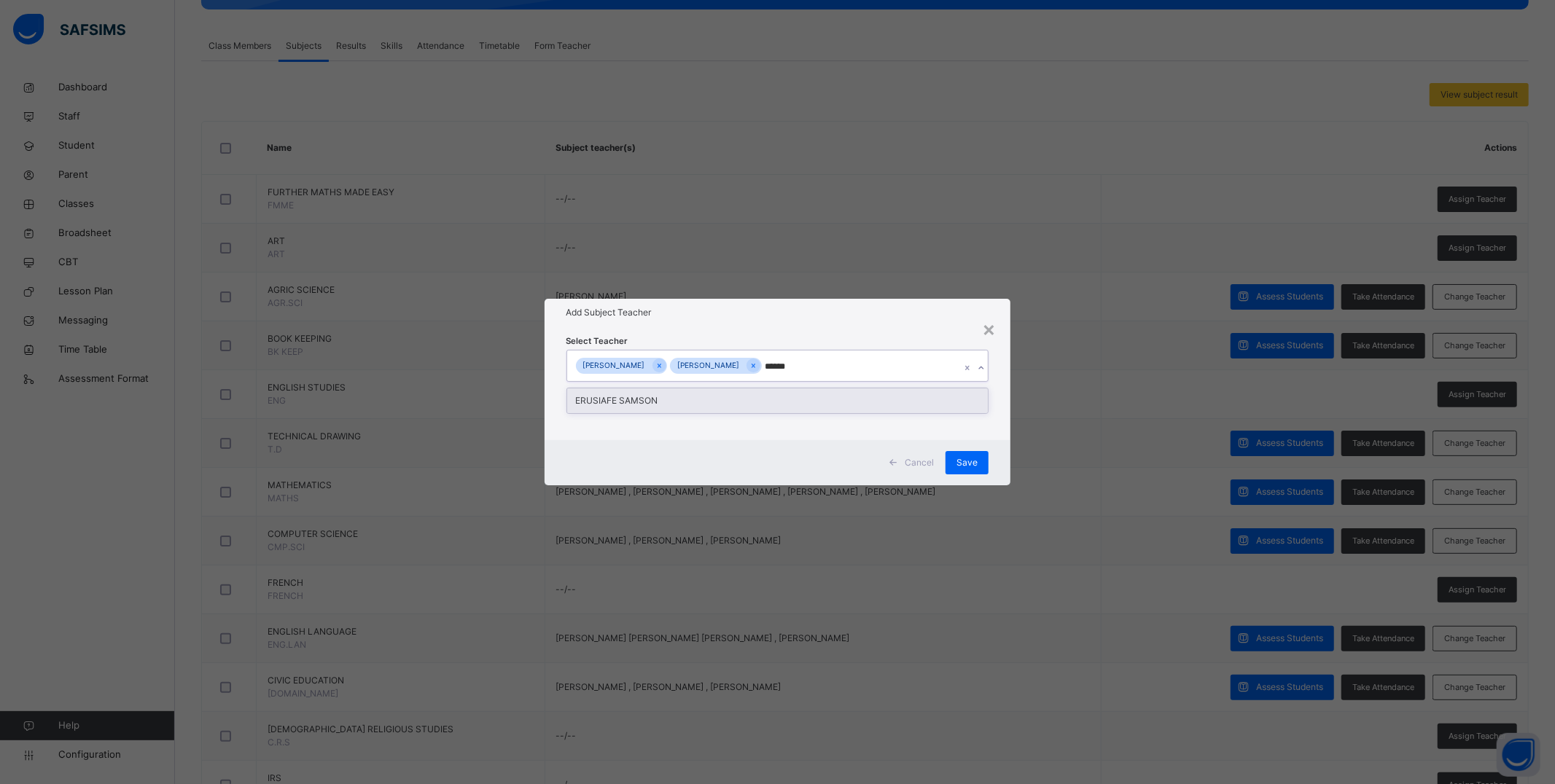
type input "*******"
click at [781, 398] on div "ERUSIAFE SAMSON" at bounding box center [778, 400] width 421 height 25
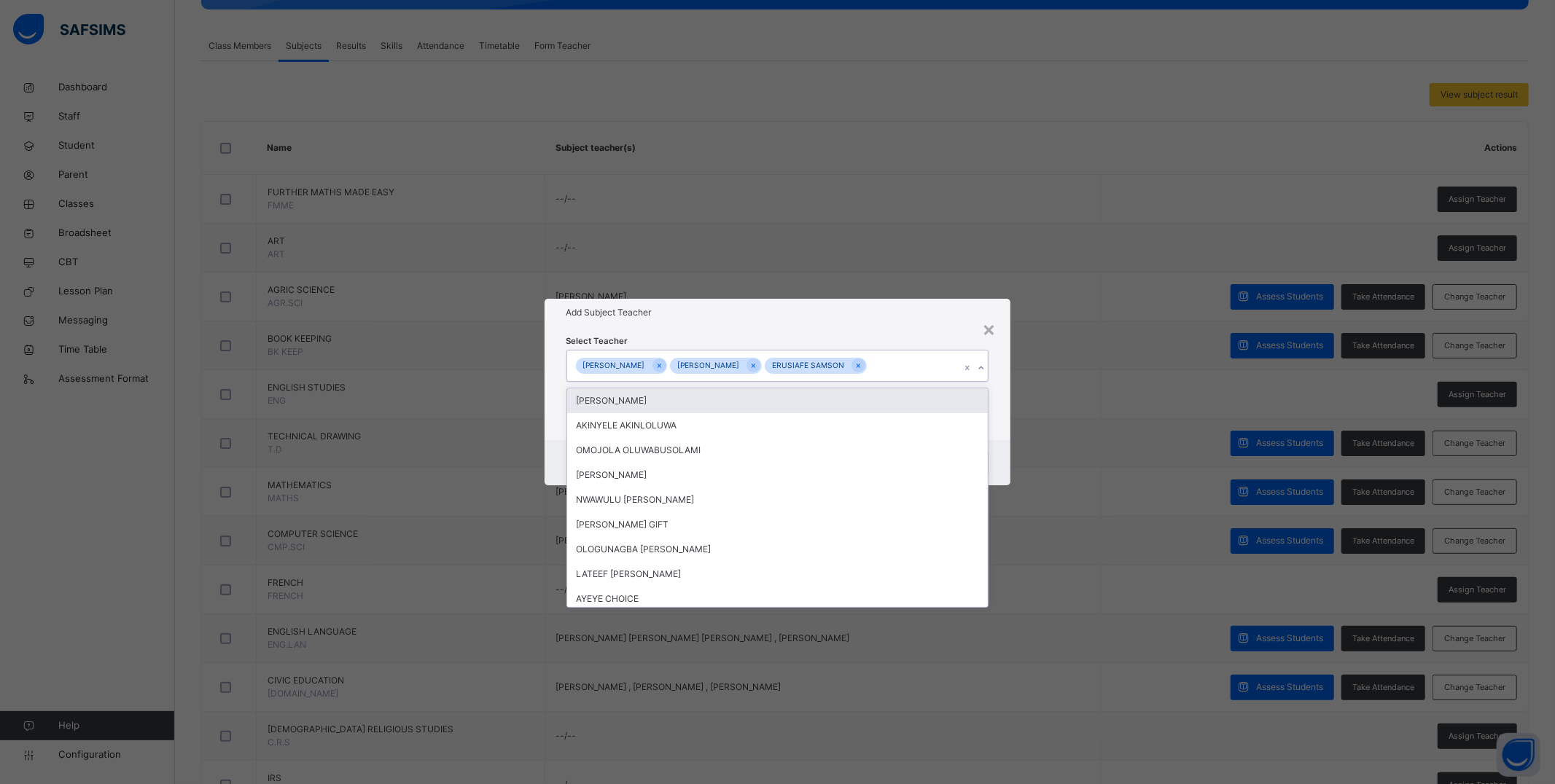
click at [819, 327] on div "Select Teacher option ERUSIAFE SAMSON , selected. option OKE ADEJUMOKE focused,…" at bounding box center [778, 383] width 466 height 113
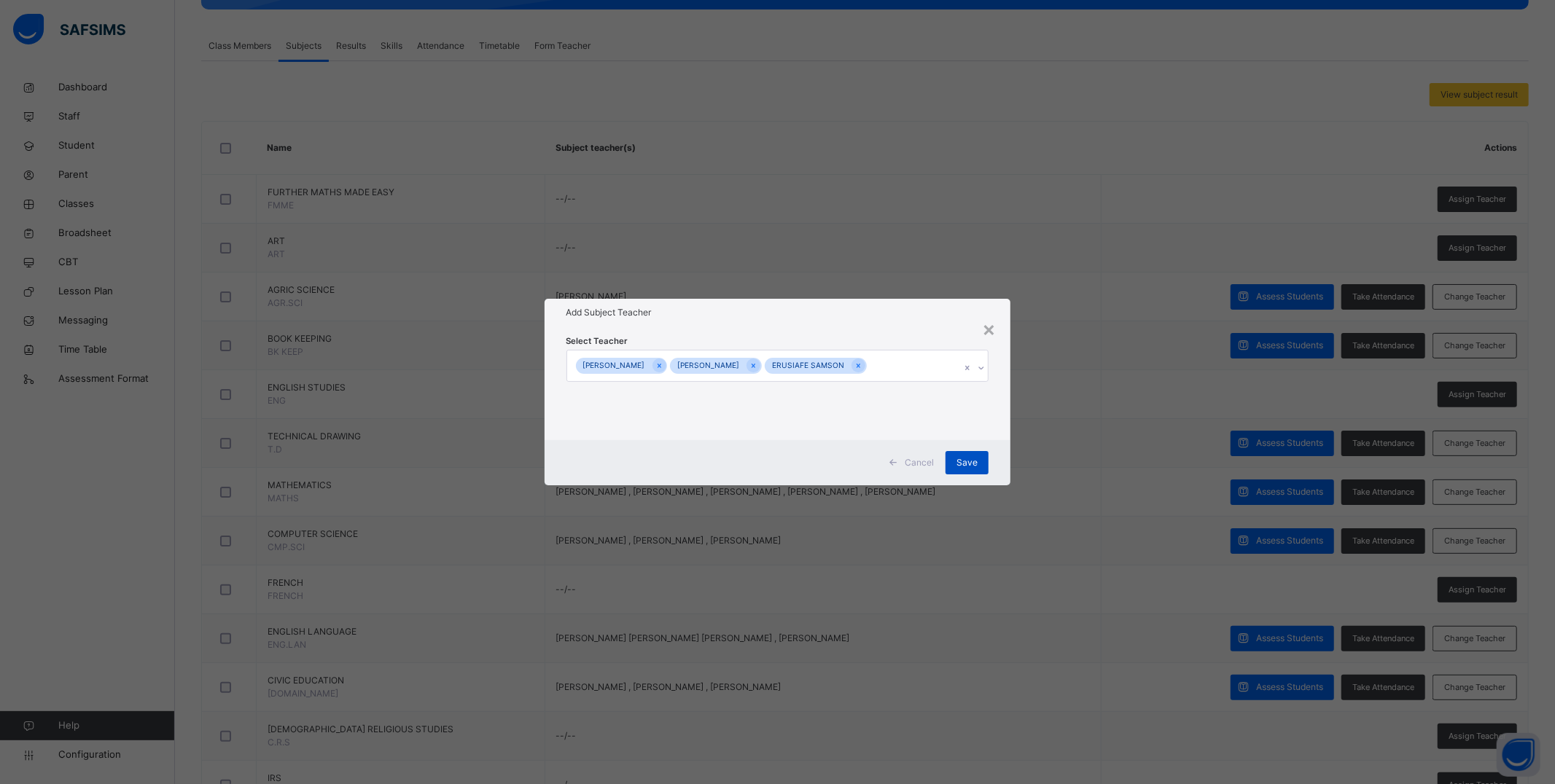
click at [973, 461] on span "Save" at bounding box center [967, 463] width 21 height 13
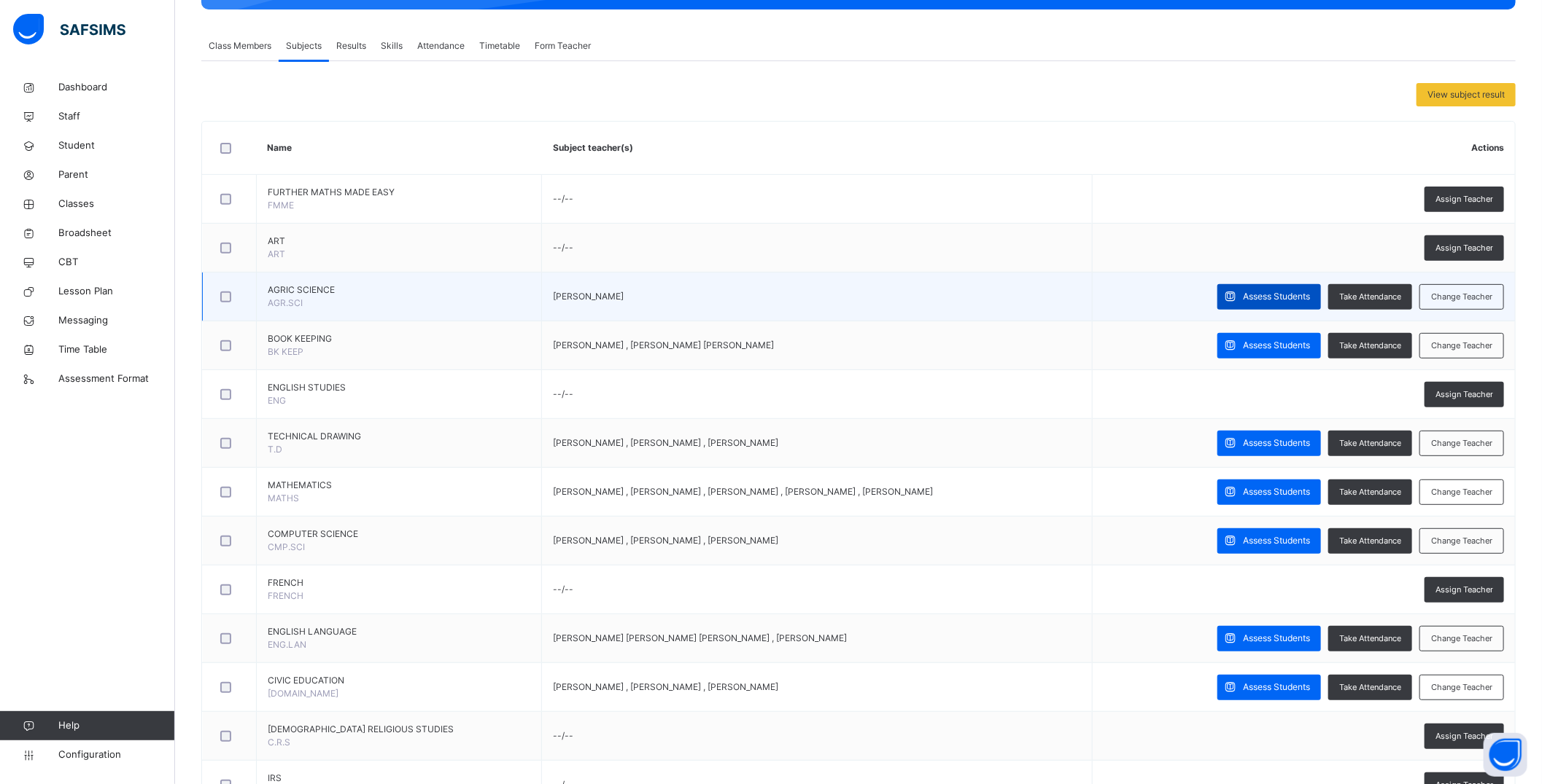
click at [1262, 300] on span "Assess Students" at bounding box center [1276, 296] width 67 height 13
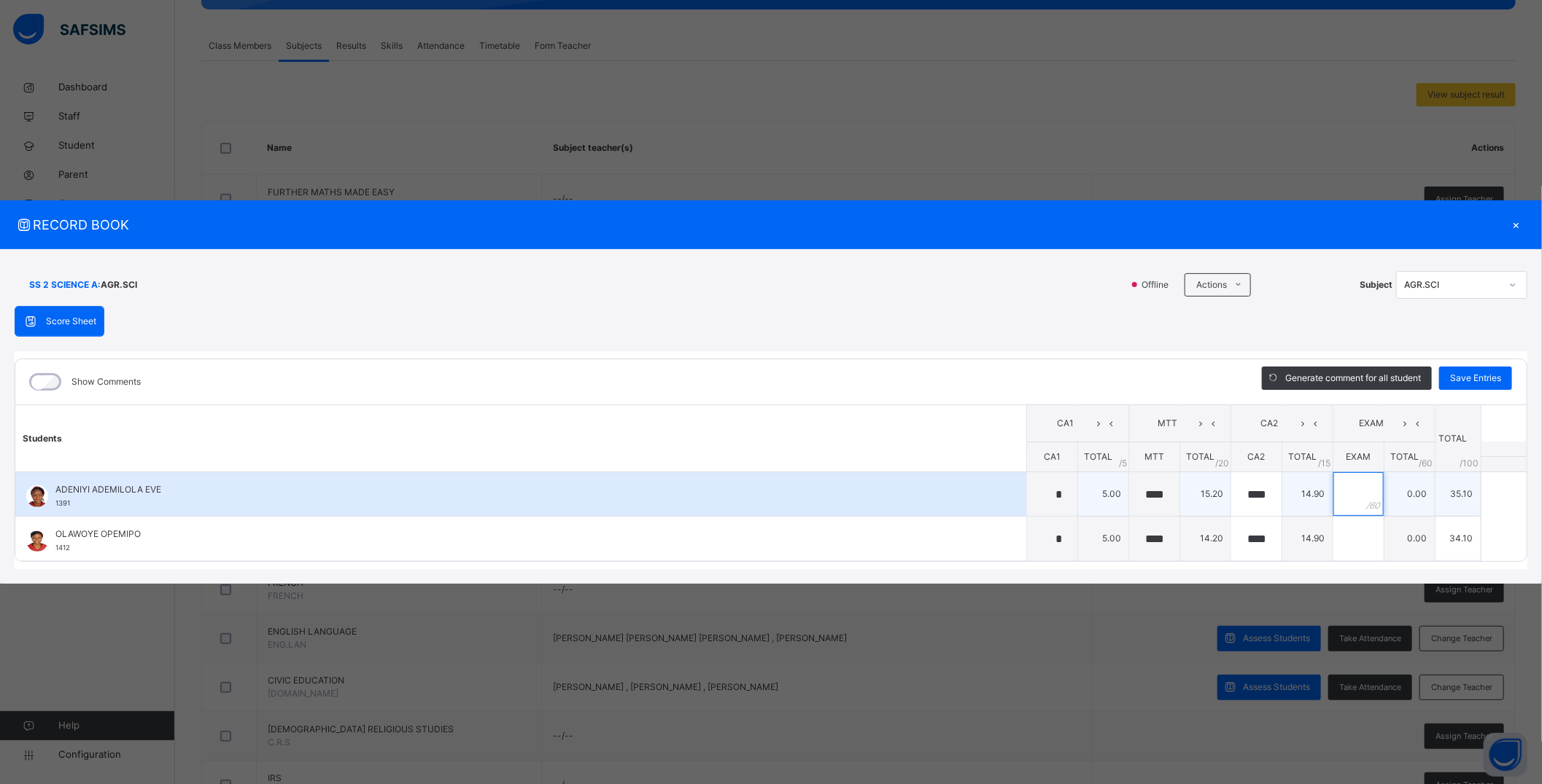
click at [1345, 497] on input "text" at bounding box center [1358, 494] width 50 height 43
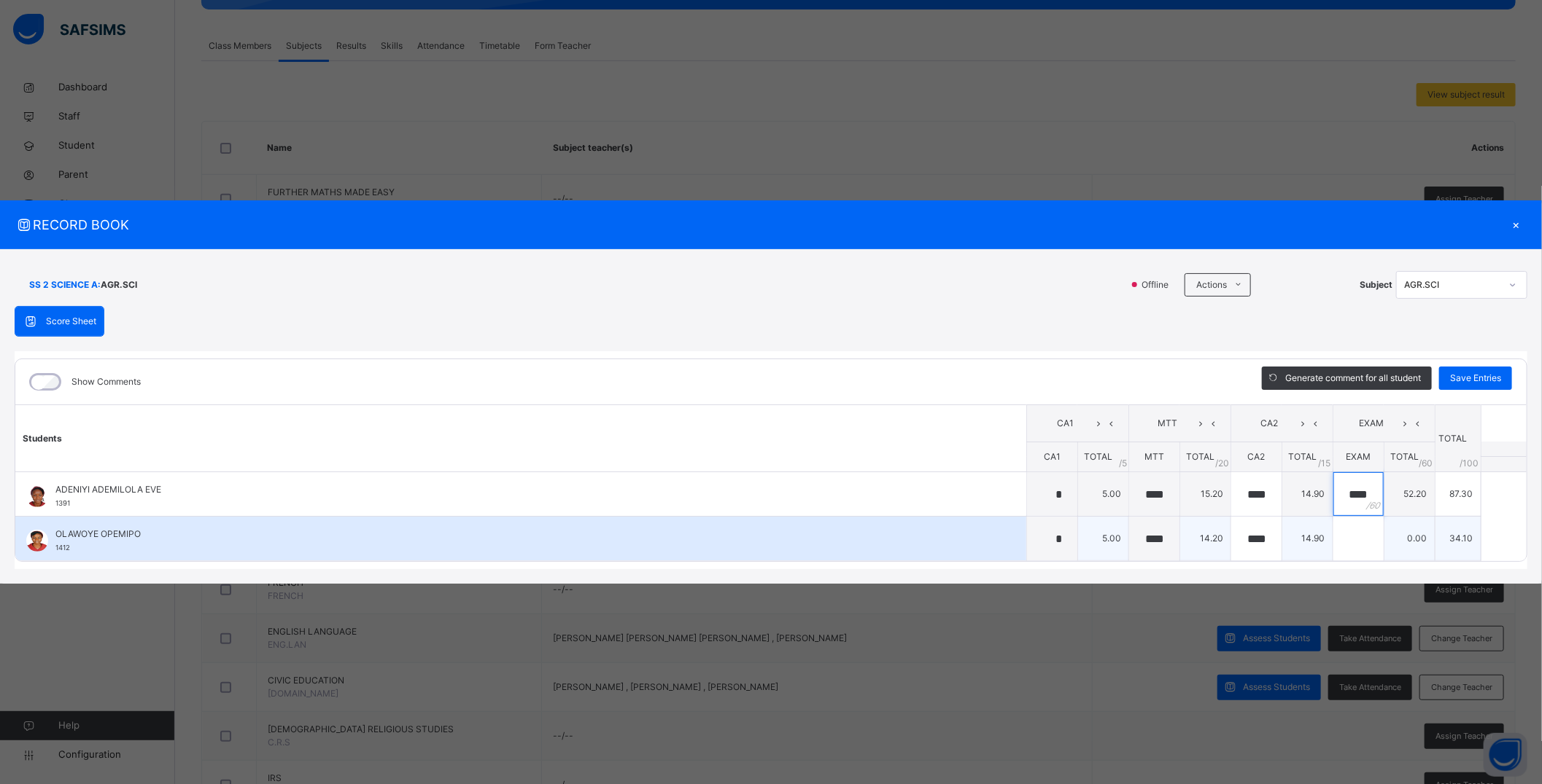
type input "****"
click at [1367, 540] on div at bounding box center [1358, 539] width 50 height 43
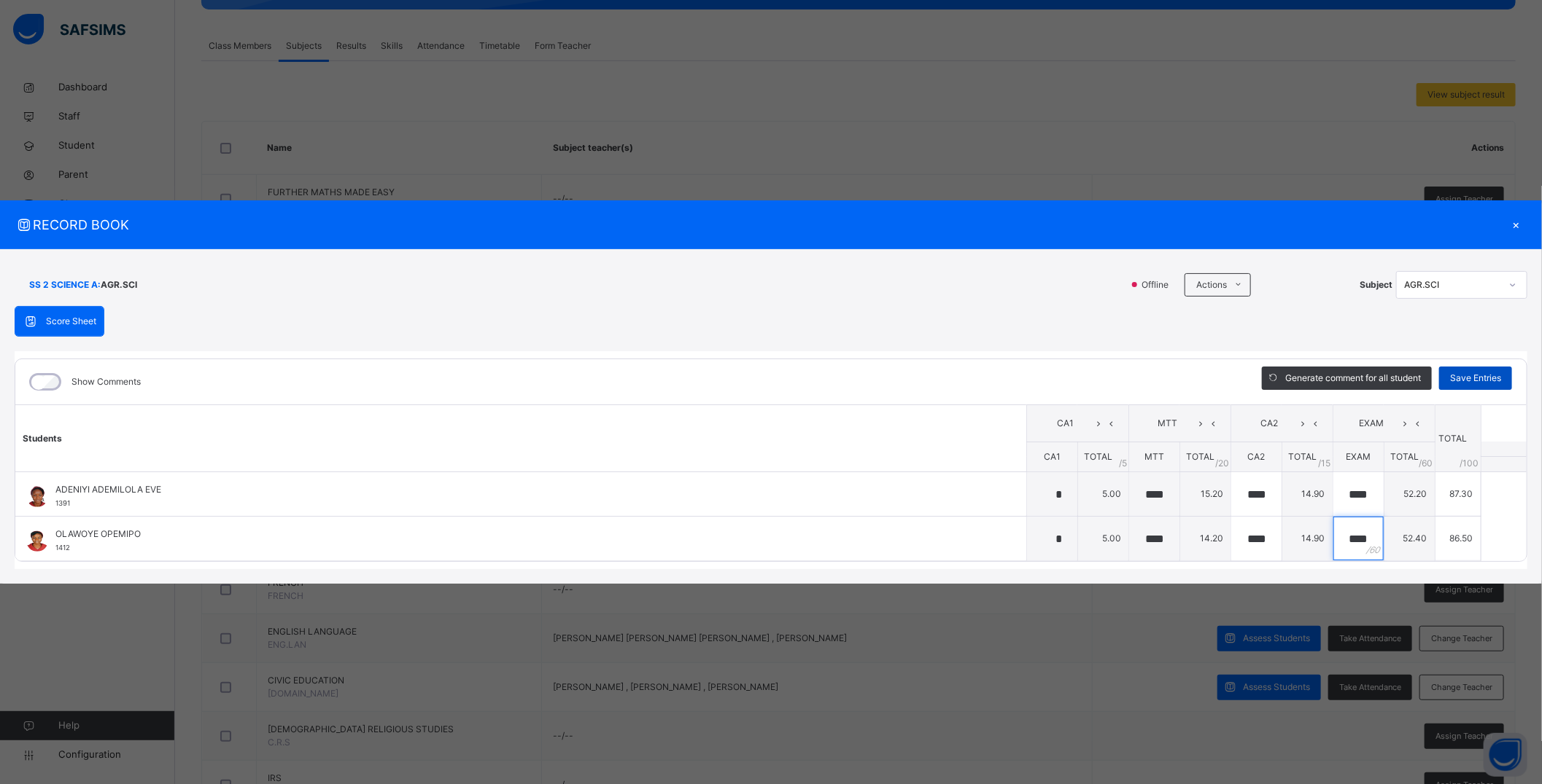
type input "****"
click at [1483, 374] on span "Save Entries" at bounding box center [1475, 378] width 51 height 13
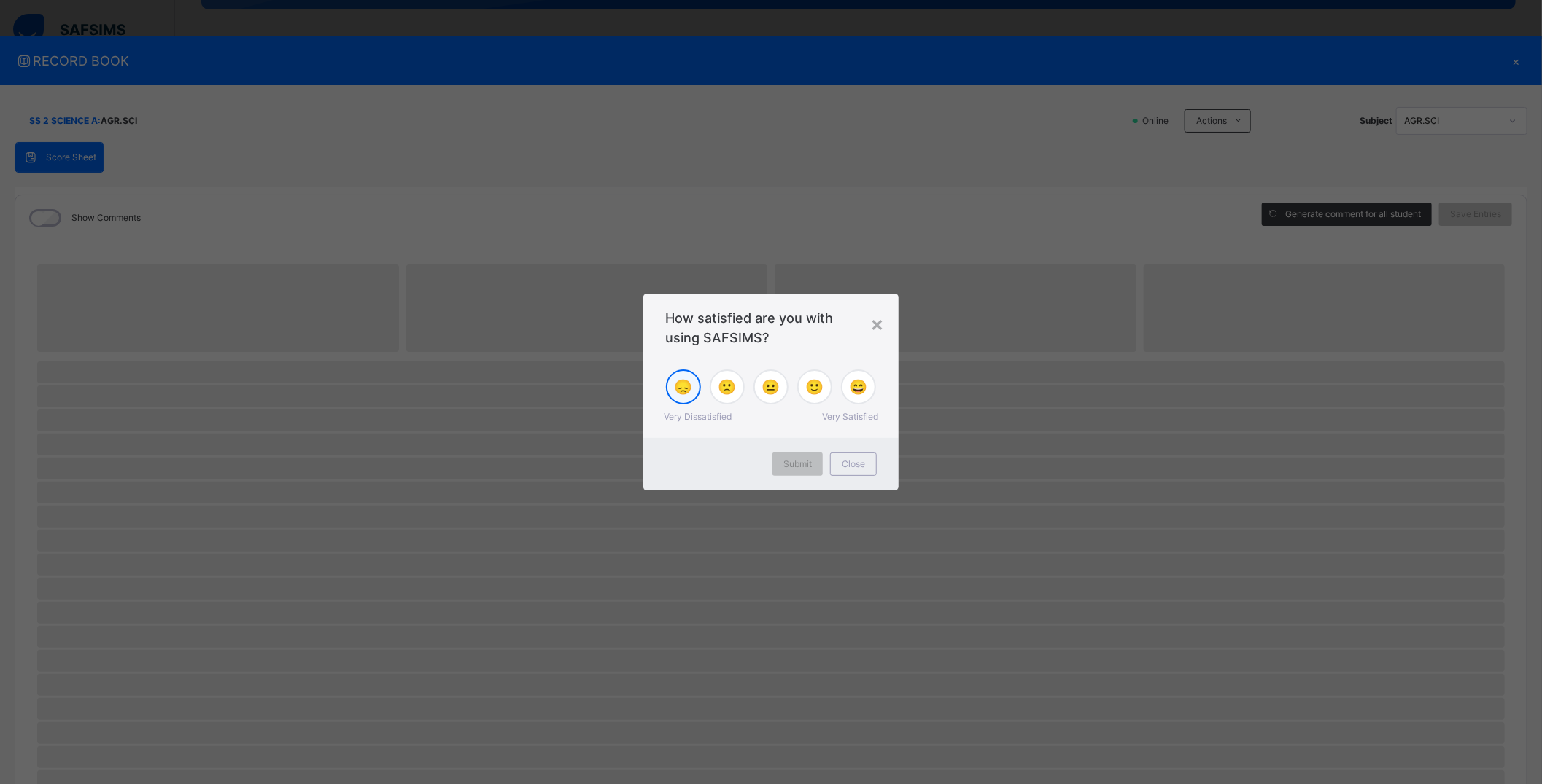
click at [683, 388] on span "😞" at bounding box center [683, 386] width 18 height 22
click at [805, 468] on span "Submit" at bounding box center [797, 463] width 29 height 13
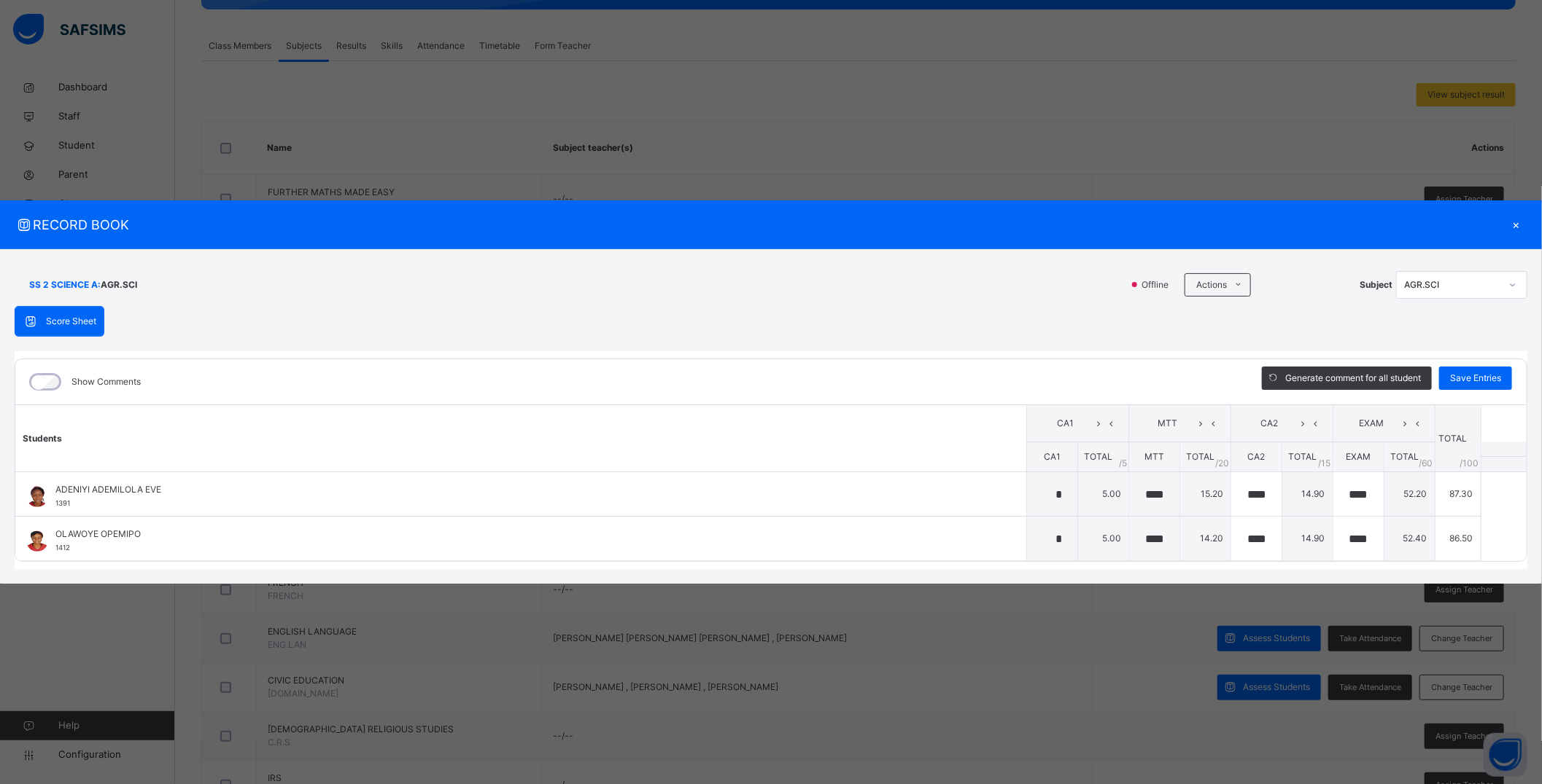
click at [1519, 223] on div "×" at bounding box center [1516, 224] width 22 height 20
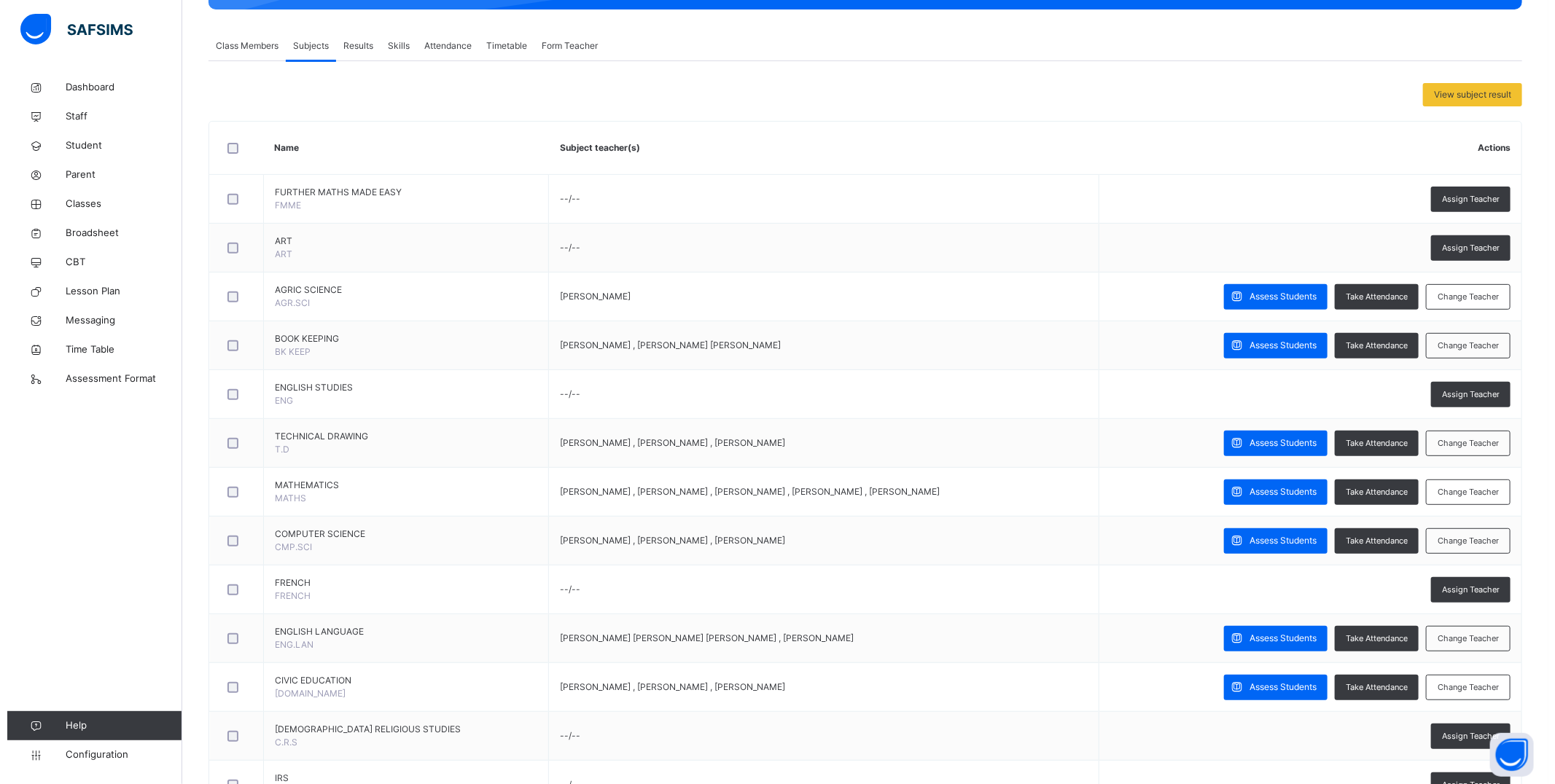
scroll to position [0, 0]
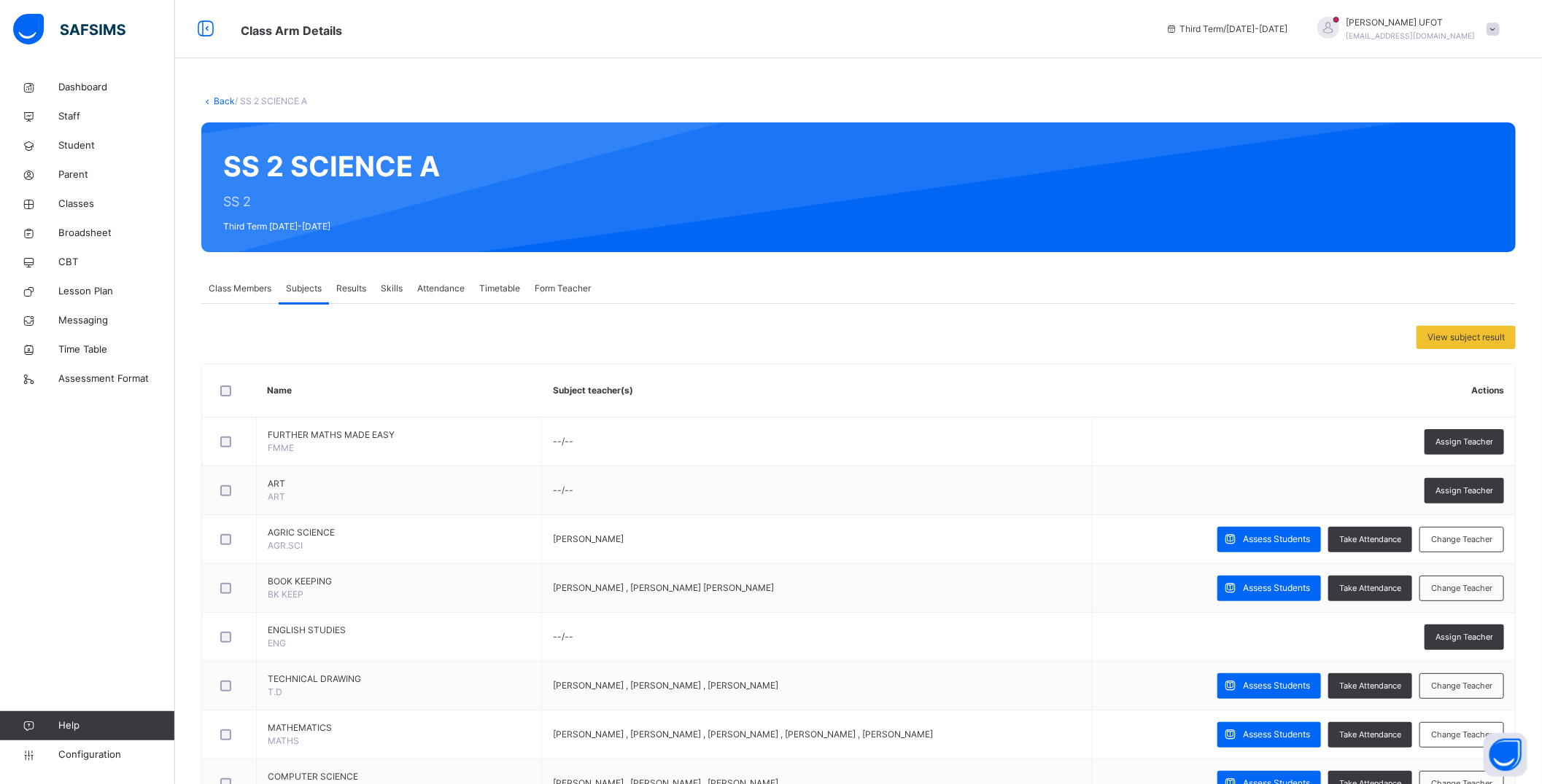
click at [219, 98] on link "Back" at bounding box center [224, 100] width 21 height 11
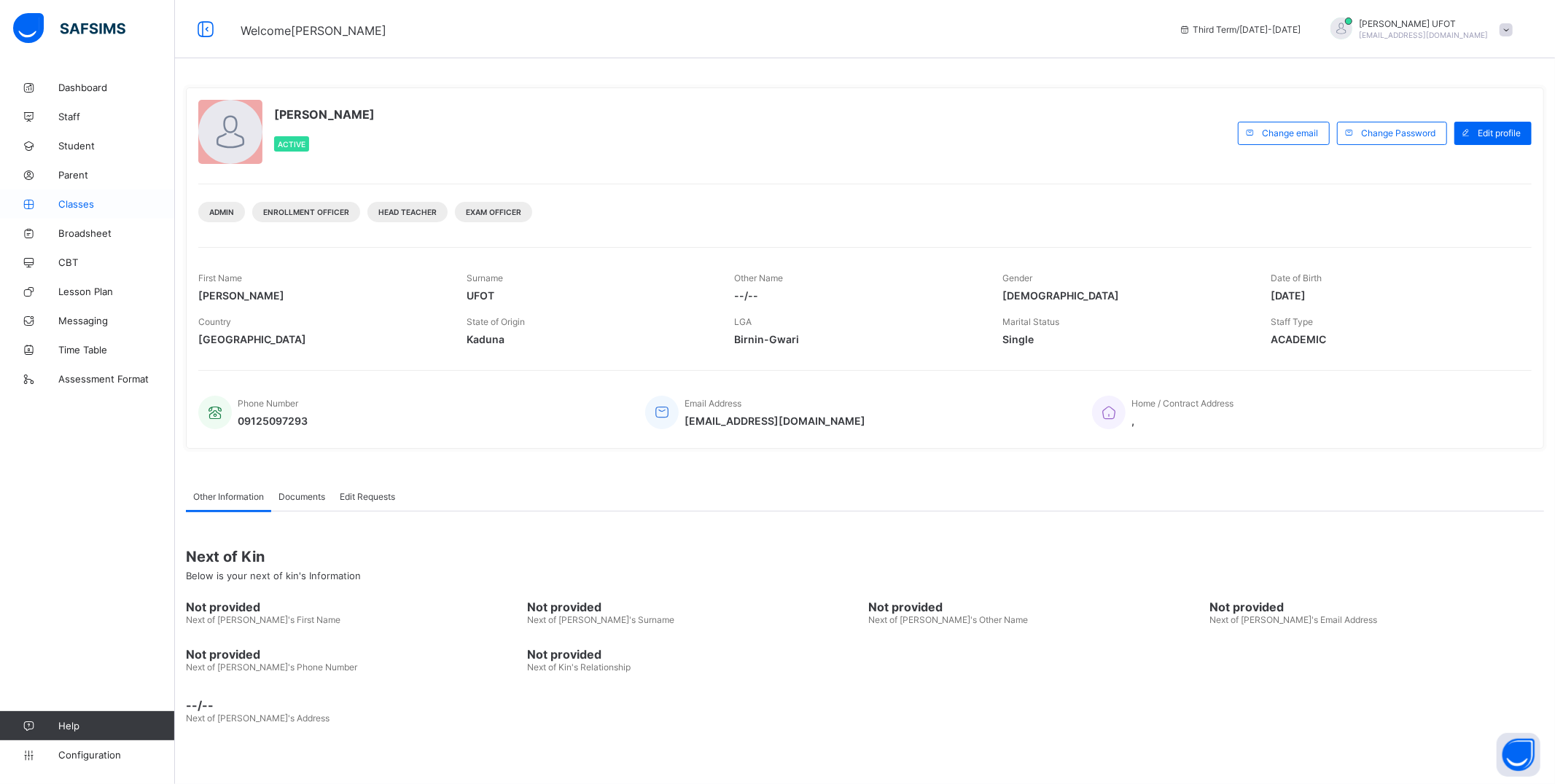
click at [75, 200] on span "Classes" at bounding box center [116, 204] width 117 height 11
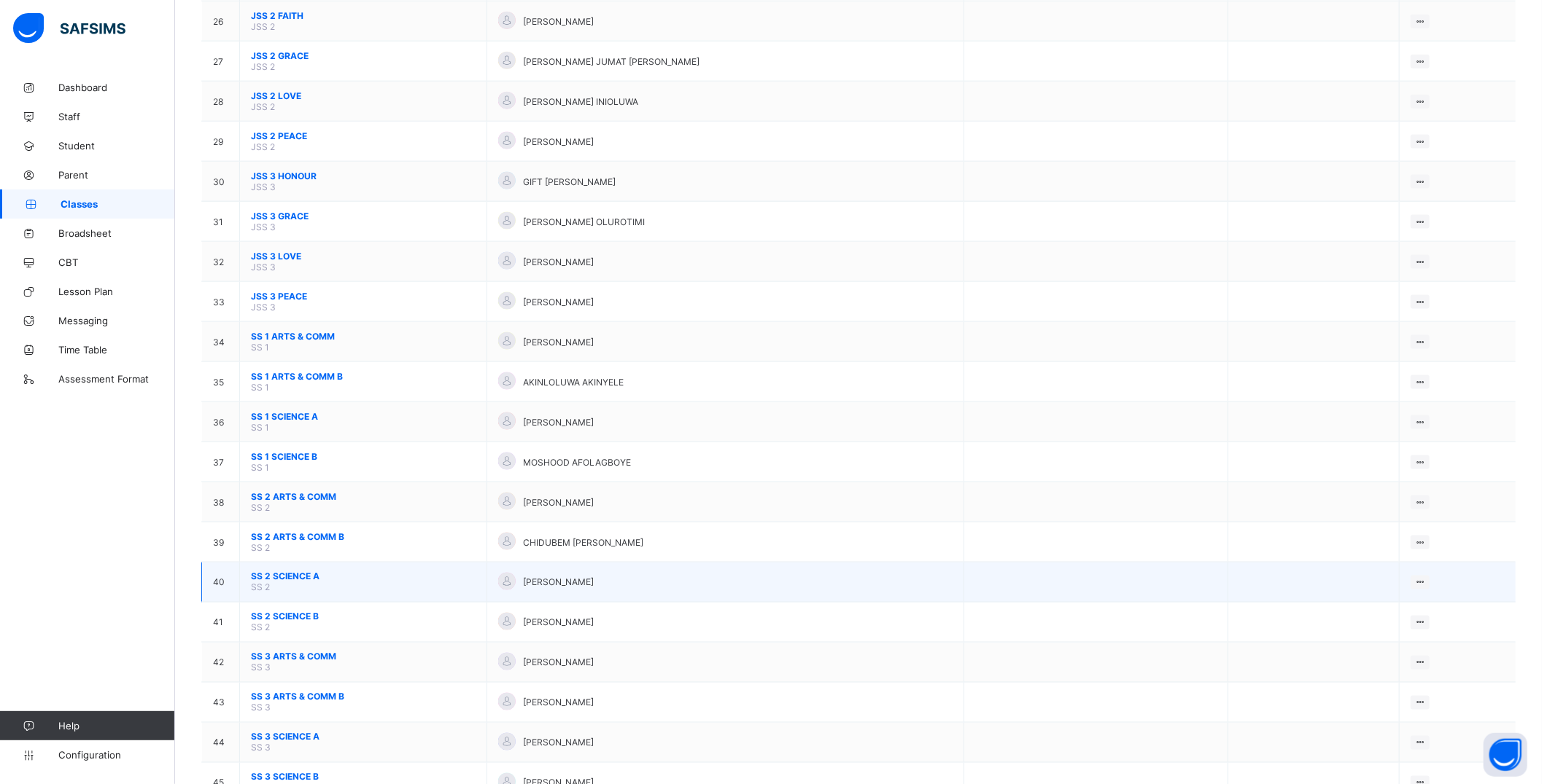
scroll to position [1193, 0]
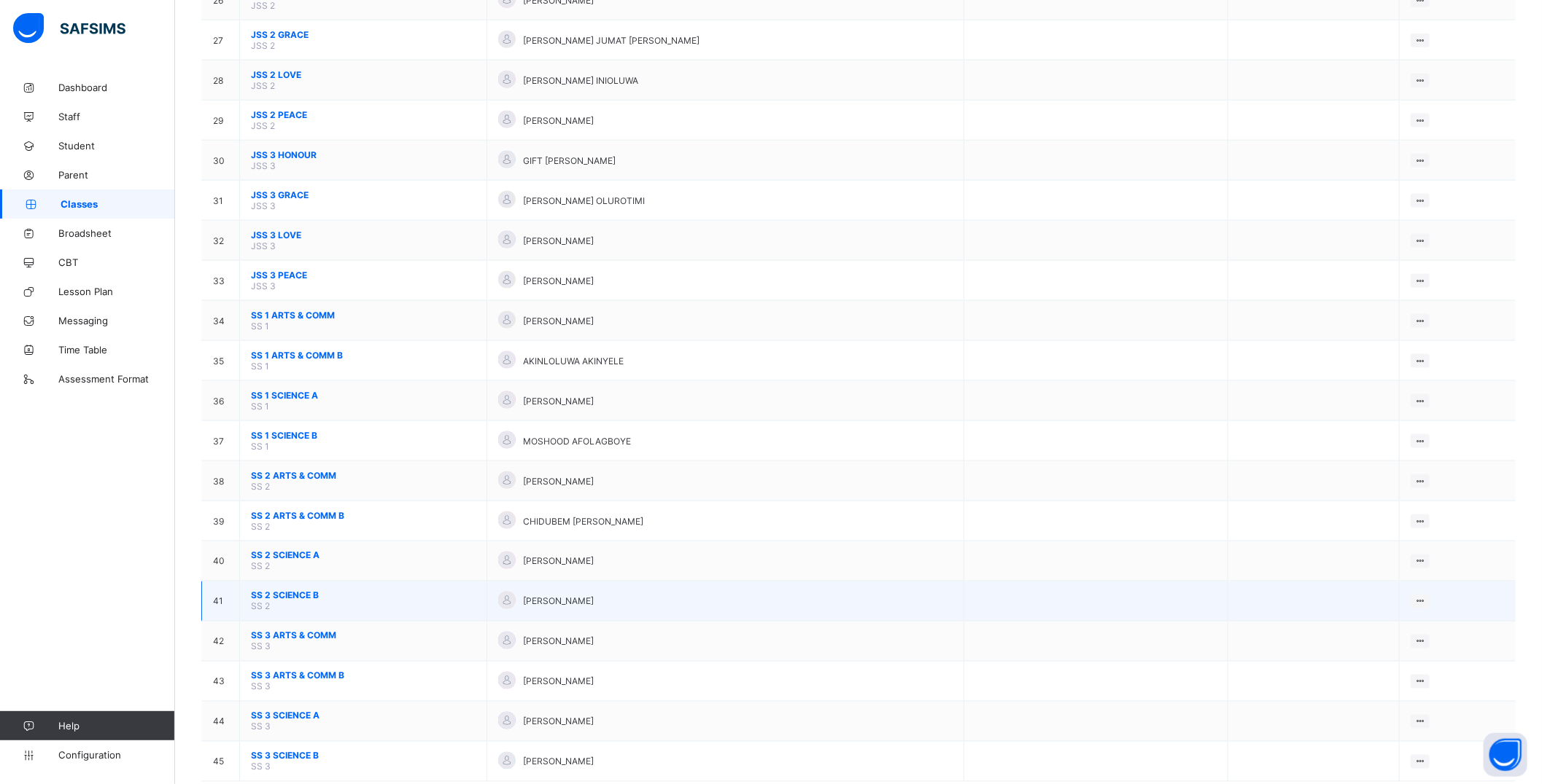
click at [286, 591] on span "SS 2 SCIENCE B" at bounding box center [362, 596] width 224 height 11
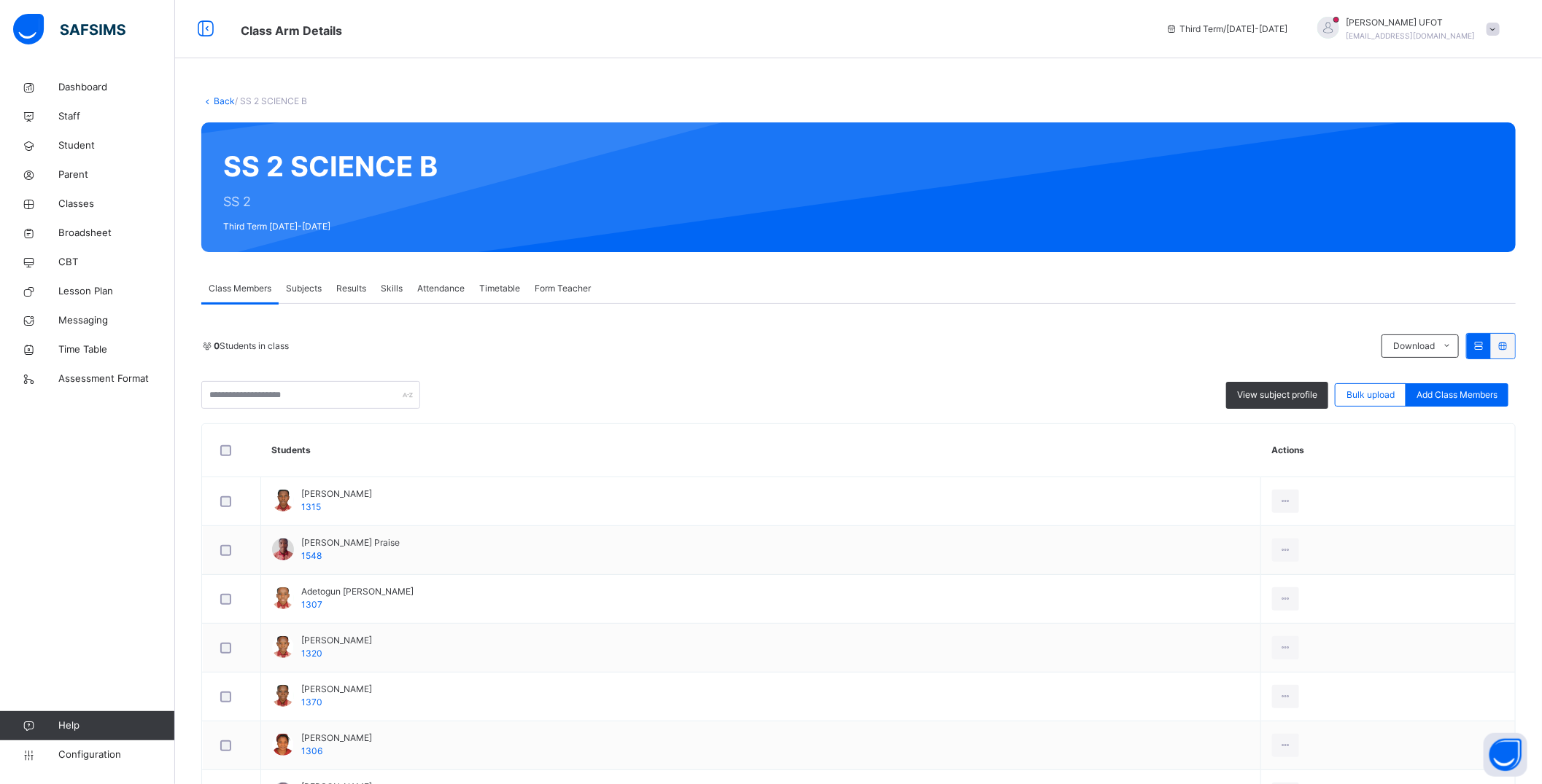
click at [303, 288] on span "Subjects" at bounding box center [303, 288] width 36 height 13
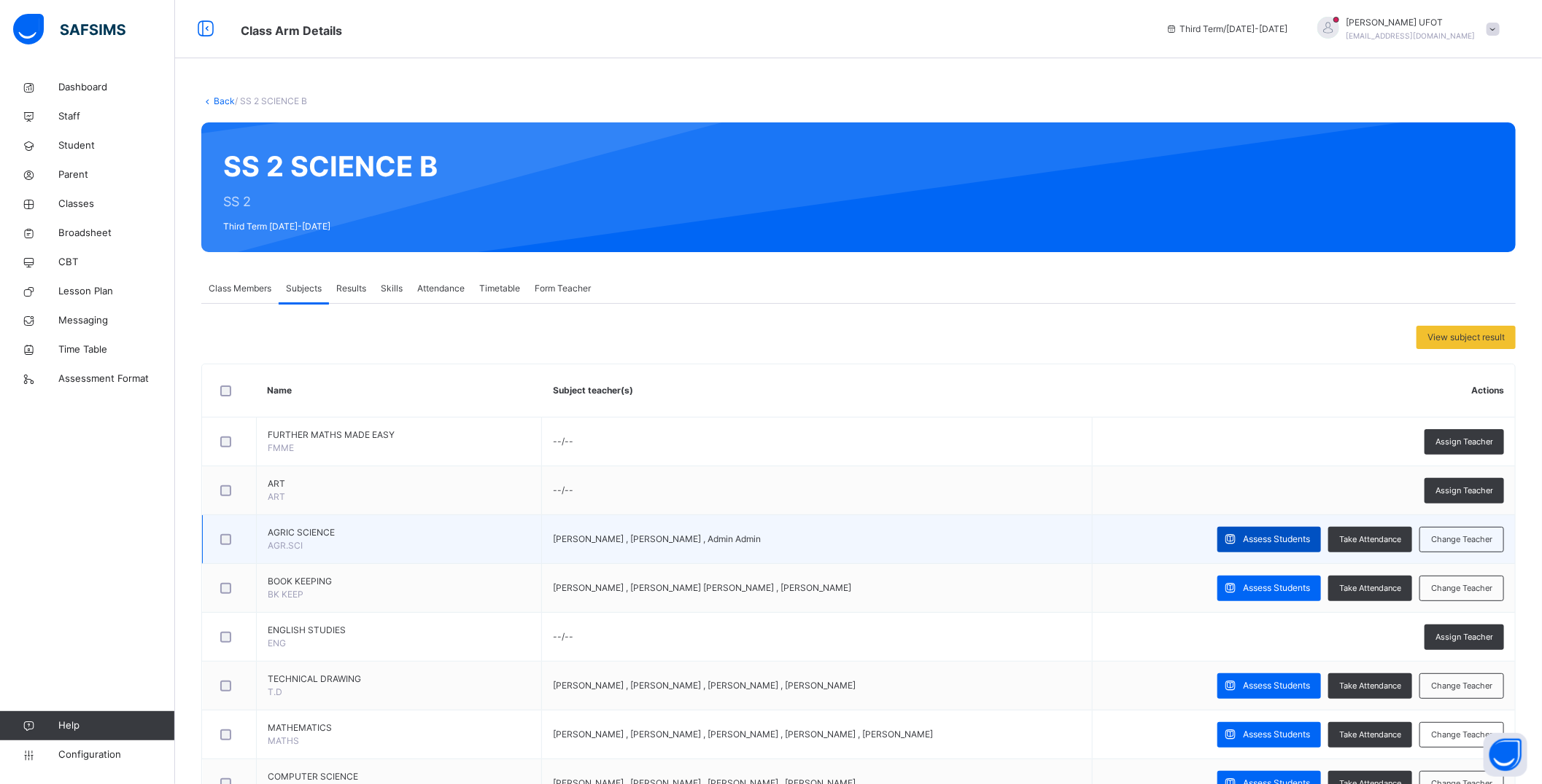
click at [1265, 530] on div "Assess Students" at bounding box center [1268, 539] width 103 height 25
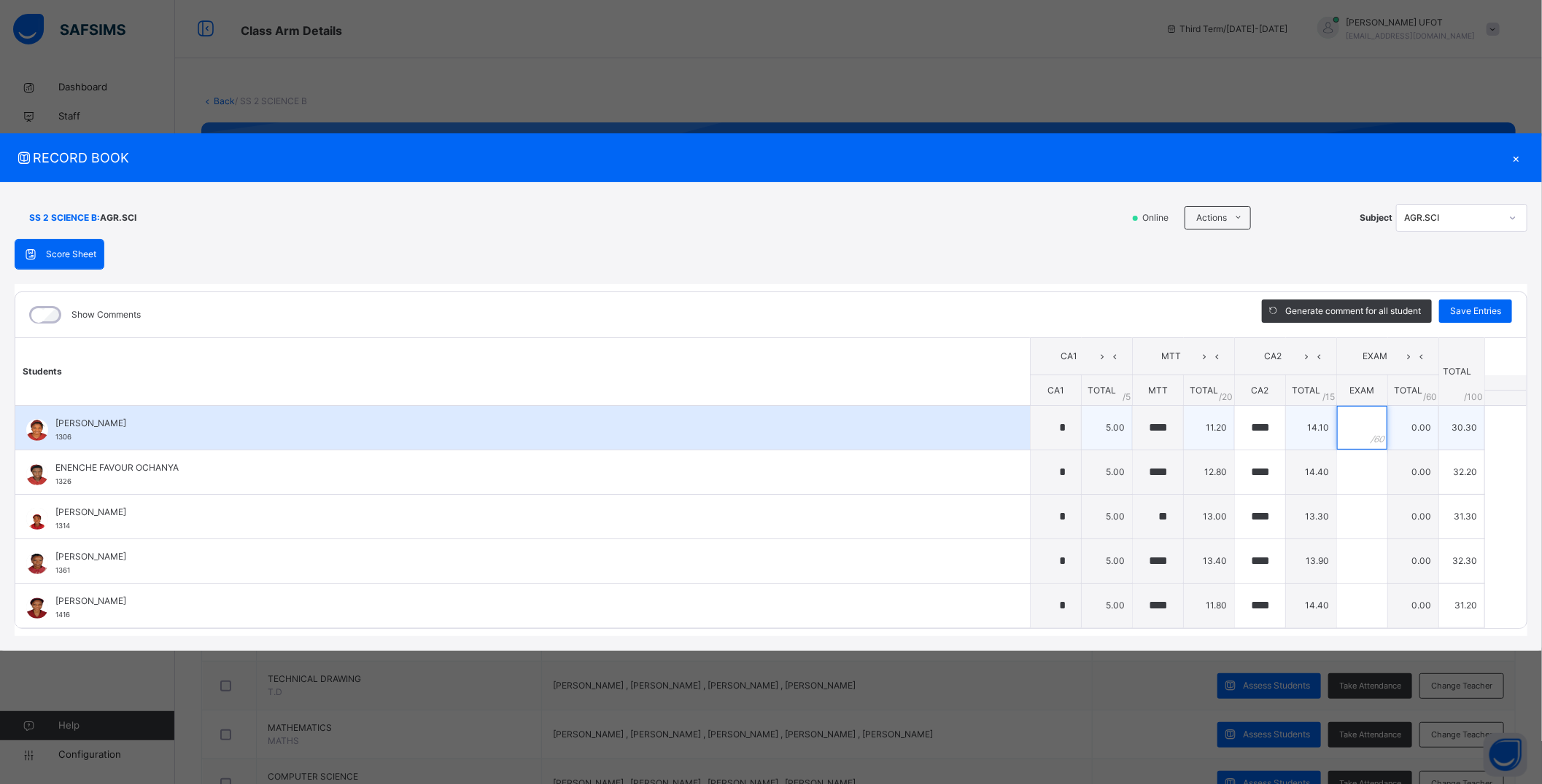
click at [1363, 431] on input "text" at bounding box center [1362, 428] width 50 height 43
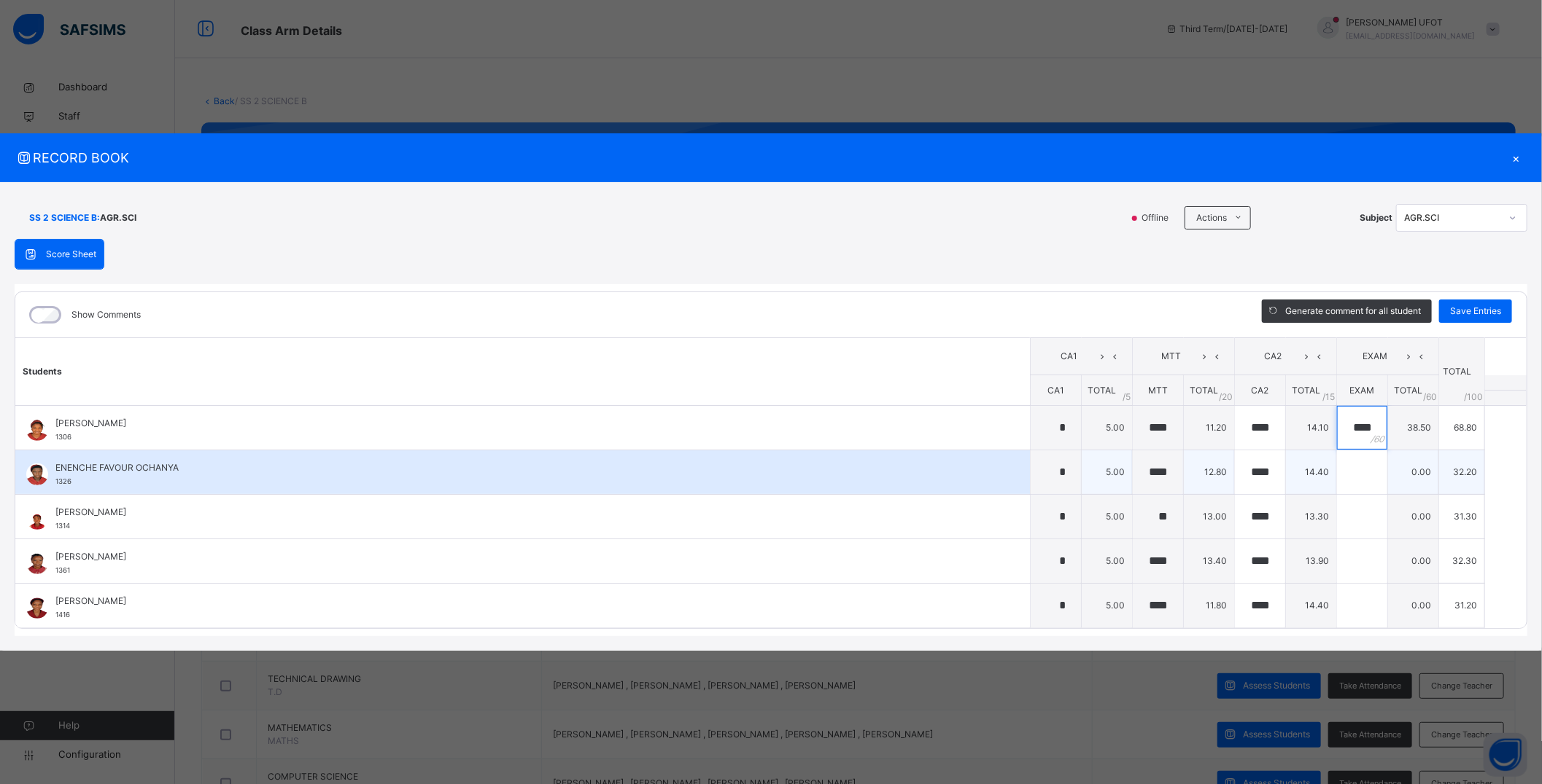
type input "****"
click at [1352, 469] on input "text" at bounding box center [1362, 472] width 50 height 43
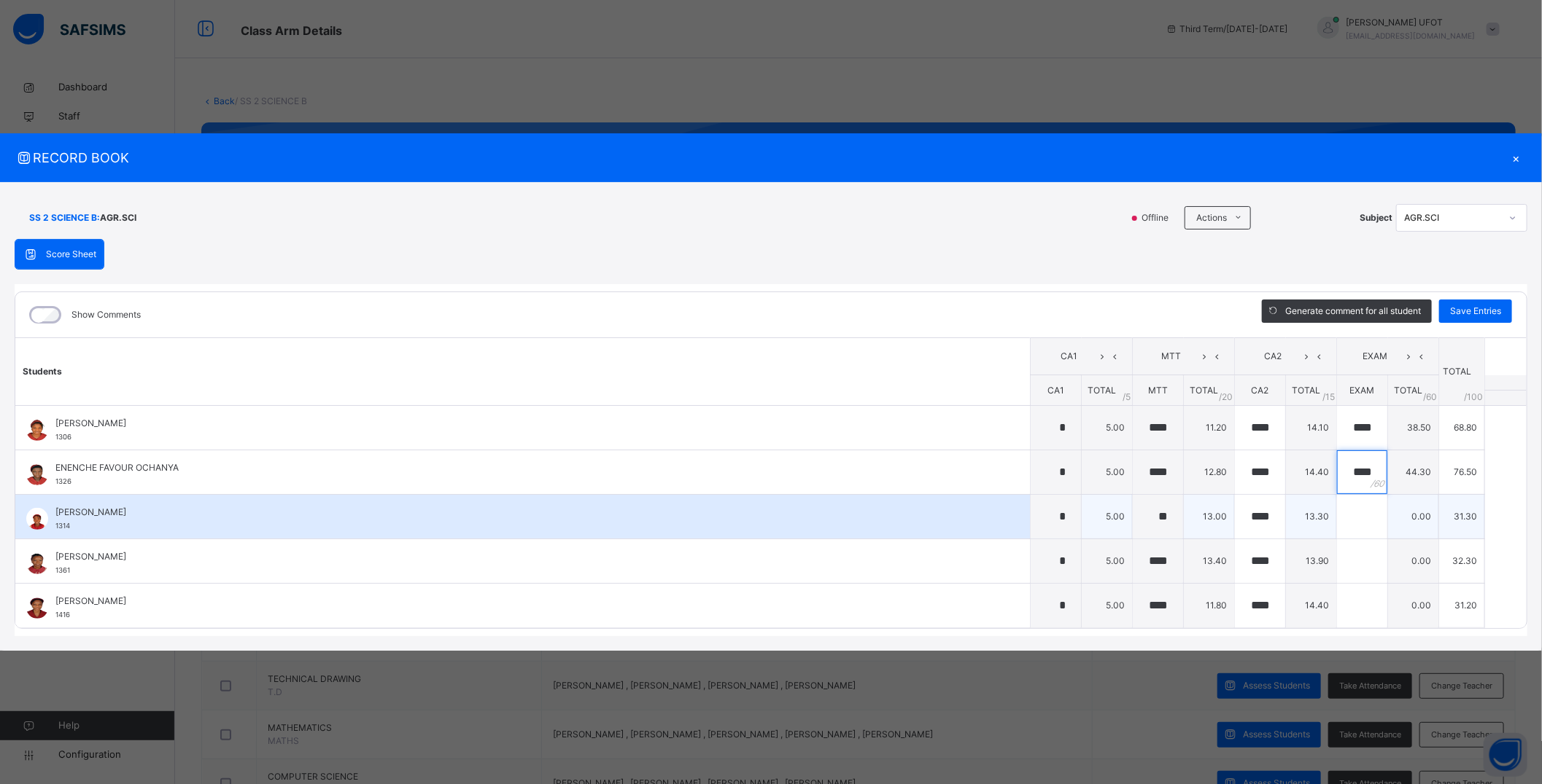
type input "****"
click at [1357, 513] on input "text" at bounding box center [1362, 516] width 50 height 43
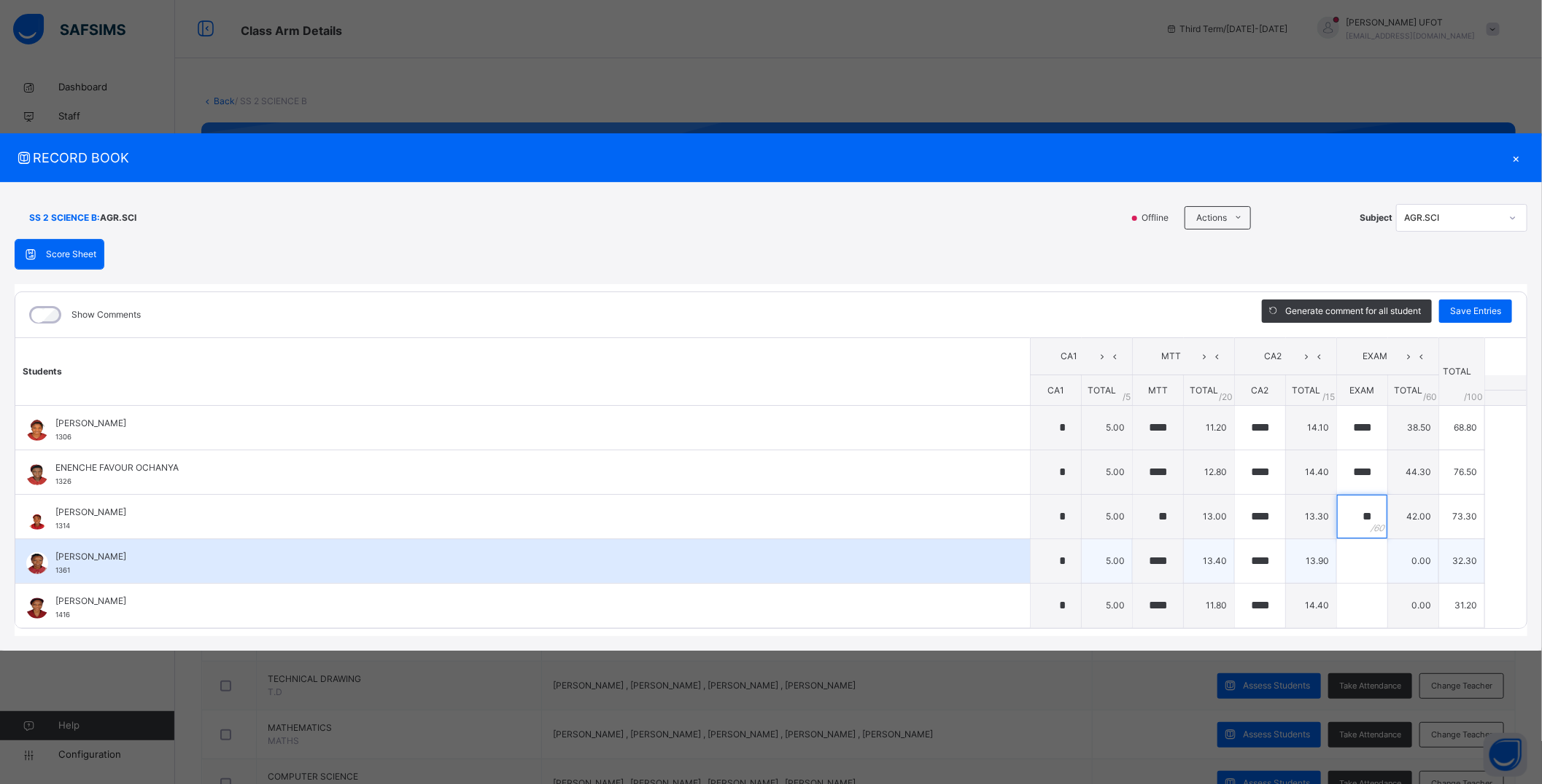
type input "**"
click at [1362, 560] on input "text" at bounding box center [1362, 561] width 50 height 43
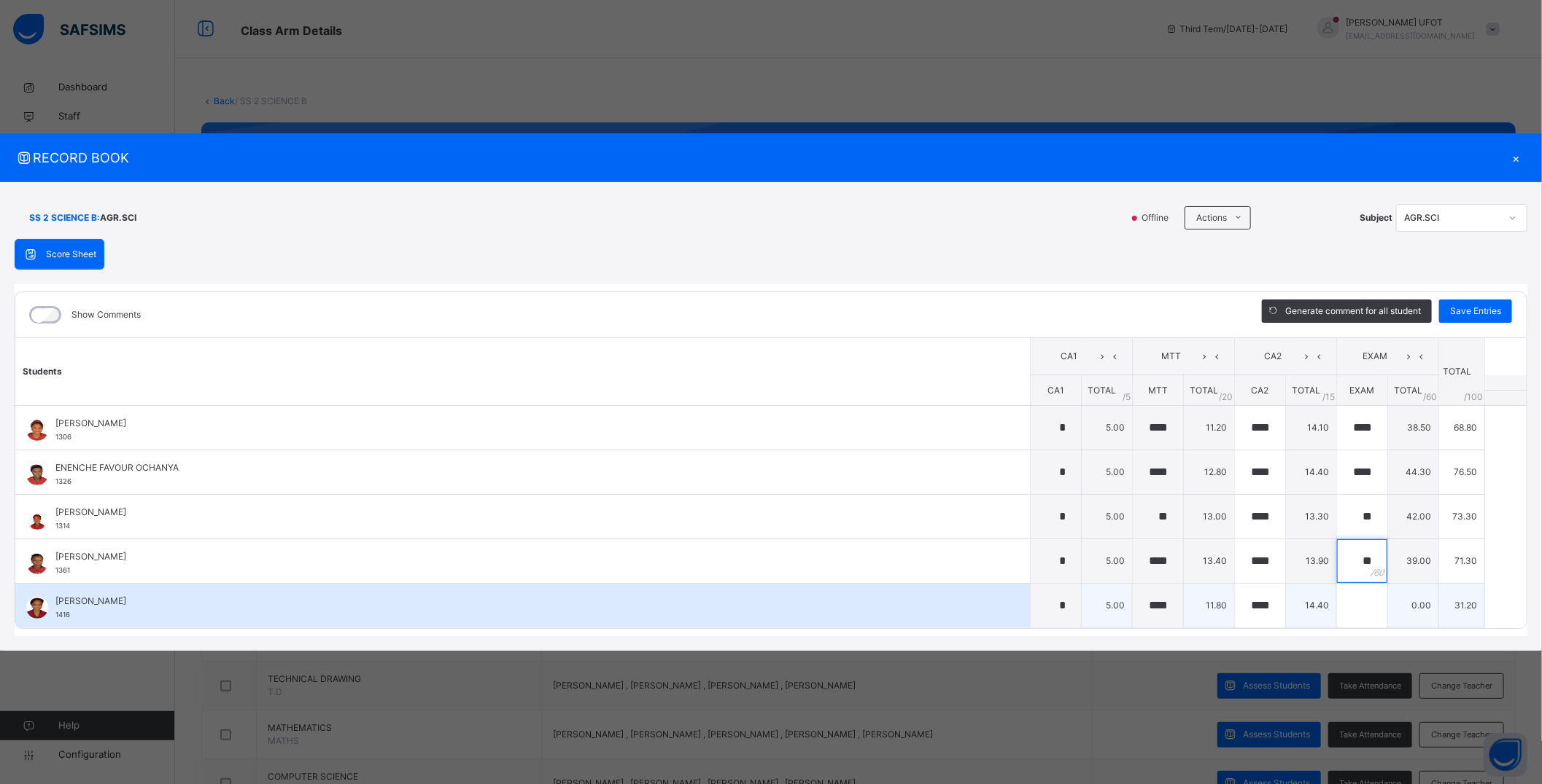
type input "**"
click at [1364, 609] on input "text" at bounding box center [1362, 606] width 50 height 43
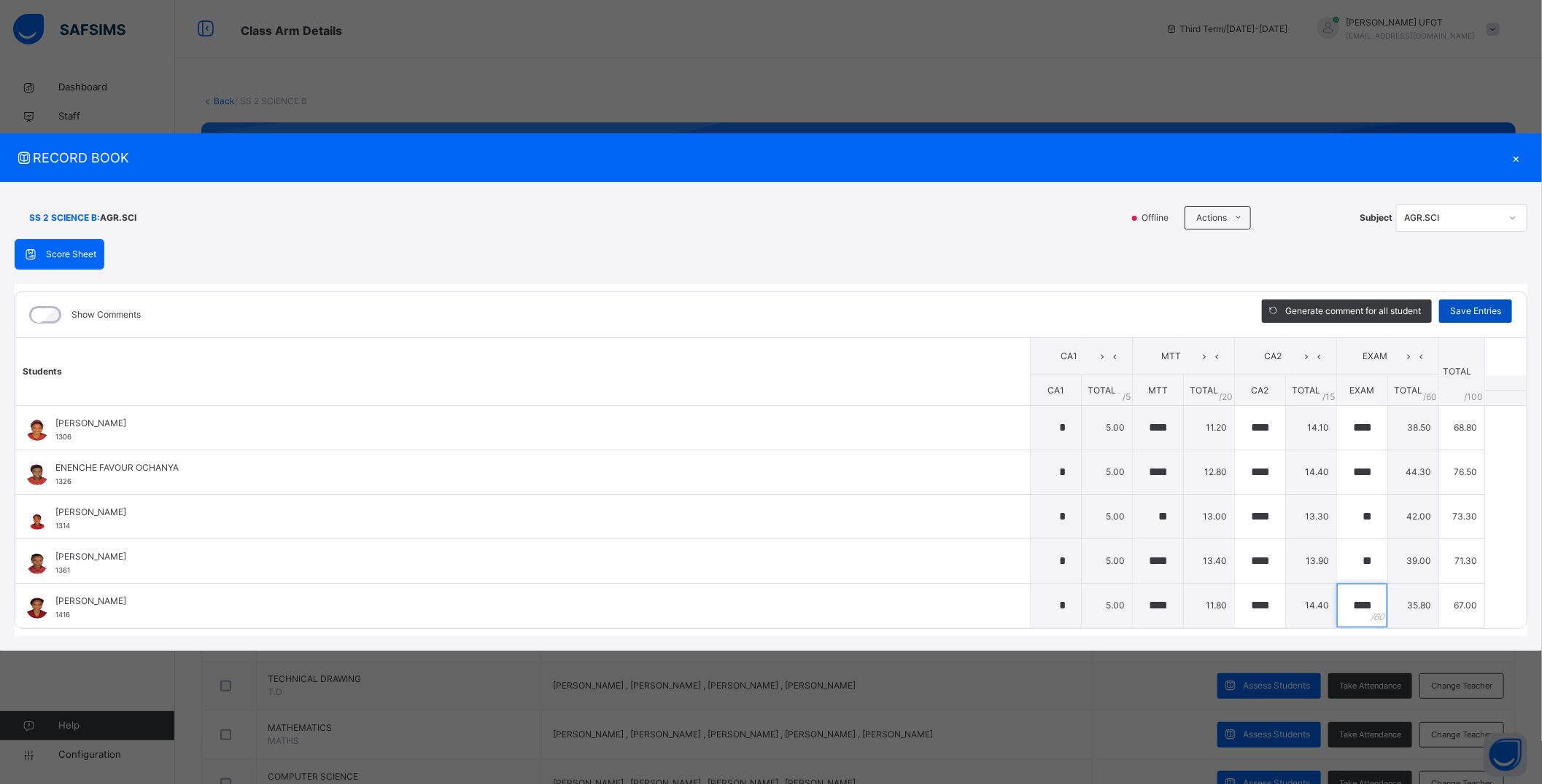
type input "****"
click at [1477, 305] on span "Save Entries" at bounding box center [1475, 311] width 51 height 13
click at [1476, 310] on span "Save Entries" at bounding box center [1475, 311] width 51 height 13
click at [1513, 156] on div "×" at bounding box center [1516, 158] width 22 height 20
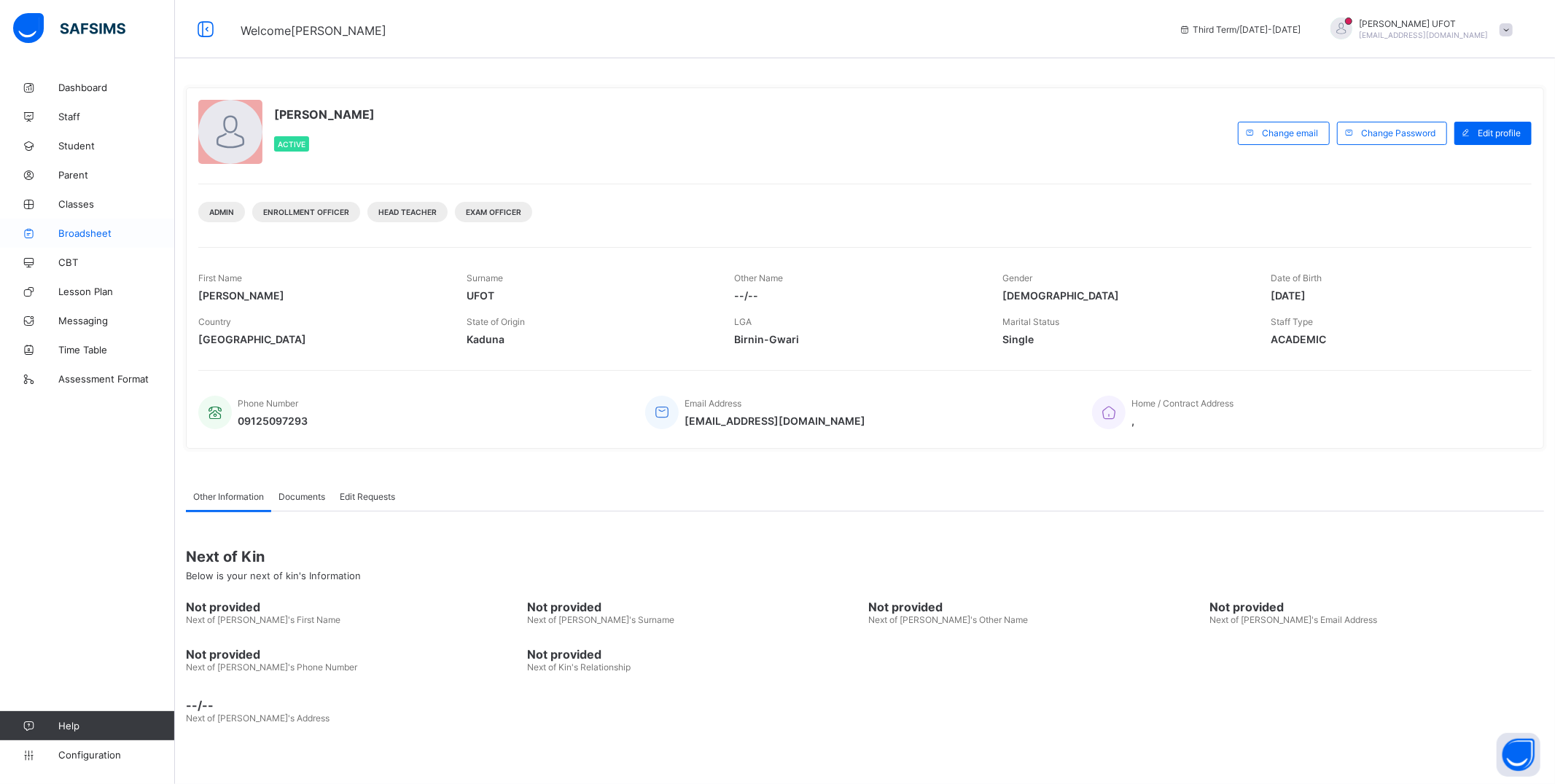
click at [69, 228] on span "Broadsheet" at bounding box center [116, 233] width 117 height 11
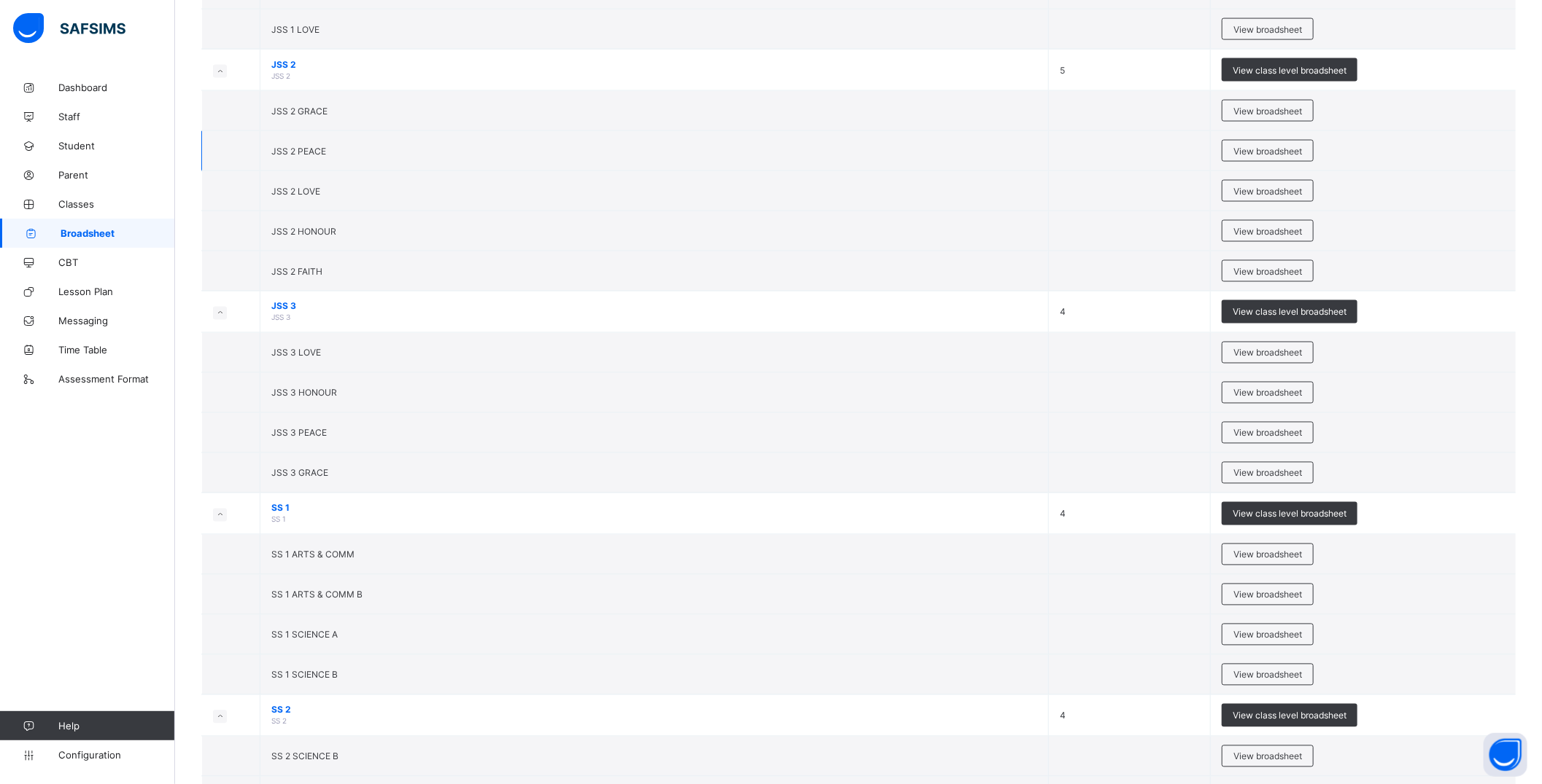
scroll to position [1812, 0]
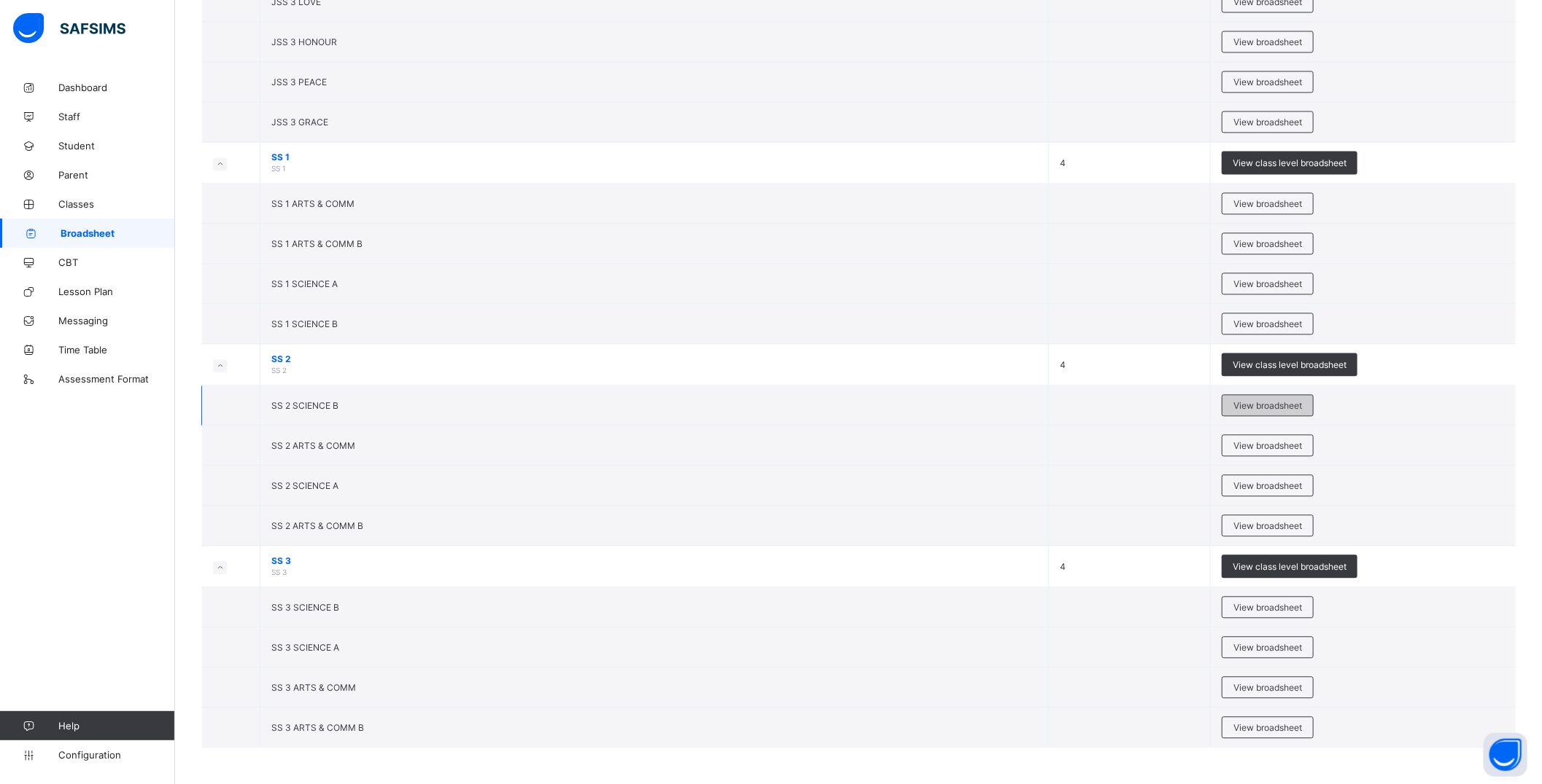
click at [1278, 404] on span "View broadsheet" at bounding box center [1267, 405] width 68 height 11
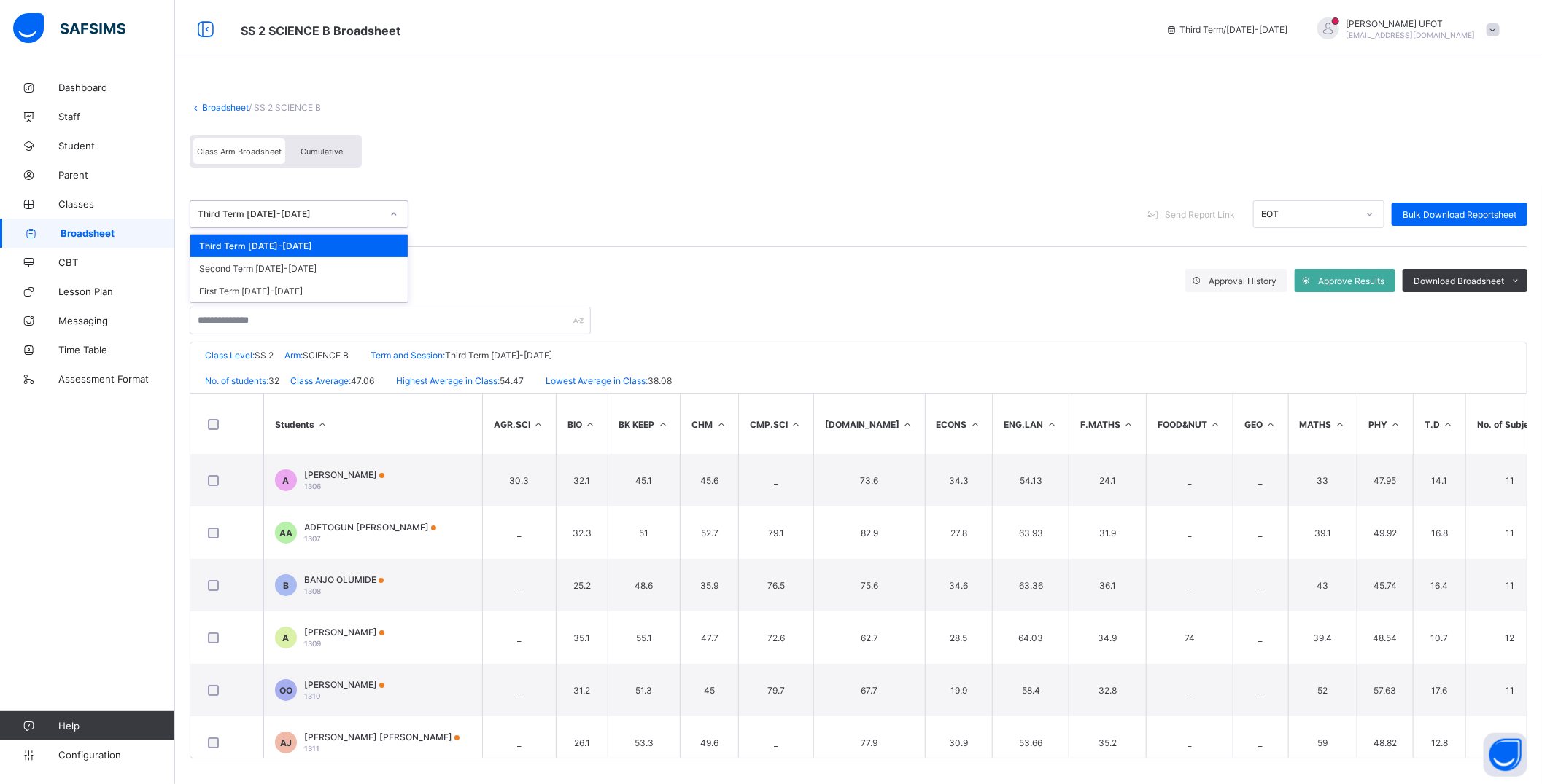
click at [384, 212] on div at bounding box center [394, 214] width 25 height 23
click at [303, 246] on div "Third Term [DATE]-[DATE]" at bounding box center [299, 246] width 218 height 23
click at [318, 423] on icon at bounding box center [322, 424] width 12 height 11
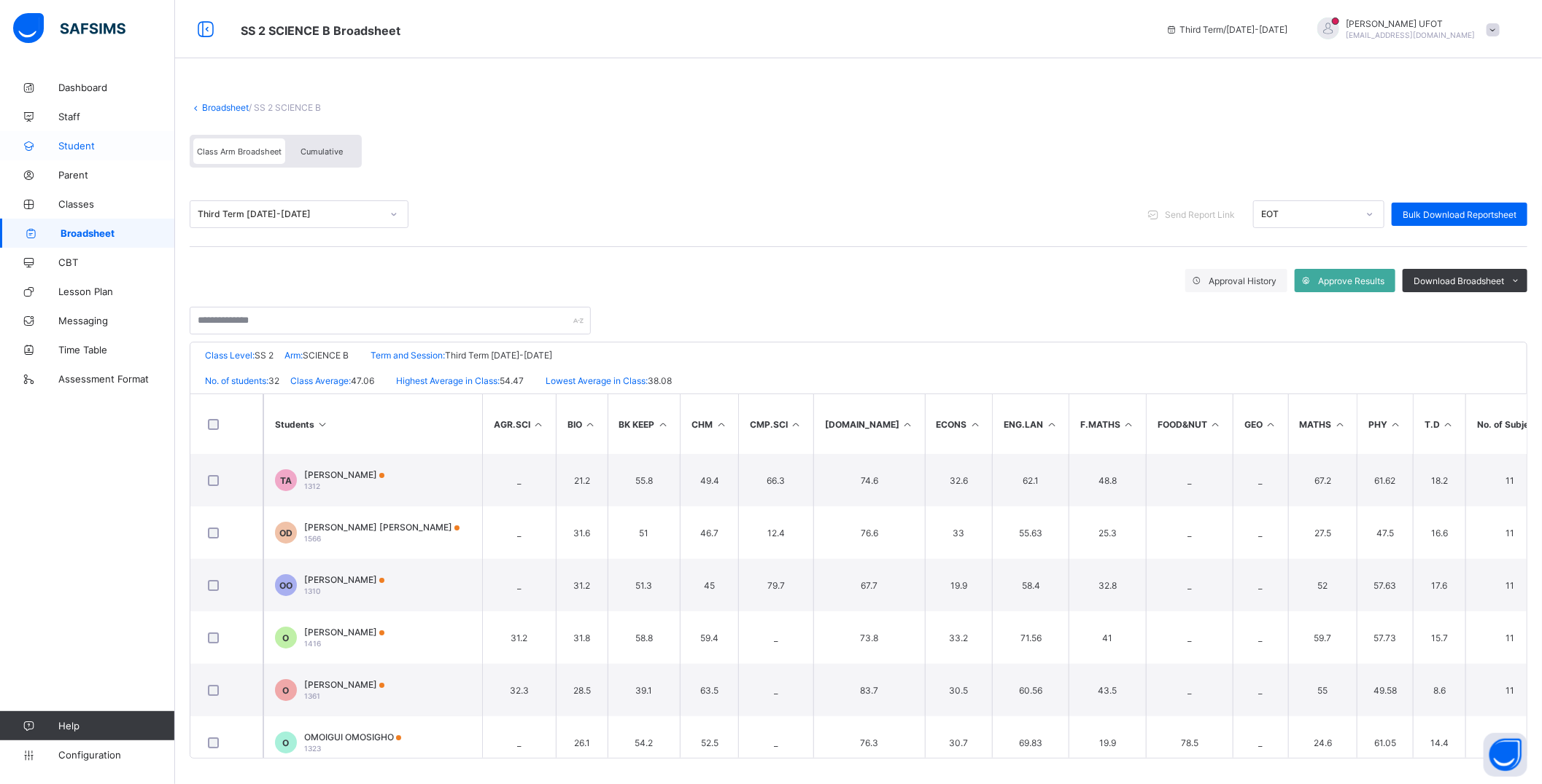
click at [96, 141] on span "Student" at bounding box center [116, 146] width 117 height 11
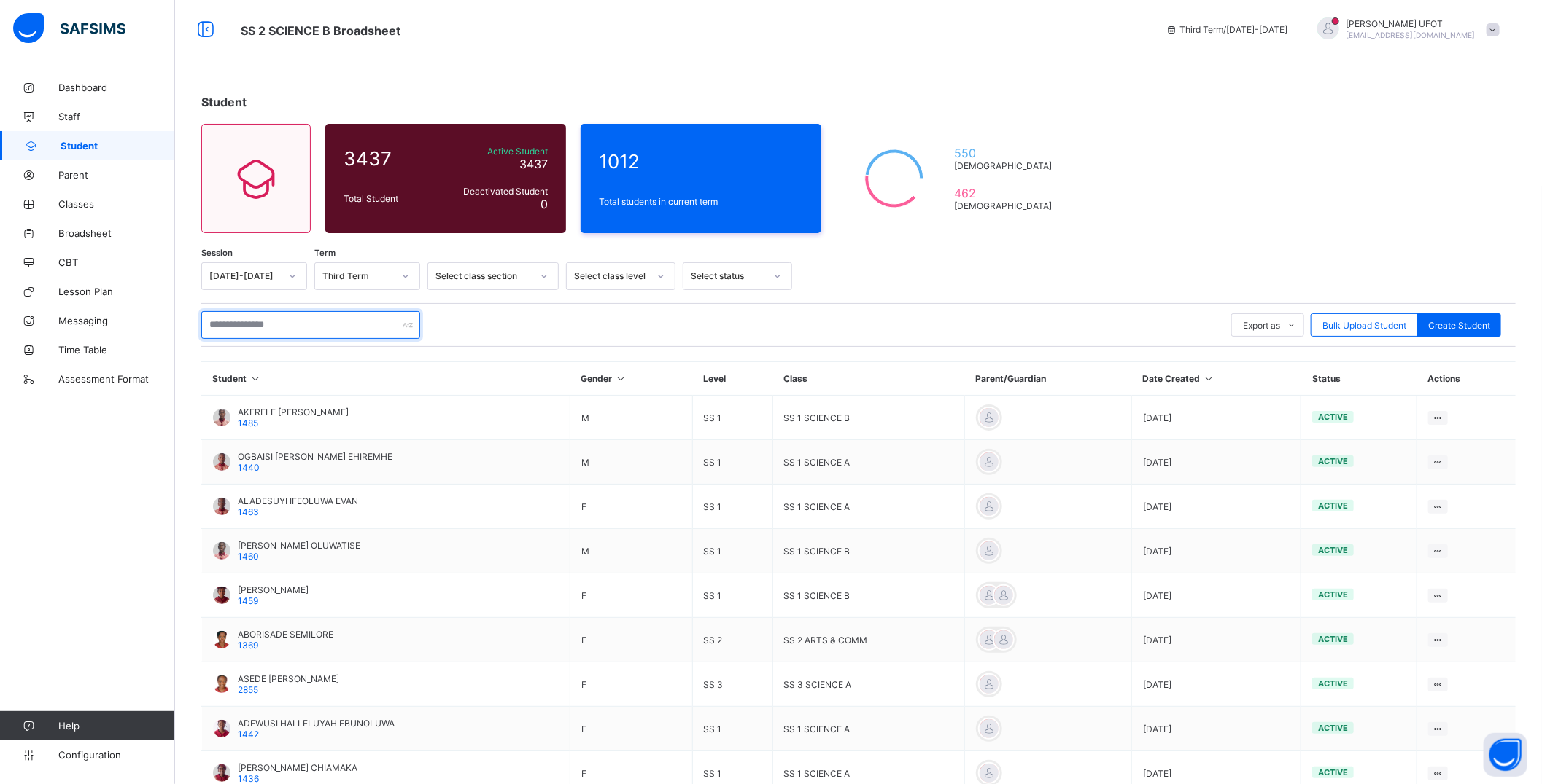
click at [306, 332] on input "text" at bounding box center [310, 325] width 218 height 28
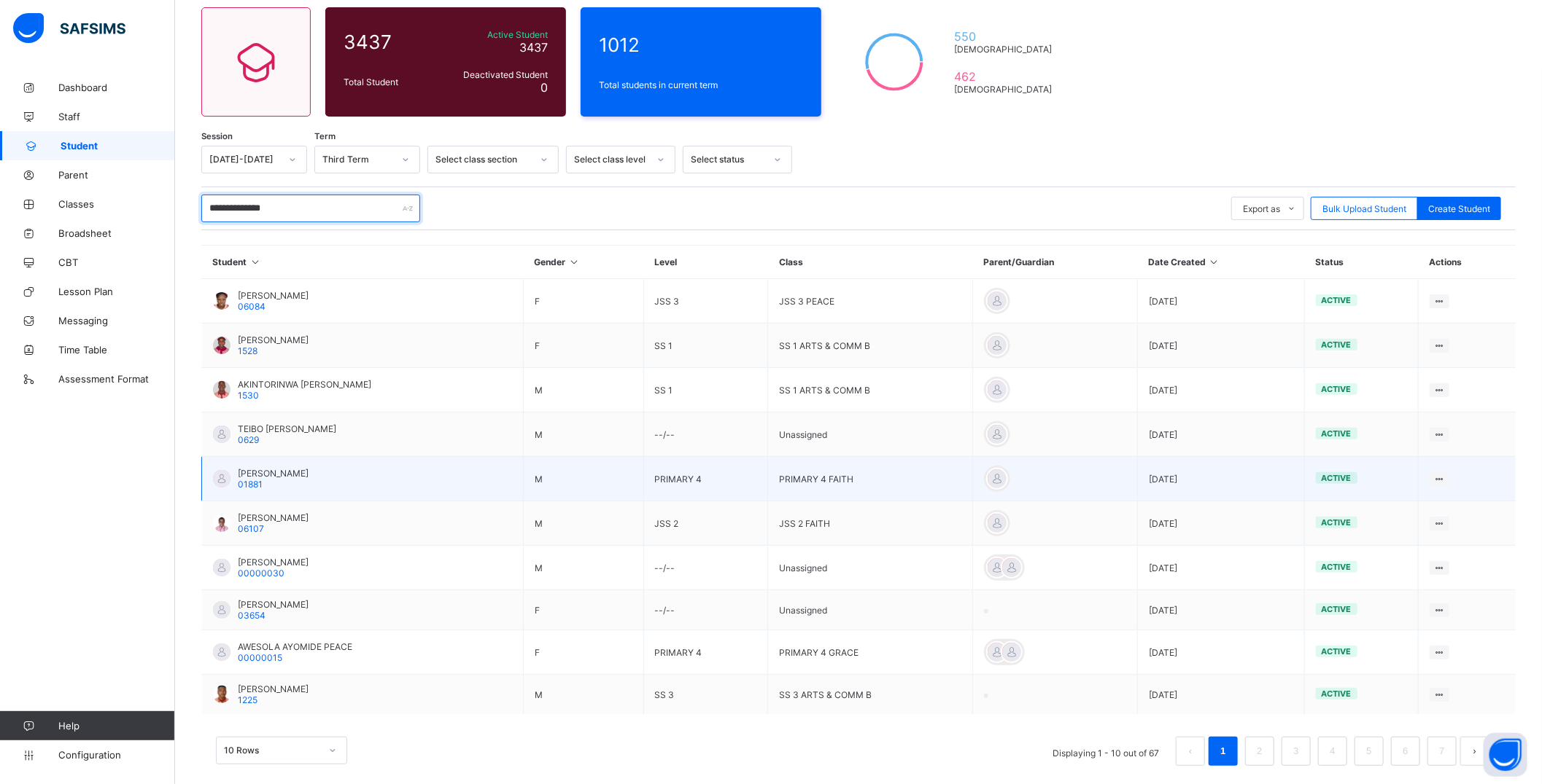
scroll to position [136, 0]
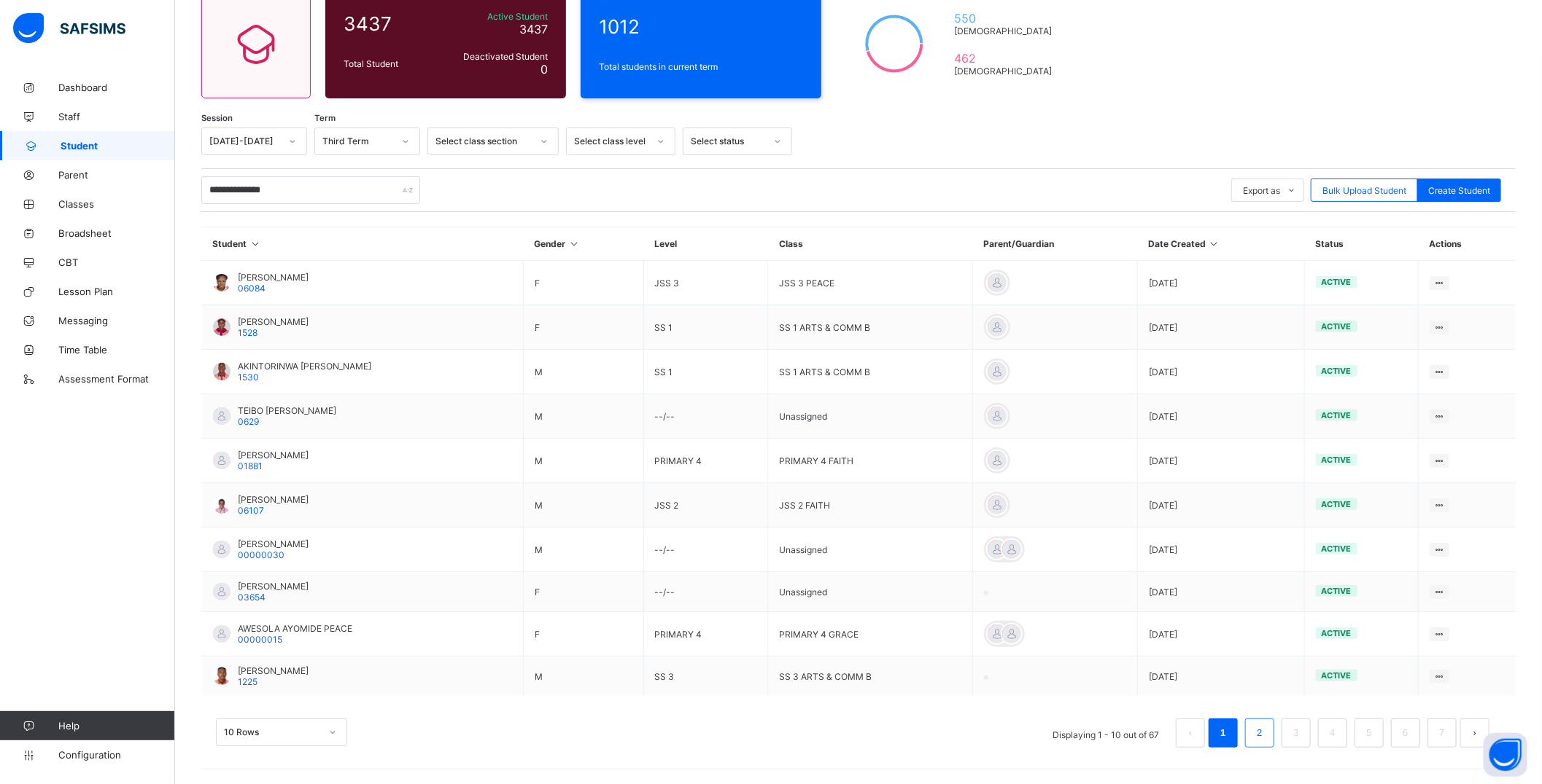
click at [1266, 739] on link "2" at bounding box center [1259, 734] width 14 height 19
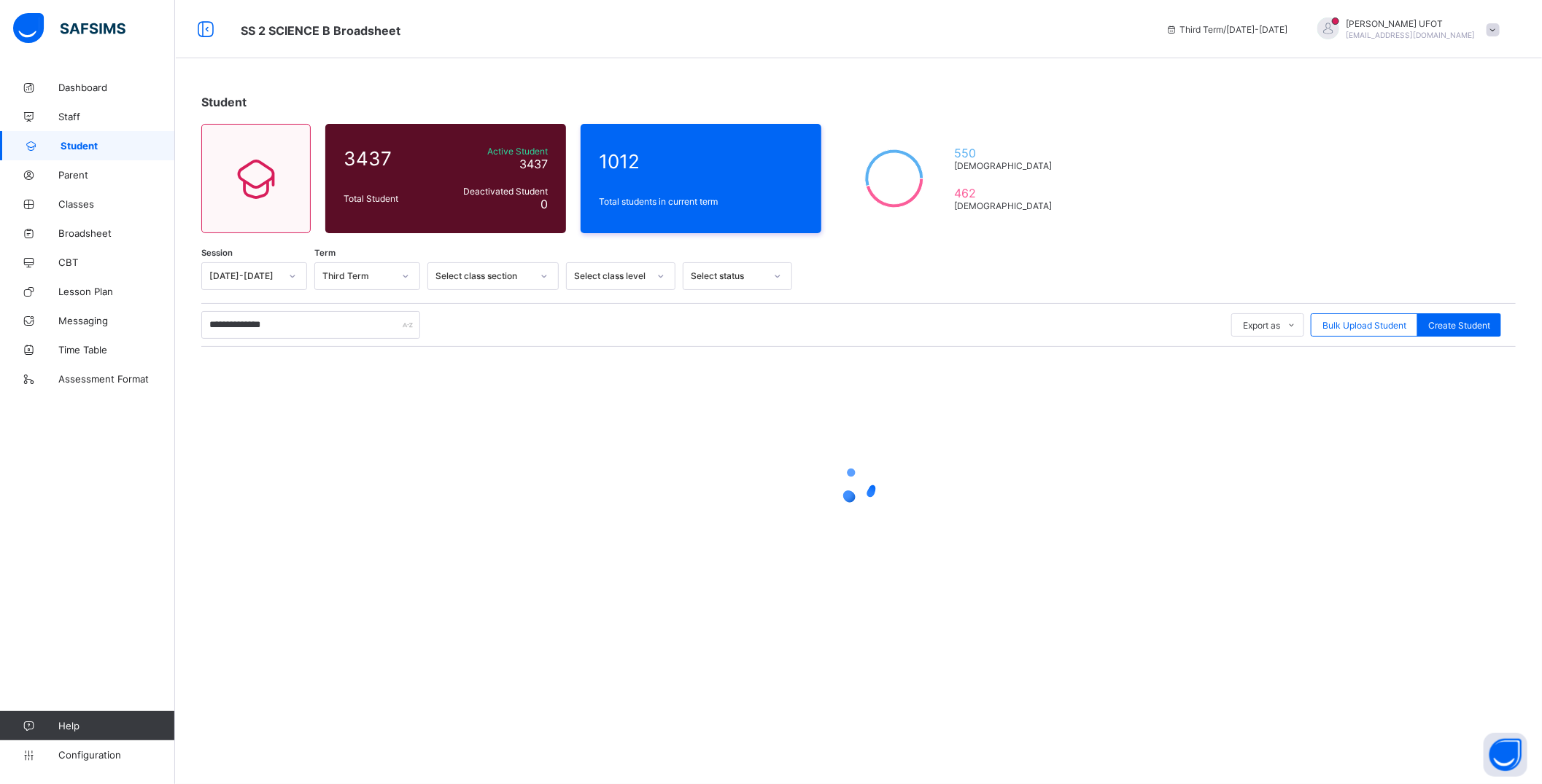
scroll to position [0, 0]
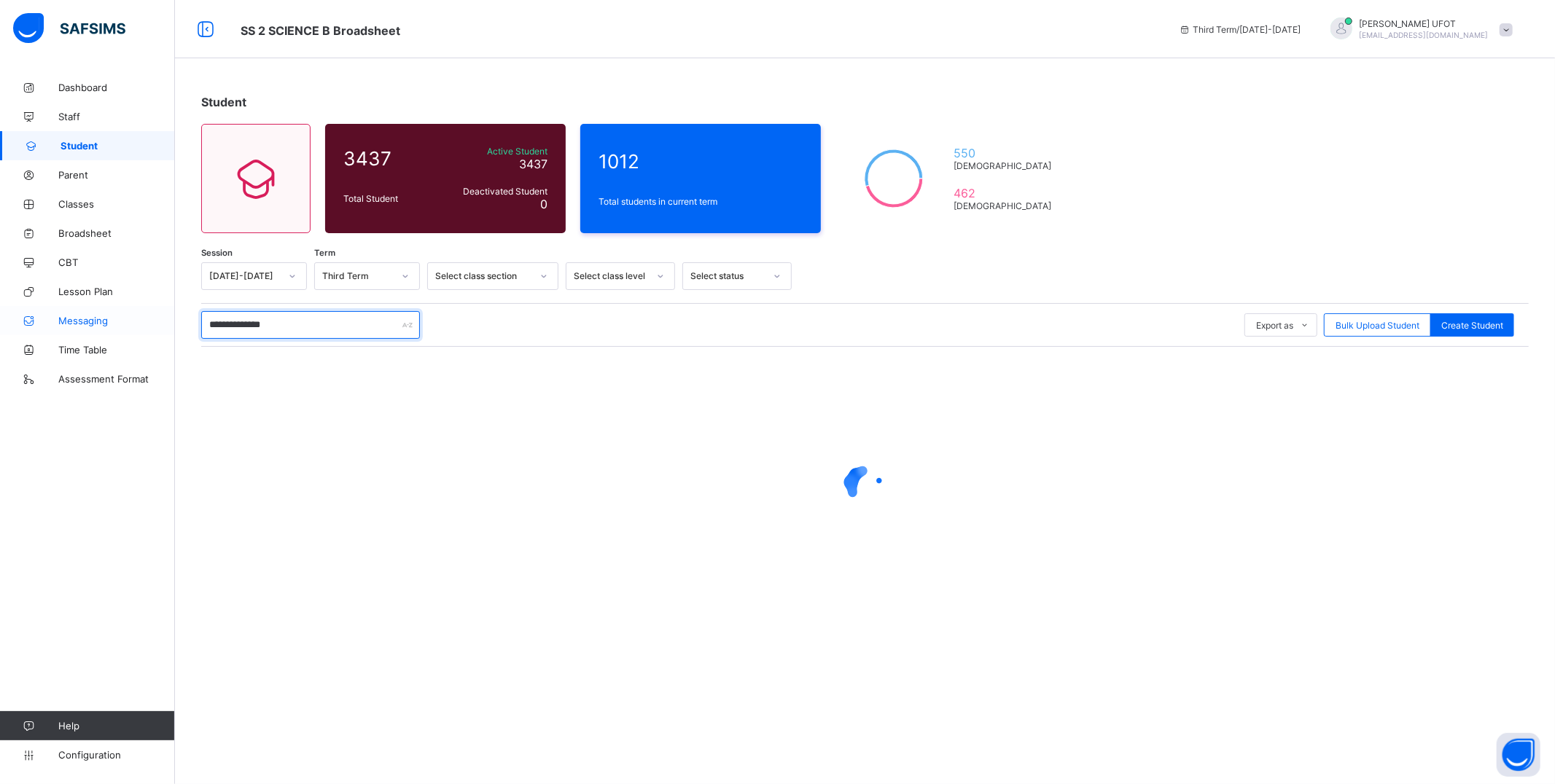
drag, startPoint x: 302, startPoint y: 326, endPoint x: 99, endPoint y: 327, distance: 203.0
click at [99, 327] on div "**********" at bounding box center [777, 392] width 1555 height 784
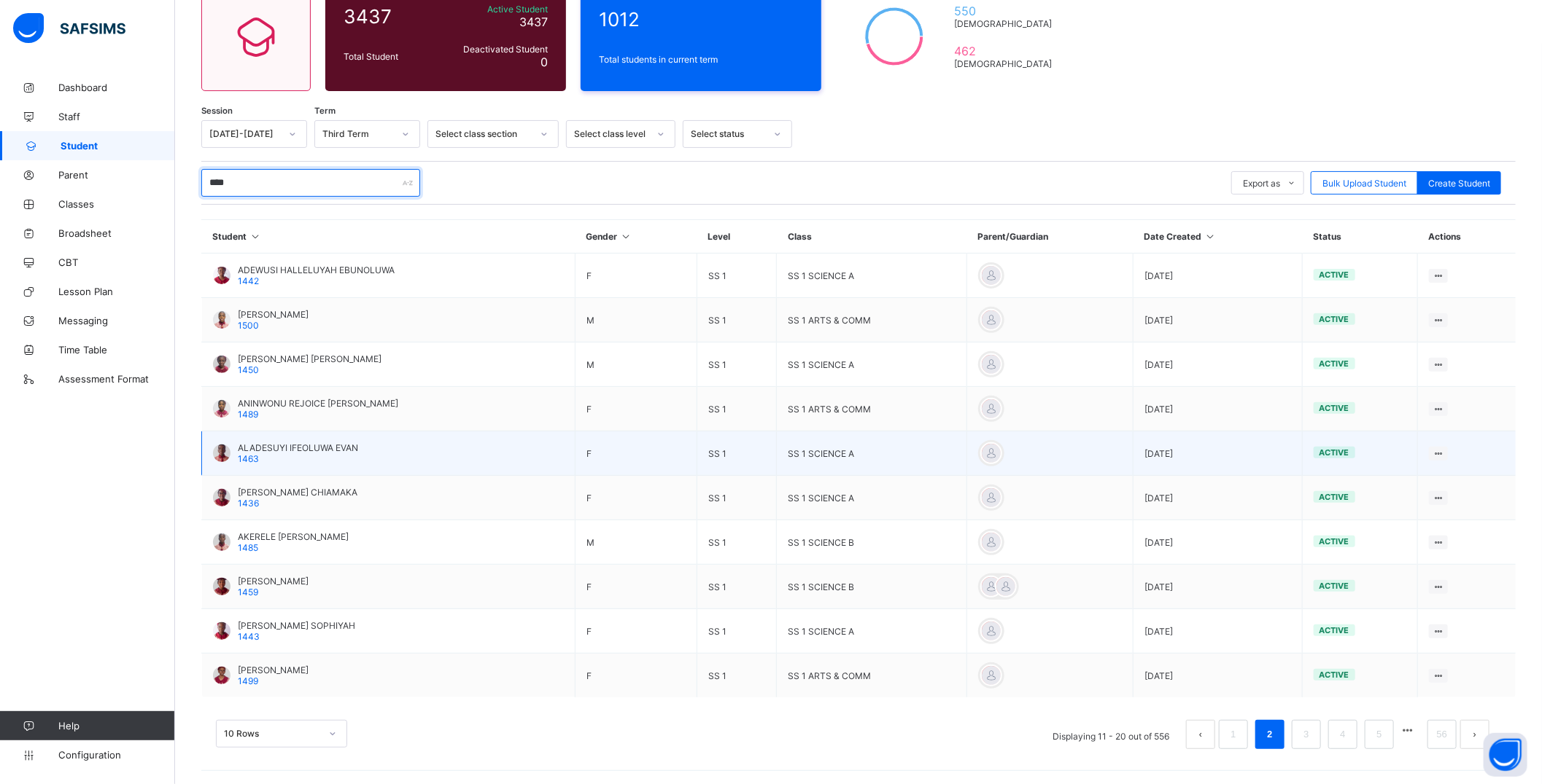
scroll to position [145, 0]
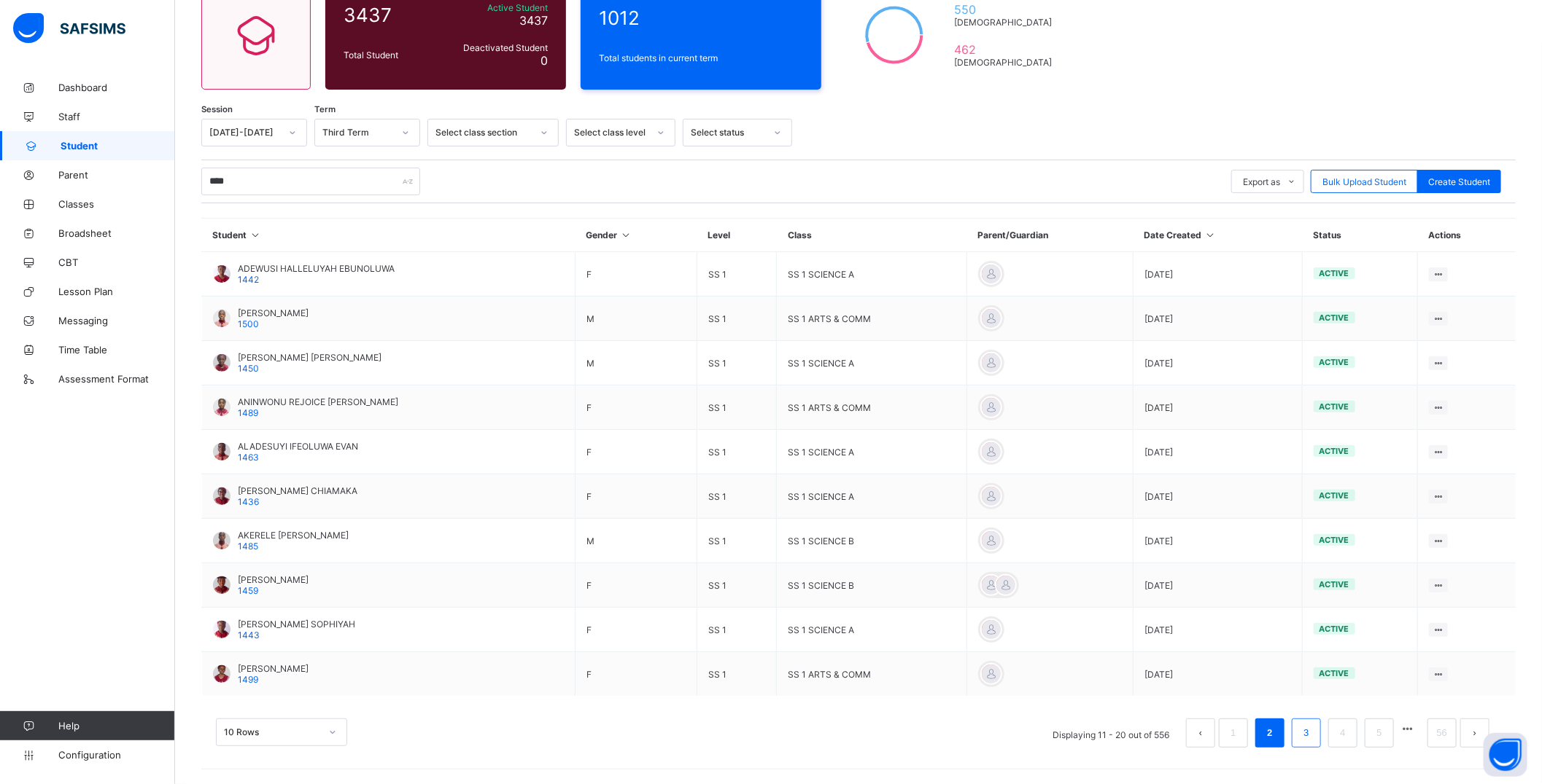
click at [1313, 734] on link "3" at bounding box center [1306, 734] width 14 height 19
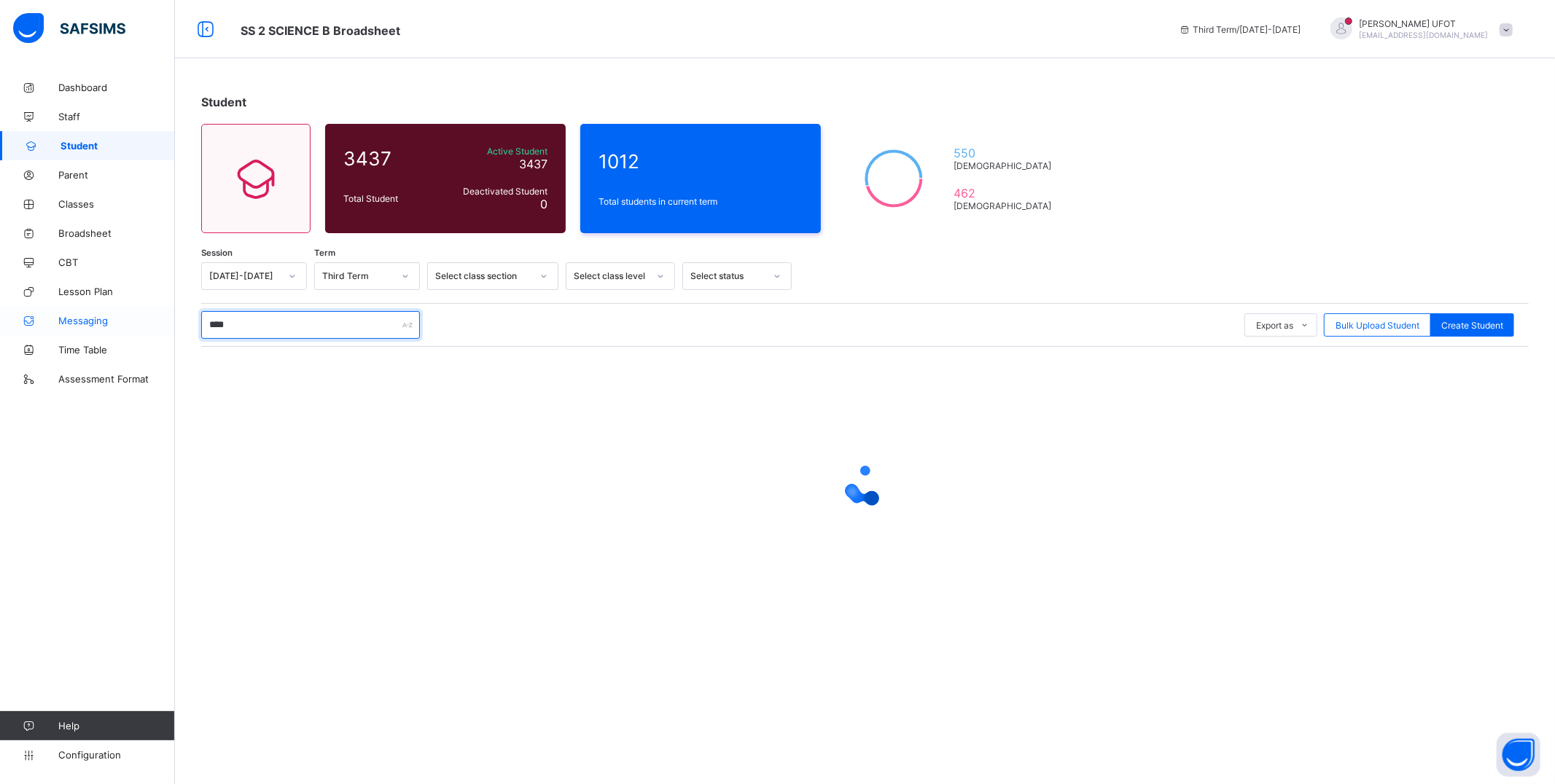
drag, startPoint x: 243, startPoint y: 325, endPoint x: 164, endPoint y: 332, distance: 79.3
click at [164, 332] on div "SS 2 SCIENCE B Broadsheet Third Term / 2024-2025 GABRIEL UFOT gabrielvictorufot…" at bounding box center [777, 392] width 1555 height 784
type input "*****"
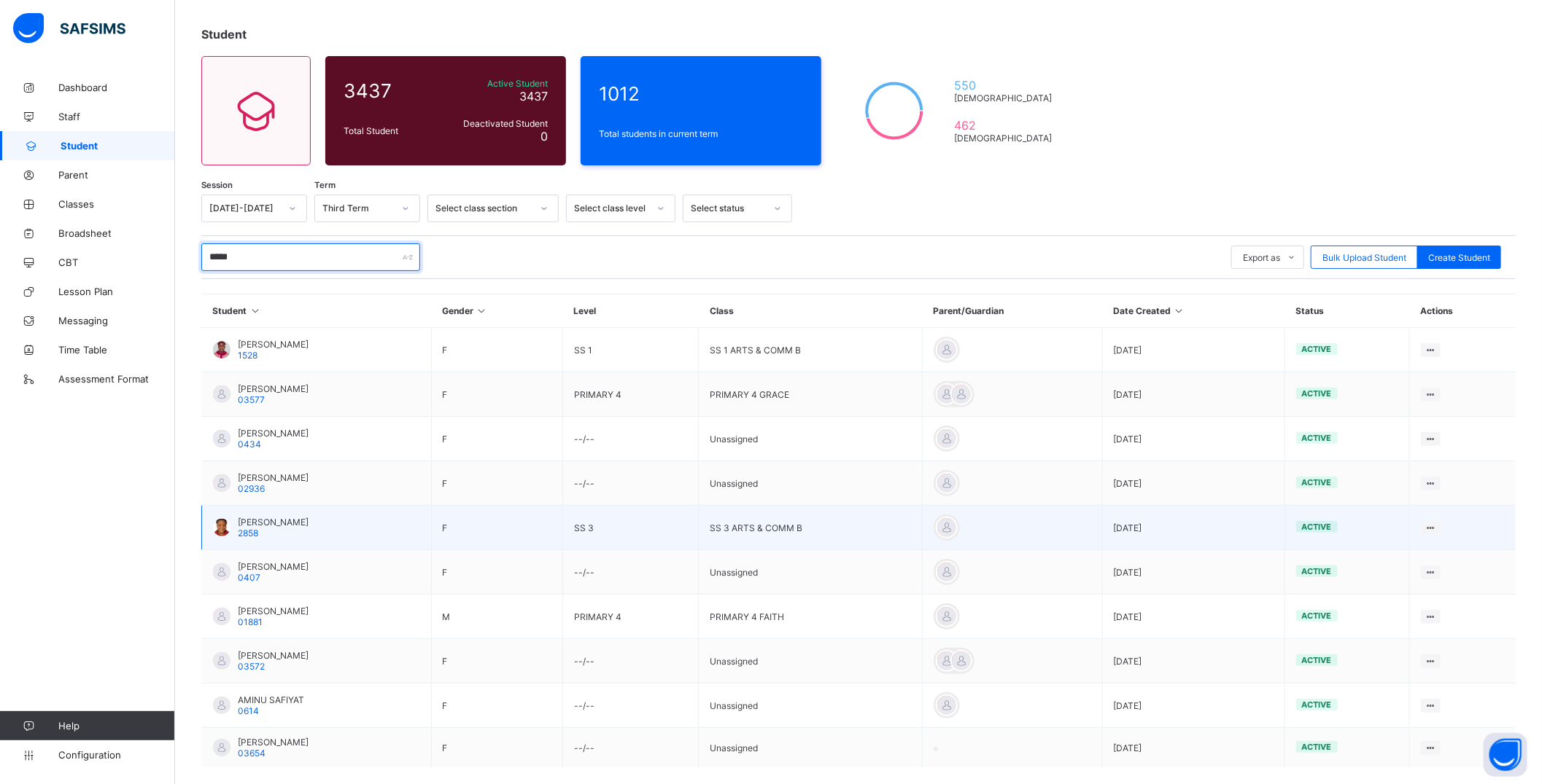
scroll to position [140, 0]
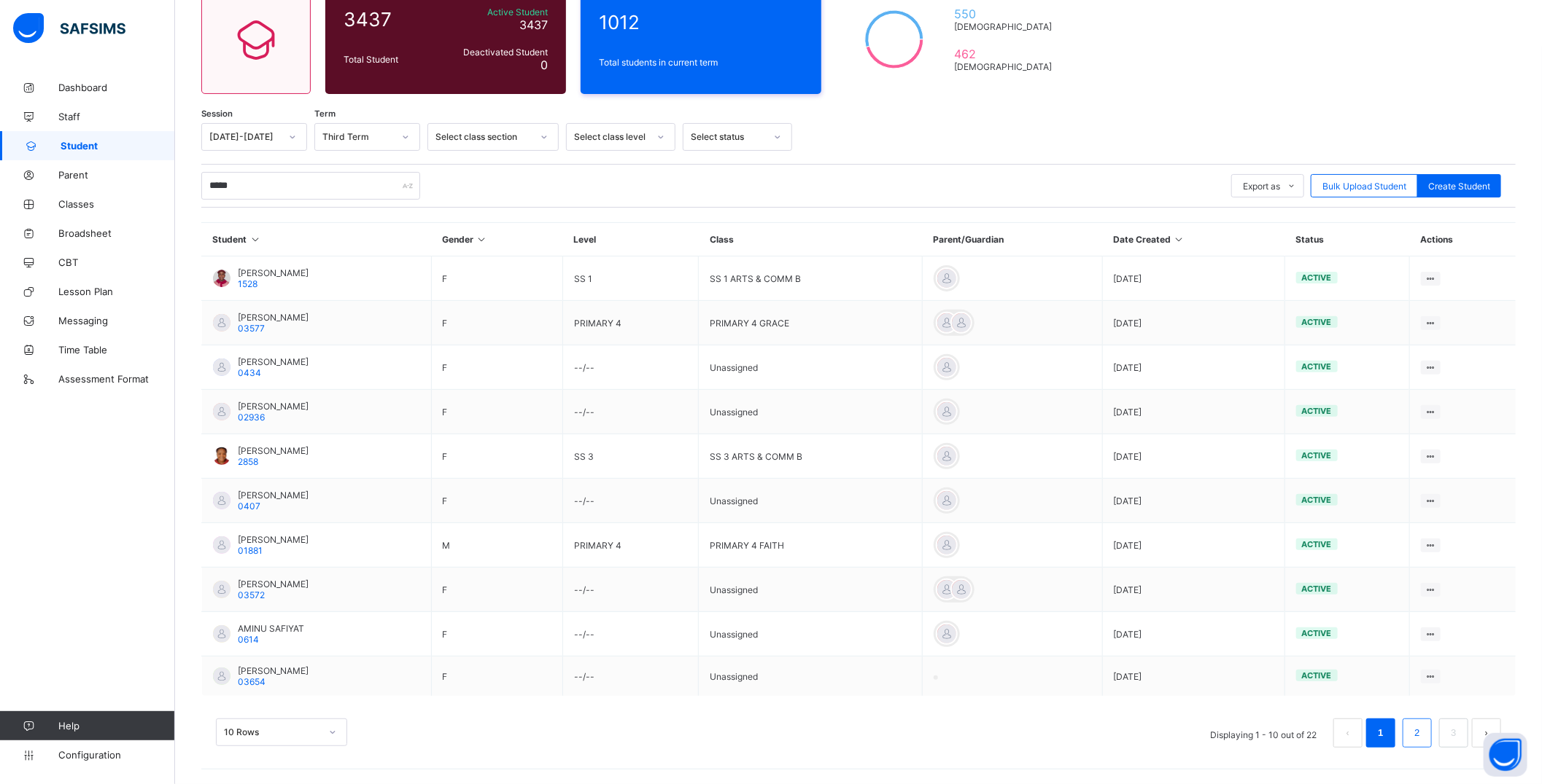
click at [1423, 738] on link "2" at bounding box center [1416, 734] width 14 height 19
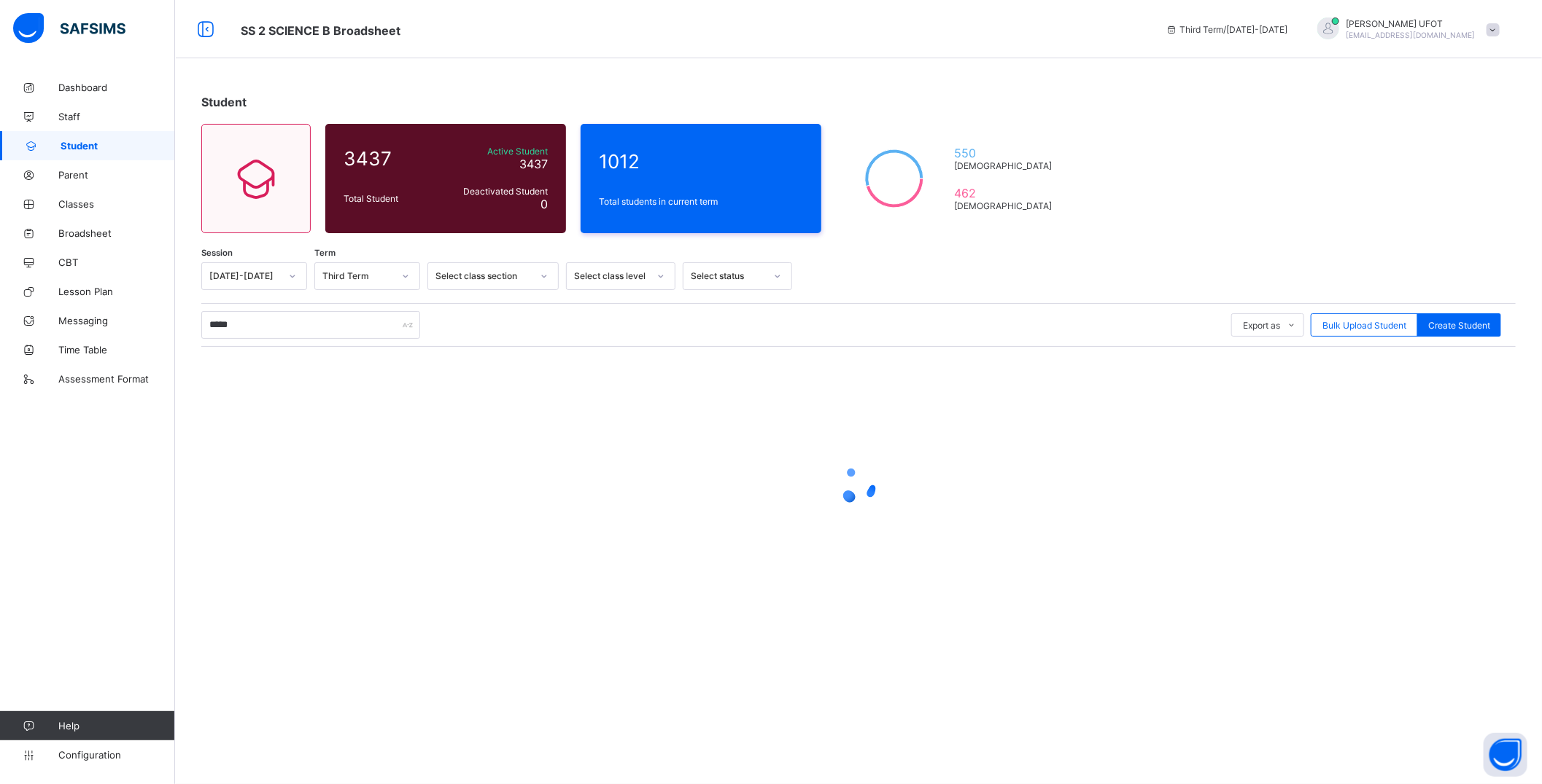
scroll to position [0, 0]
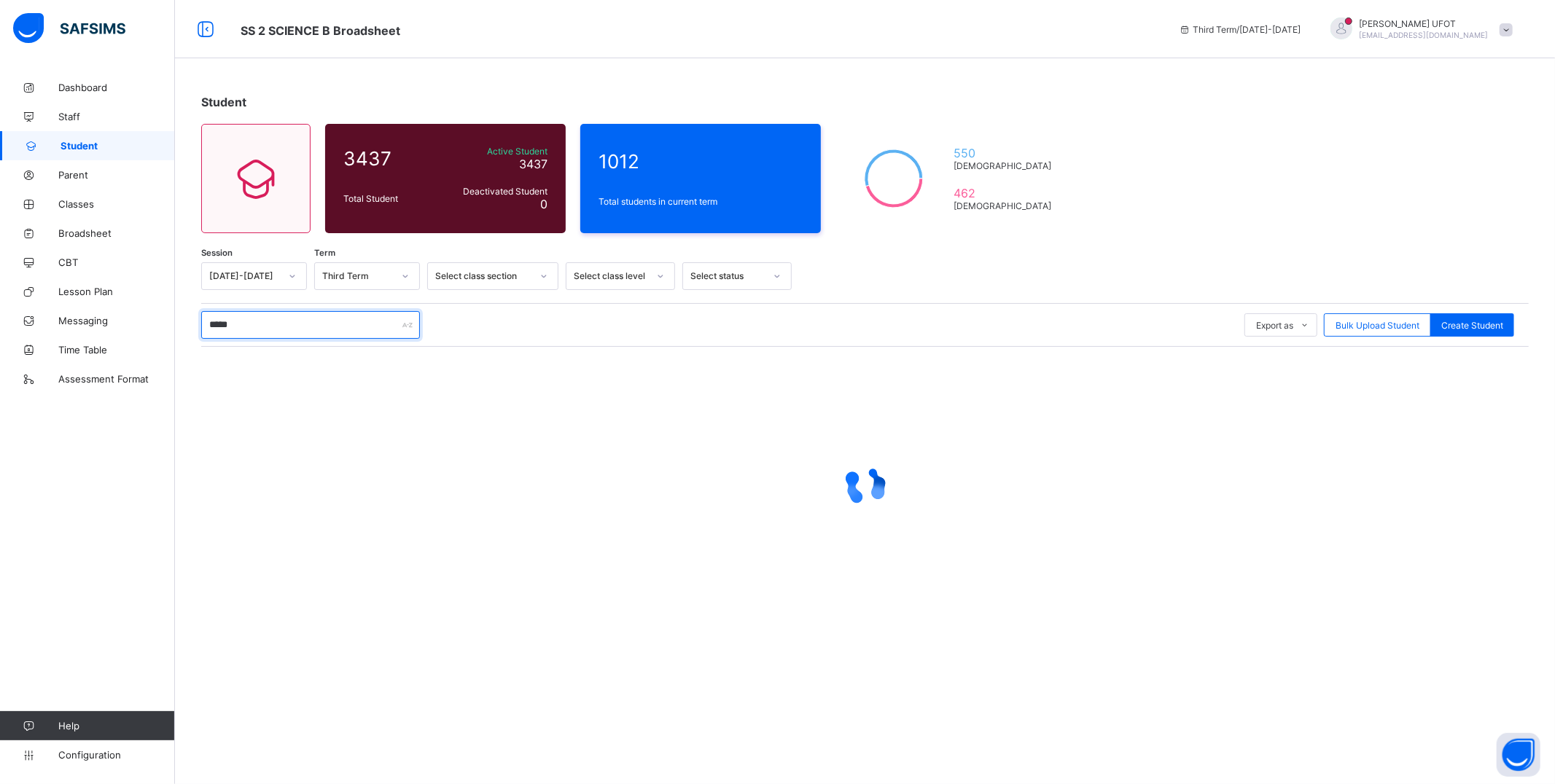
click at [270, 320] on input "*****" at bounding box center [310, 325] width 218 height 28
click at [81, 136] on link "Student" at bounding box center [87, 146] width 175 height 29
click at [89, 144] on span "Student" at bounding box center [118, 146] width 114 height 11
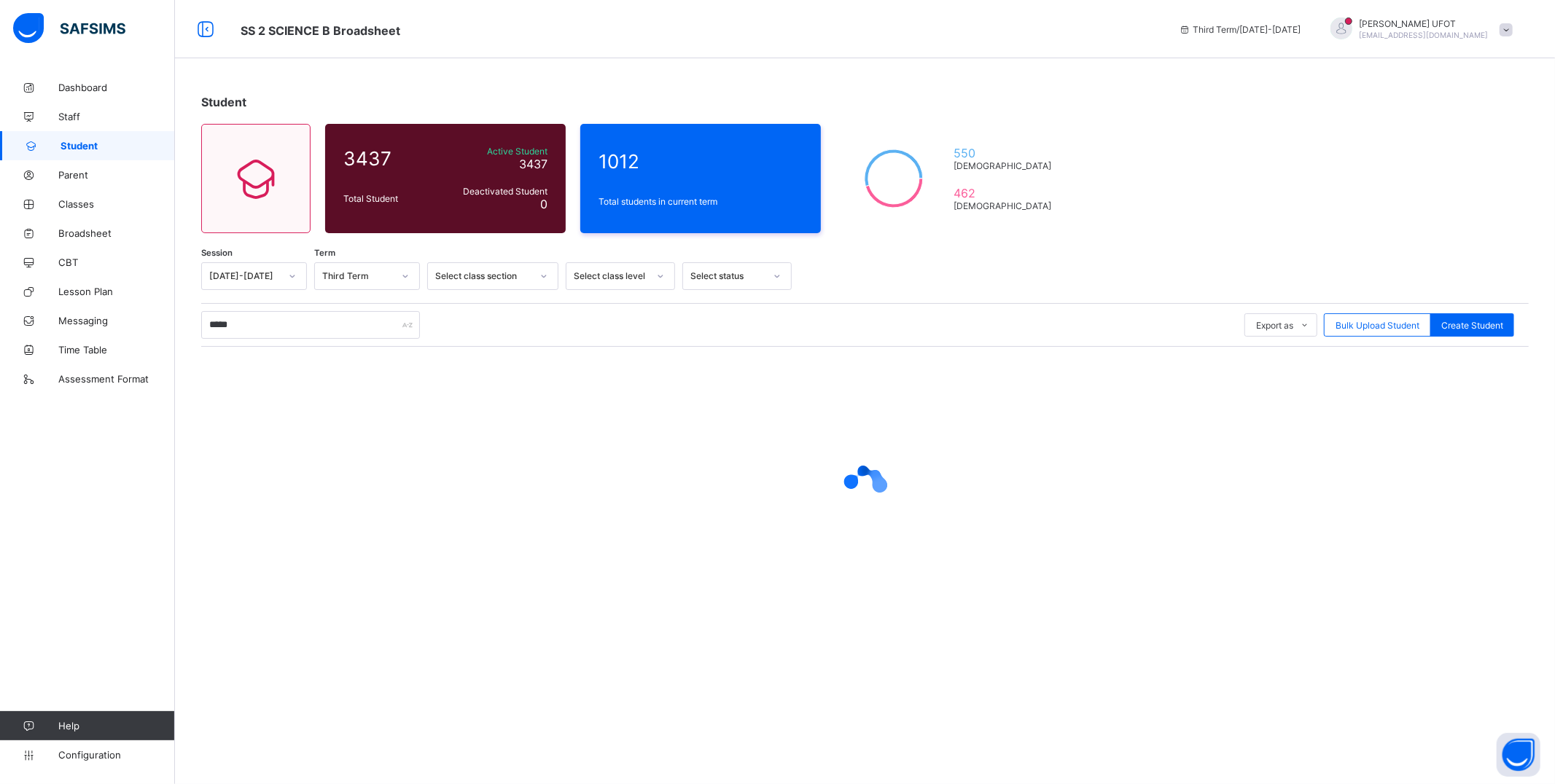
click at [89, 144] on span "Student" at bounding box center [118, 146] width 114 height 11
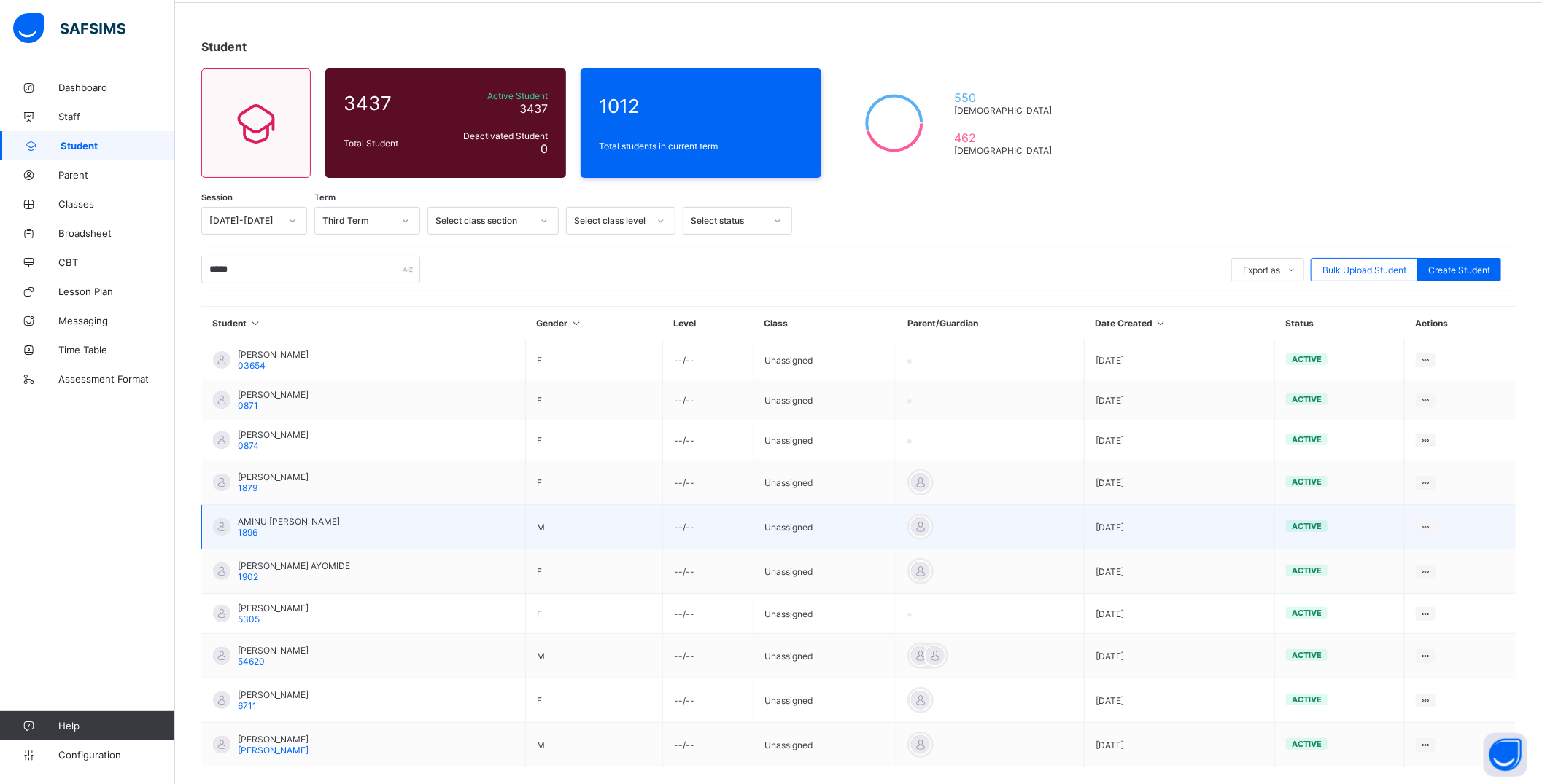
scroll to position [126, 0]
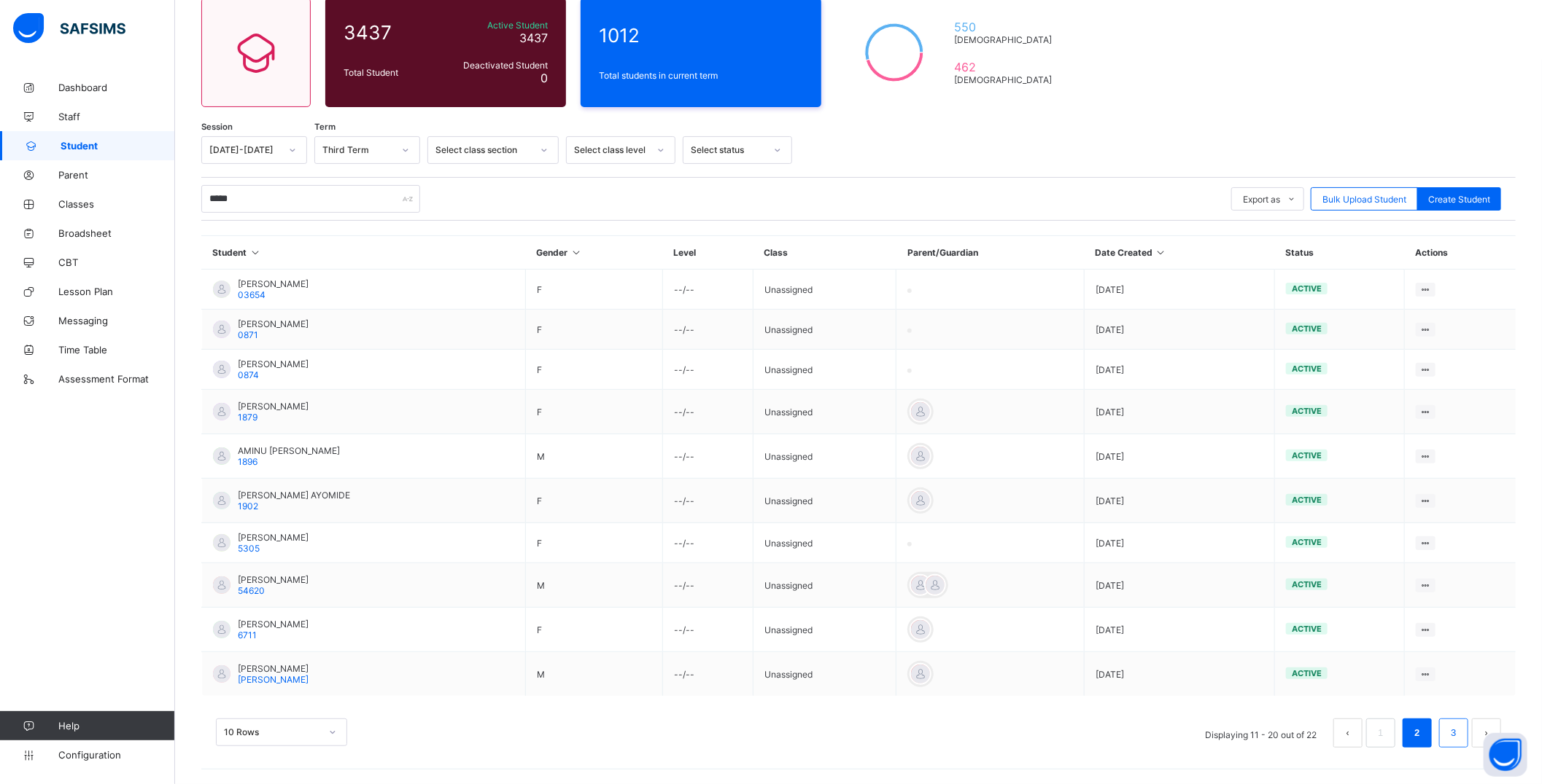
click at [1460, 736] on link "3" at bounding box center [1454, 734] width 14 height 19
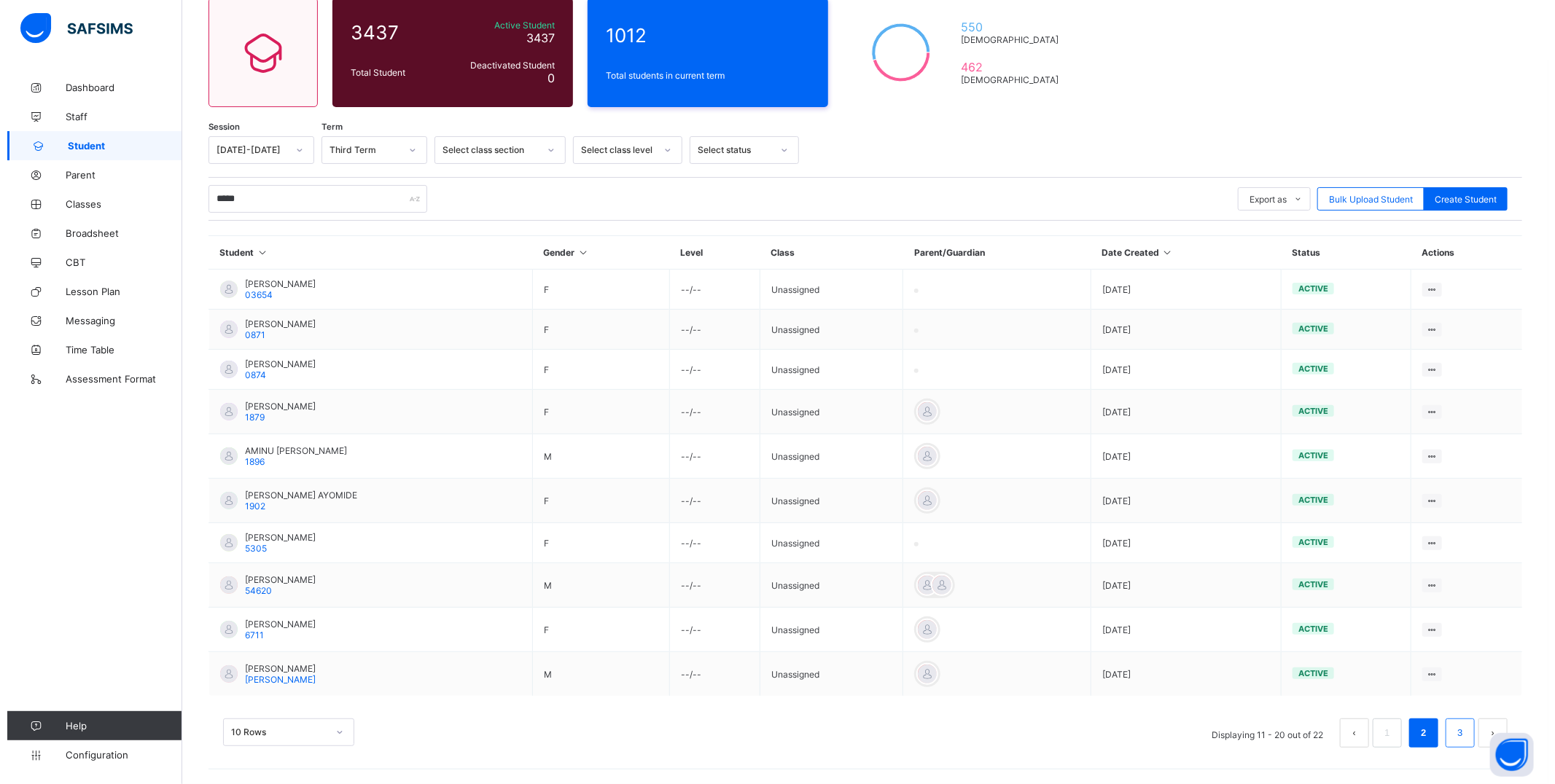
scroll to position [0, 0]
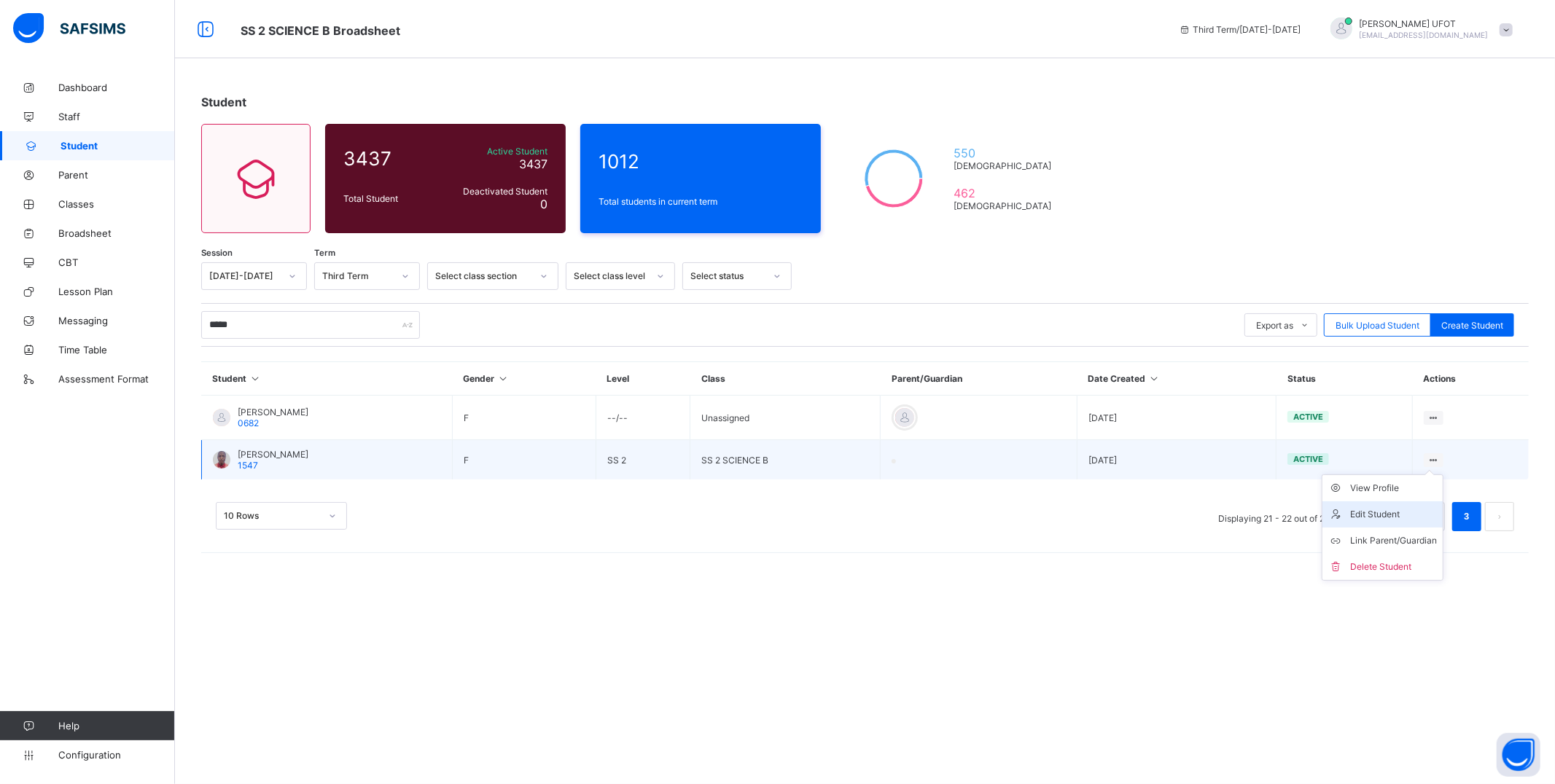
click at [1377, 510] on div "Edit Student" at bounding box center [1393, 515] width 87 height 15
select select "**"
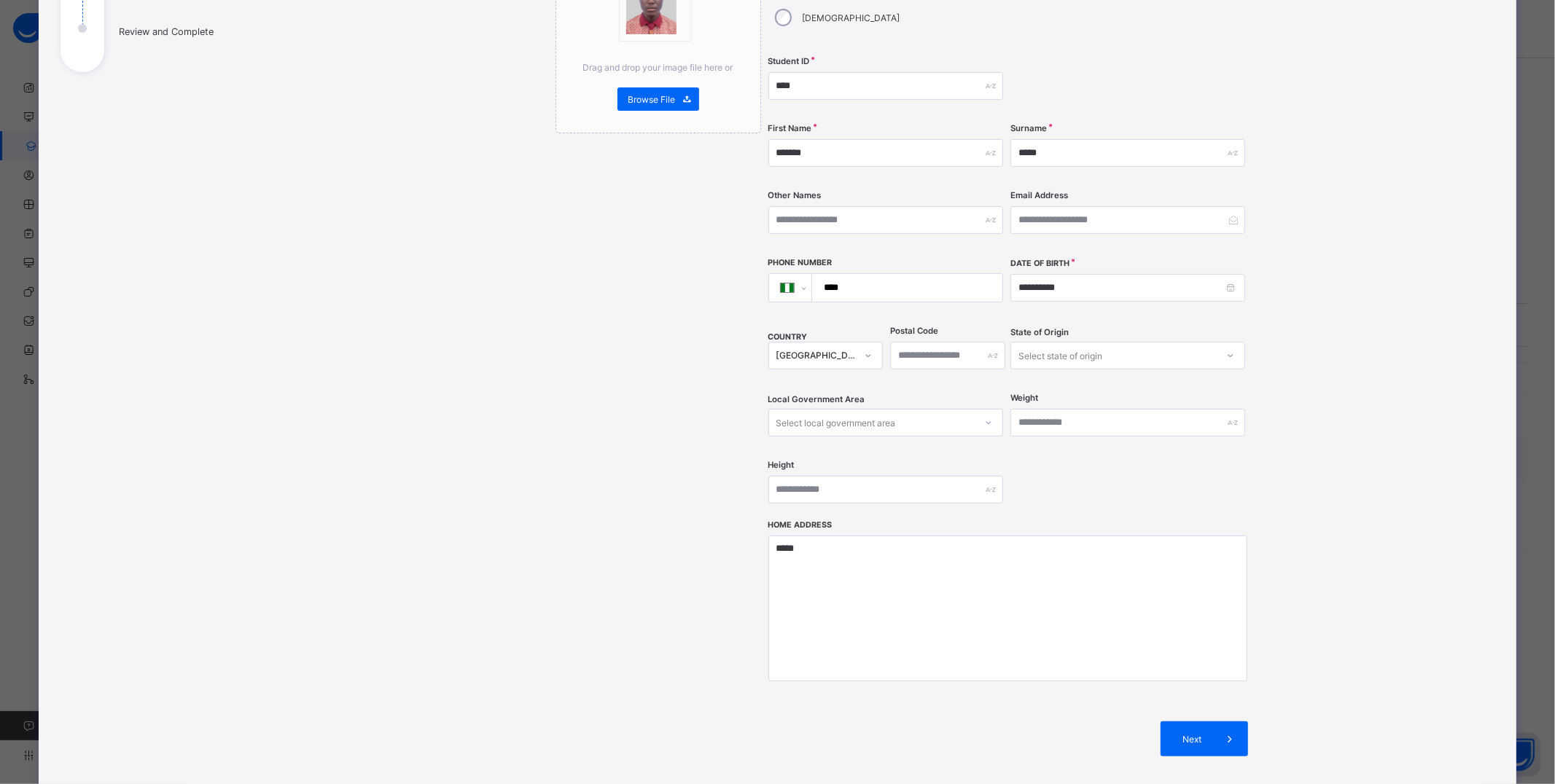
scroll to position [314, 0]
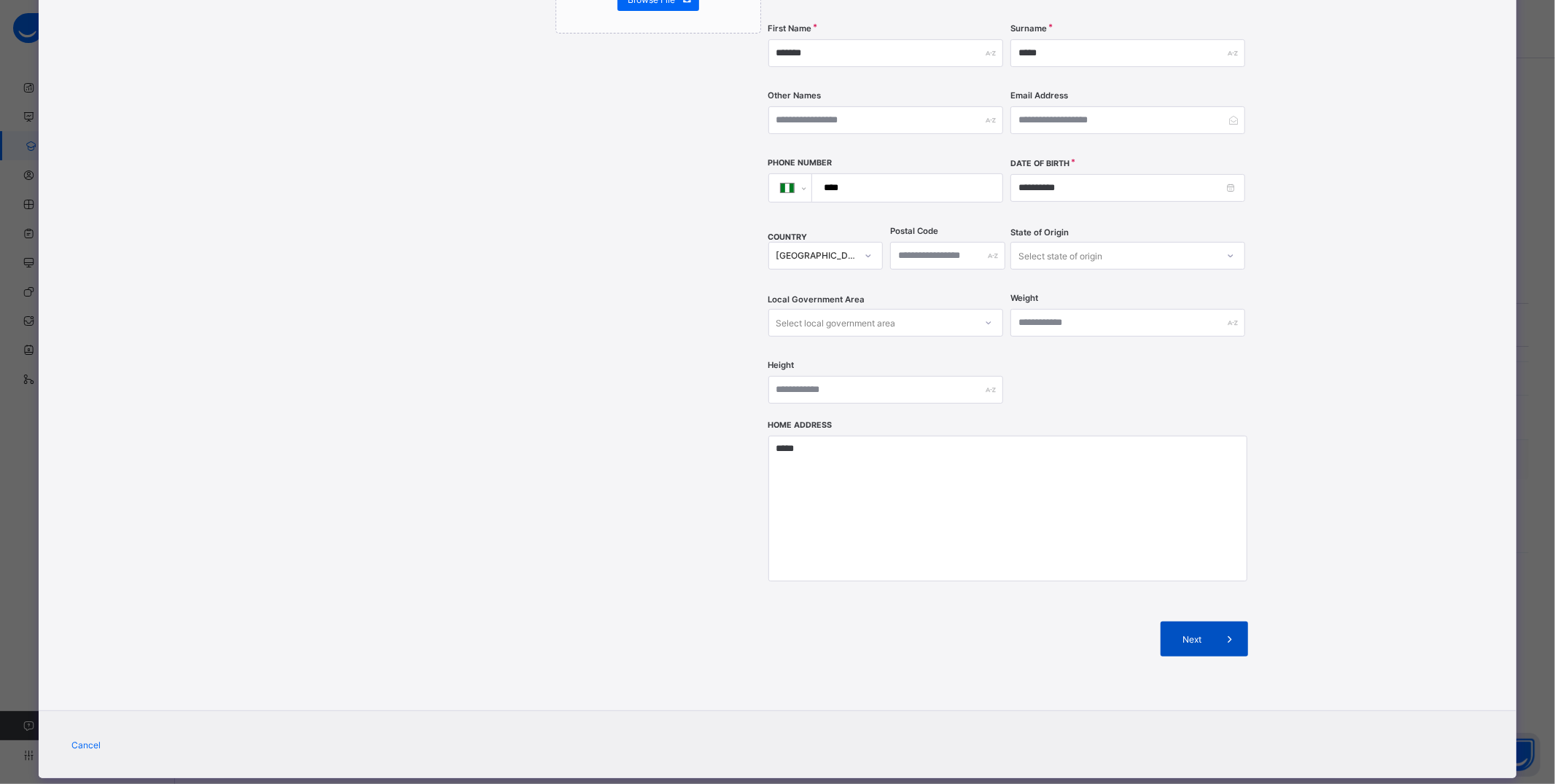
click at [1205, 634] on span "Next" at bounding box center [1192, 639] width 42 height 11
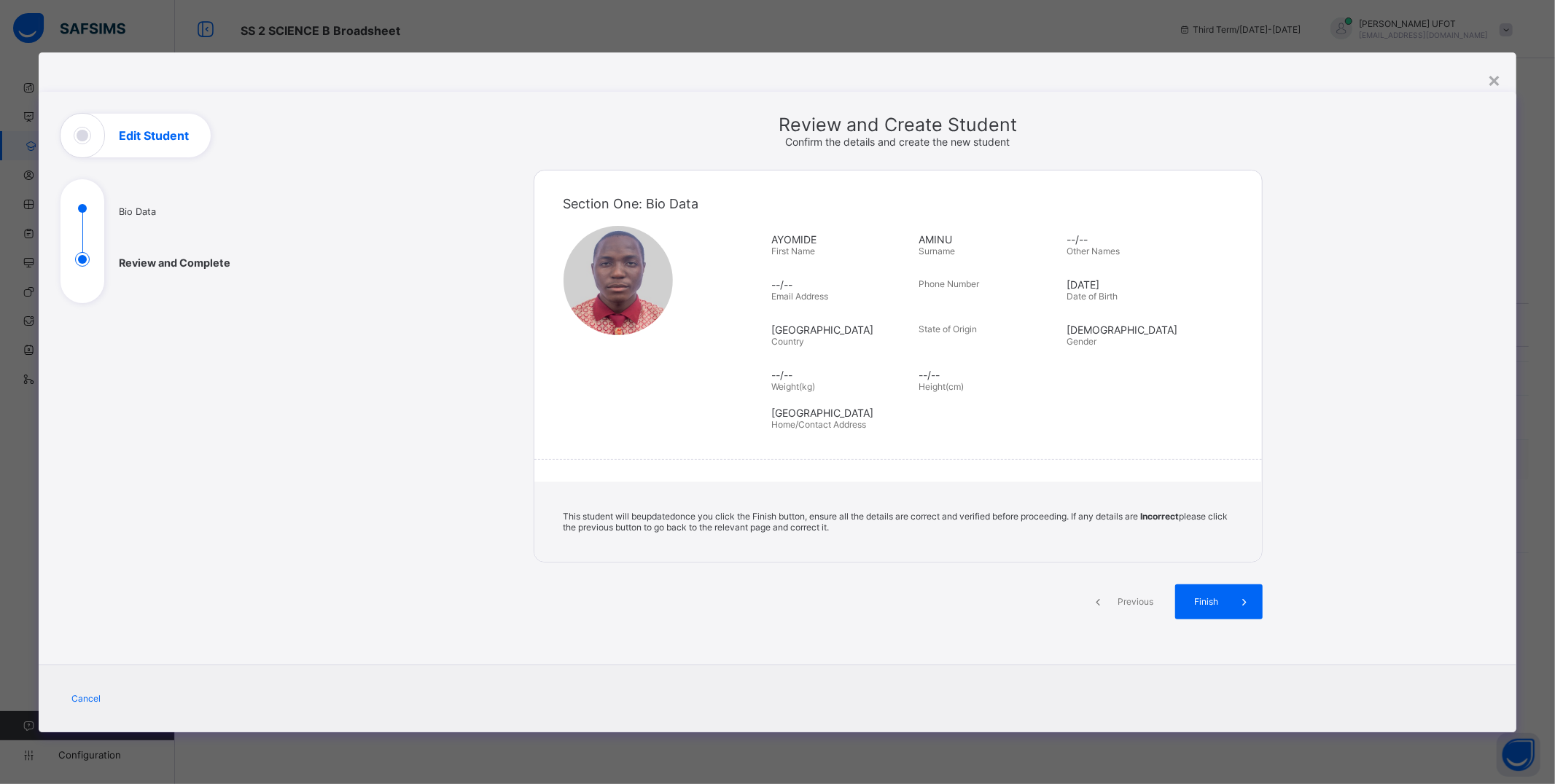
scroll to position [0, 0]
click at [1230, 605] on span at bounding box center [1245, 602] width 35 height 35
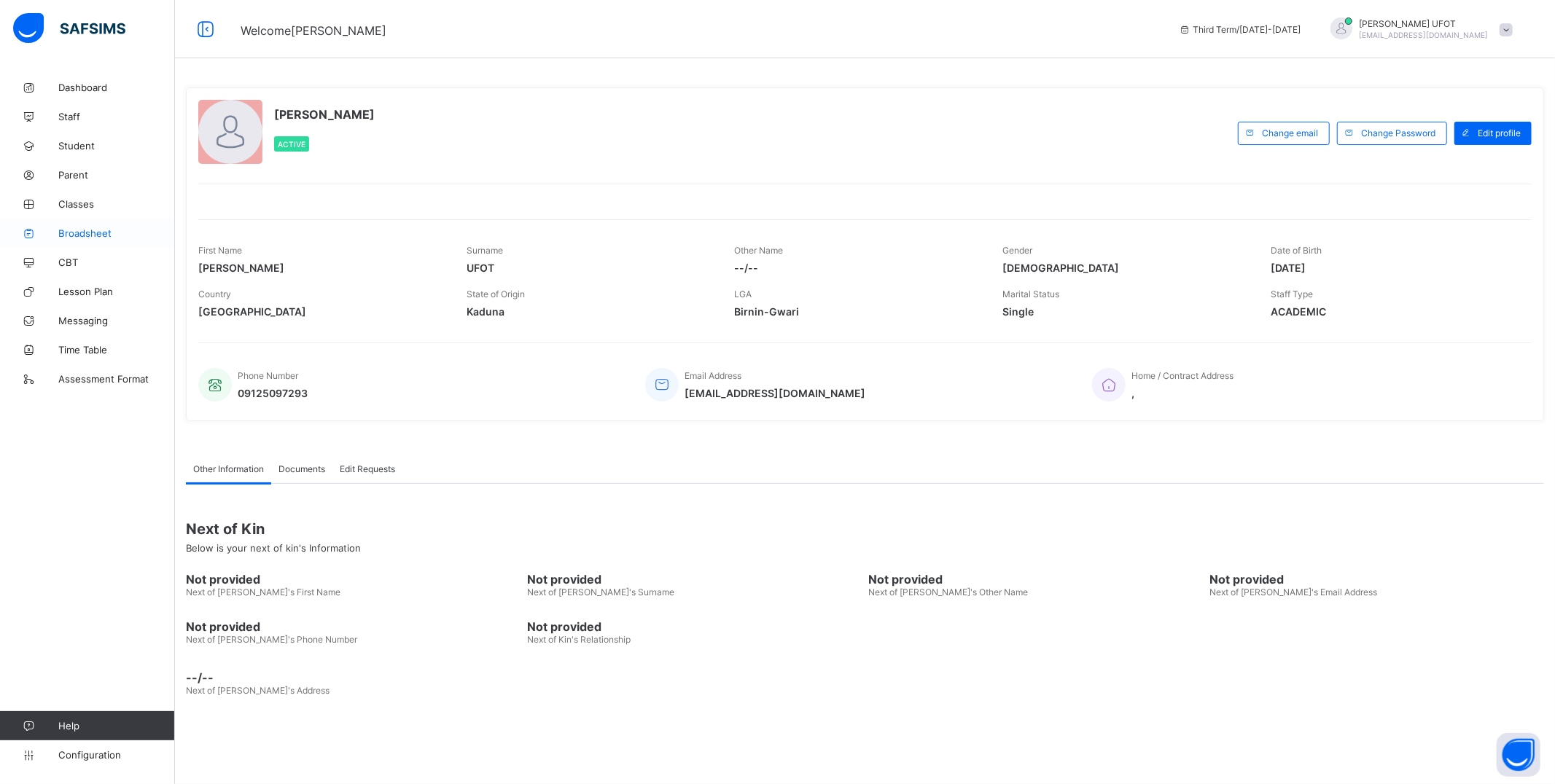
click at [86, 230] on span "Broadsheet" at bounding box center [116, 233] width 117 height 11
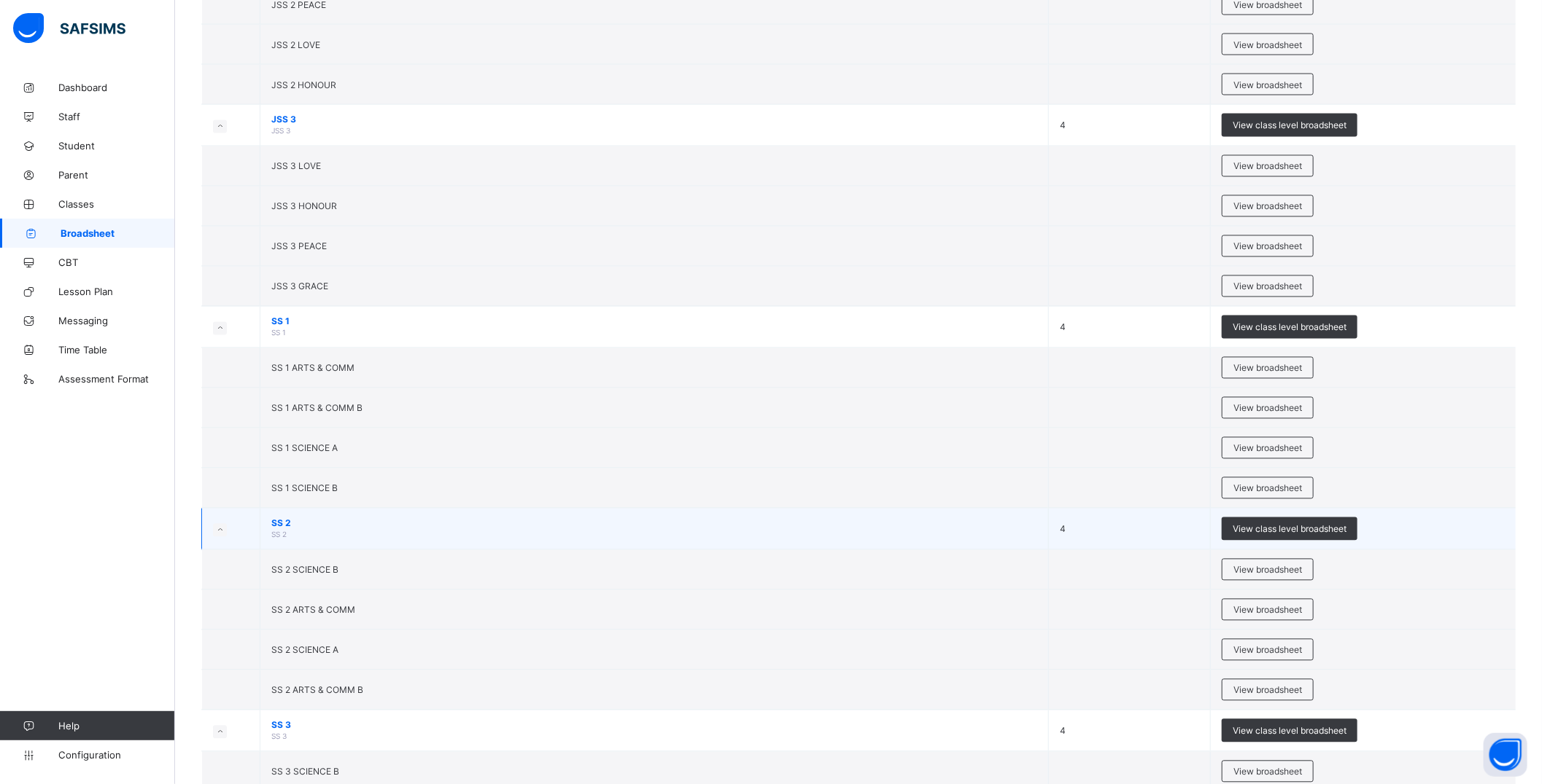
scroll to position [1812, 0]
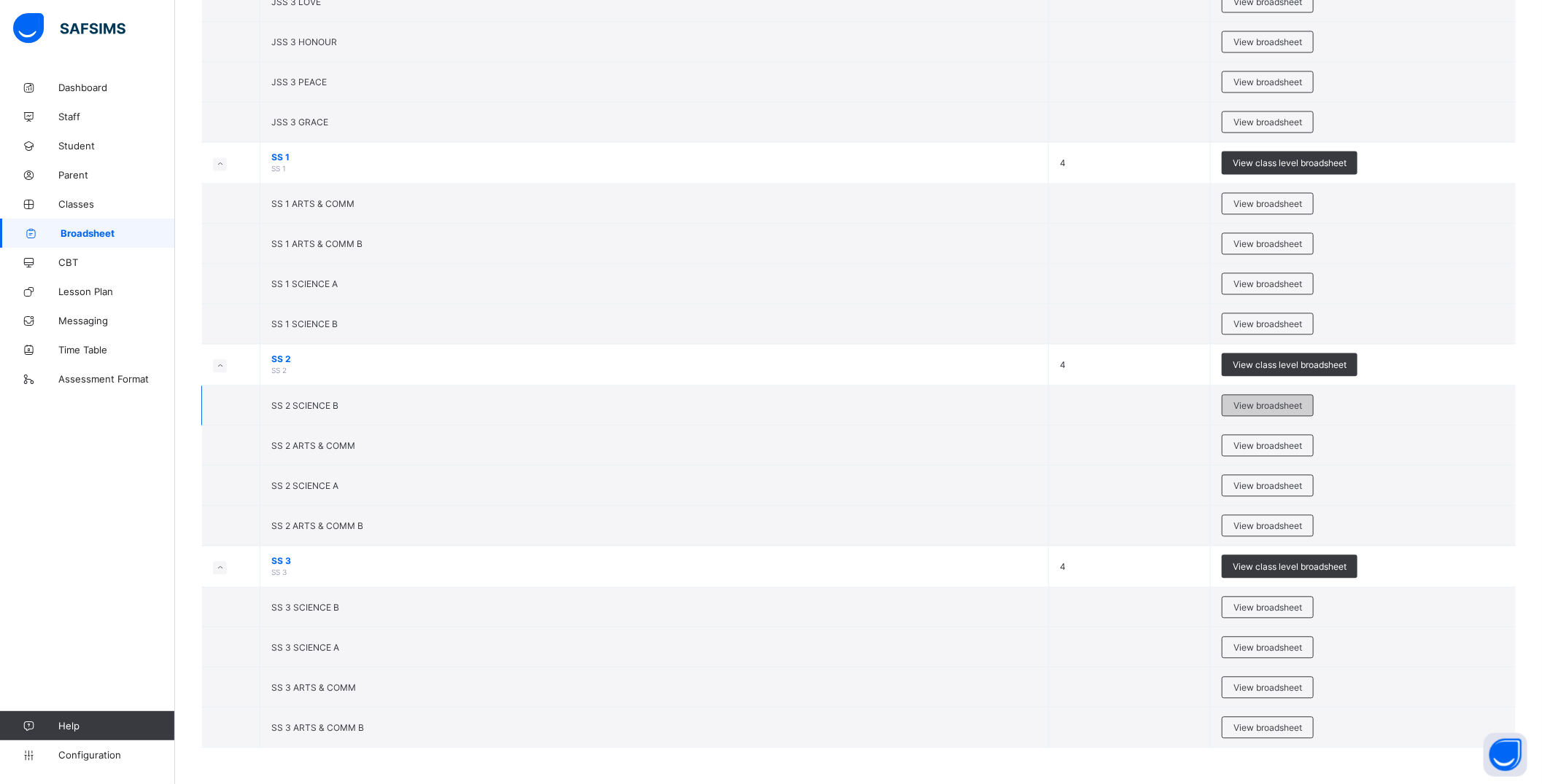
click at [1262, 405] on span "View broadsheet" at bounding box center [1267, 405] width 68 height 11
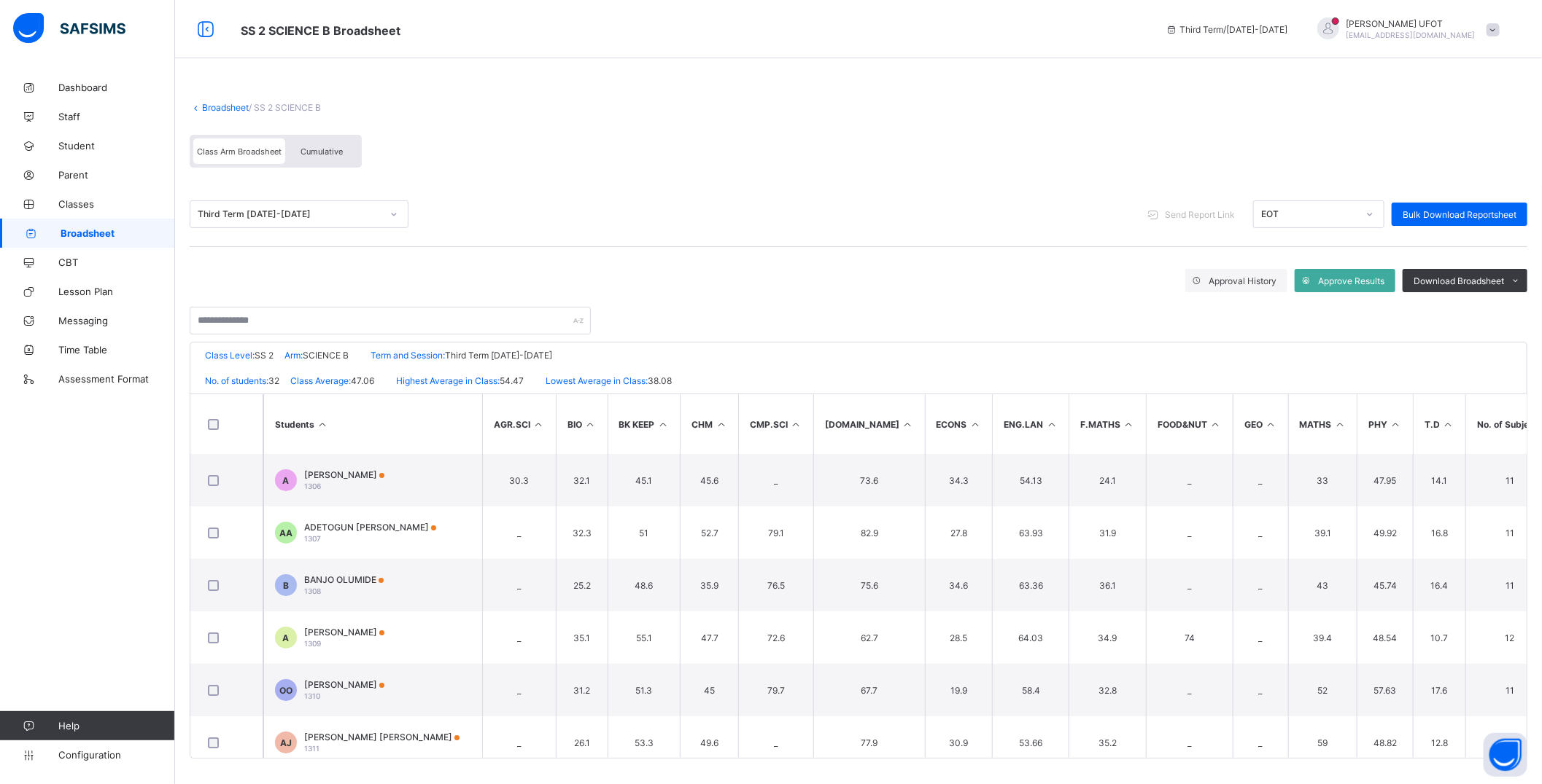
click at [329, 423] on icon at bounding box center [322, 424] width 12 height 11
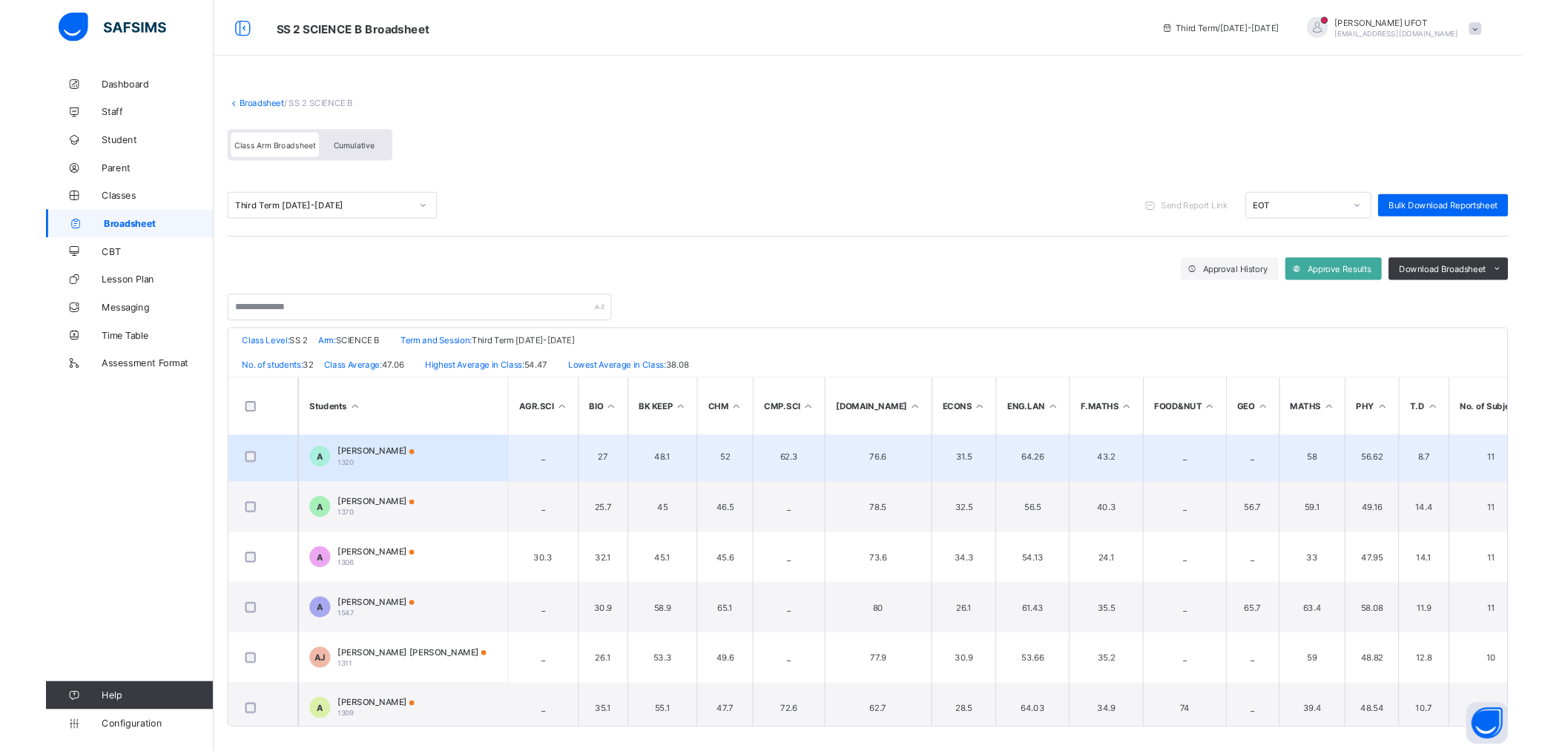
scroll to position [165, 0]
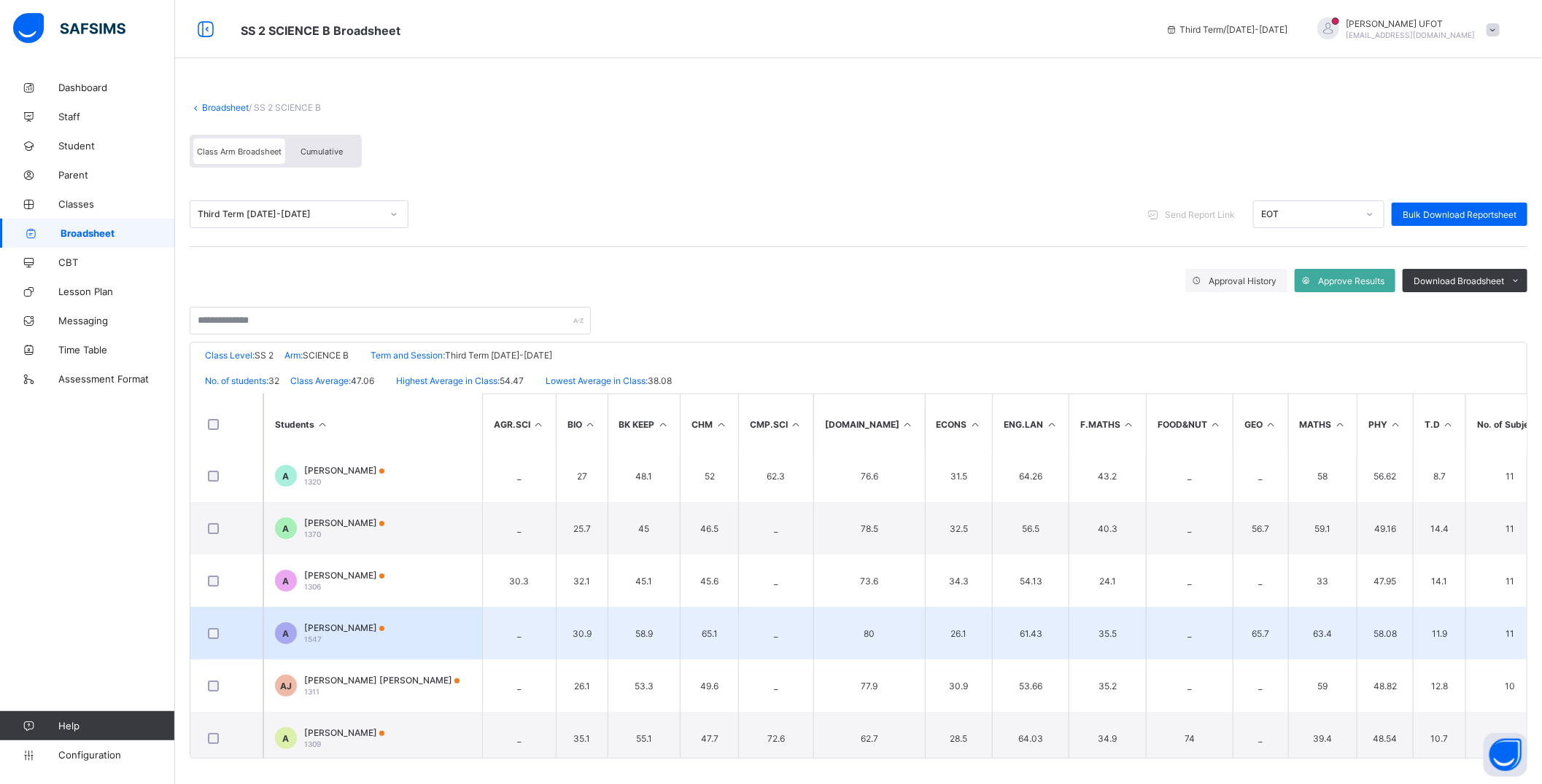
click at [352, 627] on span "[PERSON_NAME]" at bounding box center [344, 628] width 81 height 11
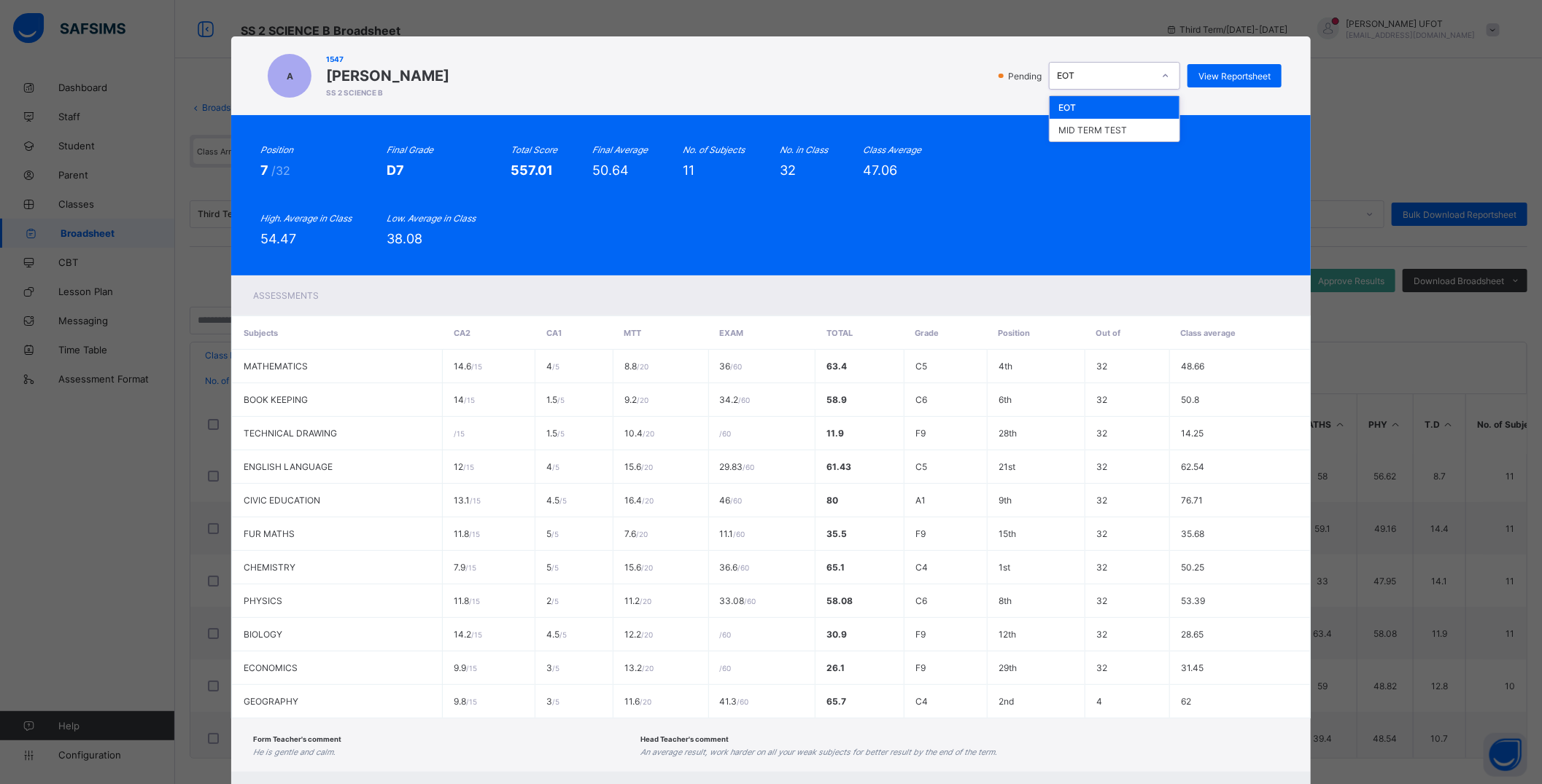
click at [1162, 73] on icon at bounding box center [1166, 75] width 9 height 15
click at [1129, 126] on div "MID TERM TEST" at bounding box center [1115, 130] width 130 height 23
click at [1213, 71] on span "View Reportsheet" at bounding box center [1233, 76] width 72 height 11
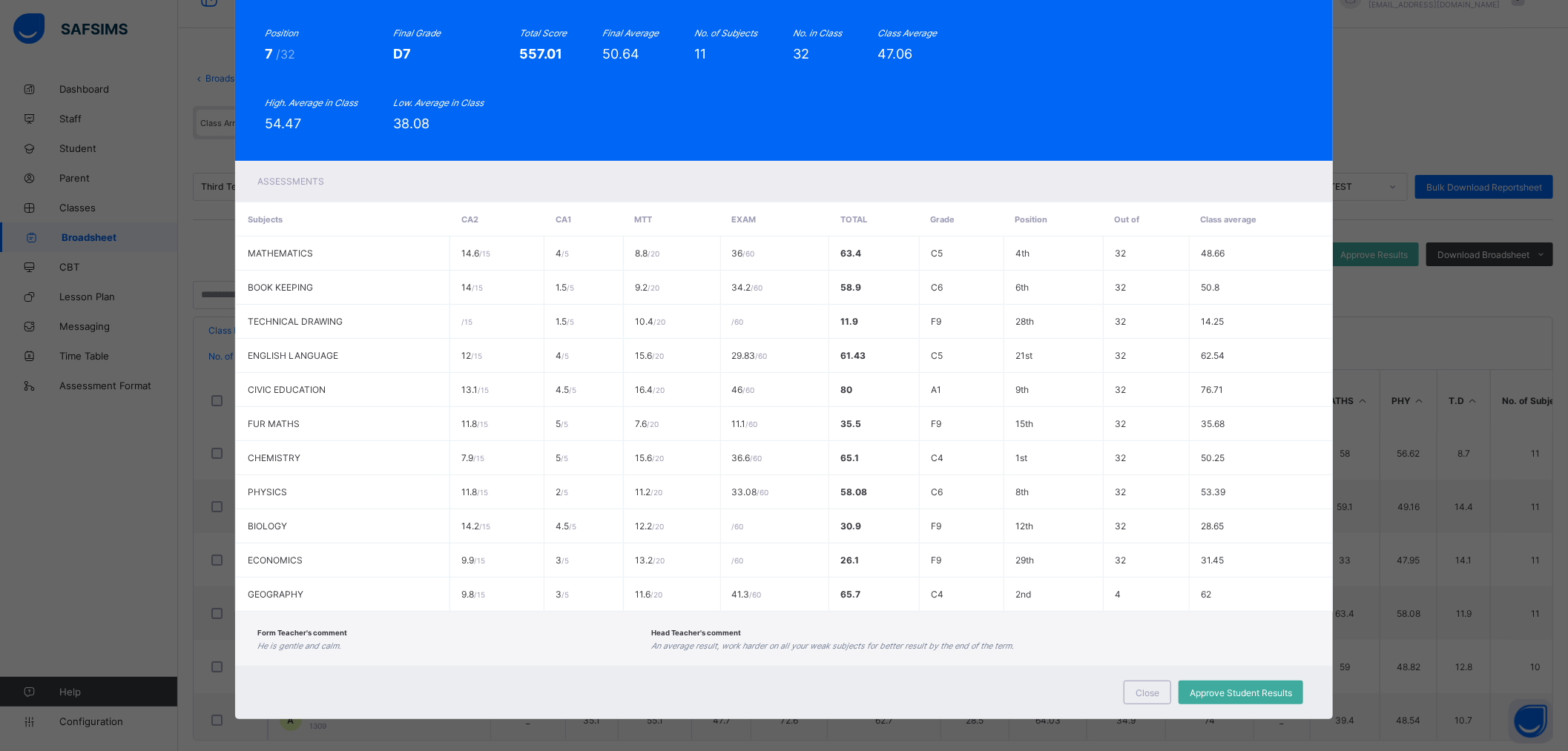
scroll to position [48, 0]
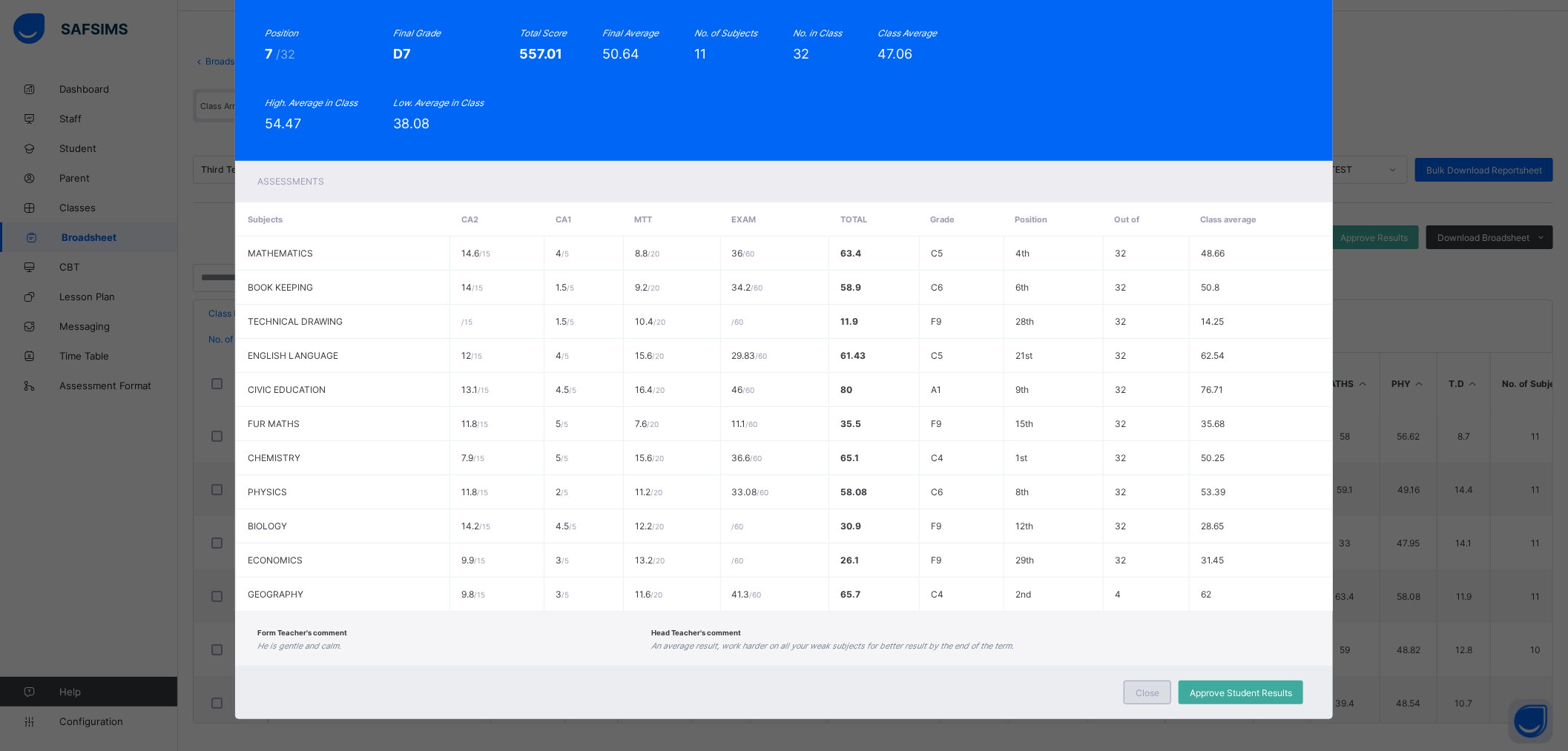
click at [1153, 688] on span "Close" at bounding box center [1147, 693] width 24 height 11
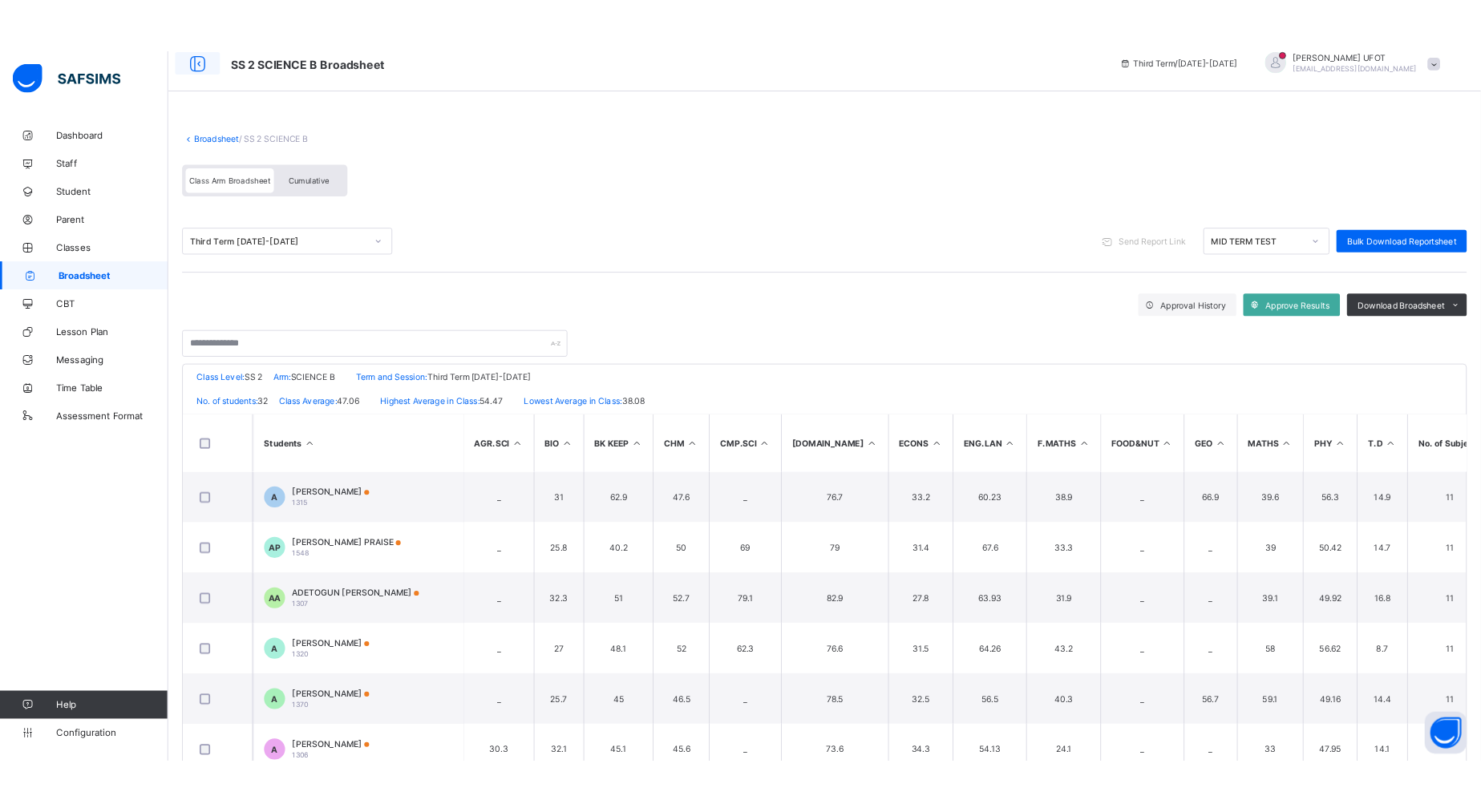
scroll to position [0, 0]
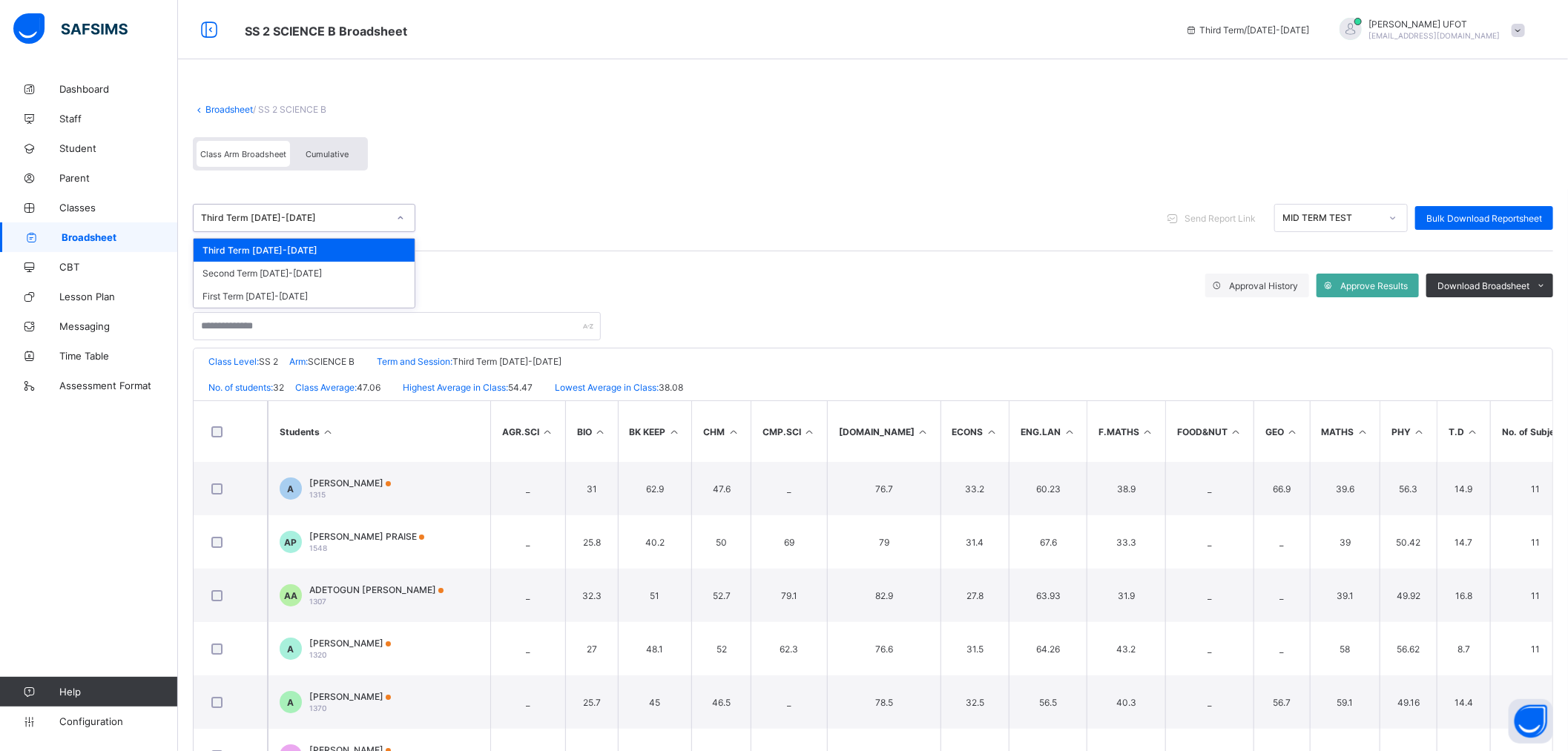
click at [371, 218] on div "Third Term [DATE]-[DATE]" at bounding box center [294, 218] width 187 height 11
click at [341, 291] on div "First Term [DATE]-[DATE]" at bounding box center [304, 296] width 221 height 23
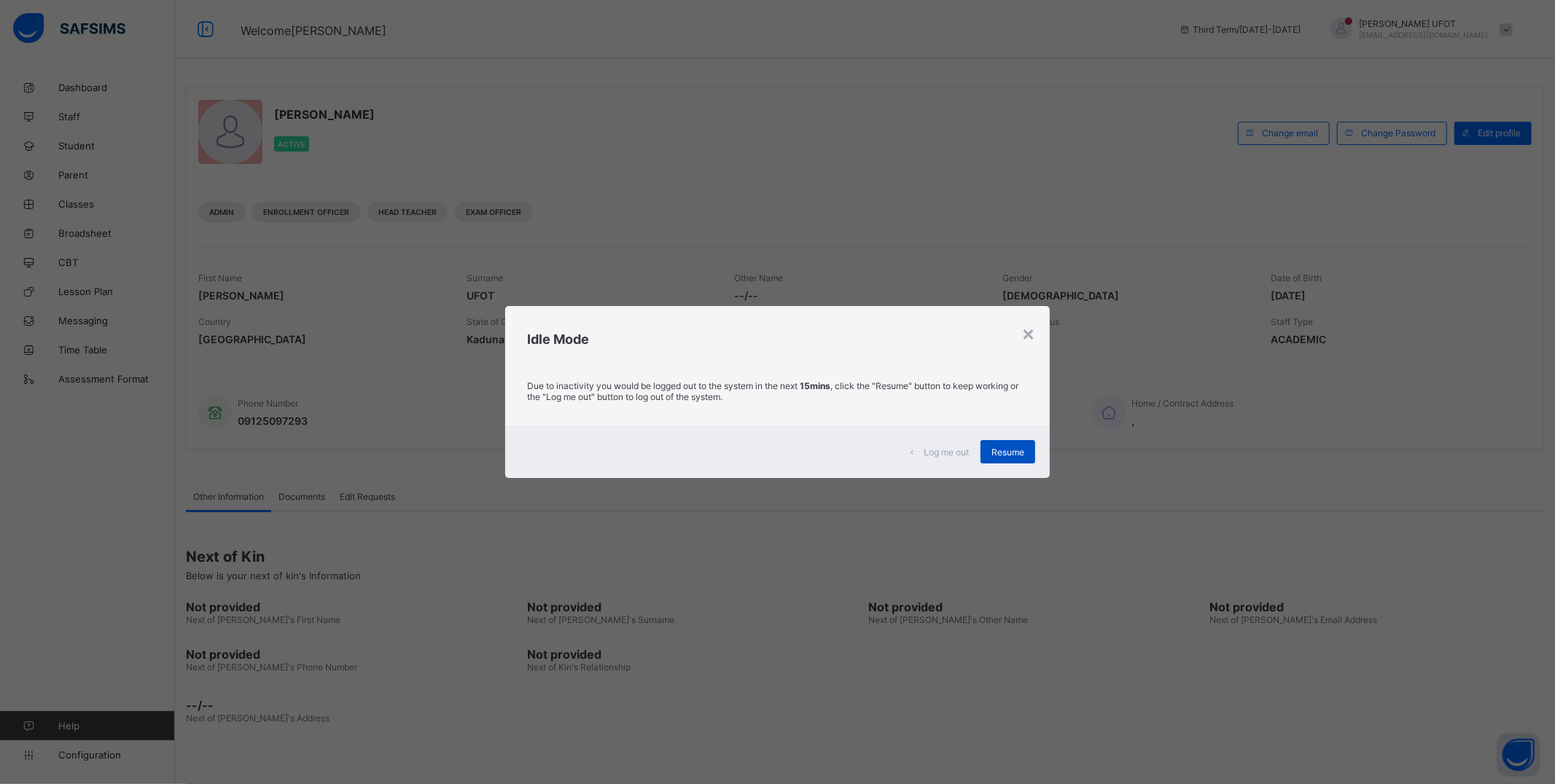
click at [1012, 453] on span "Resume" at bounding box center [1008, 452] width 33 height 11
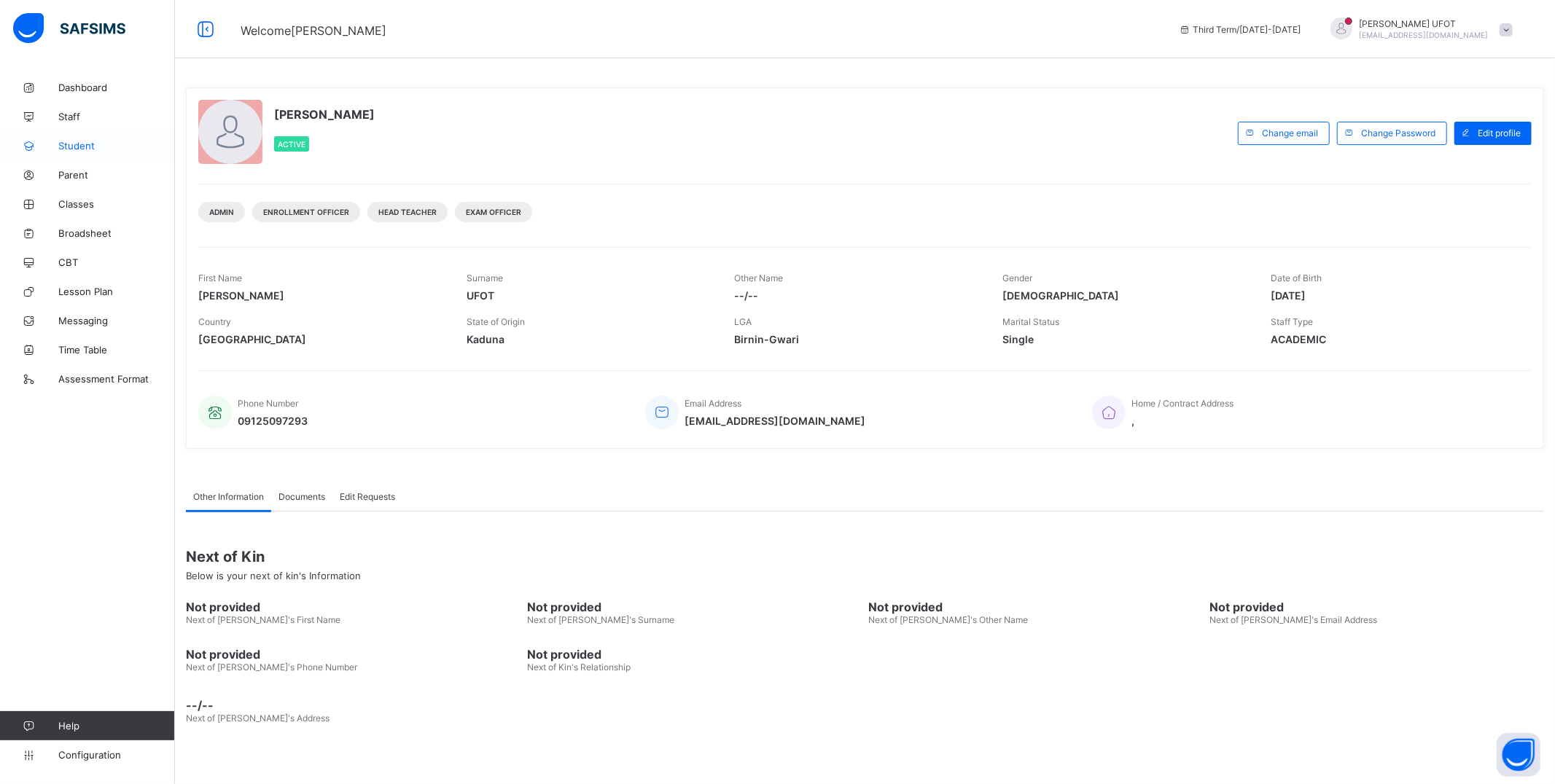
click at [98, 147] on span "Student" at bounding box center [116, 146] width 117 height 11
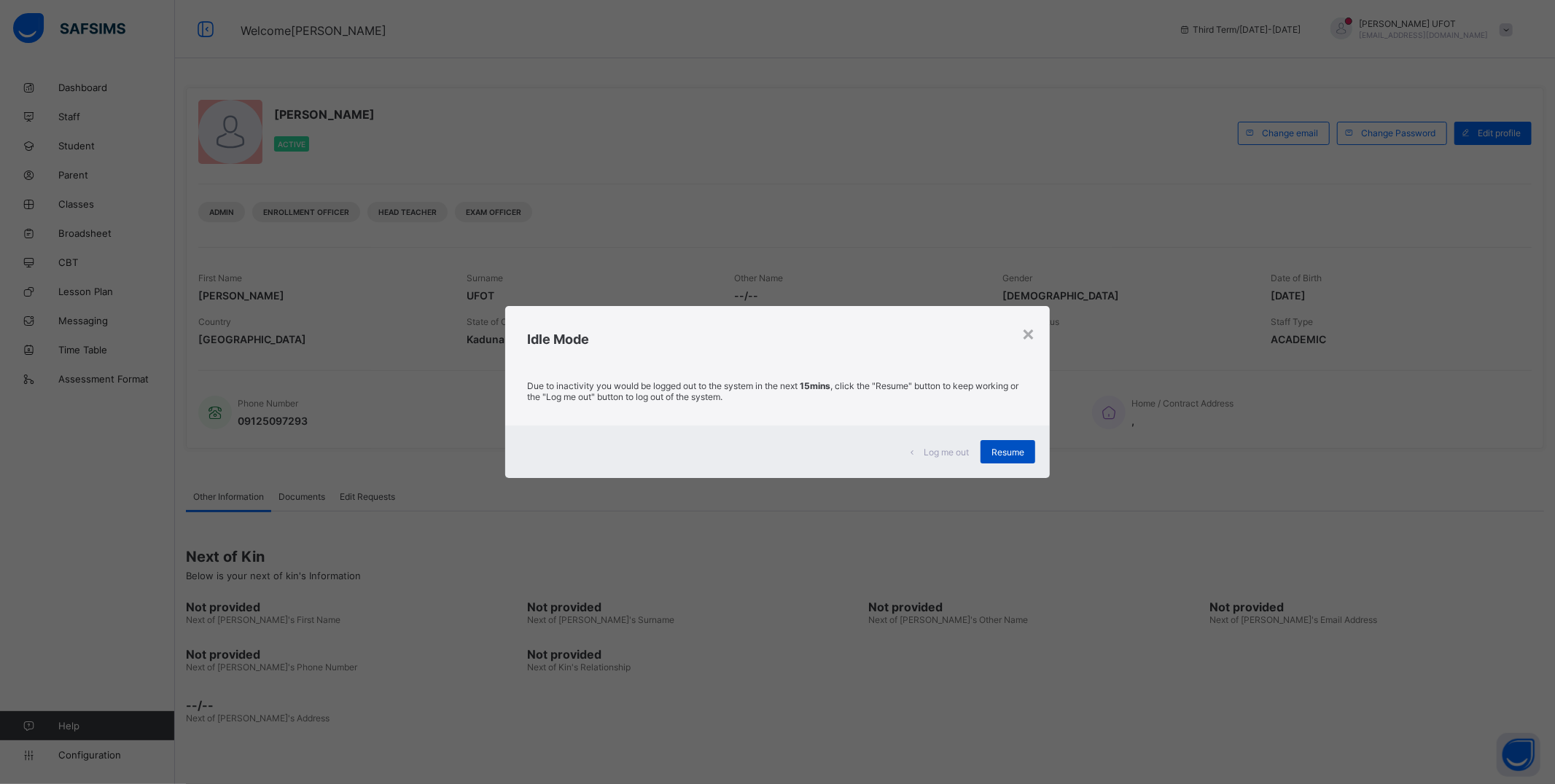
click at [996, 457] on span "Resume" at bounding box center [1008, 452] width 33 height 11
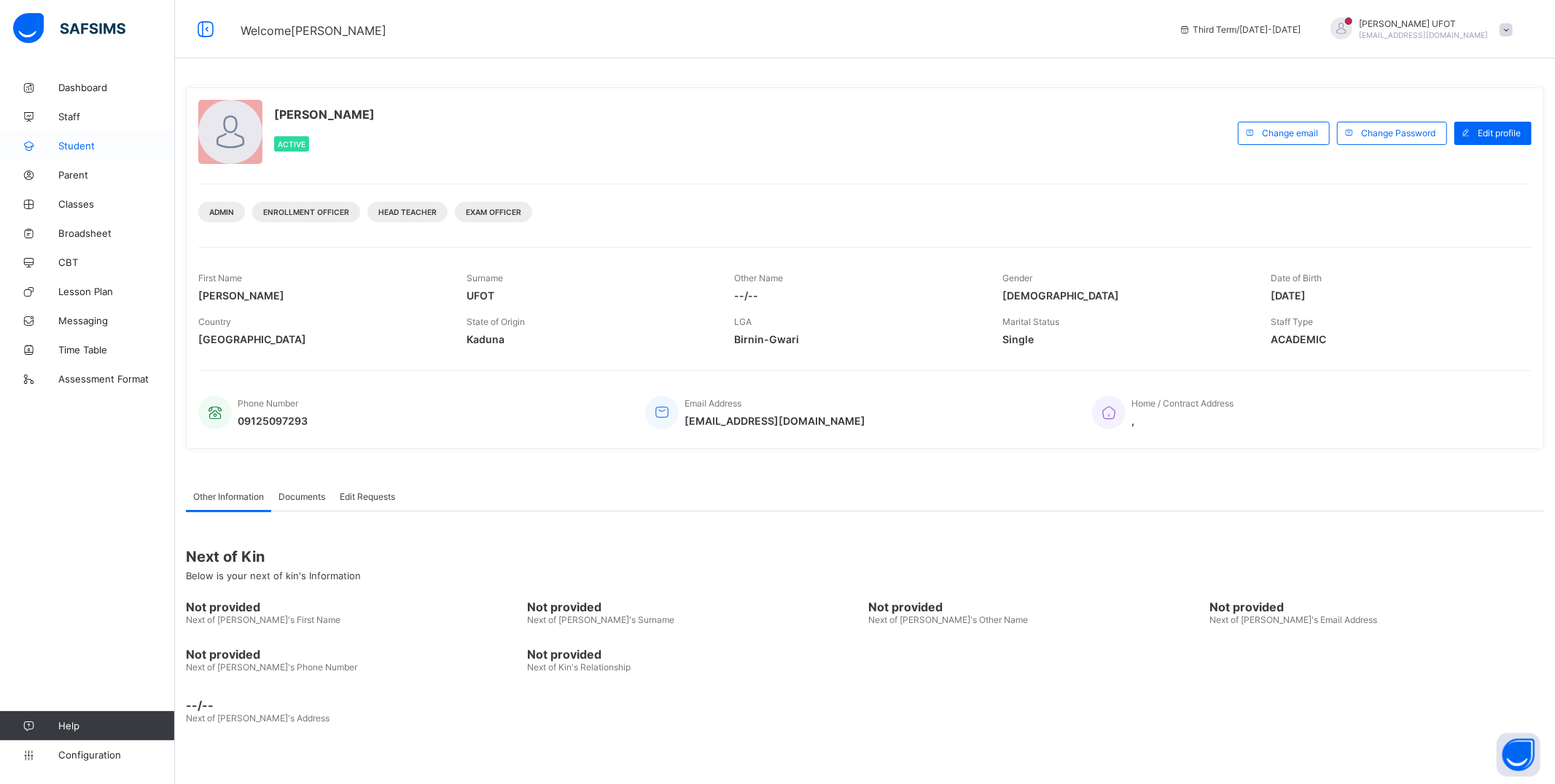
click at [90, 141] on span "Student" at bounding box center [116, 146] width 117 height 11
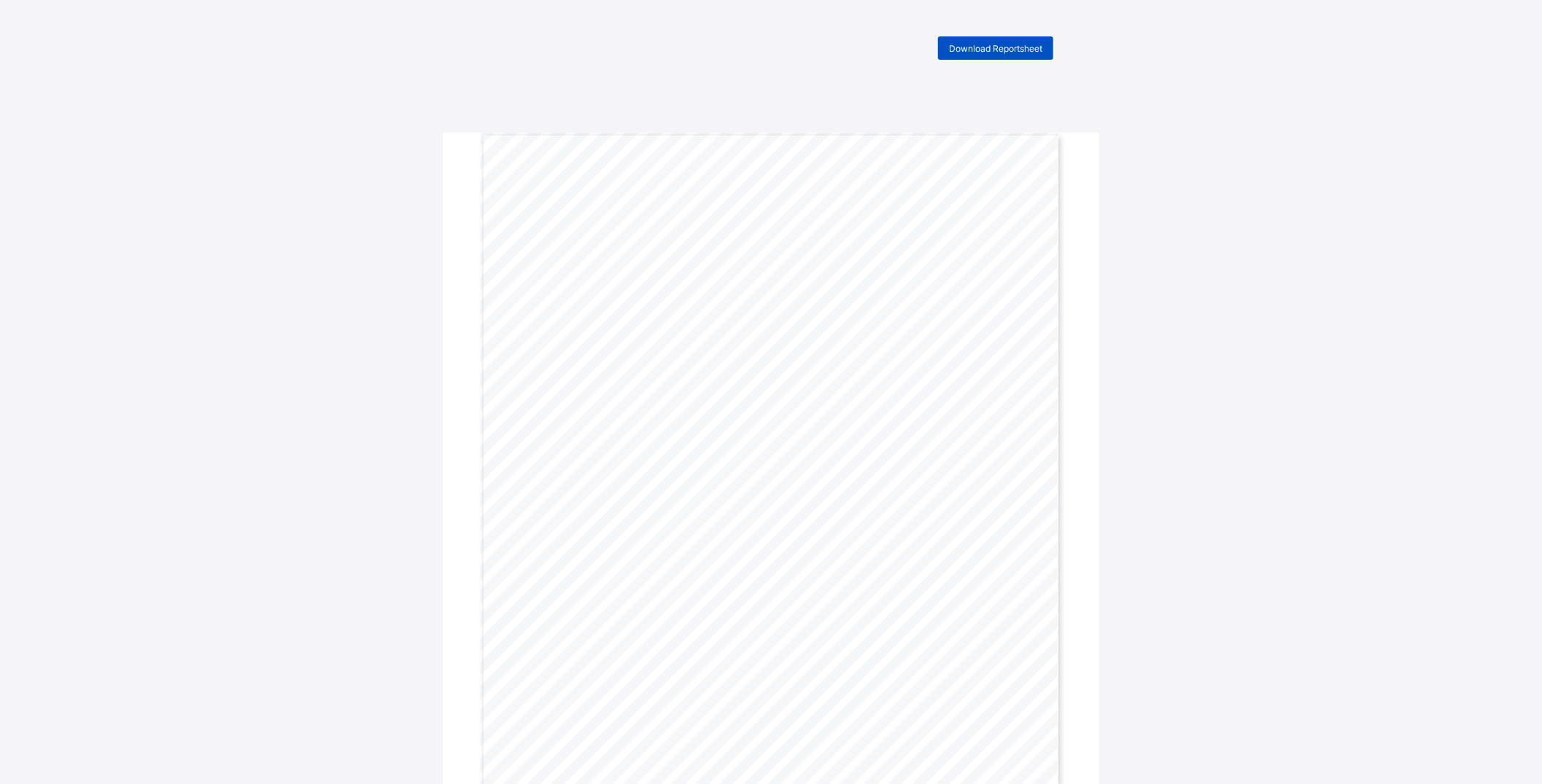
click at [982, 55] on div "Download Reportsheet" at bounding box center [995, 48] width 115 height 23
